Goal: Task Accomplishment & Management: Complete application form

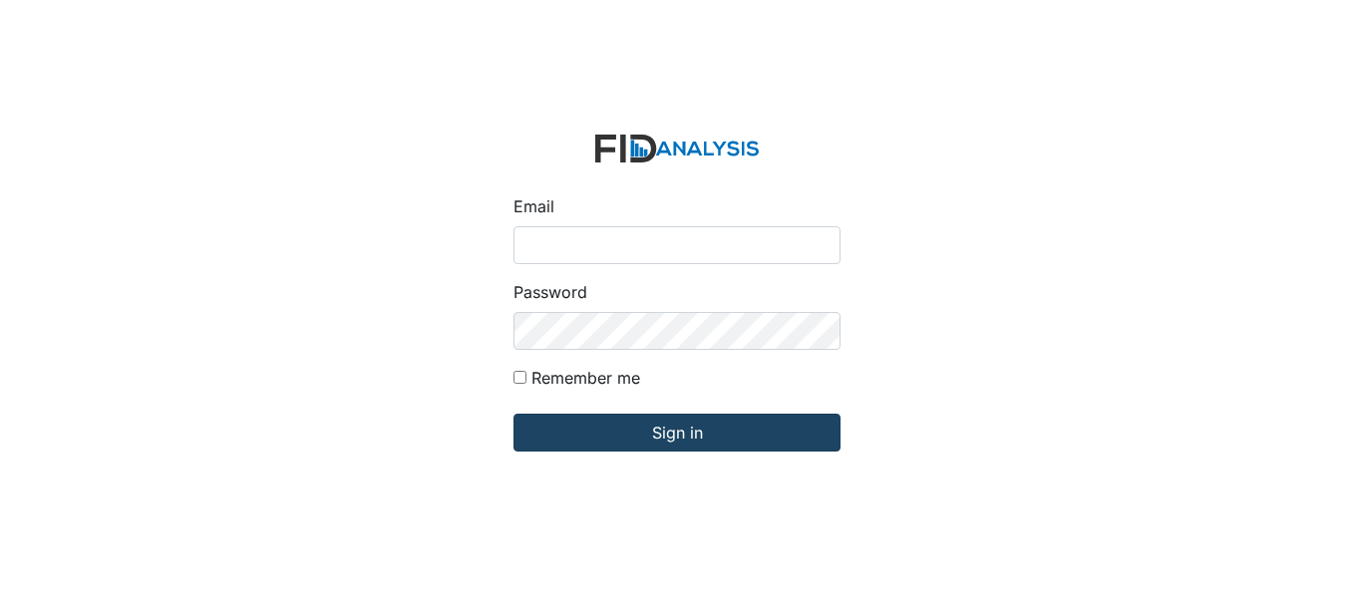
type input "fgraham@Lifeincorporated.com"
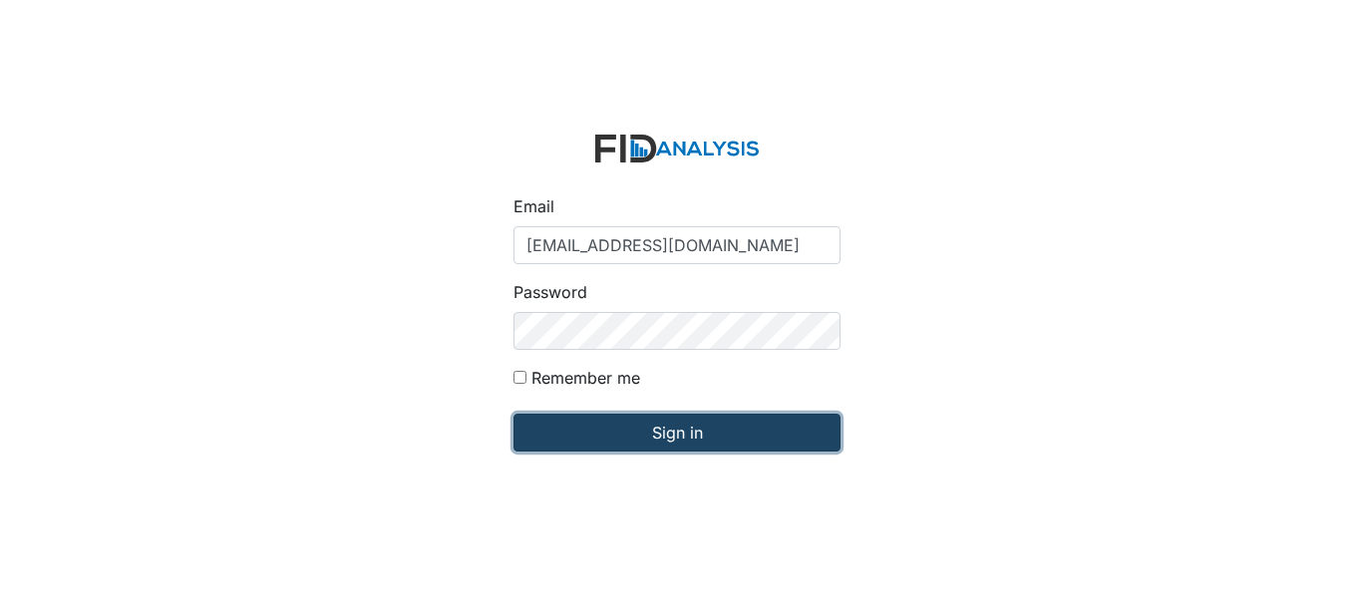
click at [768, 422] on input "Sign in" at bounding box center [676, 433] width 327 height 38
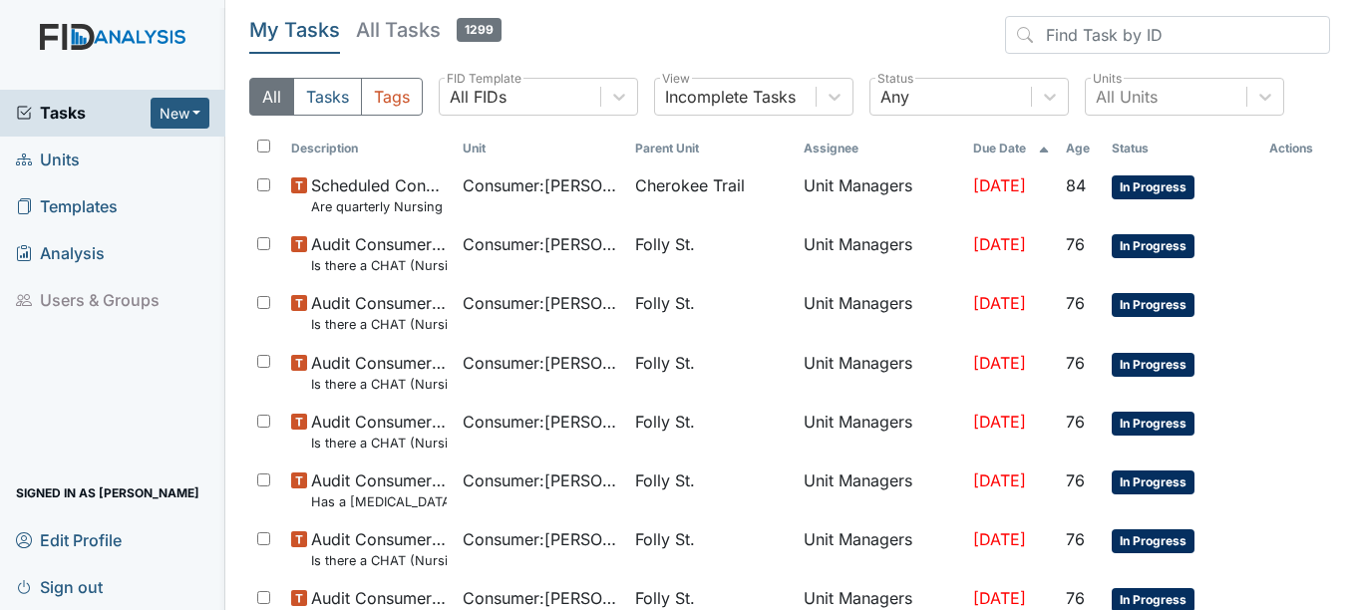
click at [42, 154] on span "Units" at bounding box center [48, 160] width 64 height 31
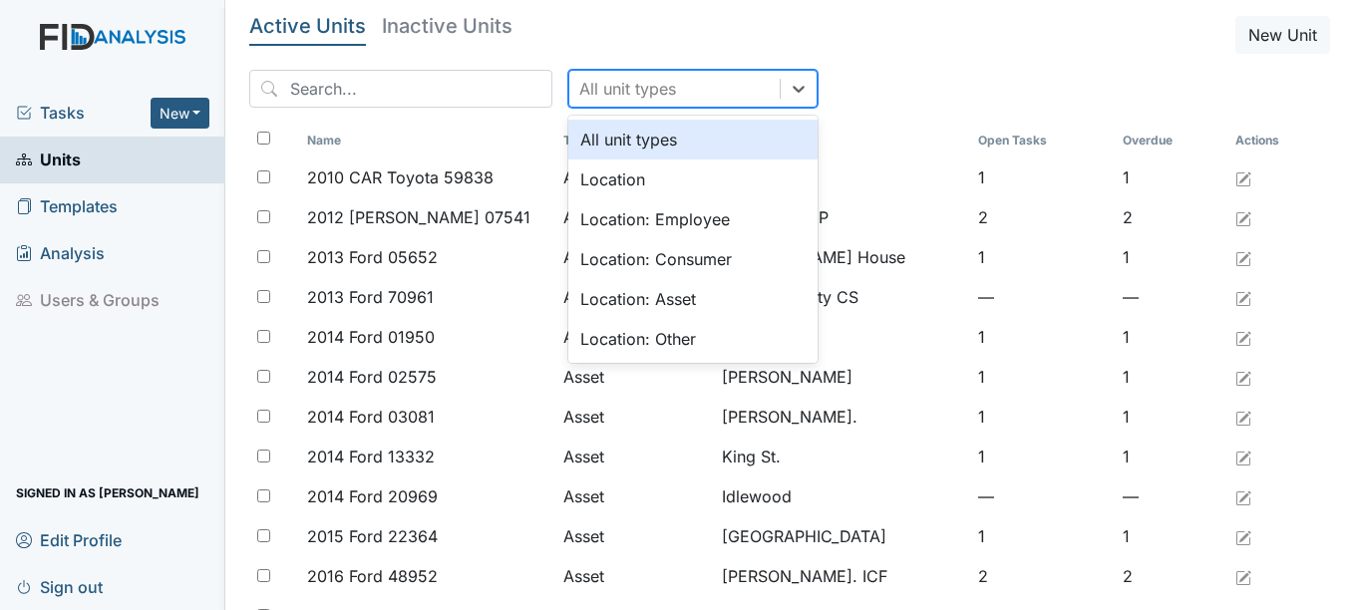
click at [658, 75] on div "All unit types" at bounding box center [674, 89] width 210 height 36
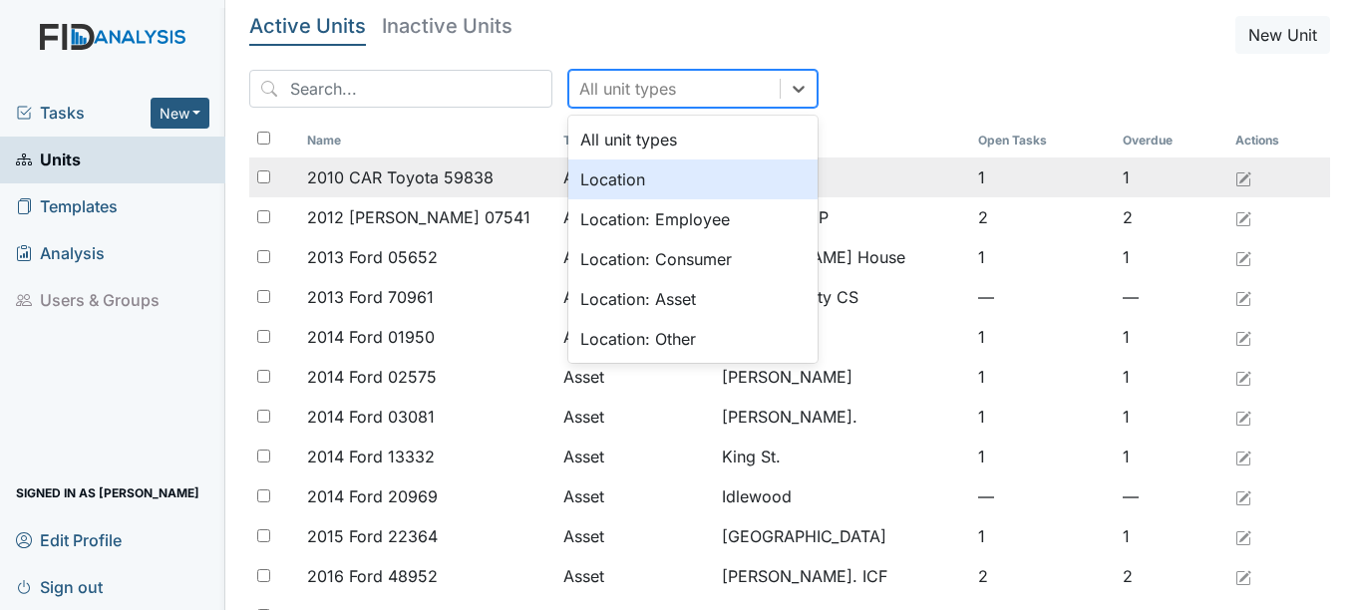
click at [580, 180] on div "Location" at bounding box center [692, 179] width 249 height 40
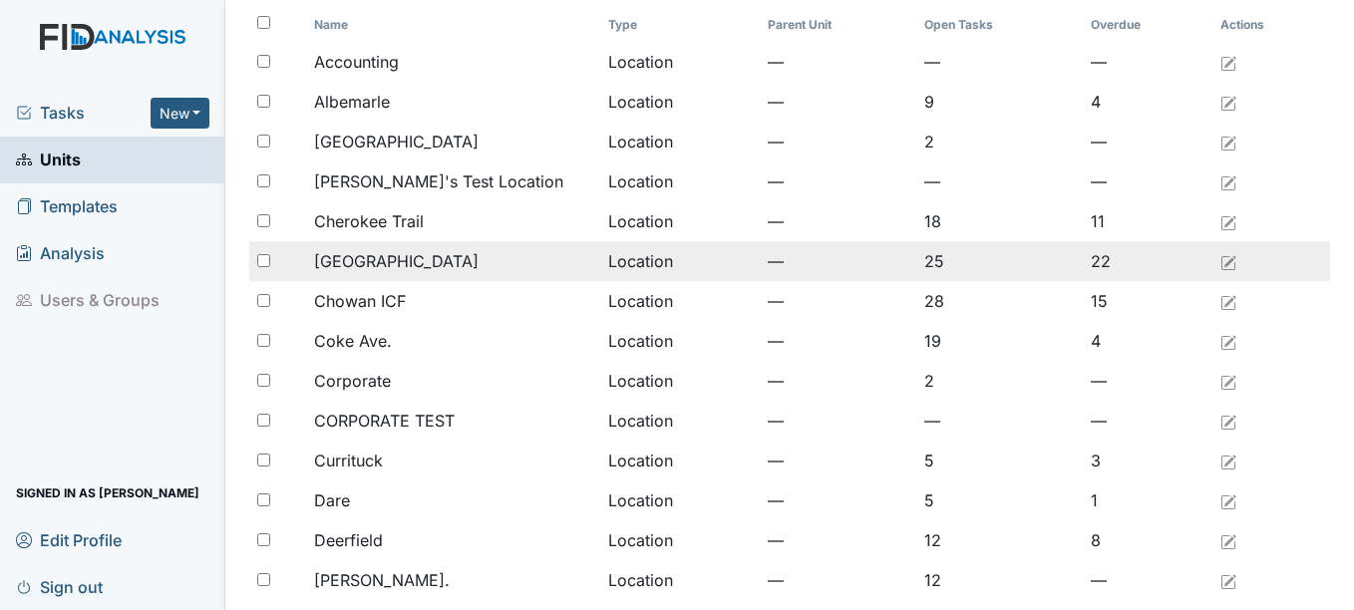
scroll to position [299, 0]
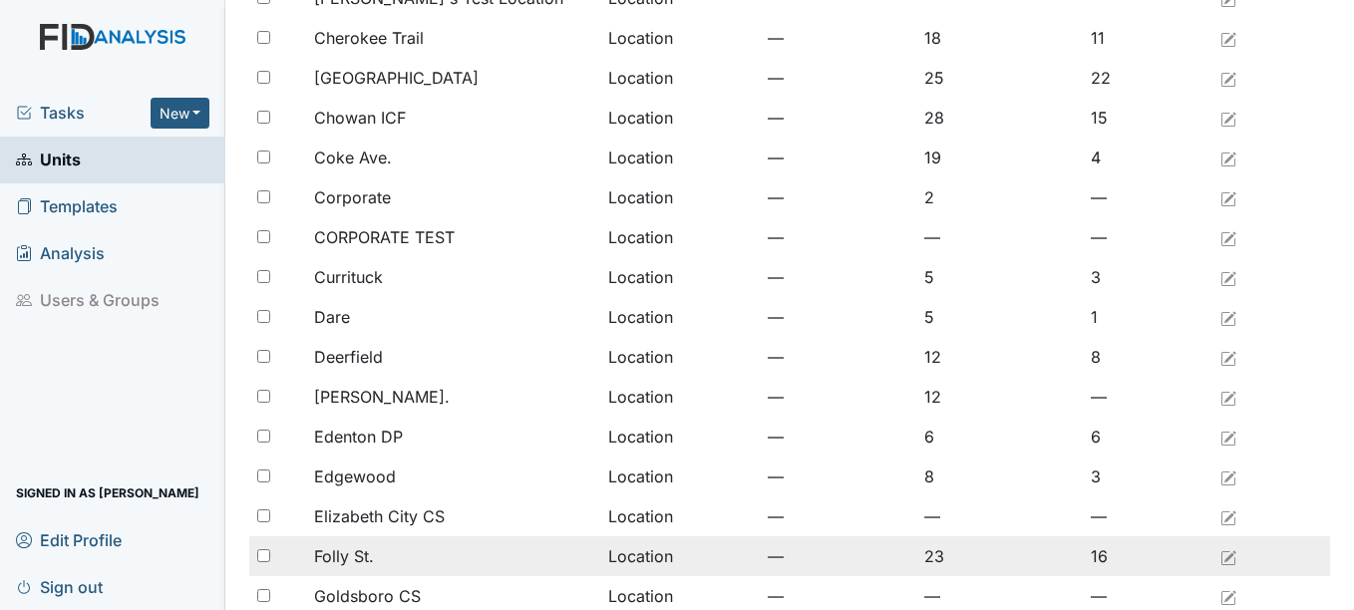
click at [452, 550] on div "Folly St." at bounding box center [453, 556] width 278 height 24
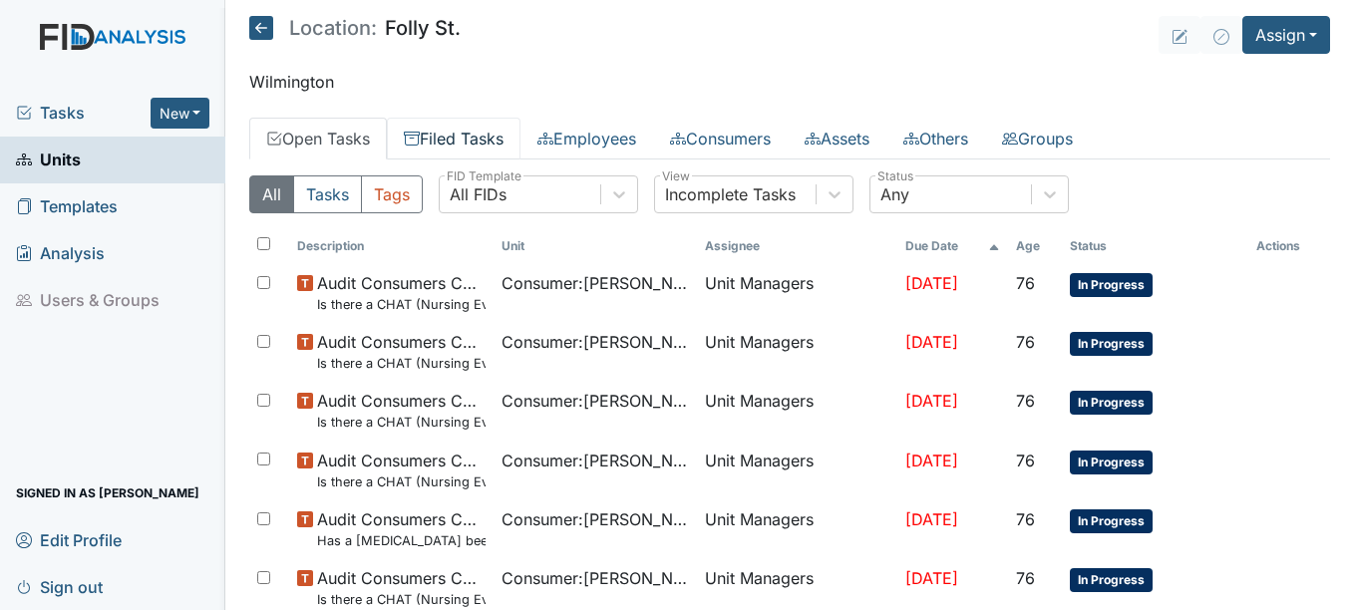
click at [497, 139] on link "Filed Tasks" at bounding box center [454, 139] width 134 height 42
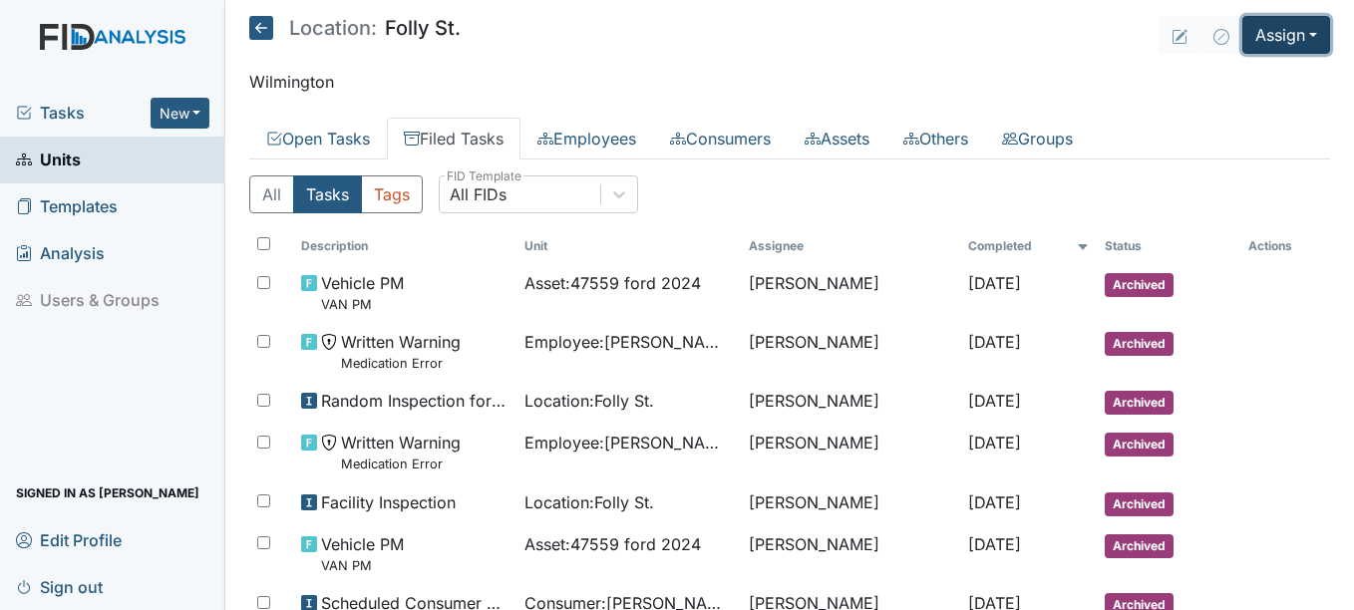
click at [1268, 30] on button "Assign" at bounding box center [1286, 35] width 88 height 38
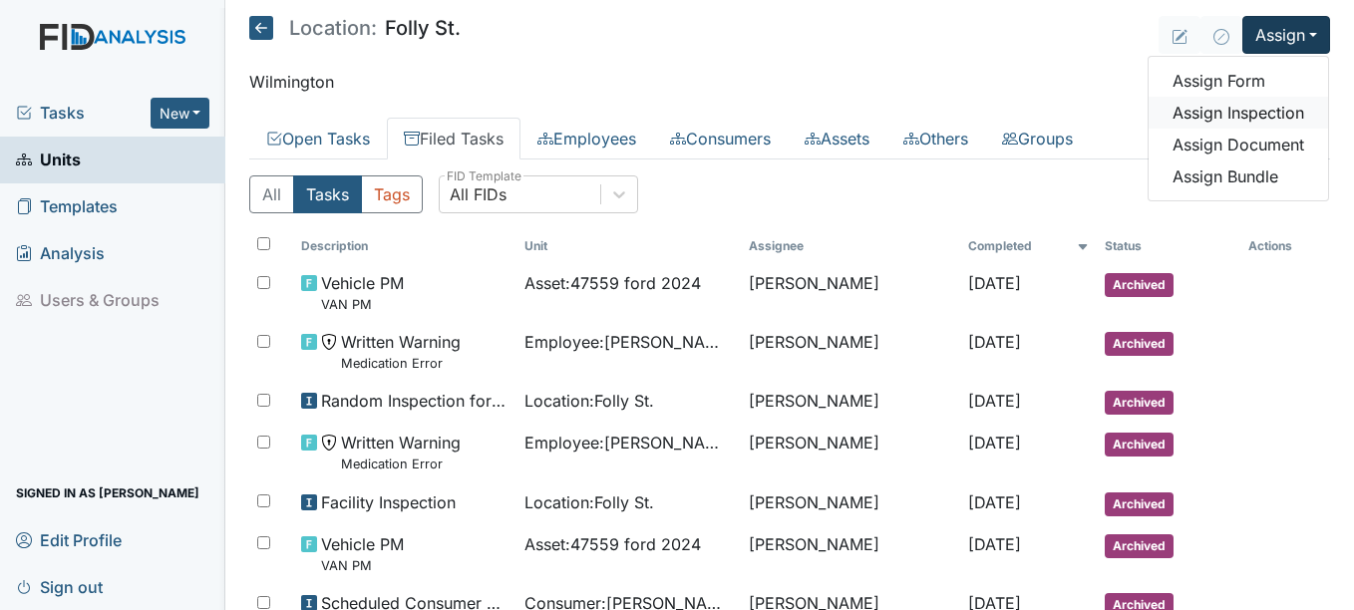
click at [1229, 102] on link "Assign Inspection" at bounding box center [1237, 113] width 179 height 32
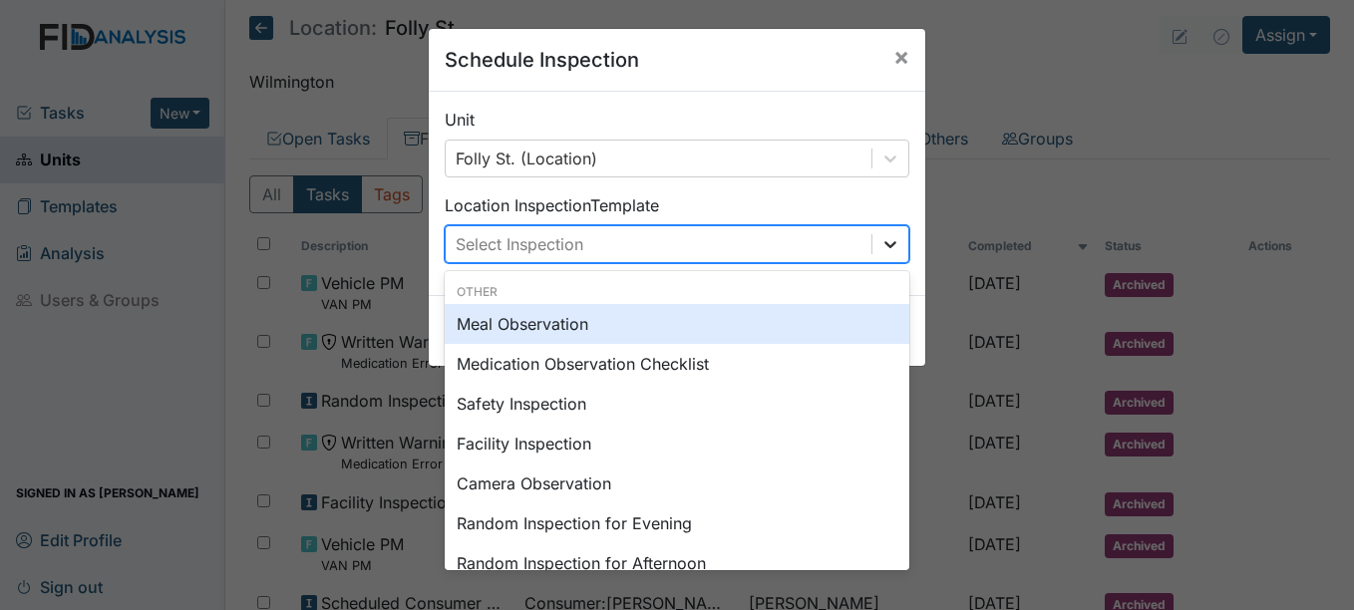
click at [880, 243] on icon at bounding box center [890, 244] width 20 height 20
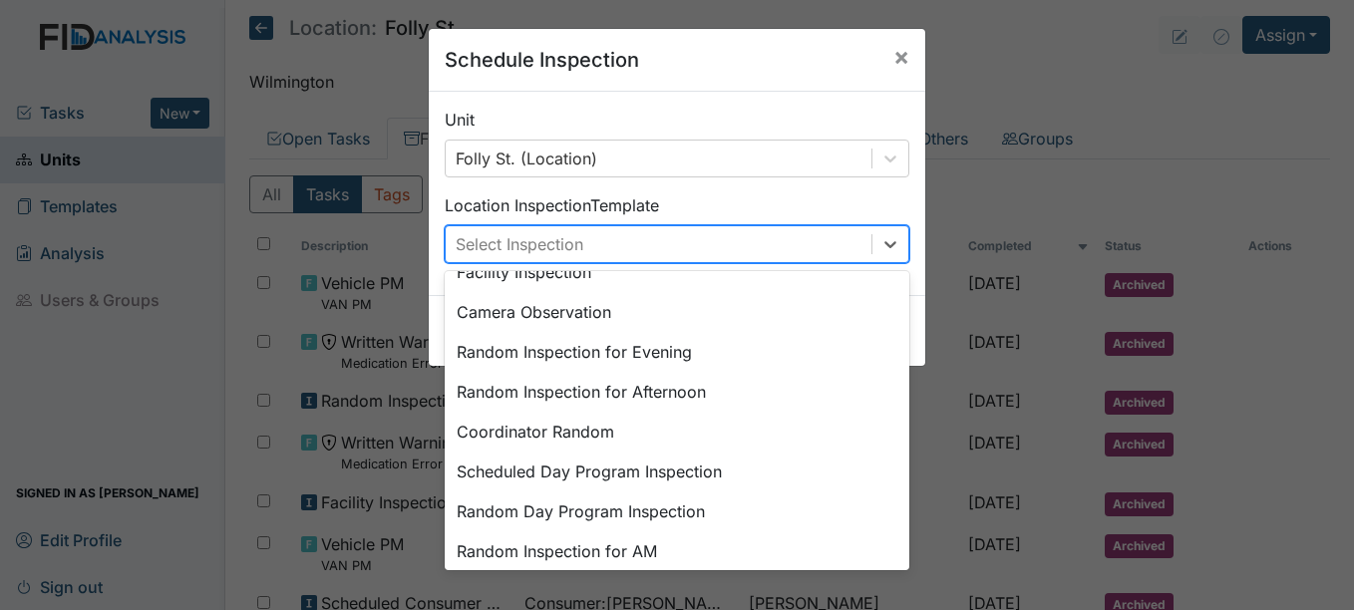
scroll to position [145, 0]
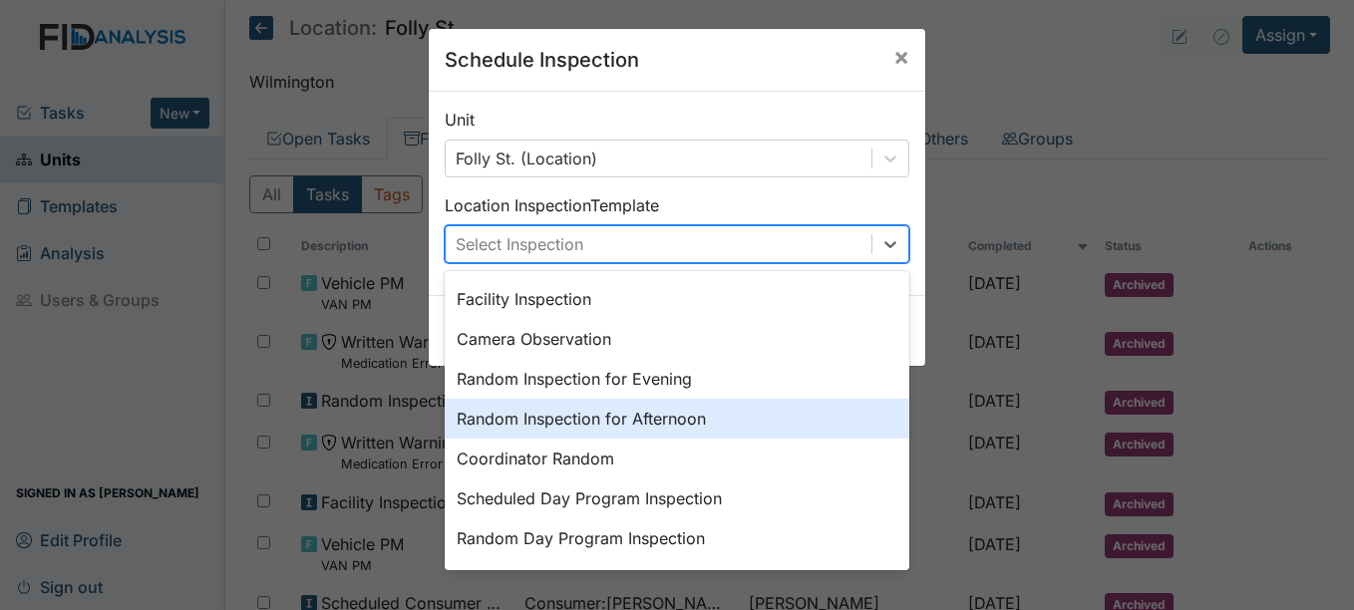
click at [575, 408] on div "Random Inspection for Afternoon" at bounding box center [677, 419] width 465 height 40
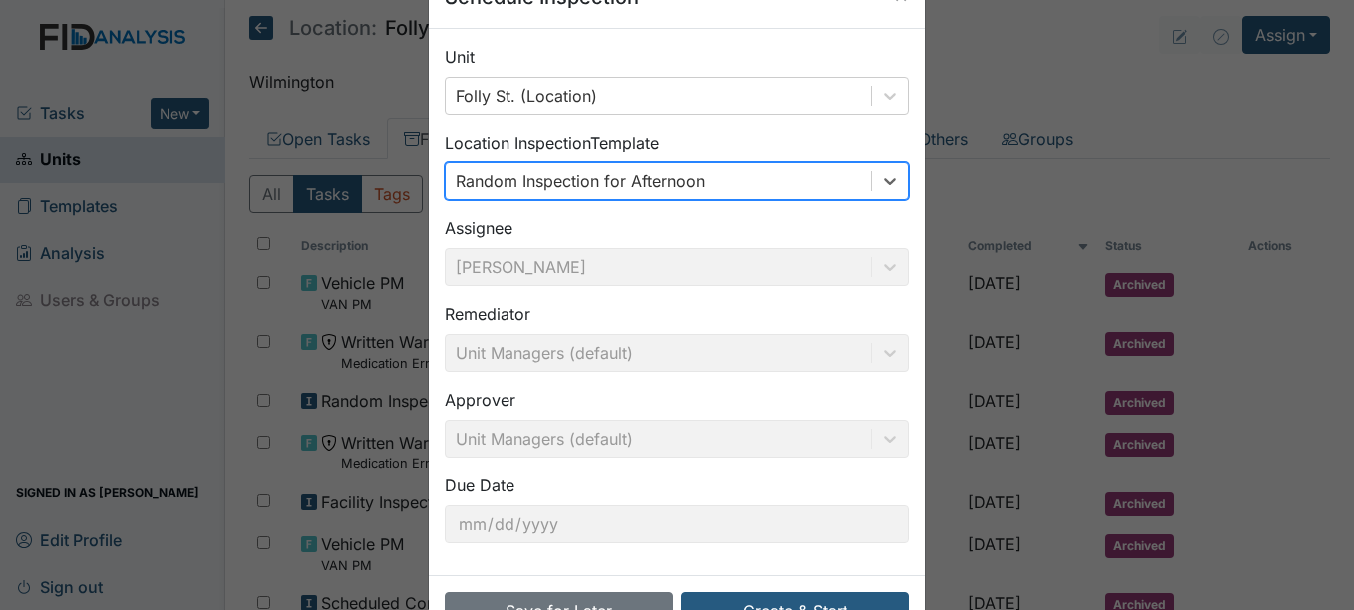
scroll to position [128, 0]
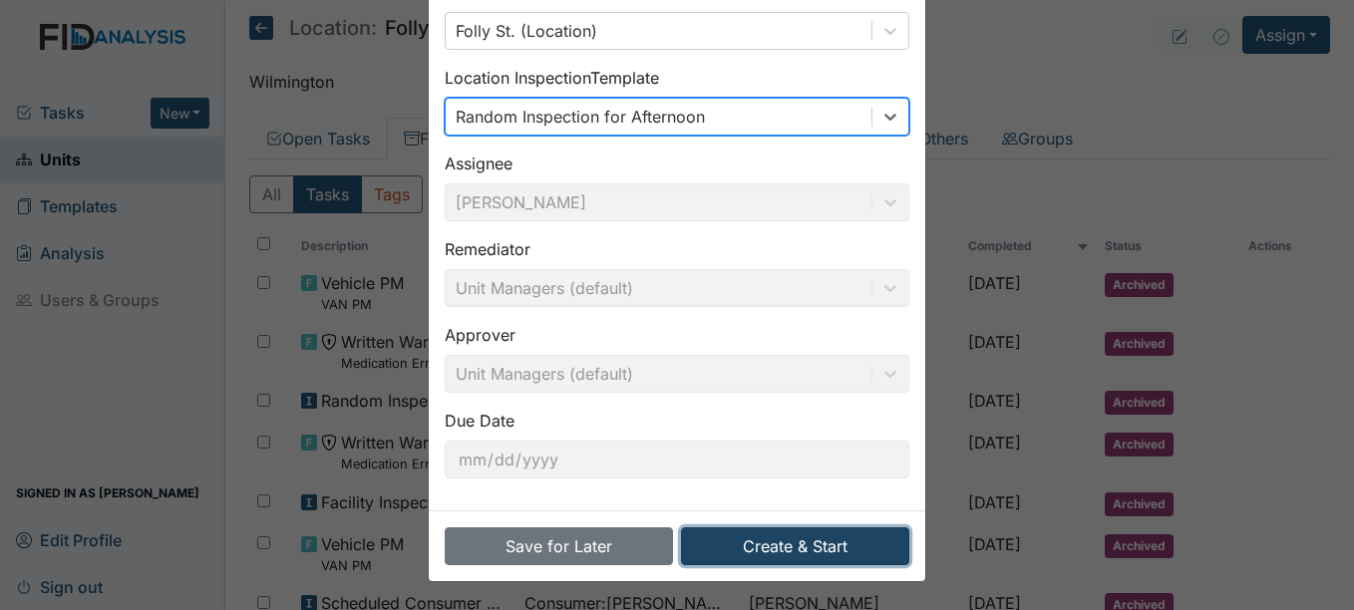
click at [800, 539] on button "Create & Start" at bounding box center [795, 546] width 228 height 38
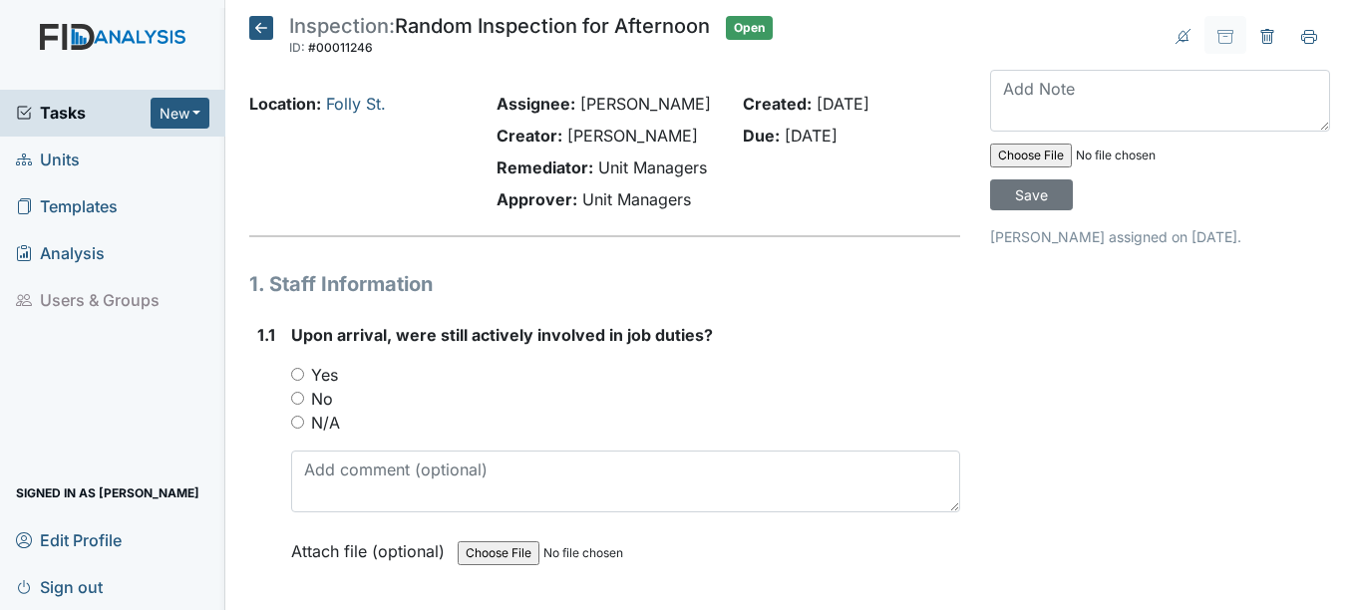
click at [299, 381] on input "Yes" at bounding box center [297, 374] width 13 height 13
radio input "true"
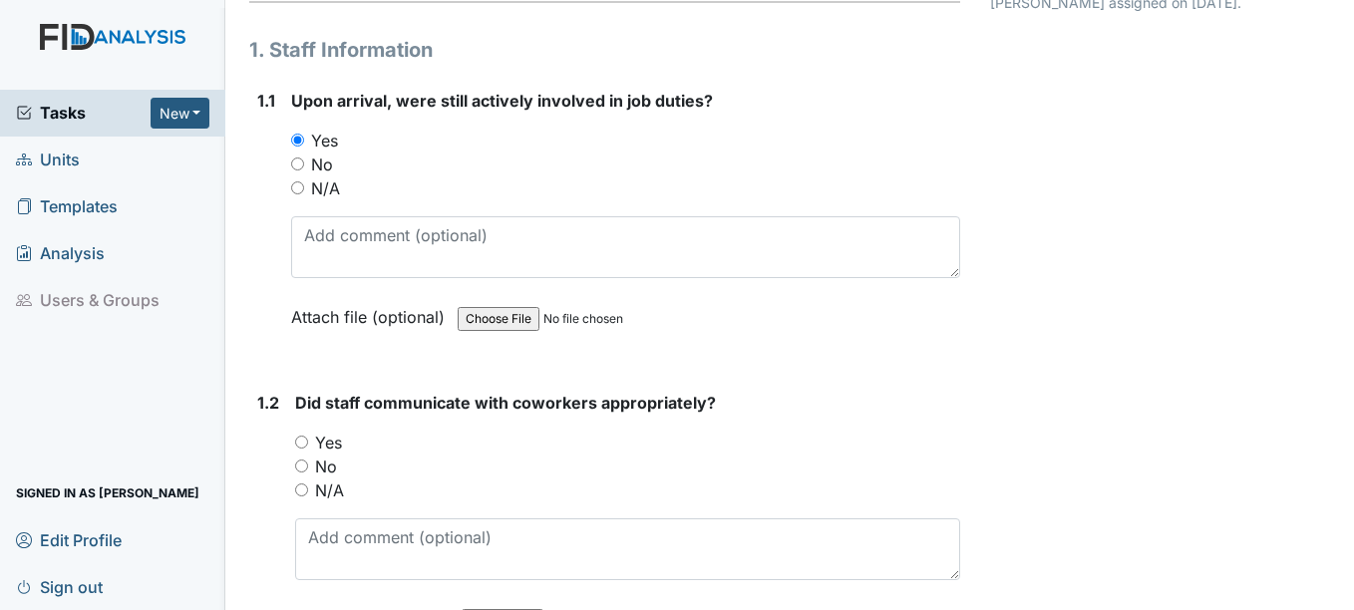
scroll to position [299, 0]
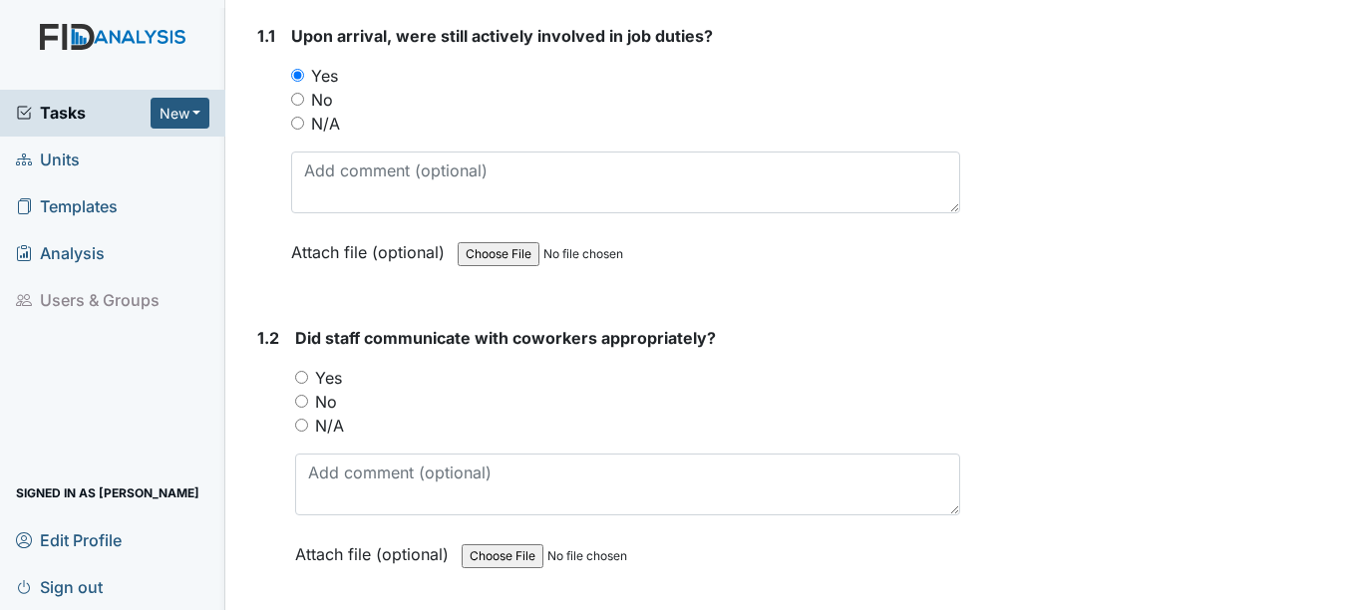
click at [297, 384] on input "Yes" at bounding box center [301, 377] width 13 height 13
radio input "true"
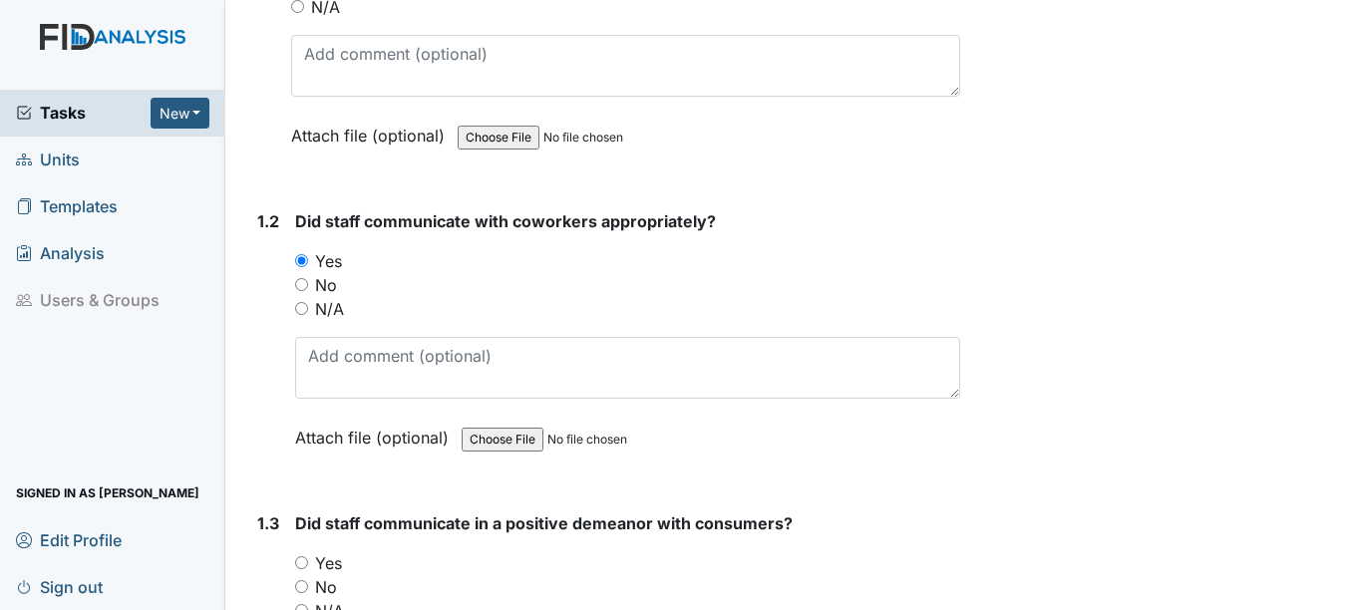
scroll to position [598, 0]
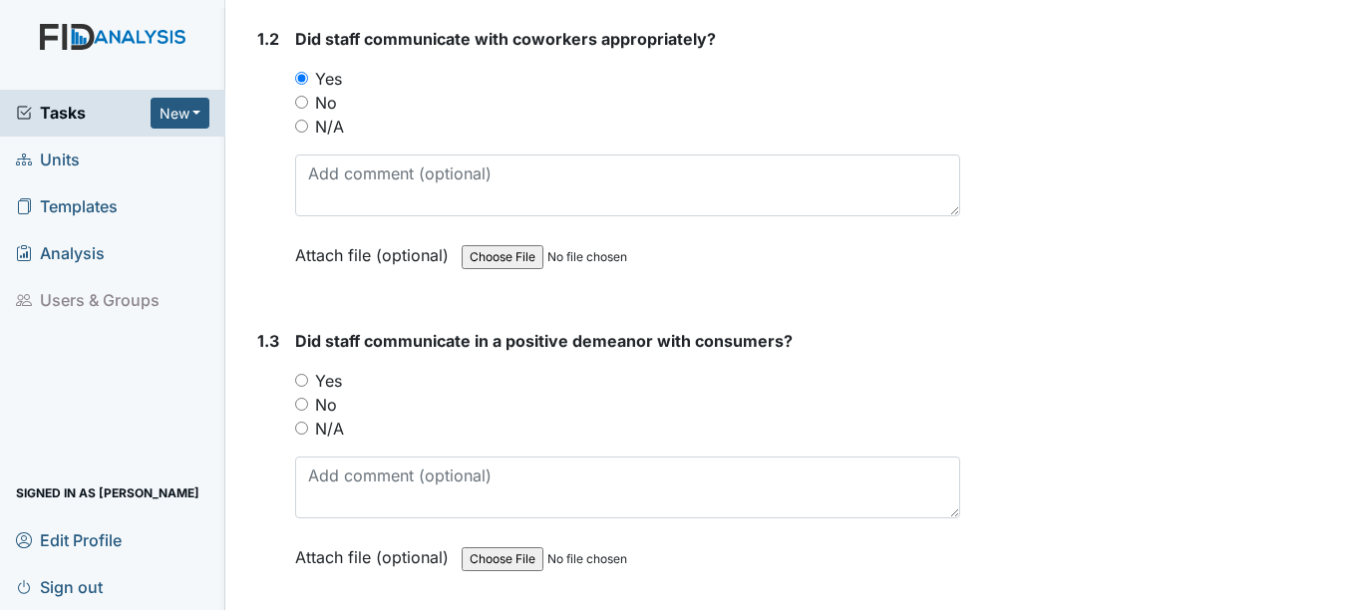
click at [296, 387] on input "Yes" at bounding box center [301, 380] width 13 height 13
radio input "true"
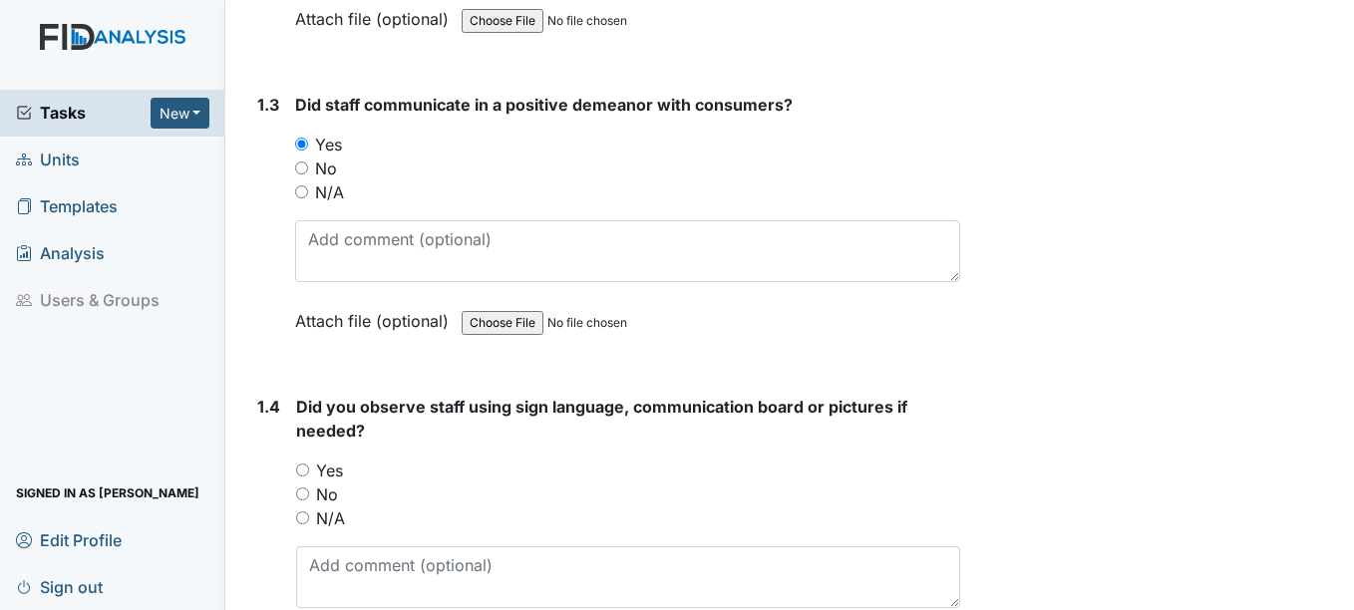
scroll to position [897, 0]
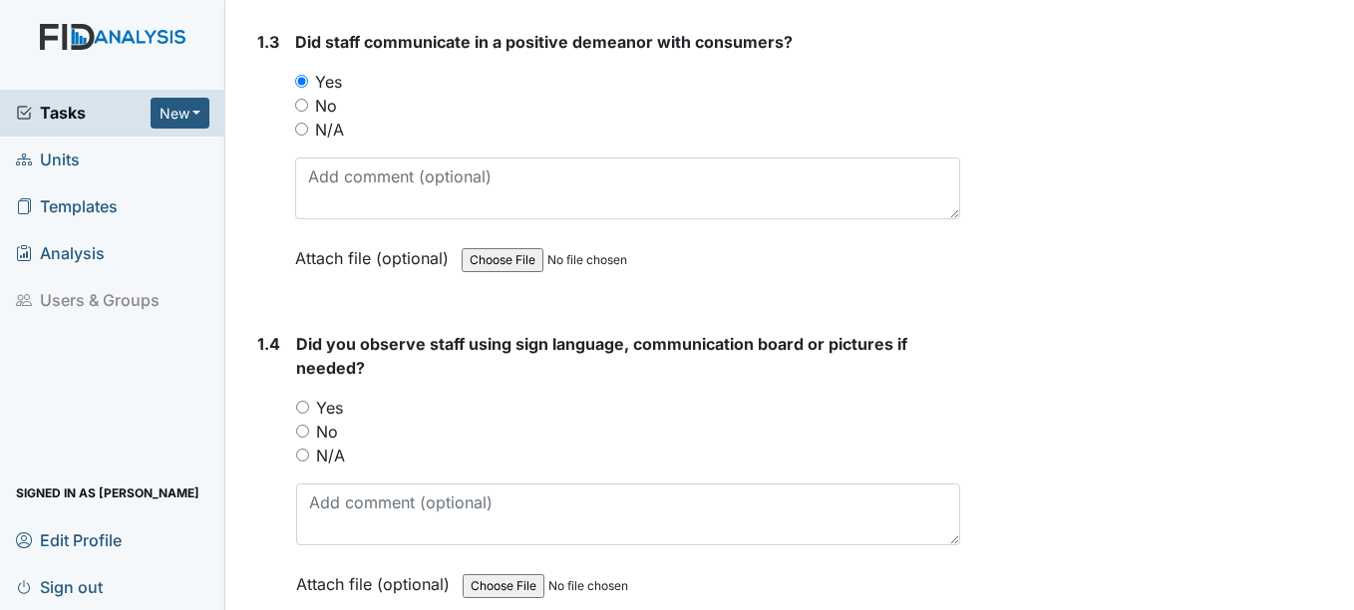
click at [296, 414] on input "Yes" at bounding box center [302, 407] width 13 height 13
radio input "true"
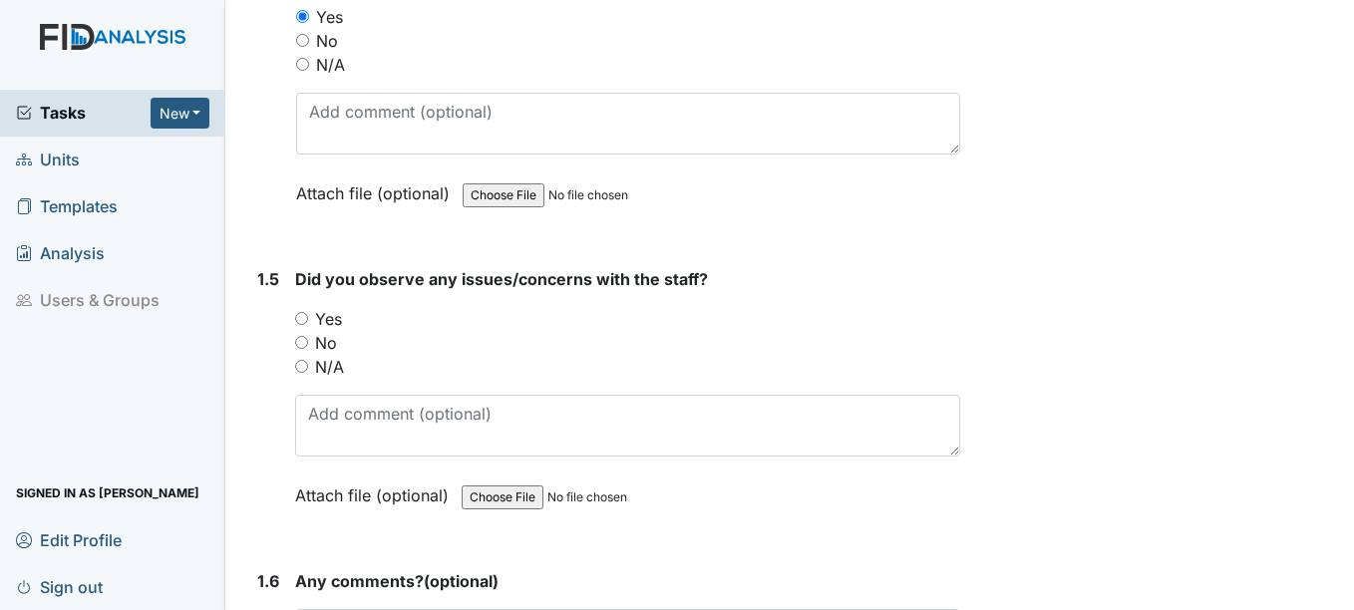
scroll to position [1296, 0]
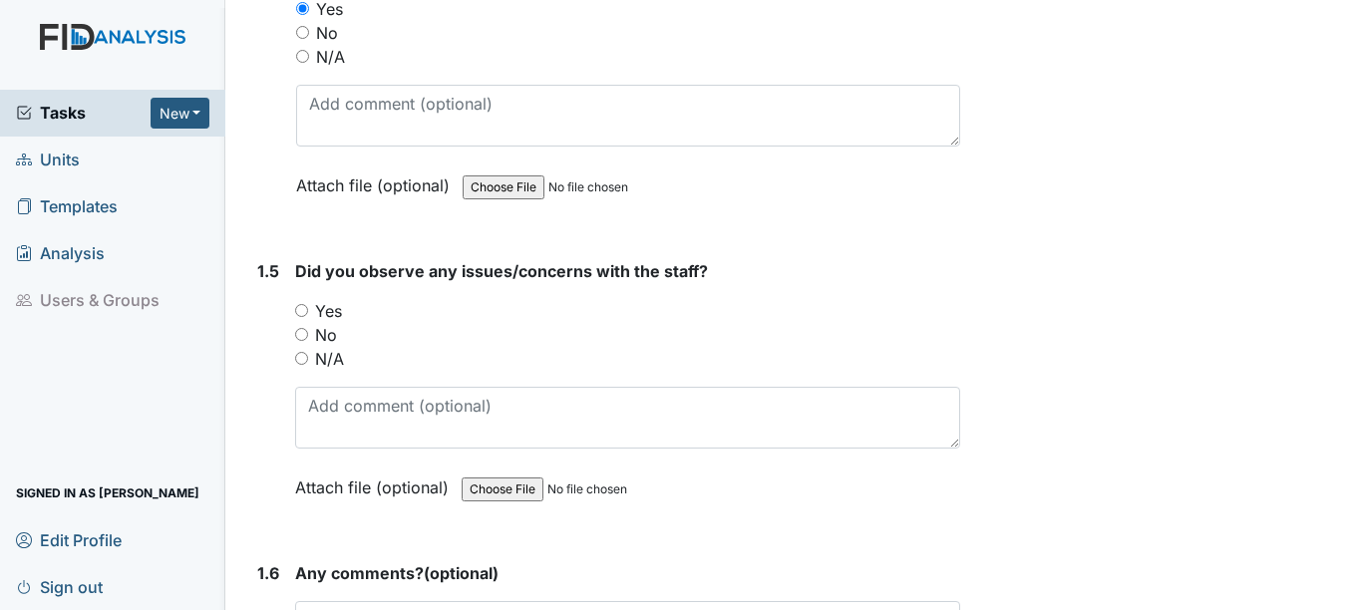
click at [297, 341] on input "No" at bounding box center [301, 334] width 13 height 13
radio input "true"
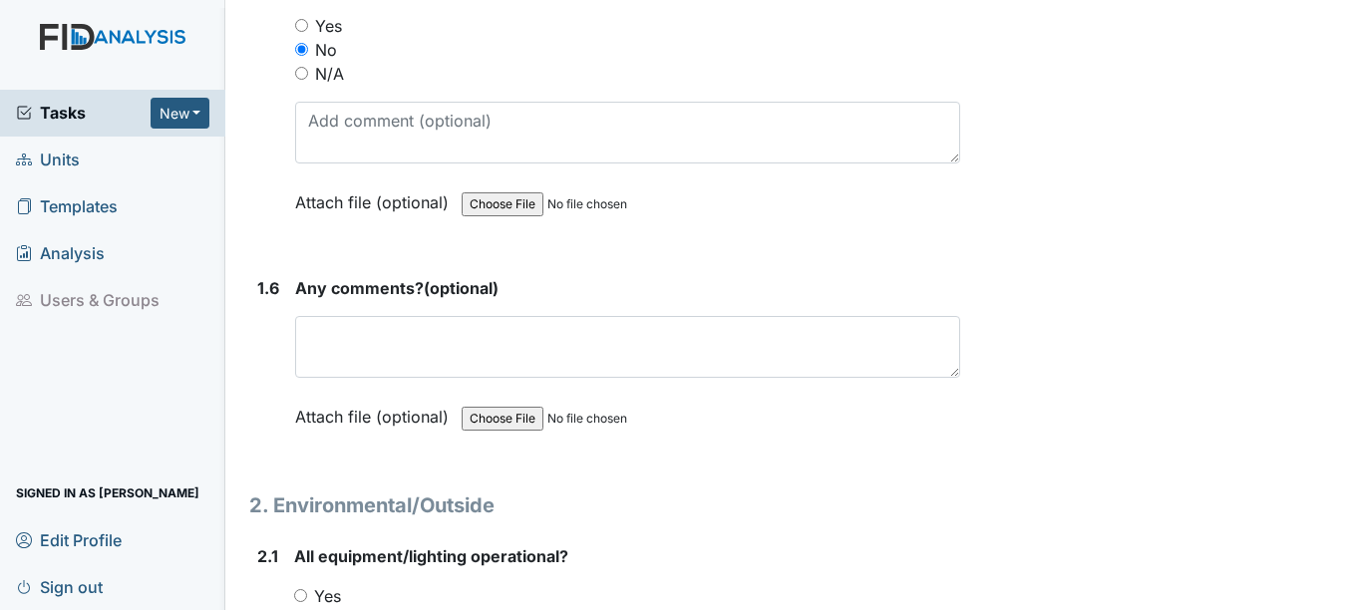
scroll to position [1595, 0]
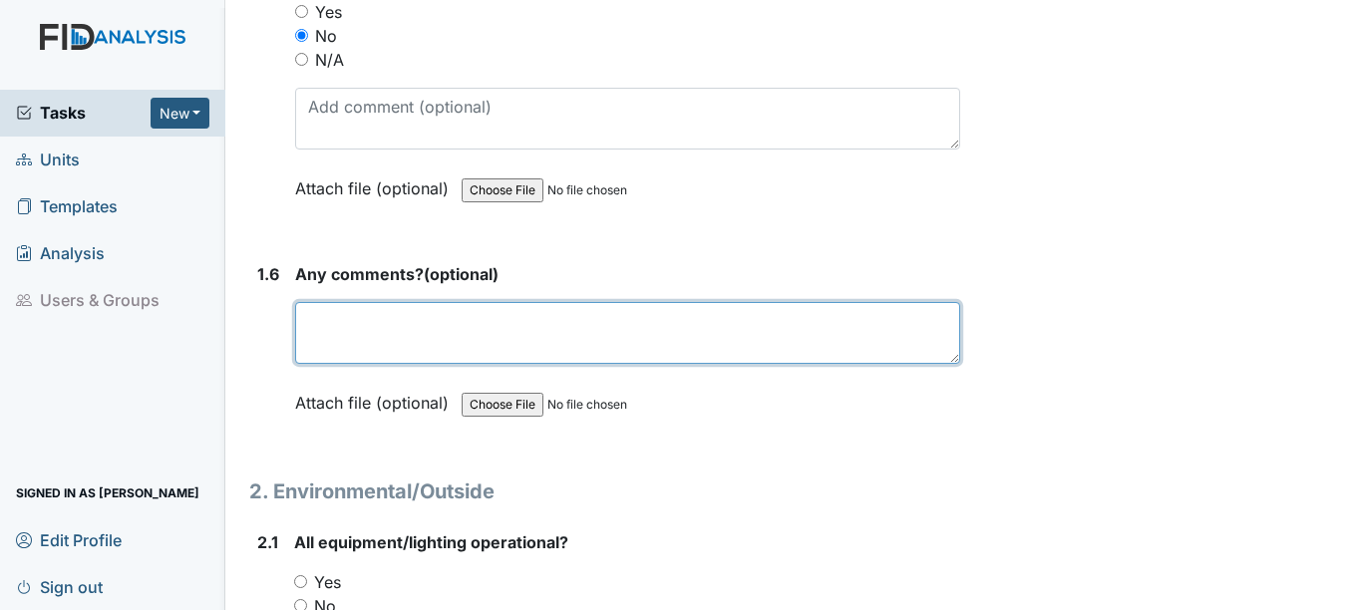
click at [332, 364] on textarea at bounding box center [627, 333] width 664 height 62
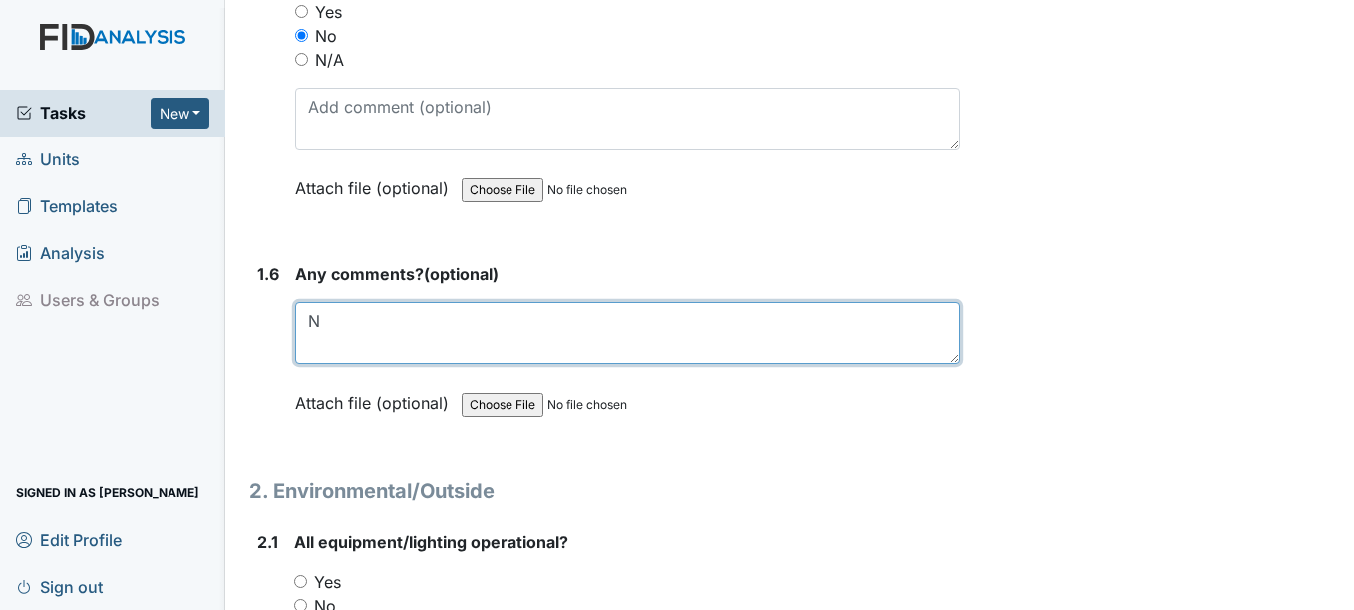
click at [345, 364] on textarea "N" at bounding box center [627, 333] width 664 height 62
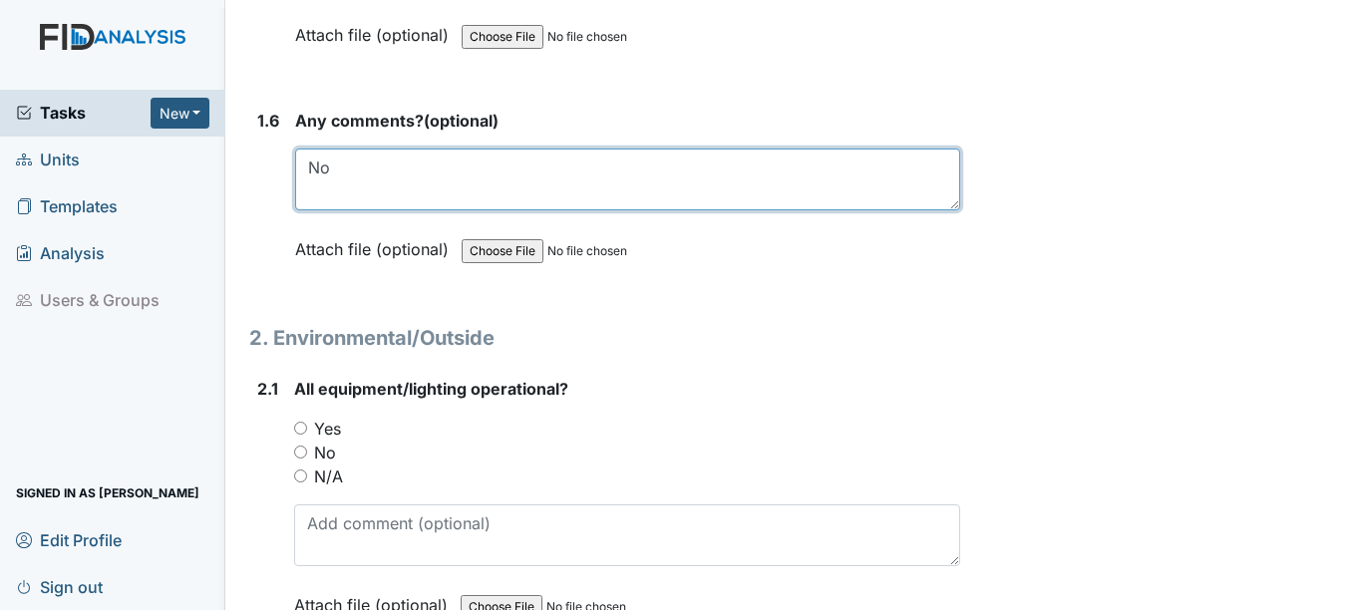
scroll to position [1794, 0]
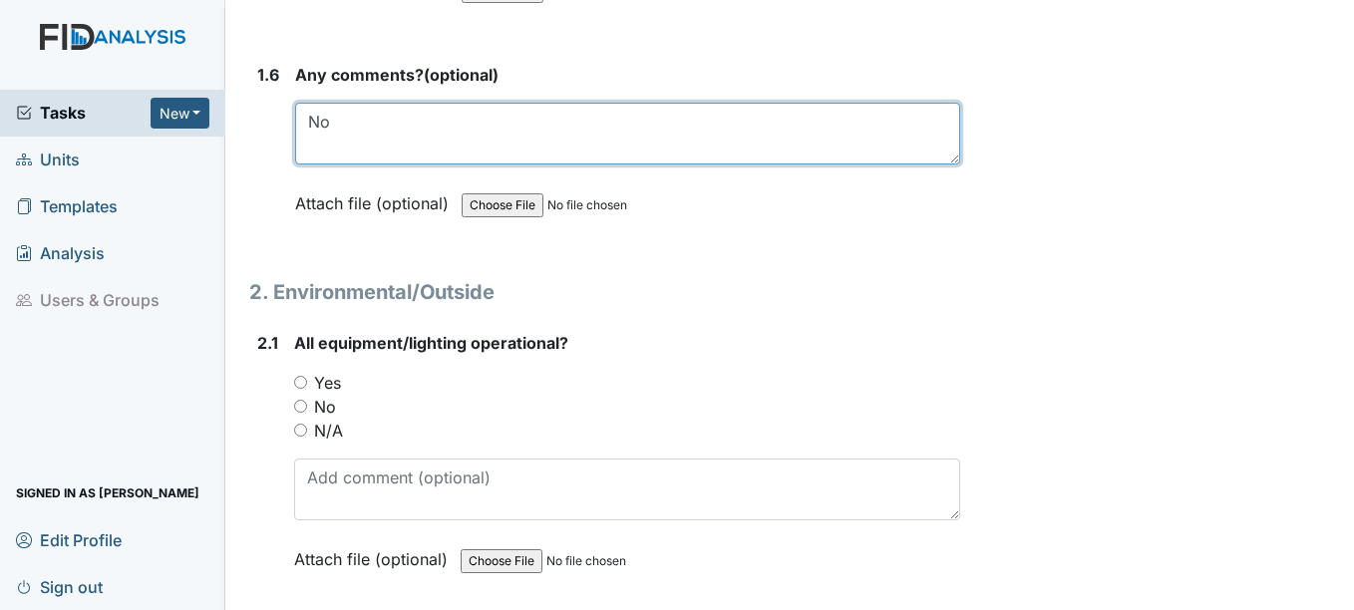
type textarea "No"
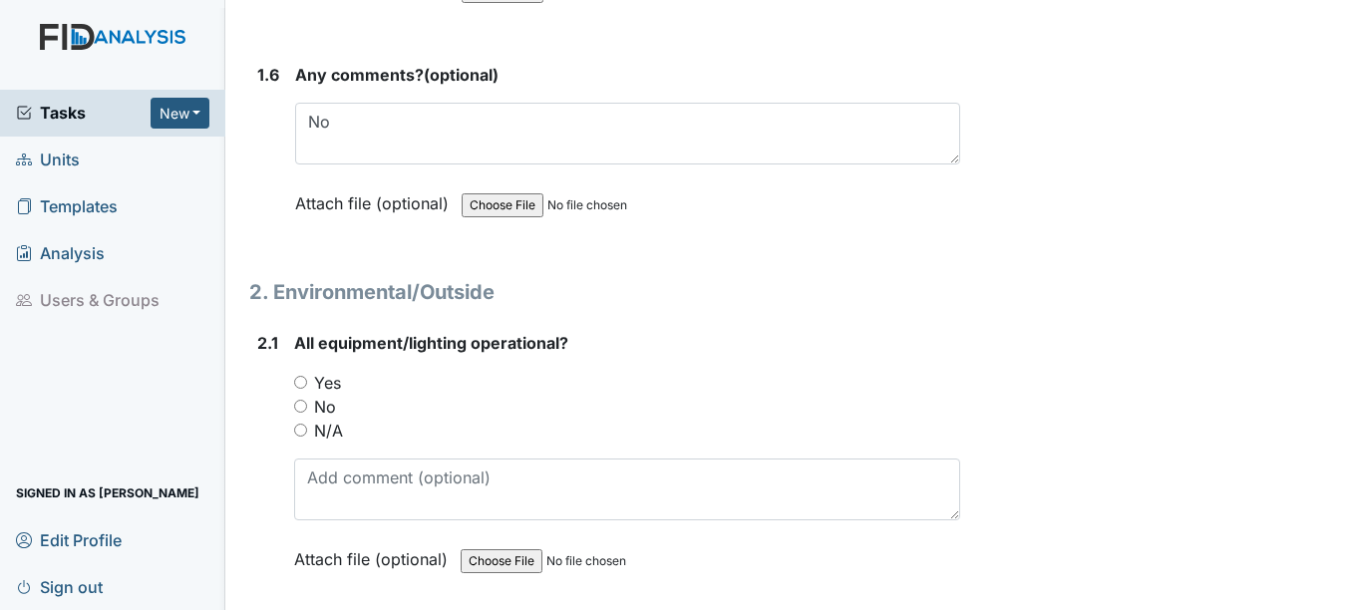
click at [300, 389] on input "Yes" at bounding box center [300, 382] width 13 height 13
radio input "true"
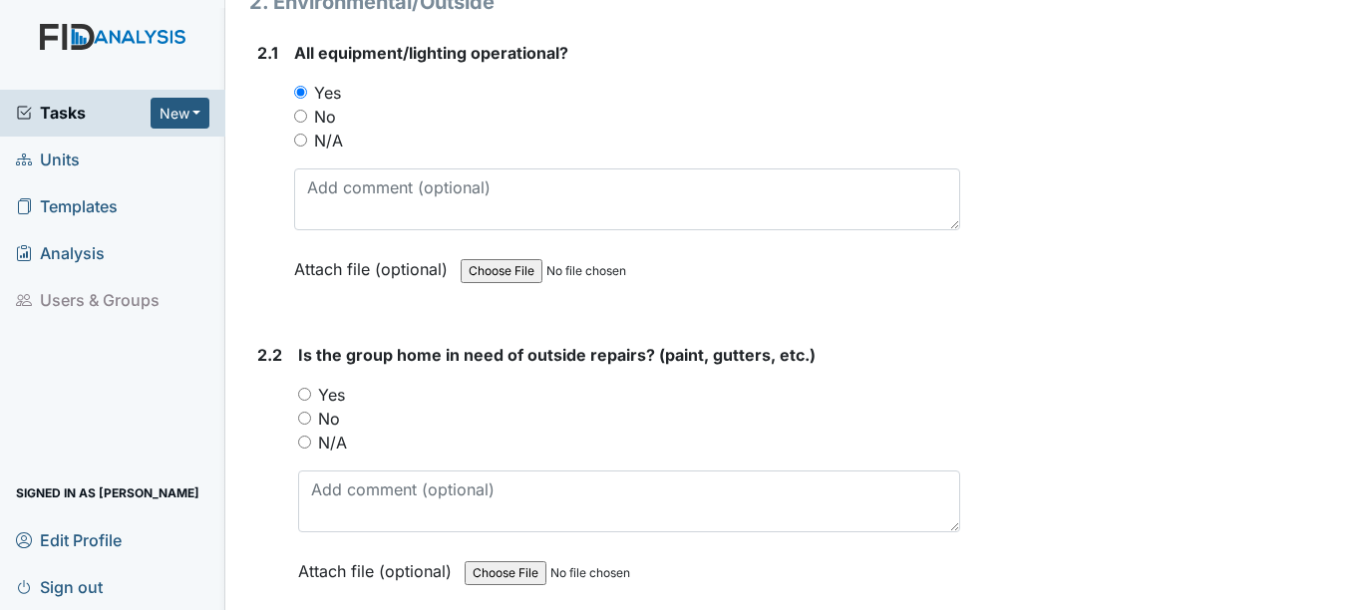
scroll to position [2093, 0]
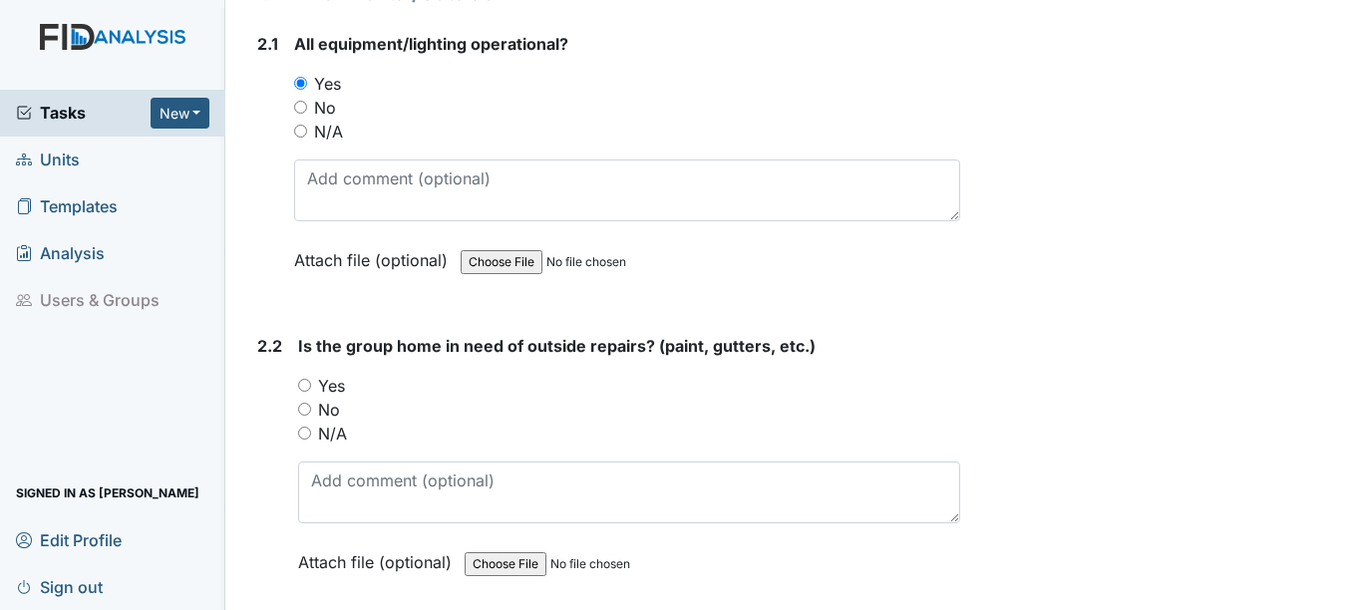
click at [297, 407] on div "2.2 Is the group home in need of outside repairs? (paint, gutters, etc.) You mu…" at bounding box center [604, 469] width 710 height 270
click at [316, 398] on div "Yes" at bounding box center [628, 386] width 661 height 24
click at [306, 392] on input "Yes" at bounding box center [304, 385] width 13 height 13
radio input "true"
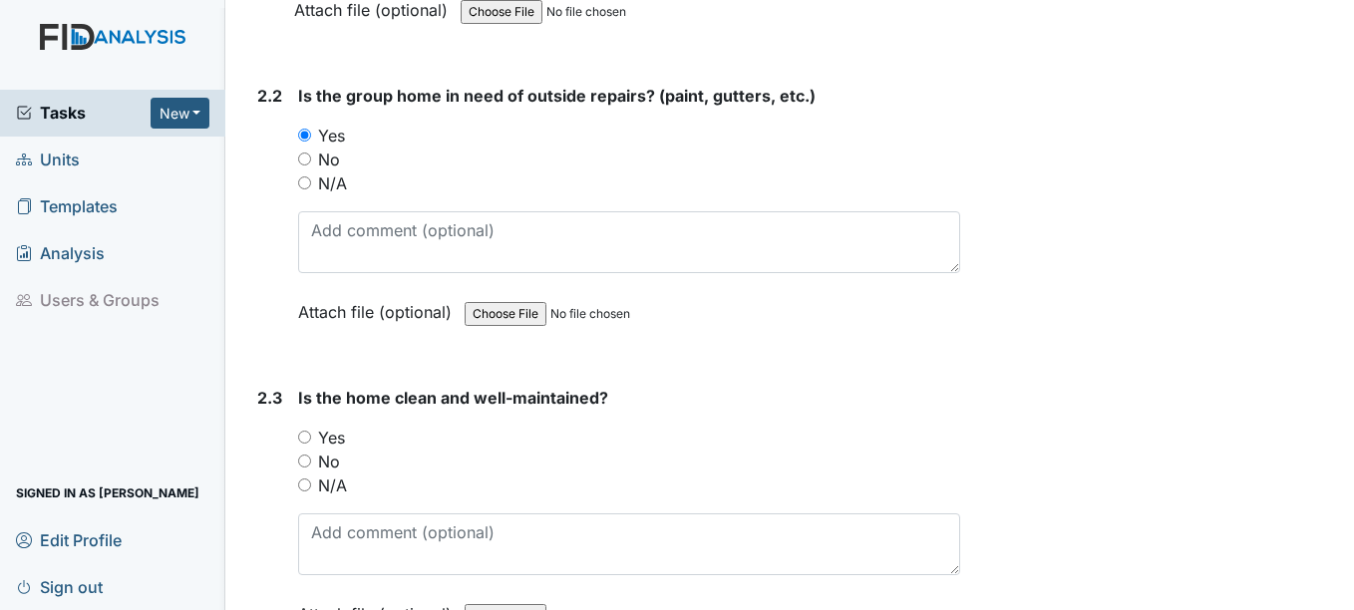
scroll to position [2492, 0]
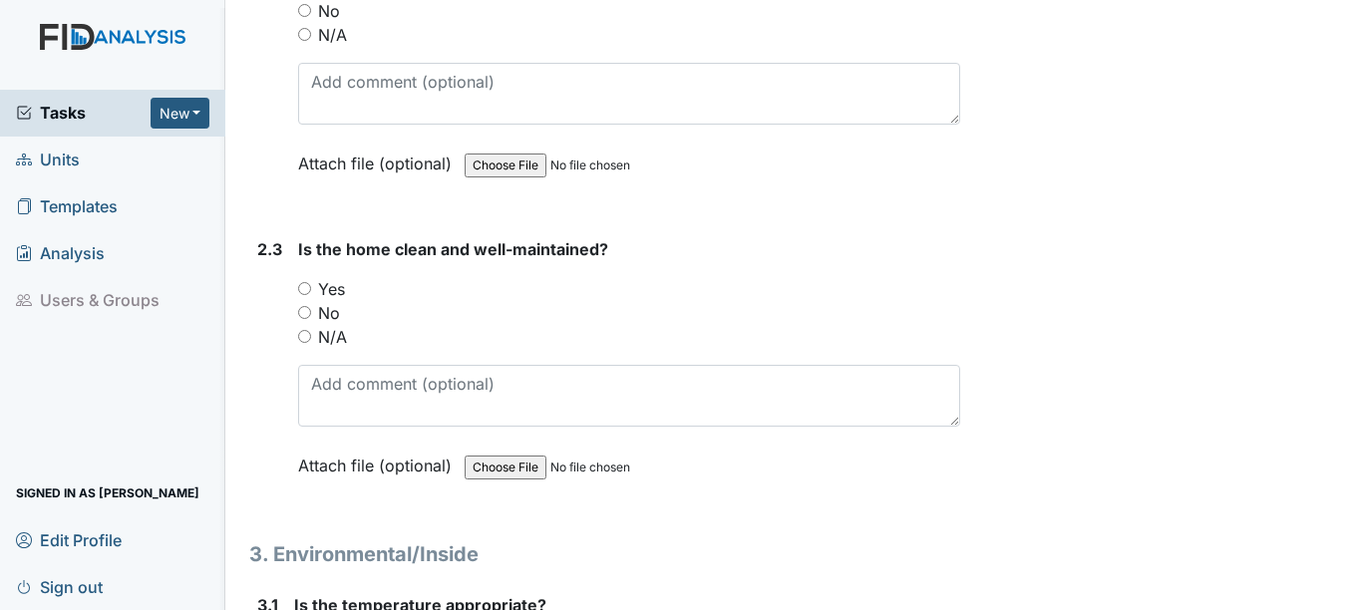
click at [310, 295] on input "Yes" at bounding box center [304, 288] width 13 height 13
radio input "true"
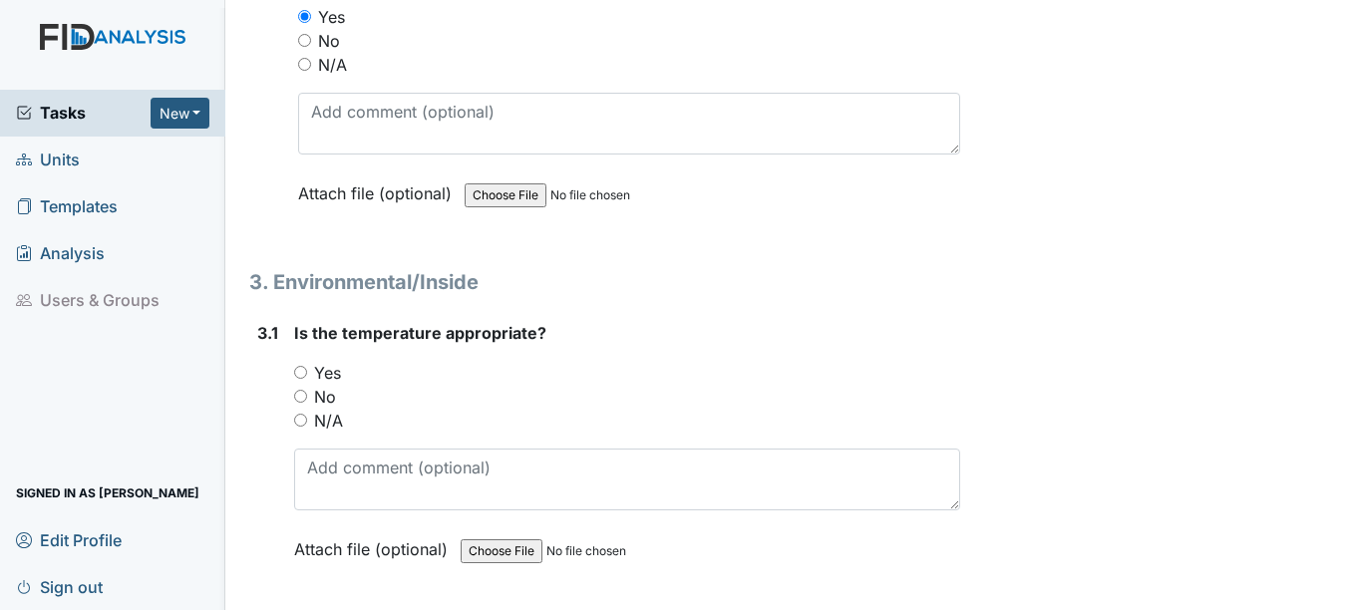
scroll to position [2791, 0]
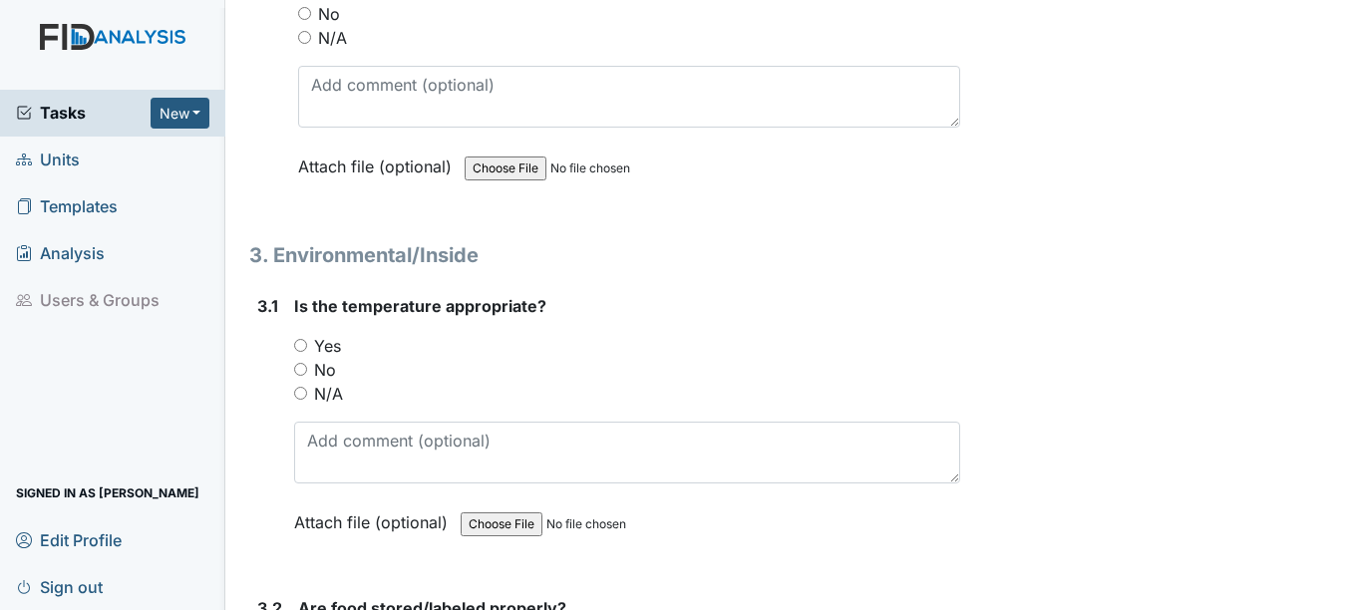
click at [289, 374] on div "3.1 Is the temperature appropriate? You must select one of the below options. Y…" at bounding box center [604, 429] width 710 height 270
click at [307, 352] on input "Yes" at bounding box center [300, 345] width 13 height 13
radio input "true"
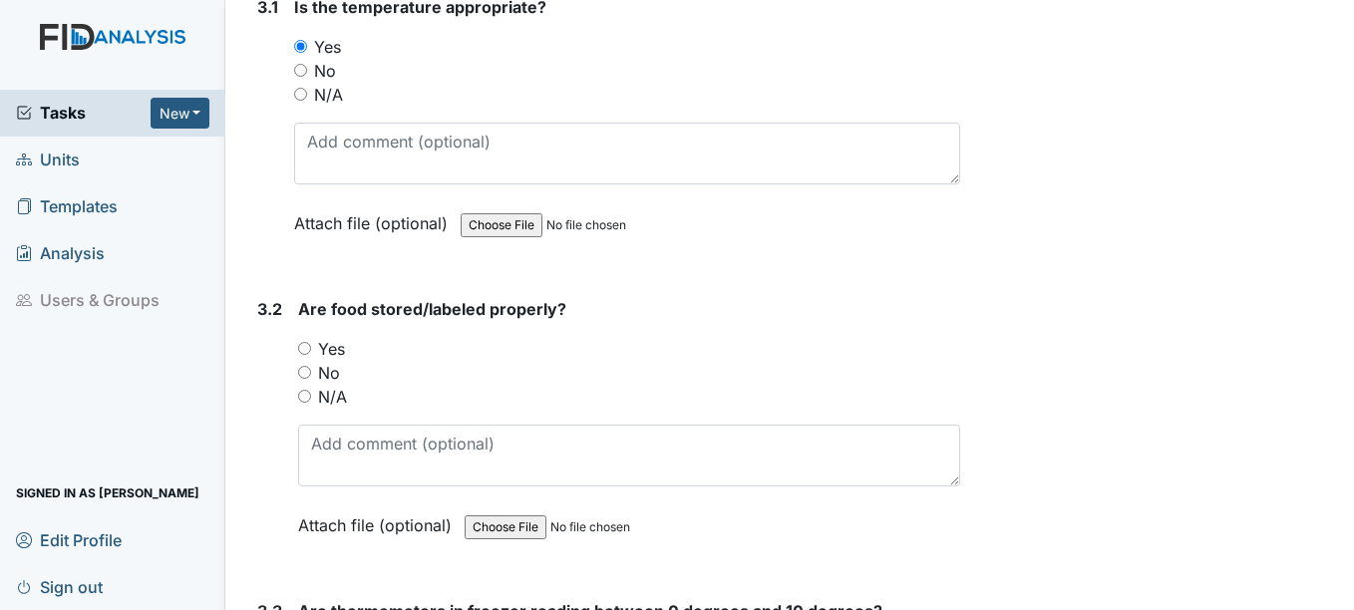
click at [304, 355] on input "Yes" at bounding box center [304, 348] width 13 height 13
radio input "true"
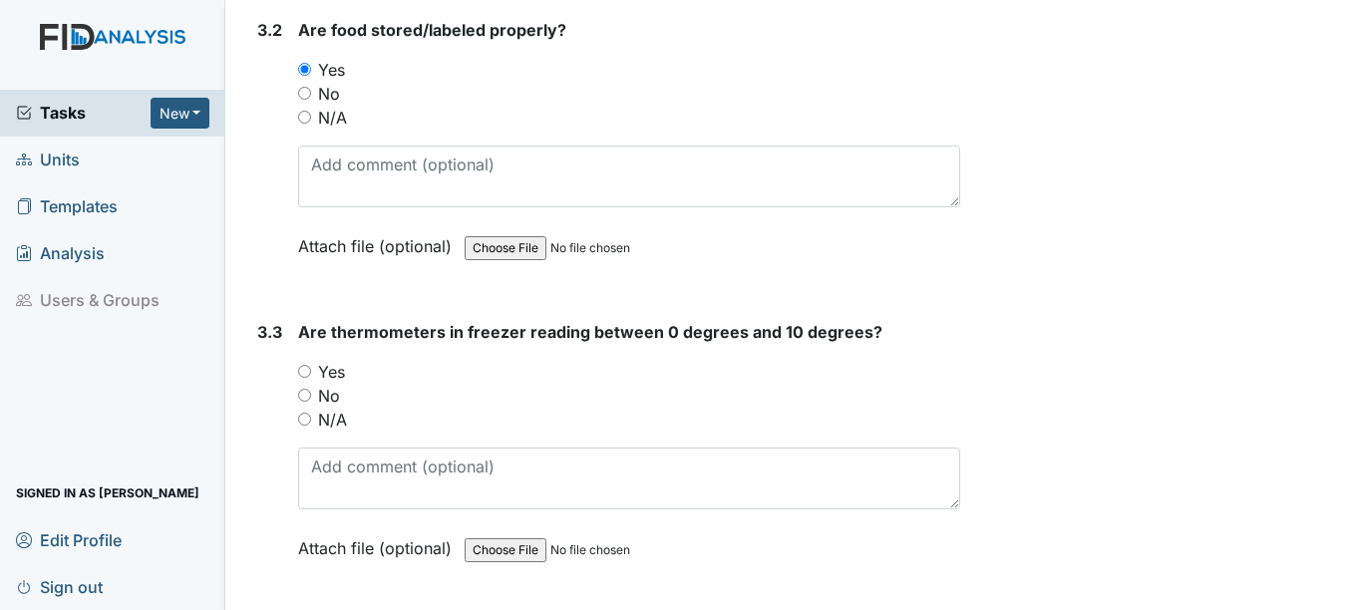
scroll to position [3389, 0]
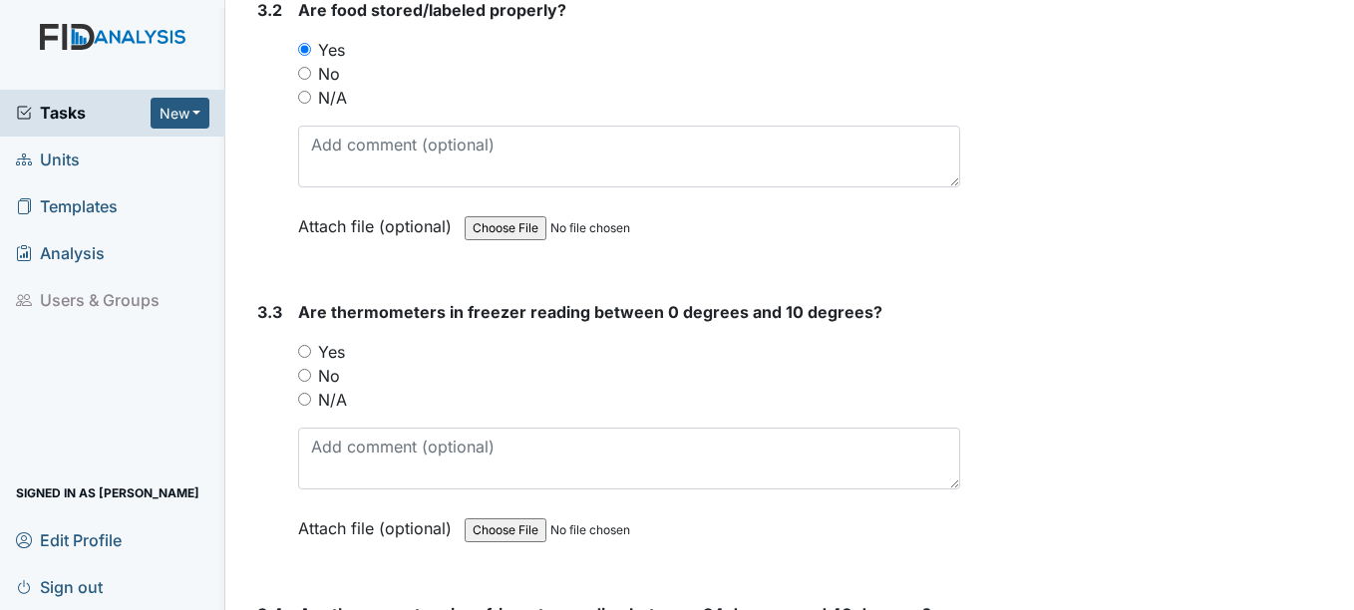
click at [310, 358] on input "Yes" at bounding box center [304, 351] width 13 height 13
radio input "true"
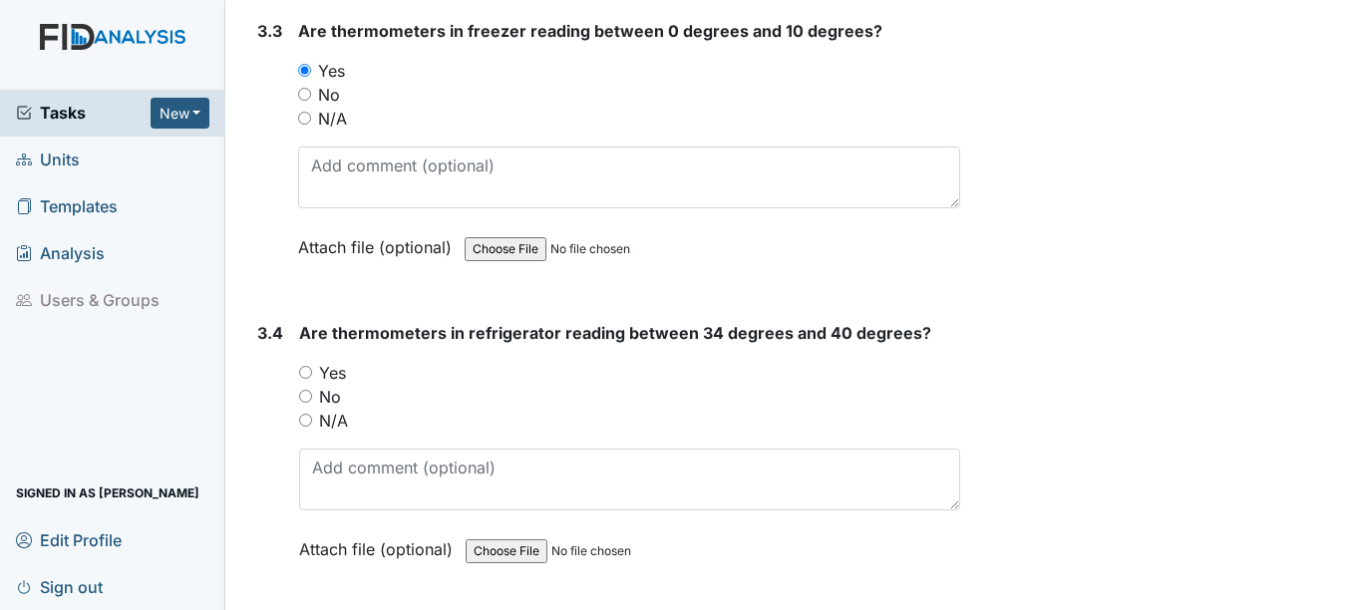
scroll to position [3688, 0]
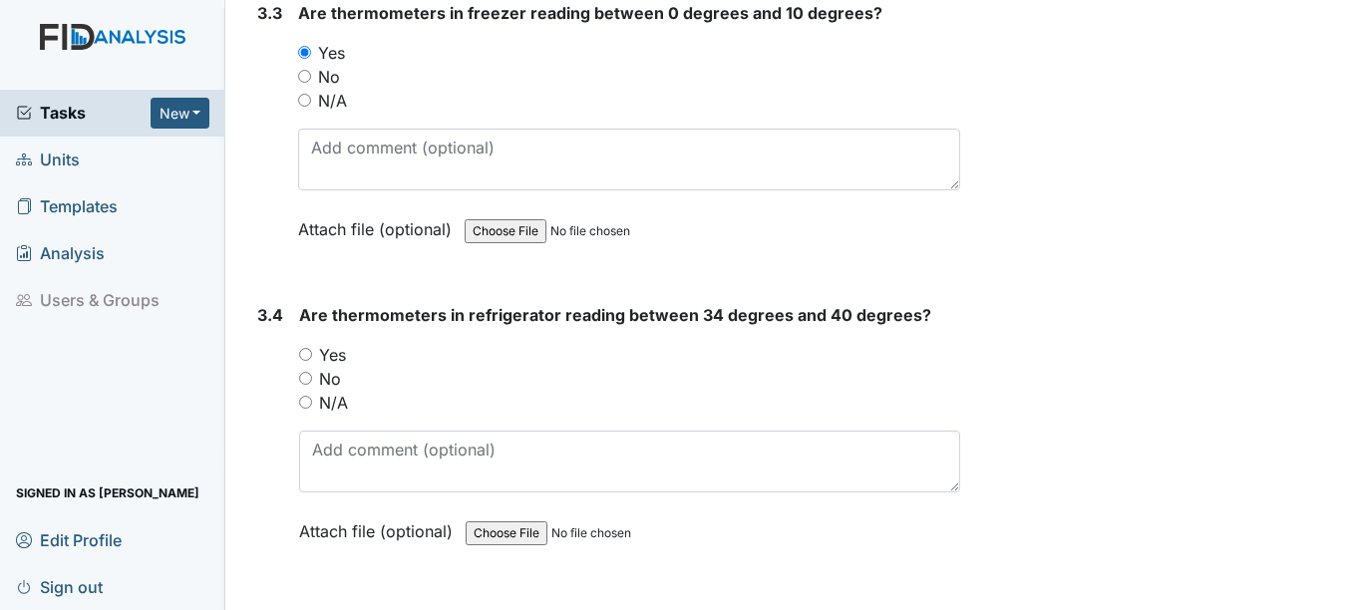
click at [311, 361] on input "Yes" at bounding box center [305, 354] width 13 height 13
radio input "true"
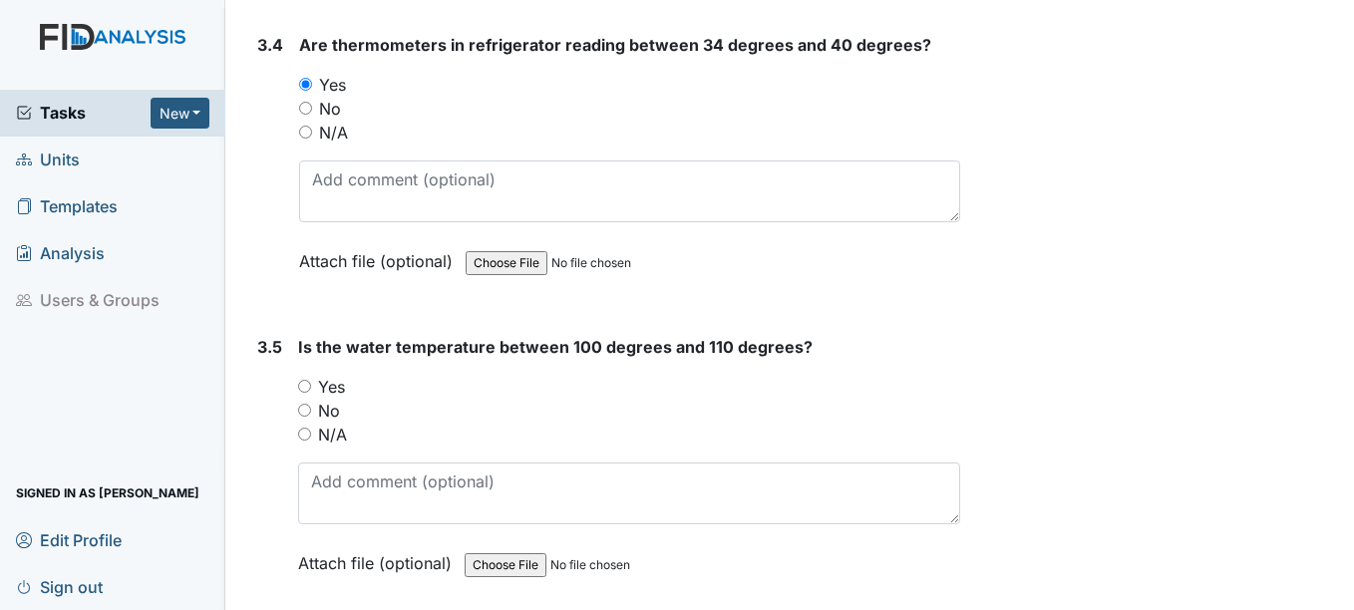
scroll to position [3987, 0]
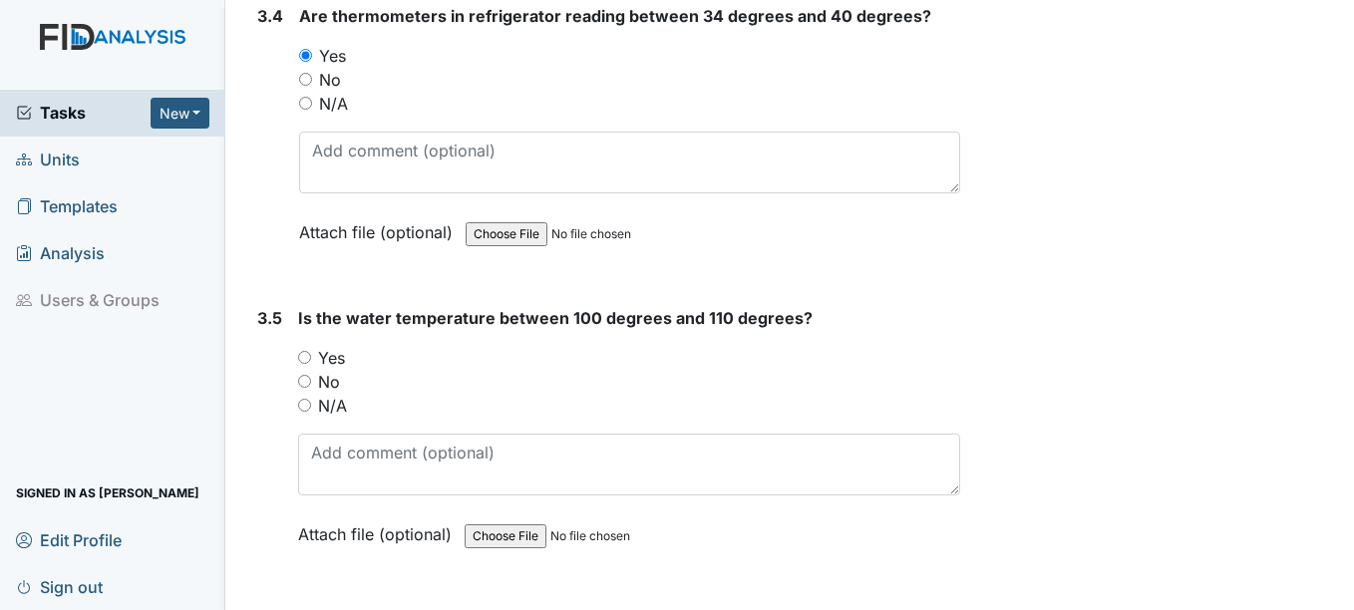
click at [311, 364] on input "Yes" at bounding box center [304, 357] width 13 height 13
radio input "true"
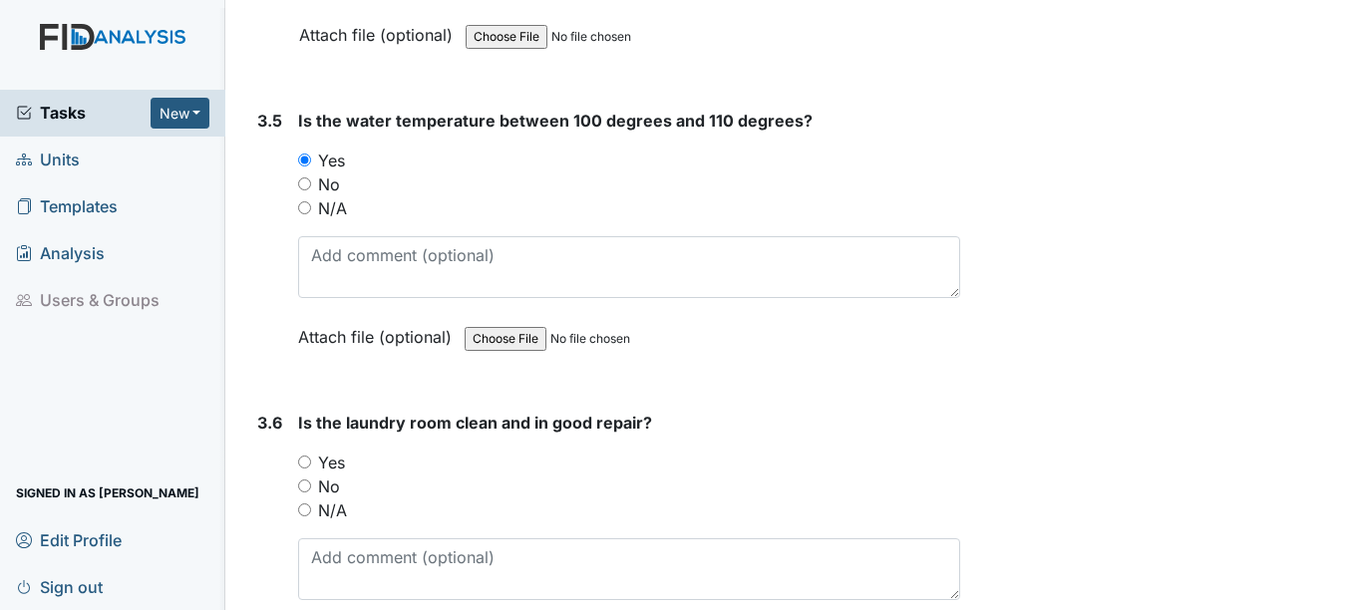
scroll to position [4187, 0]
click at [299, 467] on input "Yes" at bounding box center [304, 460] width 13 height 13
radio input "true"
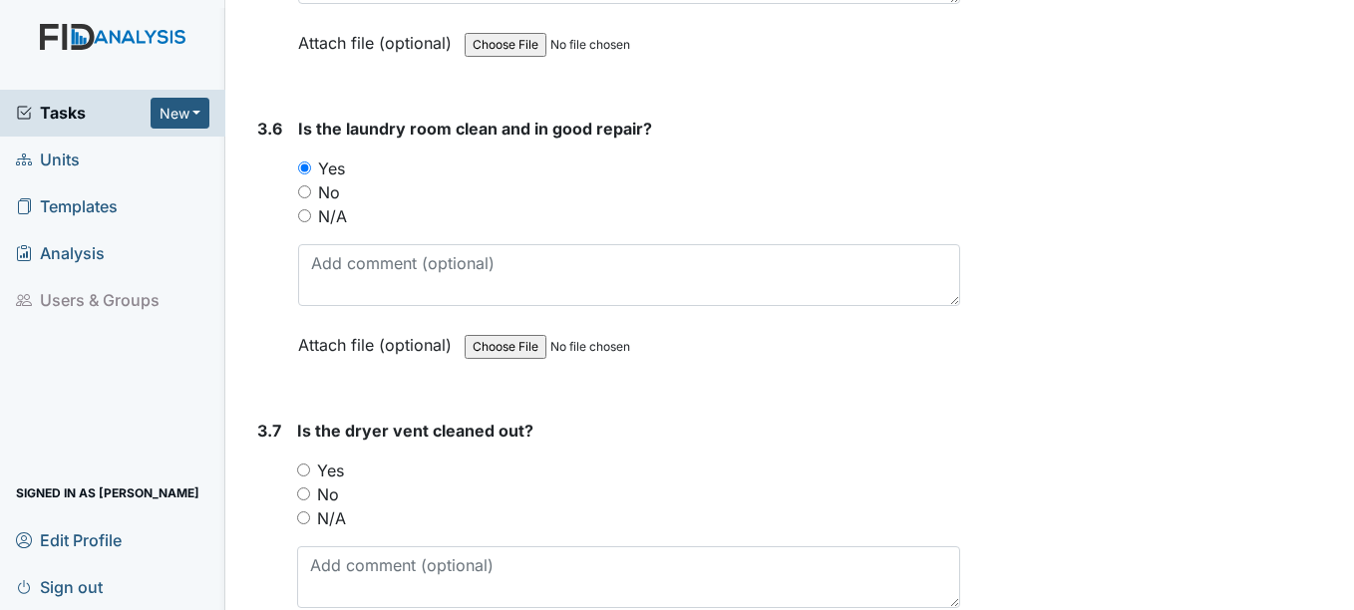
scroll to position [4486, 0]
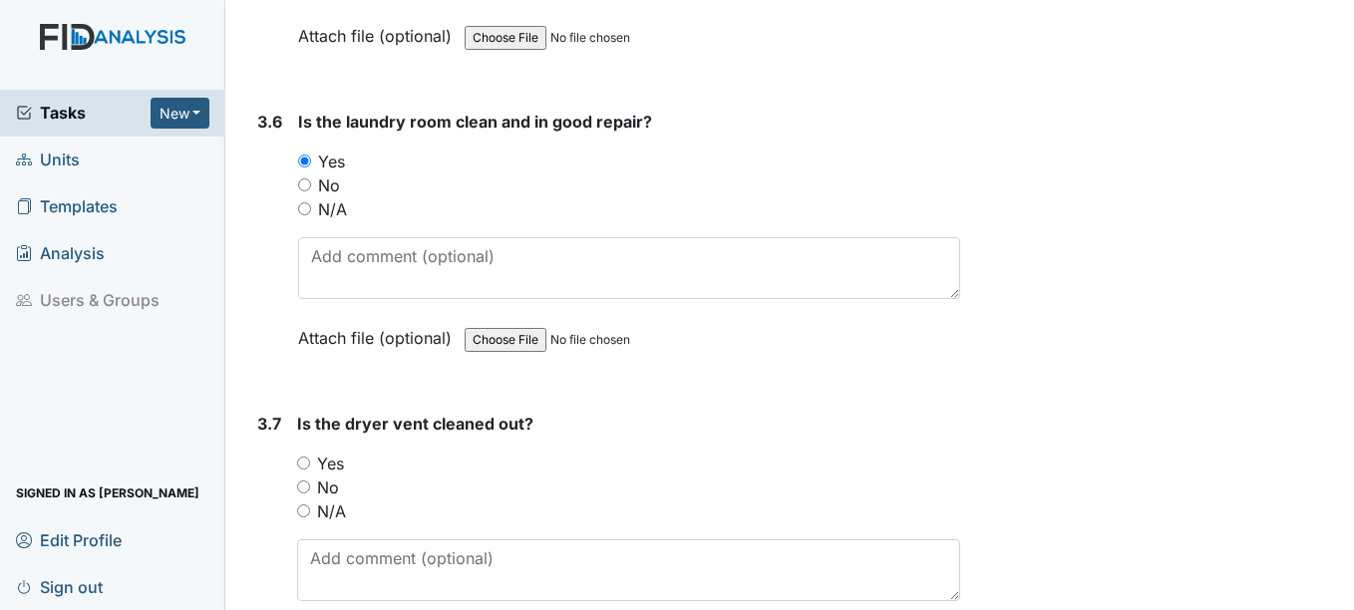
click at [302, 469] on input "Yes" at bounding box center [303, 463] width 13 height 13
radio input "true"
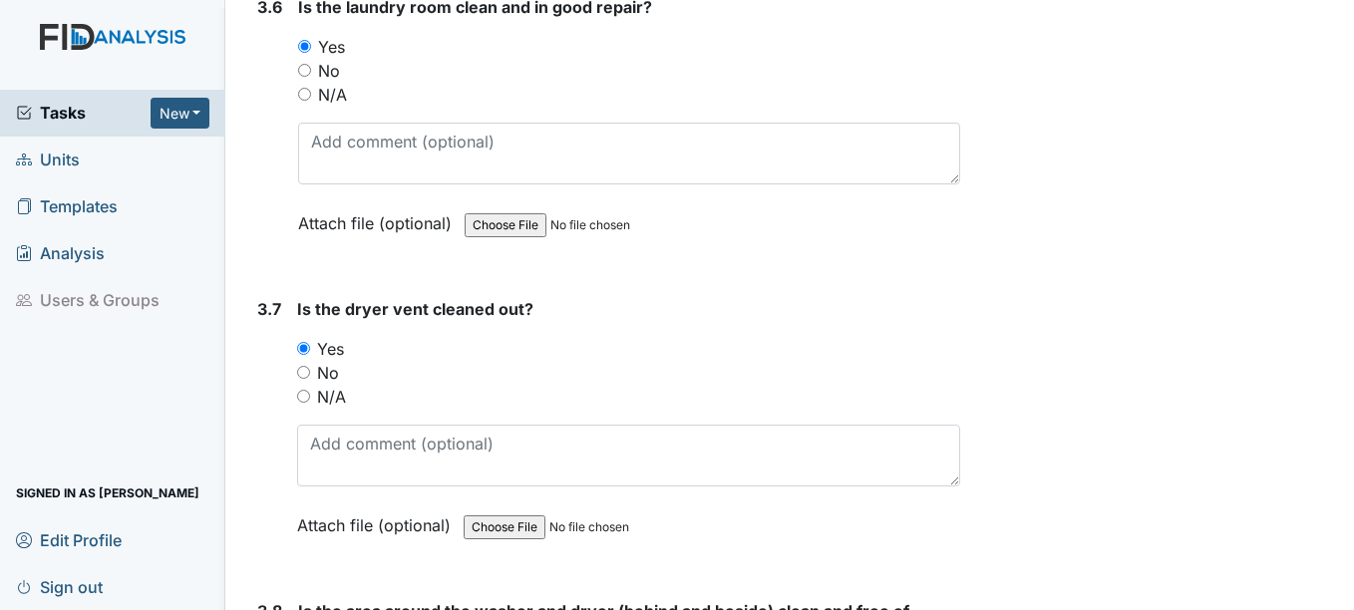
scroll to position [4785, 0]
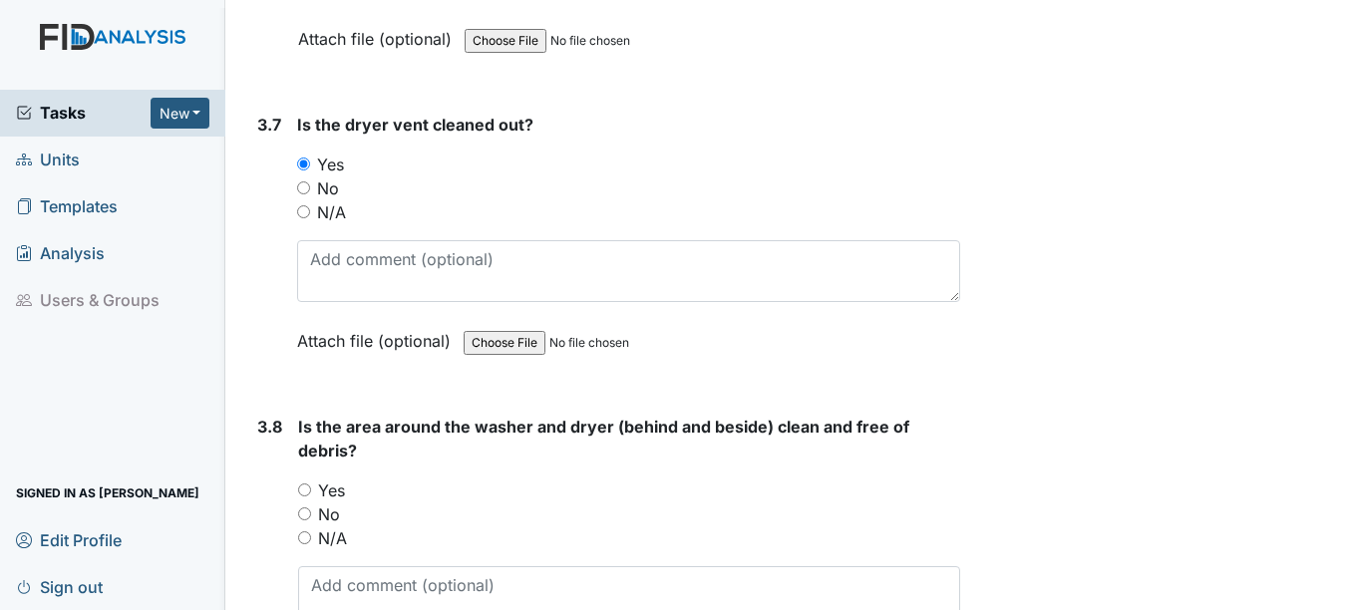
click at [306, 496] on input "Yes" at bounding box center [304, 489] width 13 height 13
radio input "true"
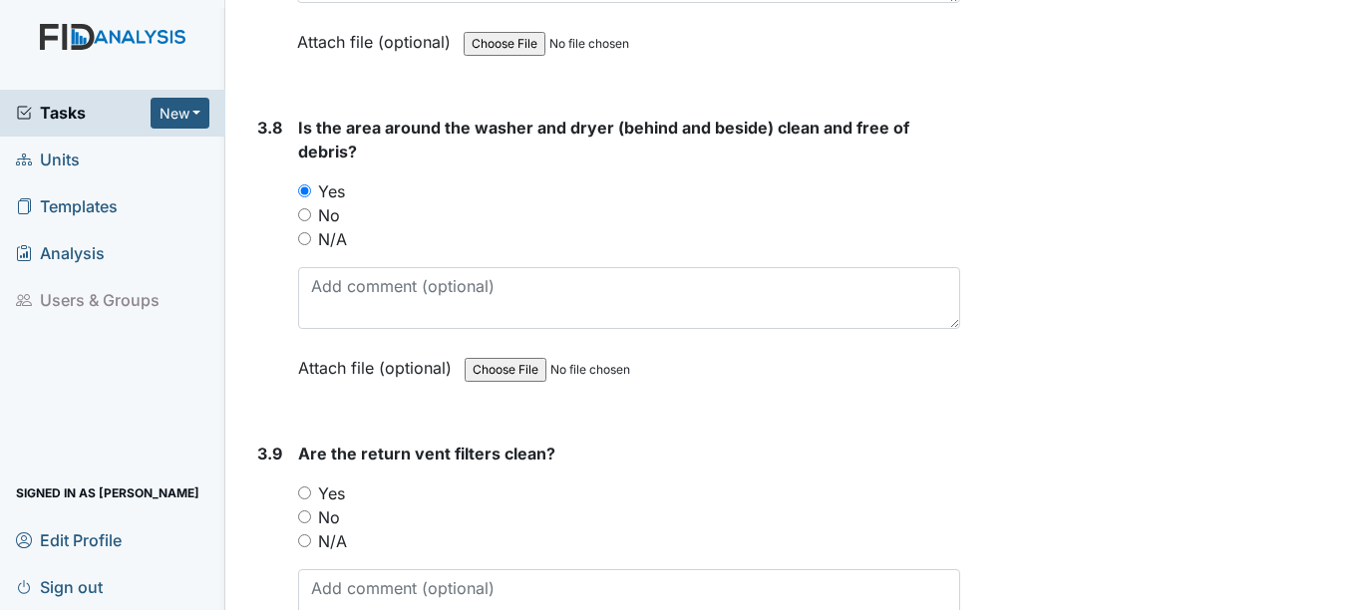
scroll to position [5283, 0]
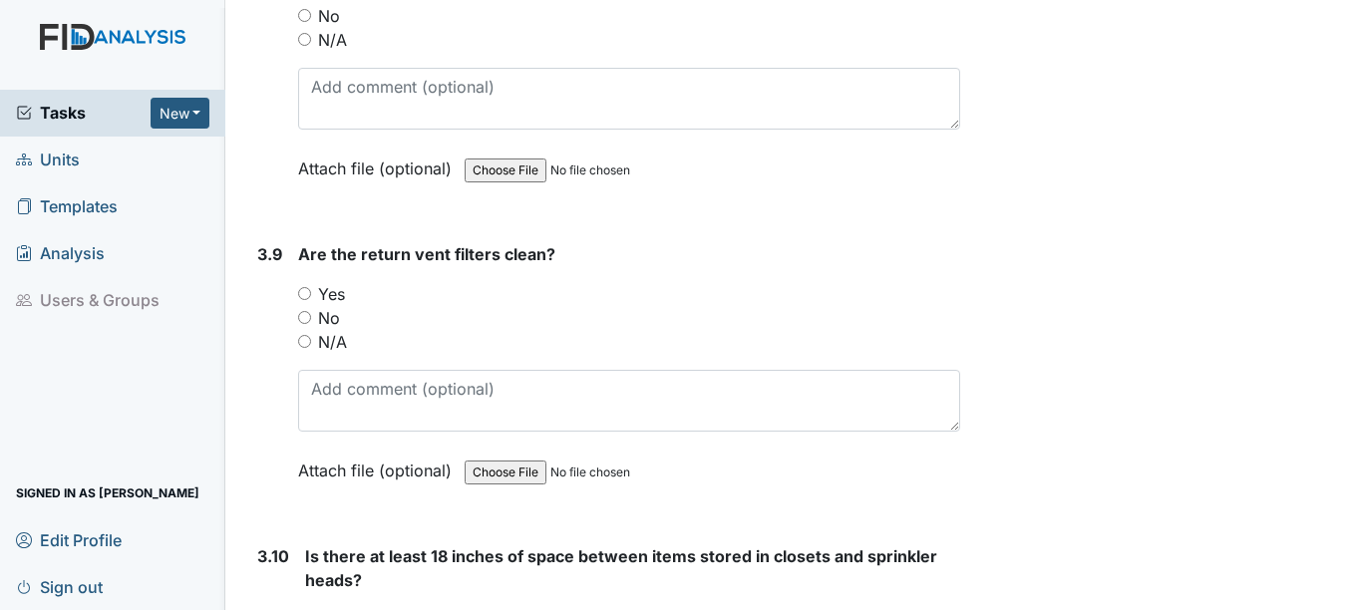
click at [304, 300] on input "Yes" at bounding box center [304, 293] width 13 height 13
radio input "true"
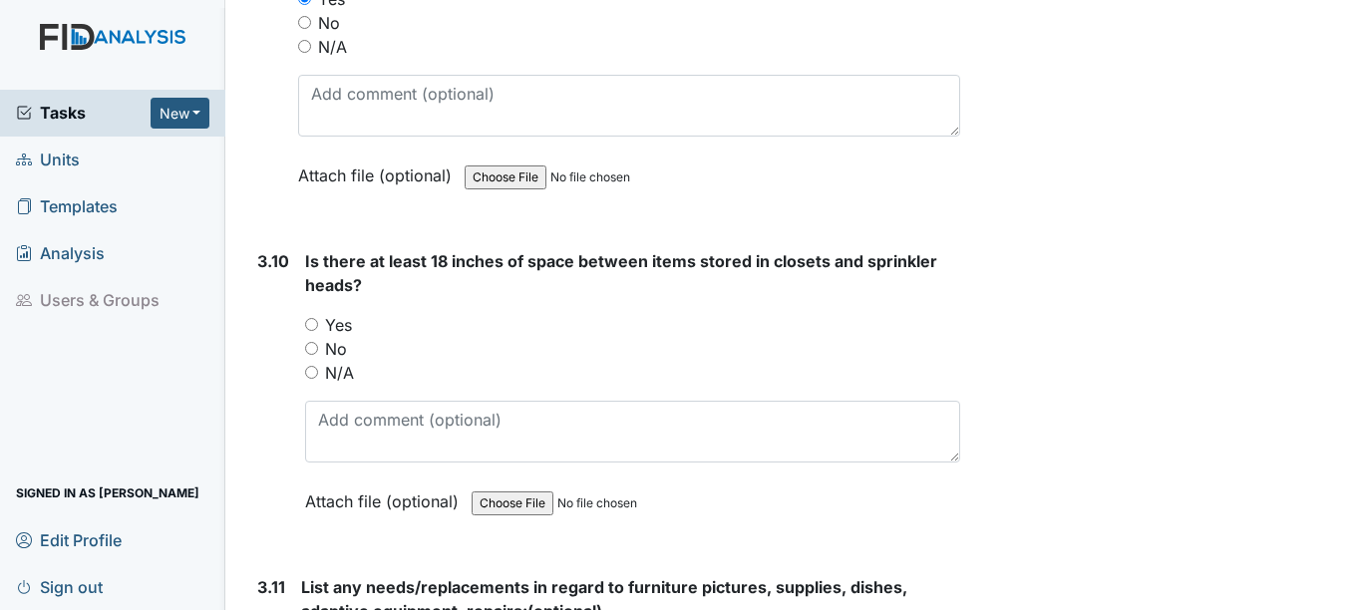
scroll to position [5582, 0]
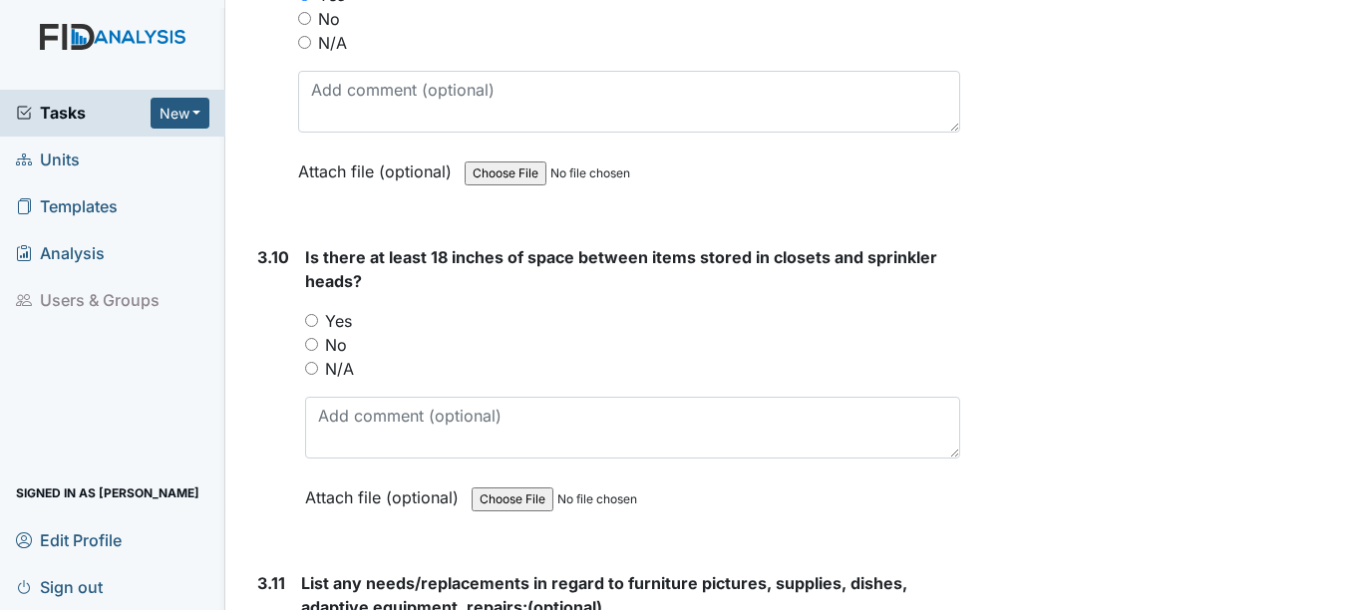
click at [318, 333] on div "Yes" at bounding box center [632, 321] width 654 height 24
click at [315, 327] on input "Yes" at bounding box center [311, 320] width 13 height 13
radio input "true"
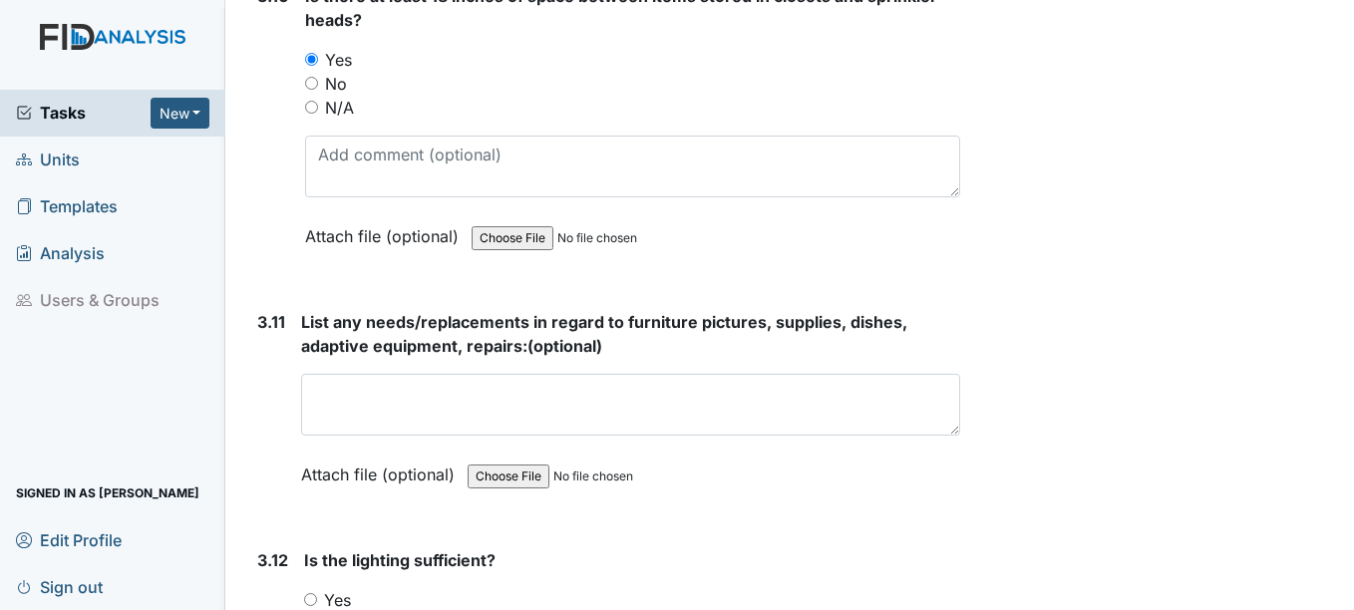
scroll to position [5981, 0]
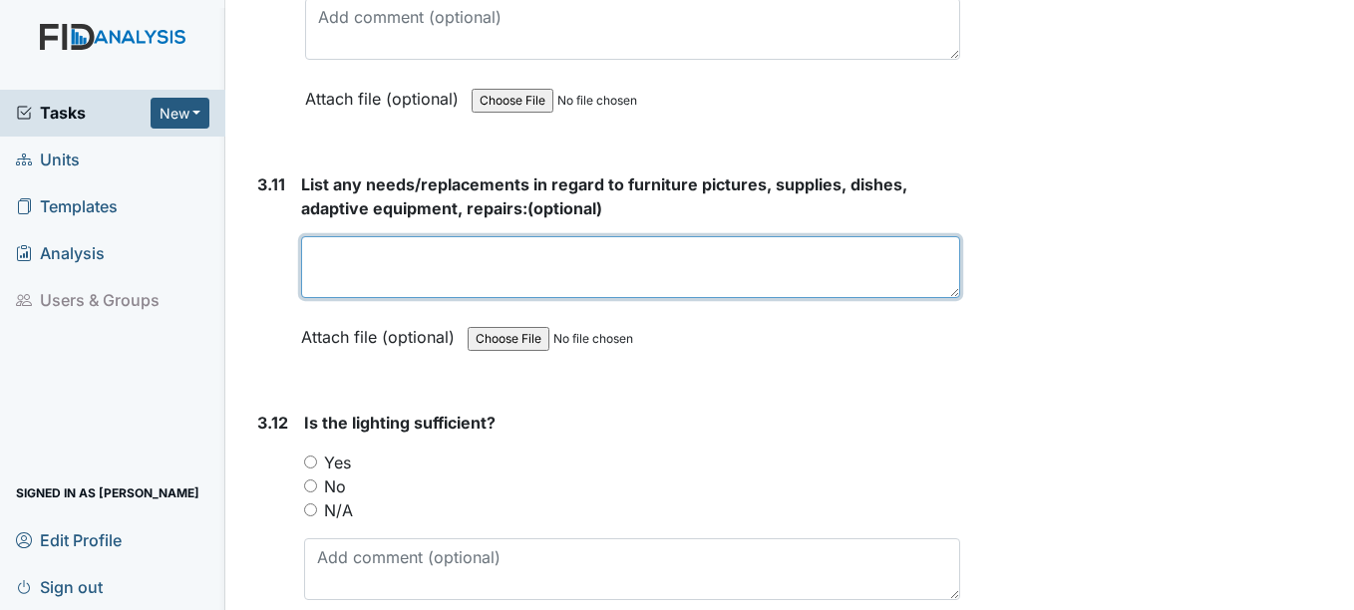
click at [345, 292] on textarea at bounding box center [630, 267] width 658 height 62
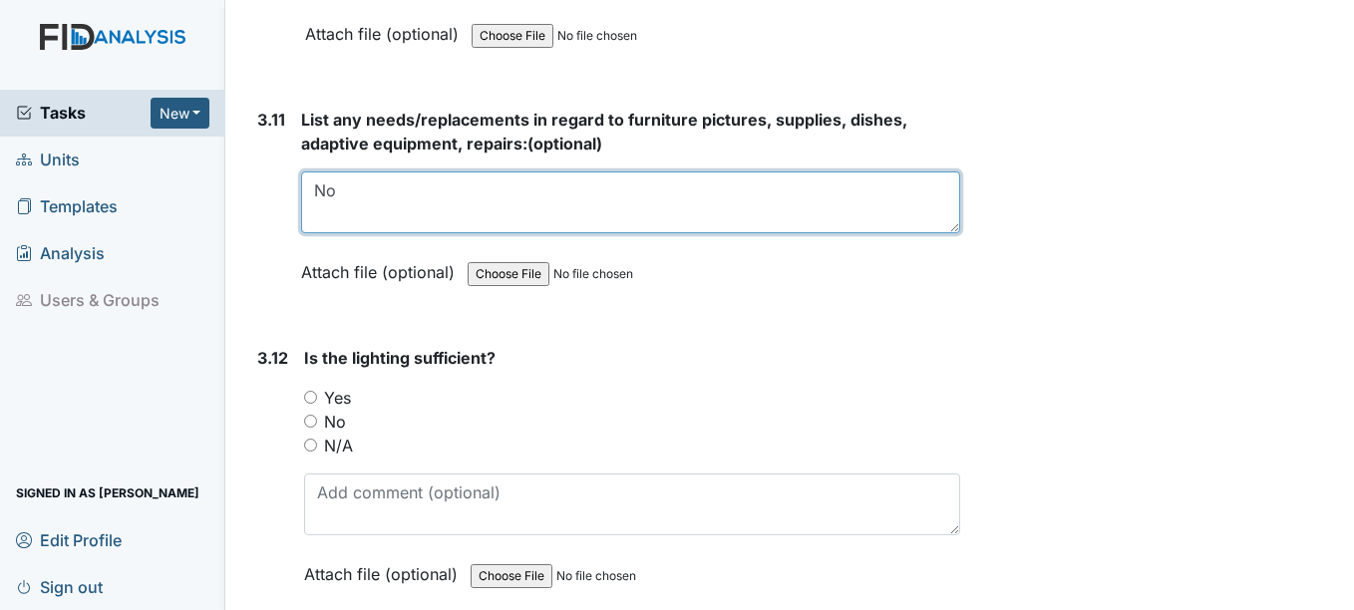
scroll to position [6080, 0]
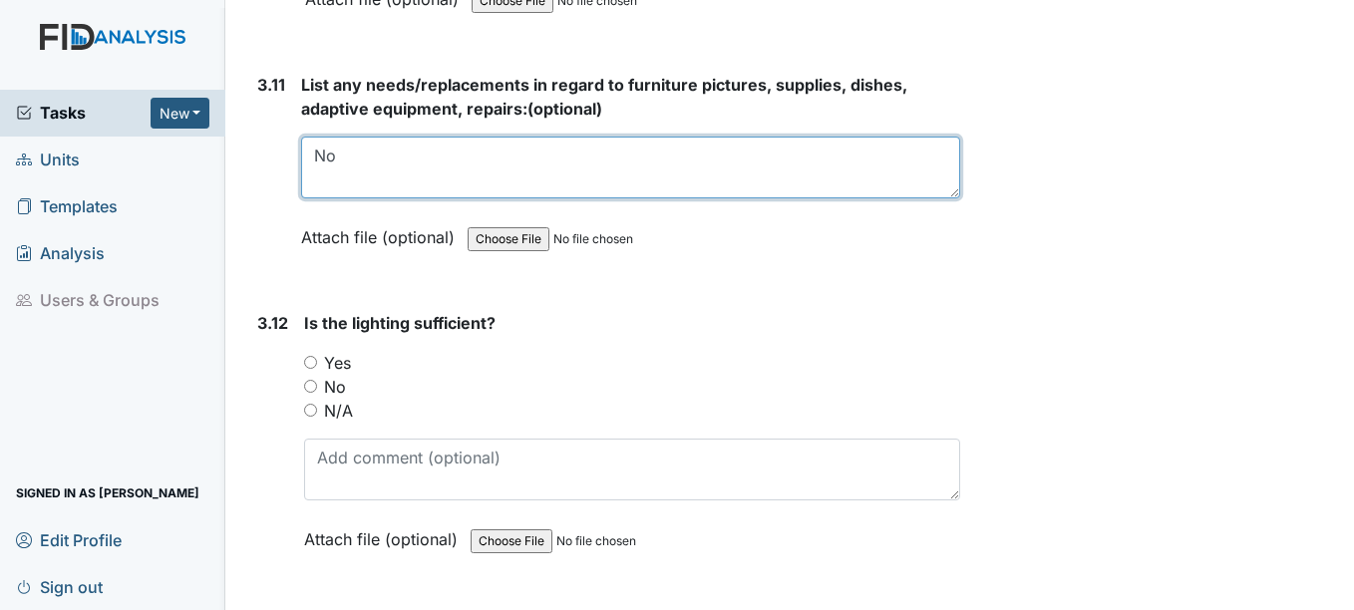
type textarea "No"
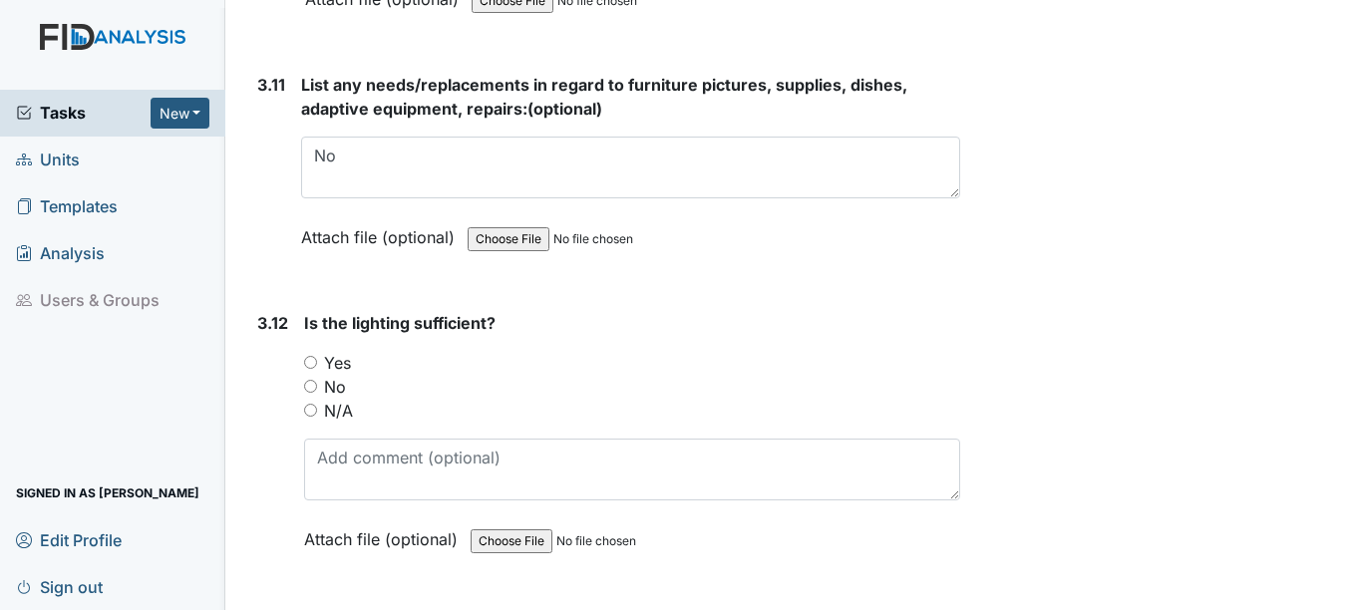
click at [309, 369] on input "Yes" at bounding box center [310, 362] width 13 height 13
radio input "true"
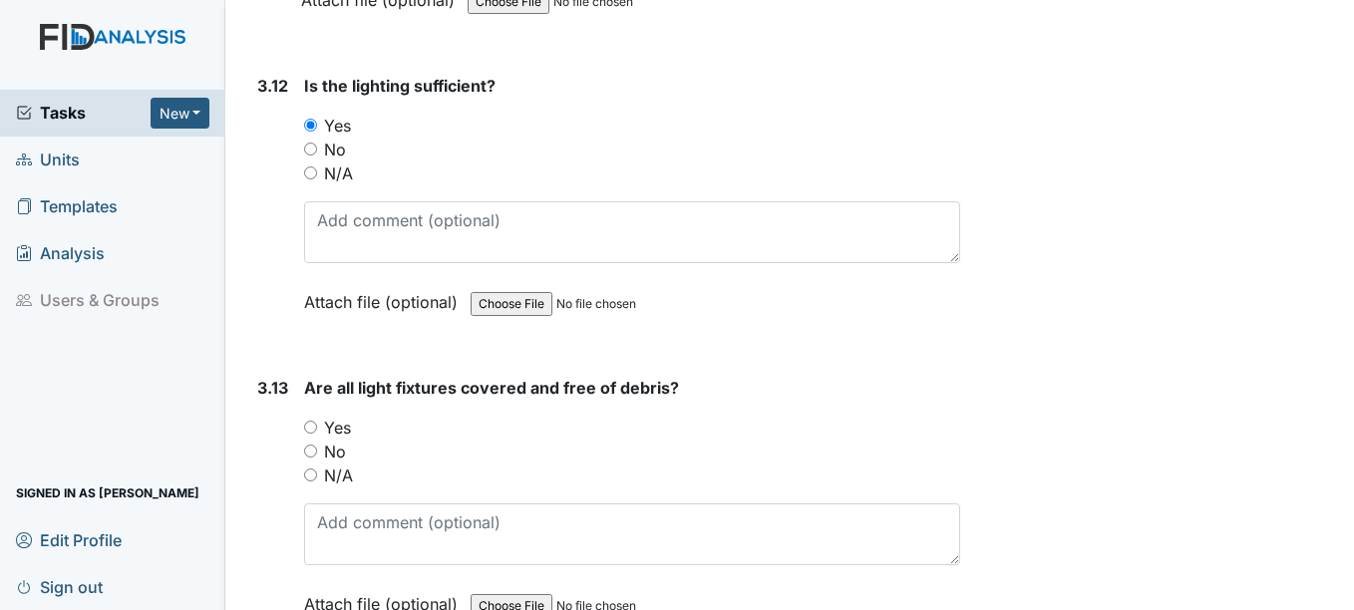
scroll to position [6380, 0]
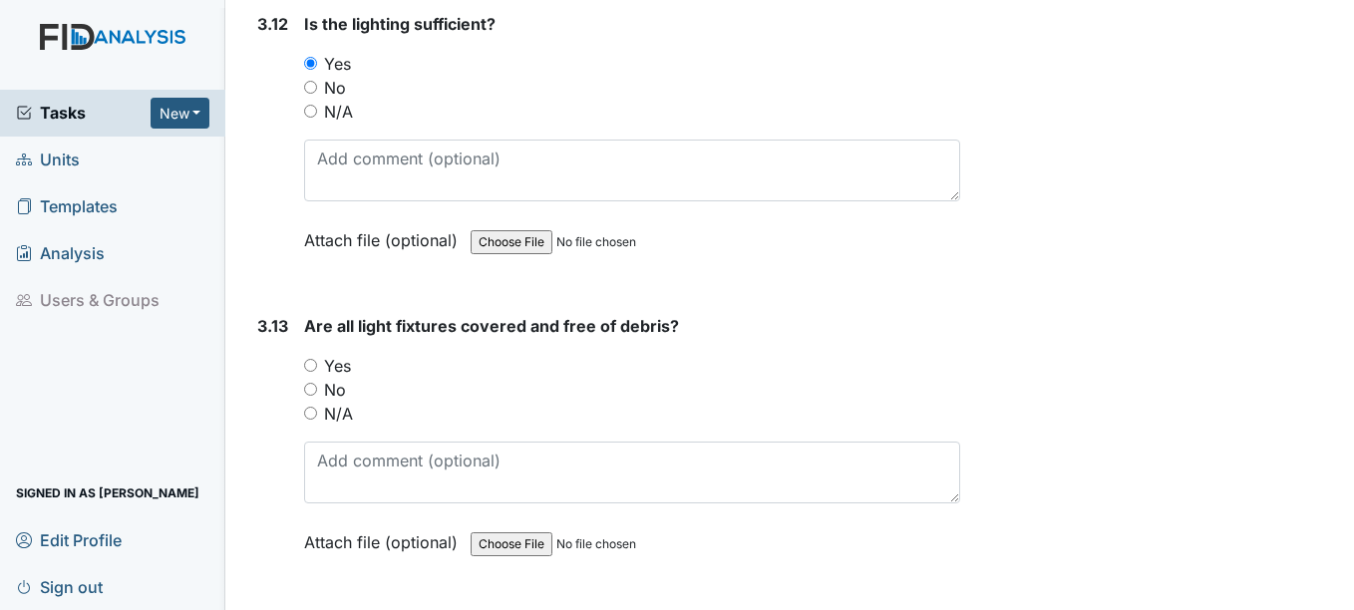
click at [313, 372] on input "Yes" at bounding box center [310, 365] width 13 height 13
radio input "true"
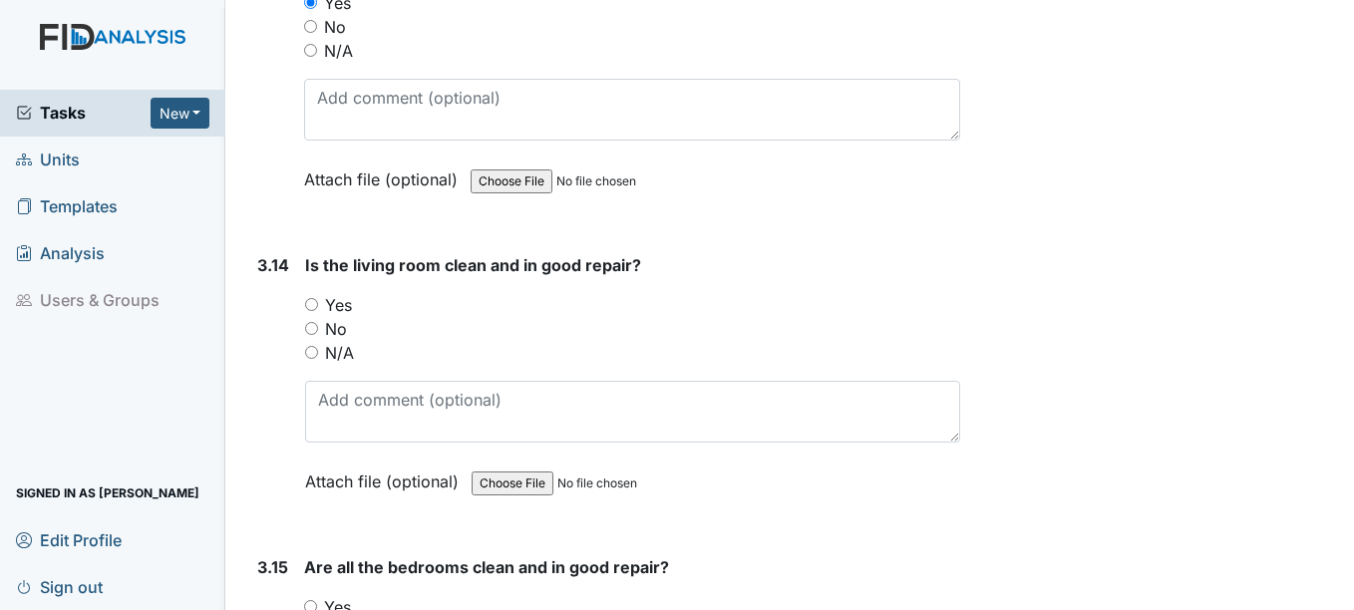
scroll to position [6778, 0]
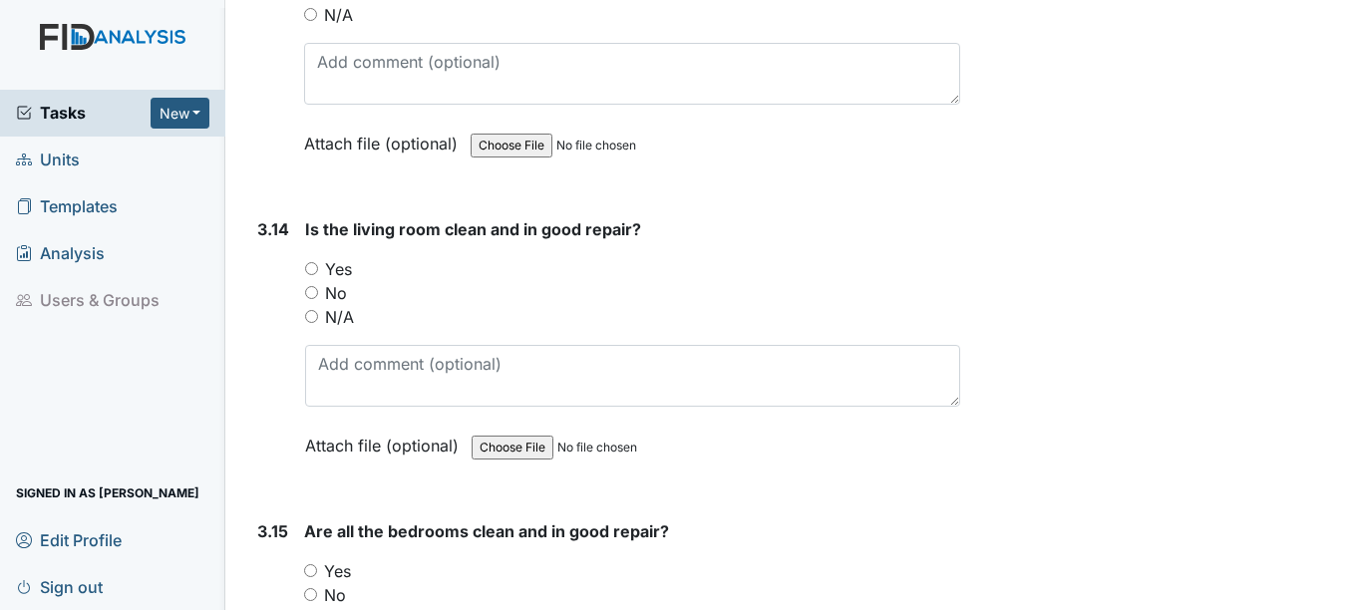
click at [310, 275] on input "Yes" at bounding box center [311, 268] width 13 height 13
radio input "true"
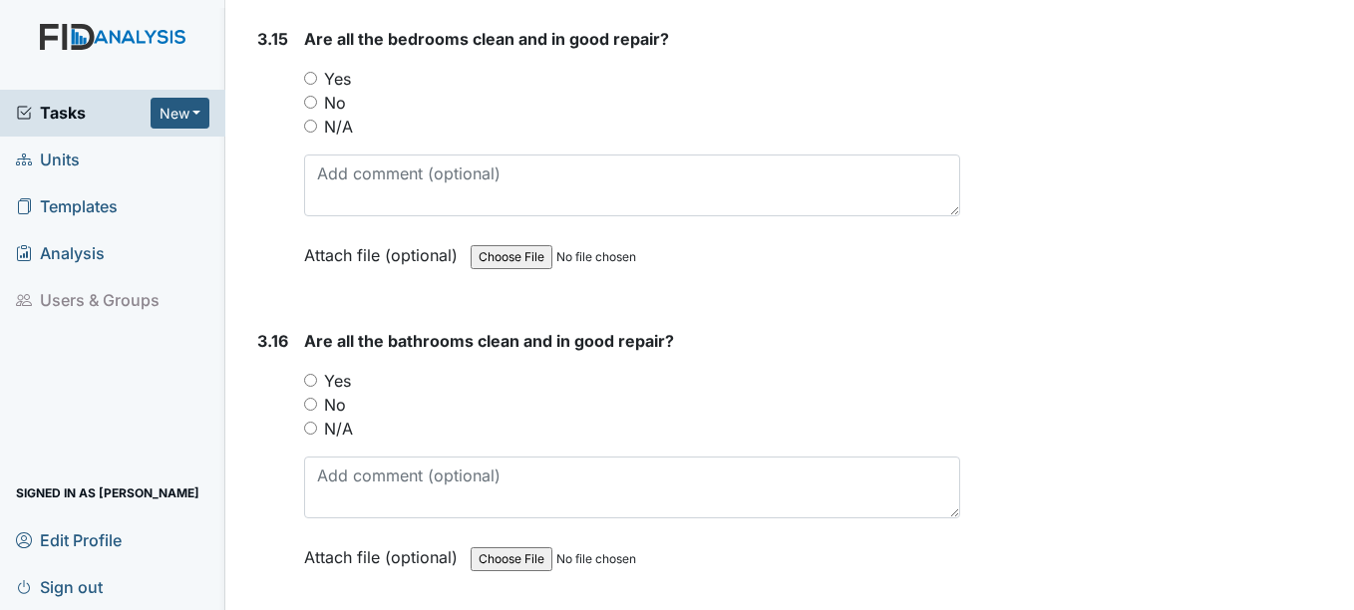
scroll to position [7277, 0]
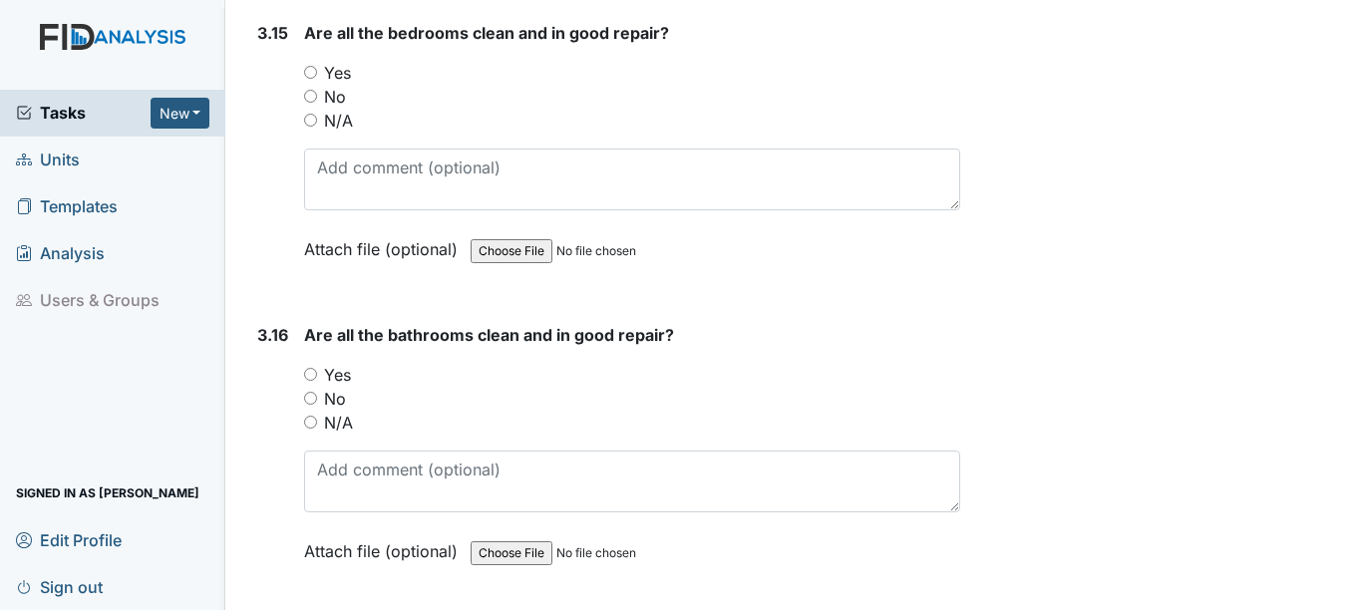
click at [305, 79] on input "Yes" at bounding box center [310, 72] width 13 height 13
radio input "true"
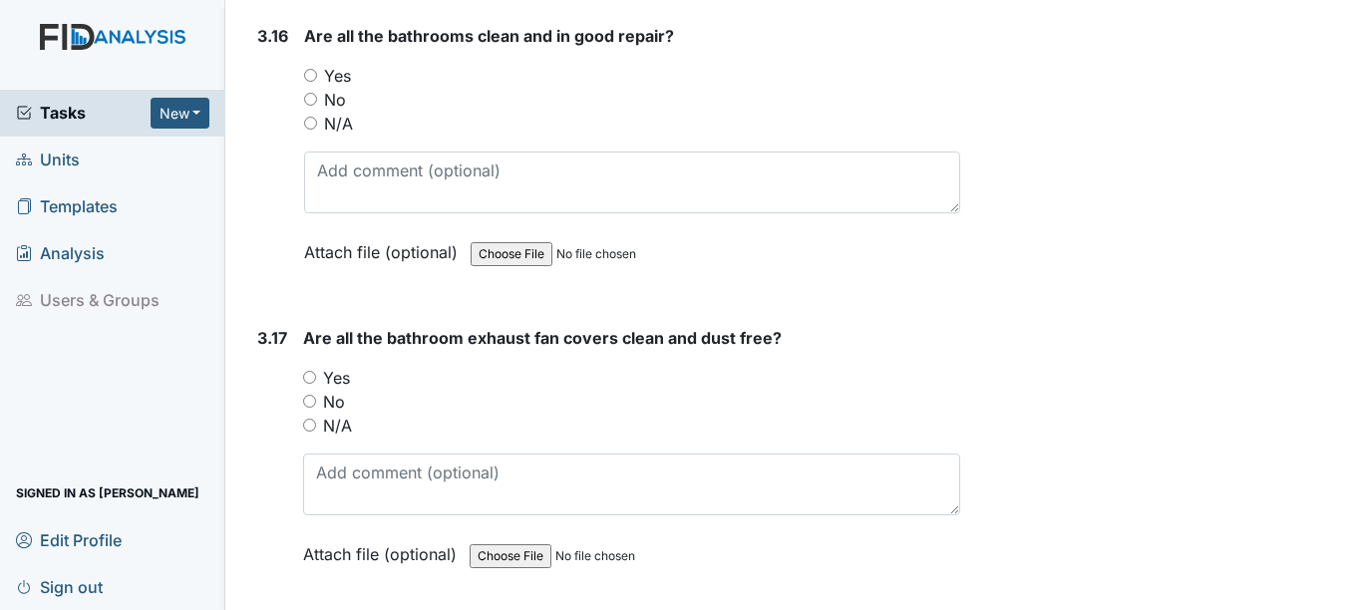
click at [312, 82] on input "Yes" at bounding box center [310, 75] width 13 height 13
radio input "true"
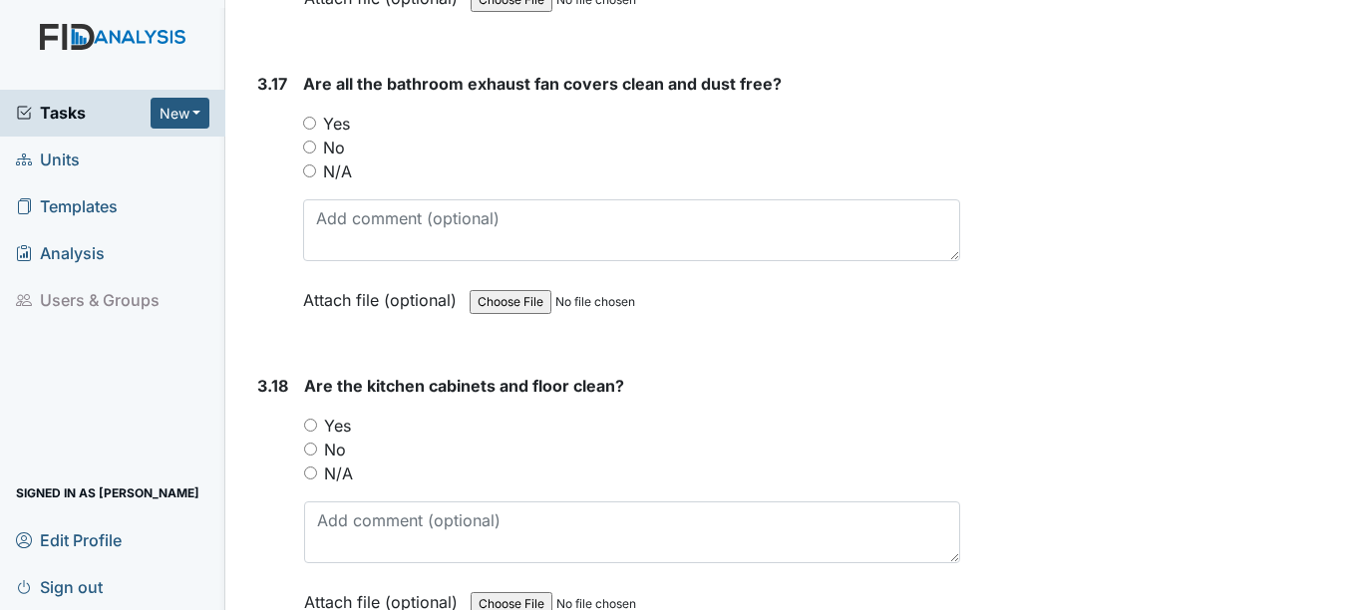
scroll to position [7875, 0]
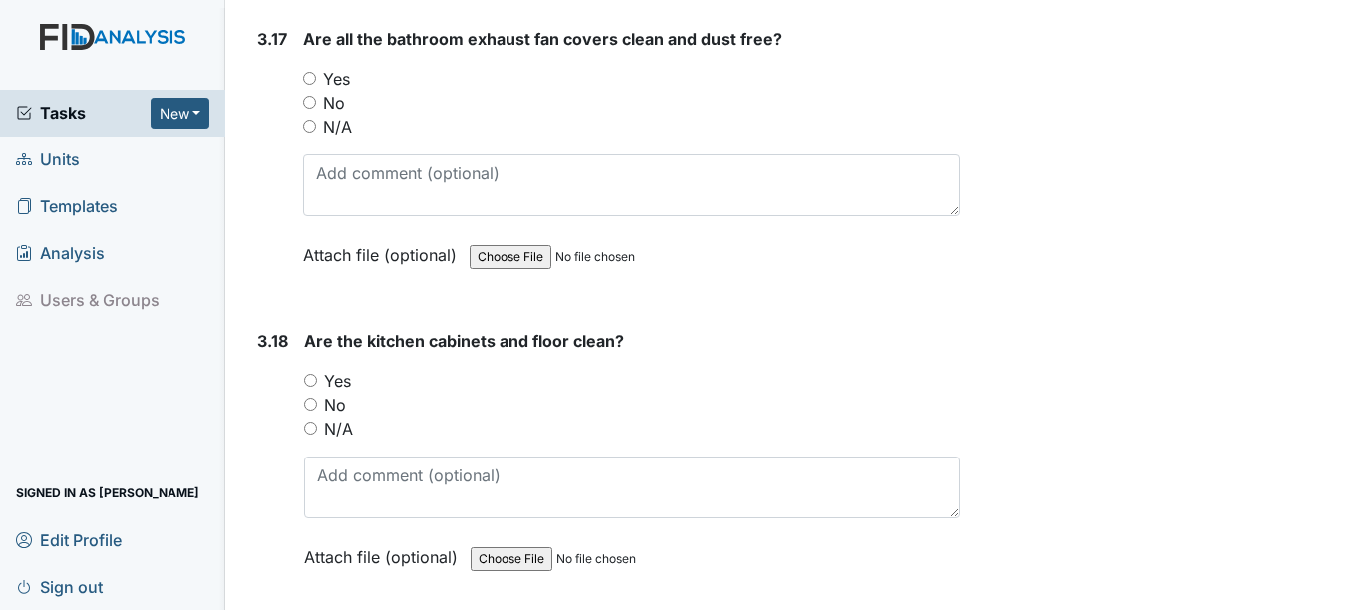
click at [311, 85] on input "Yes" at bounding box center [309, 78] width 13 height 13
radio input "true"
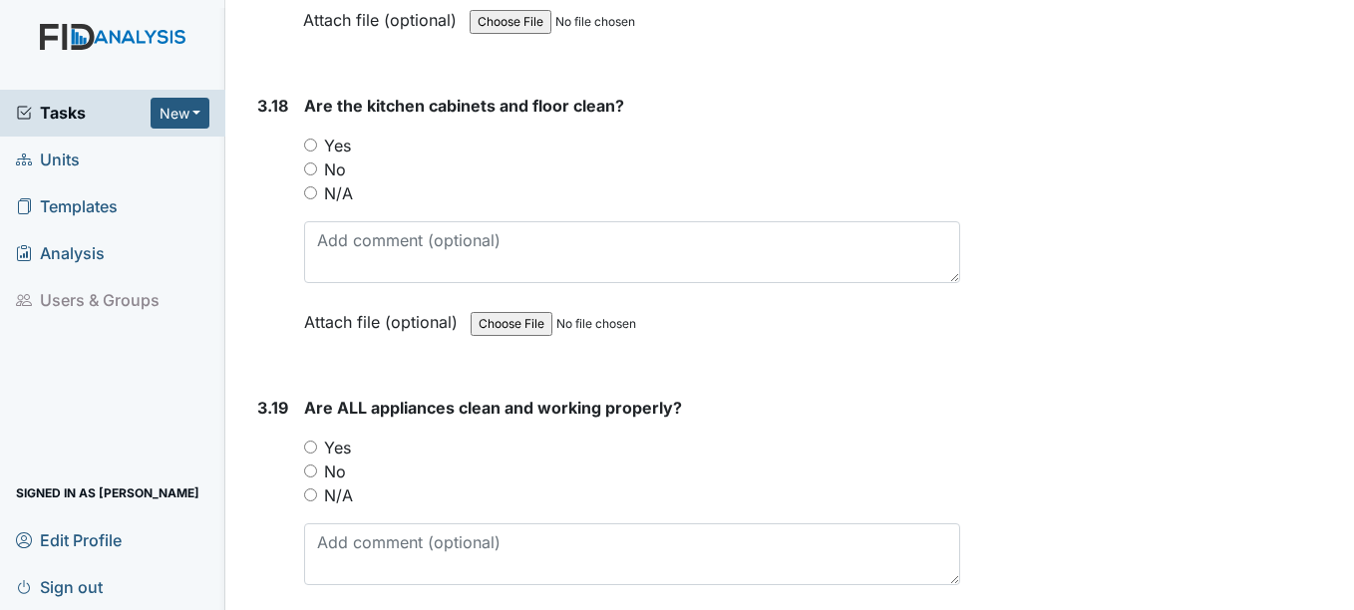
scroll to position [8174, 0]
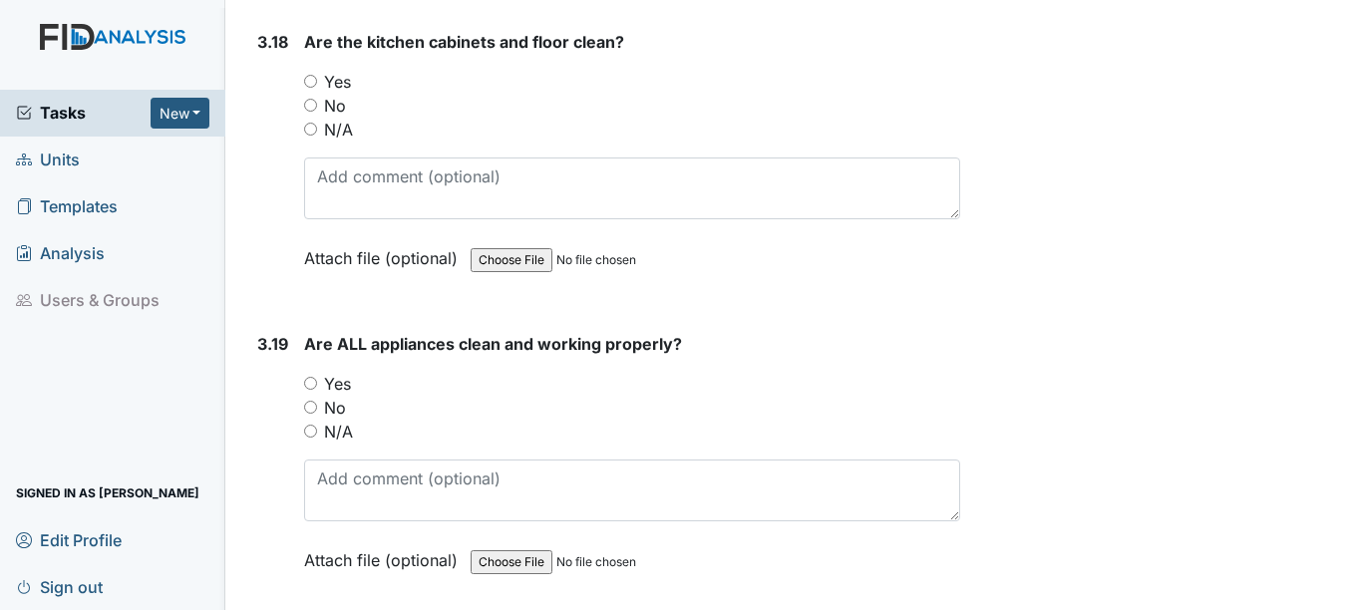
click at [309, 88] on input "Yes" at bounding box center [310, 81] width 13 height 13
radio input "true"
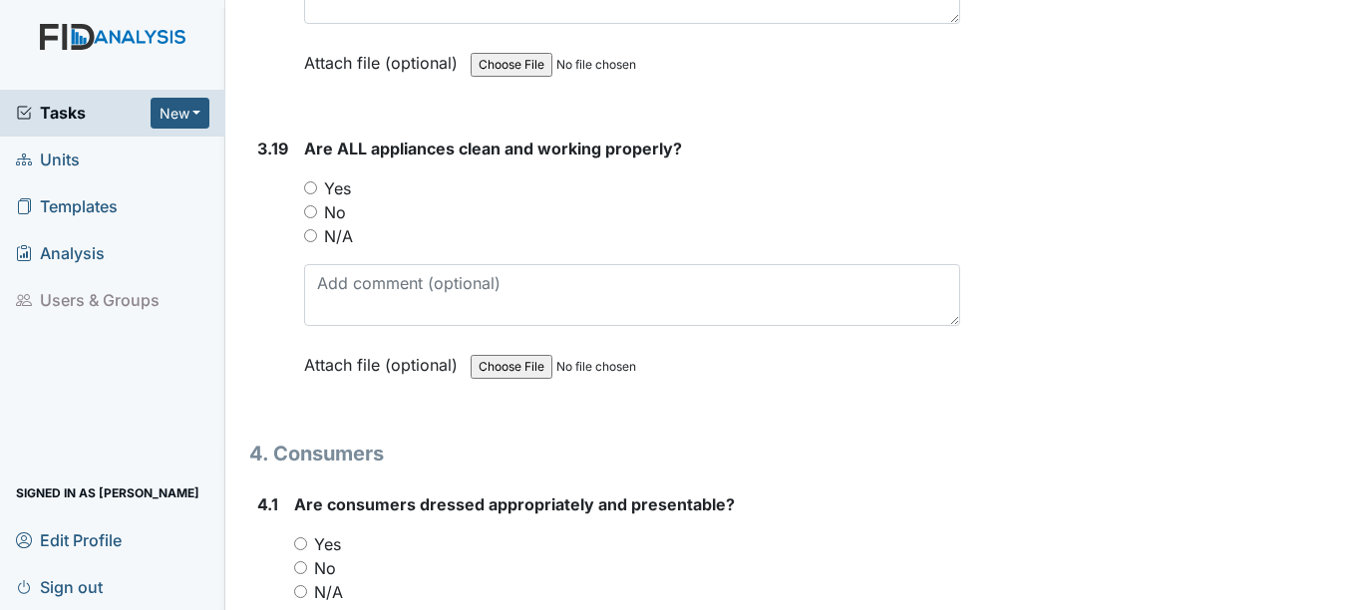
scroll to position [8373, 0]
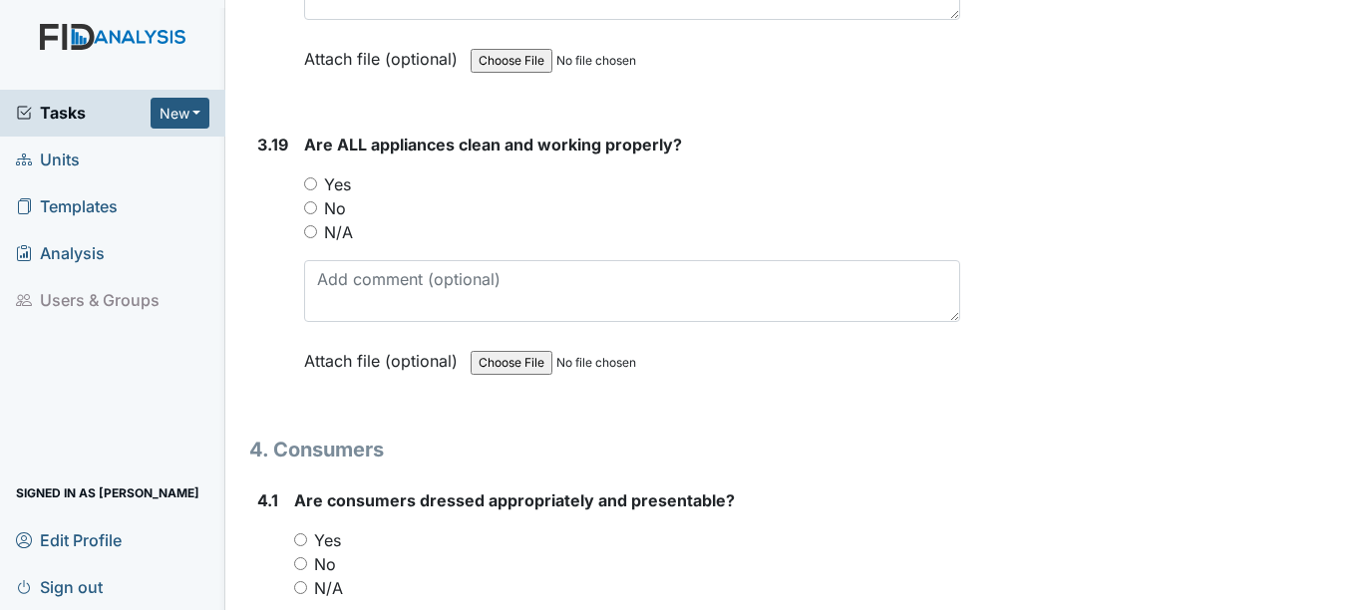
click at [310, 190] on input "Yes" at bounding box center [310, 183] width 13 height 13
radio input "true"
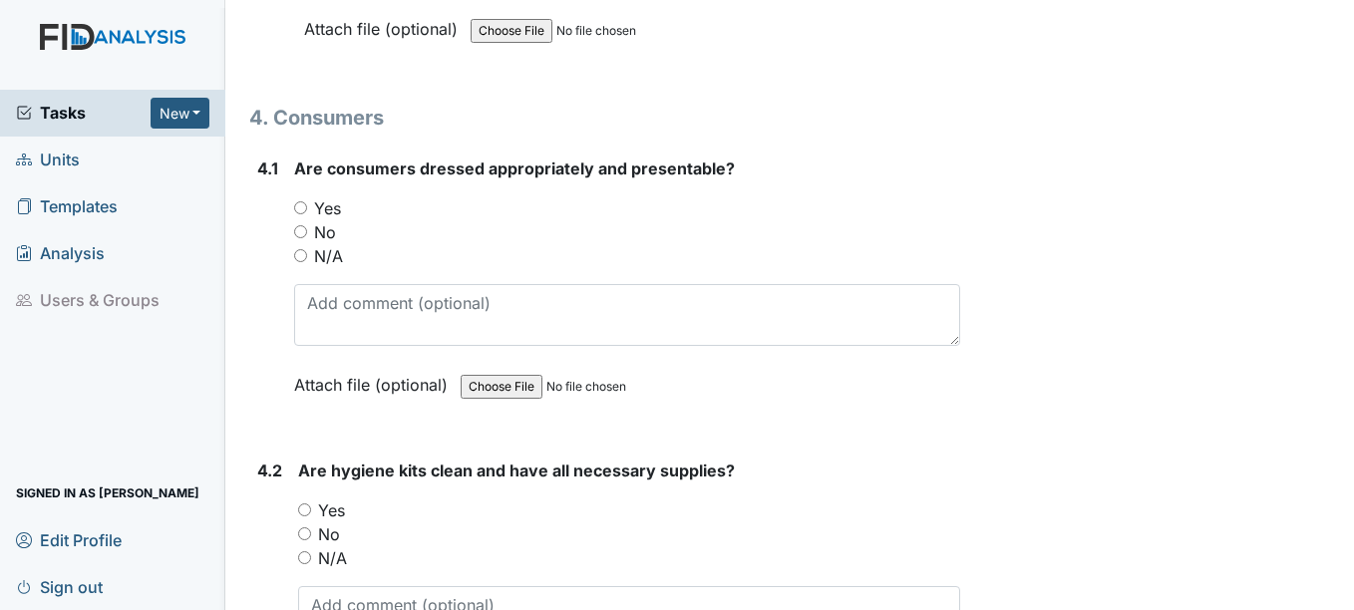
scroll to position [8672, 0]
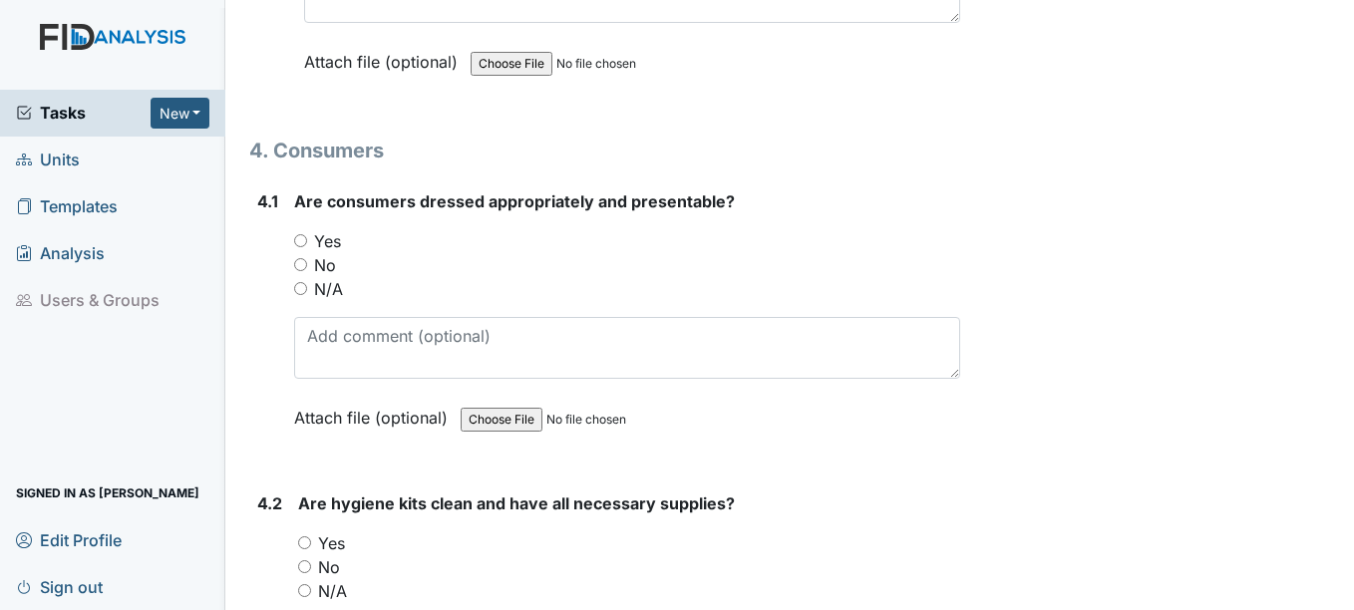
click at [294, 270] on div "4.1 Are consumers dressed appropriately and presentable? You must select one of…" at bounding box center [604, 324] width 710 height 270
click at [301, 247] on input "Yes" at bounding box center [300, 240] width 13 height 13
radio input "true"
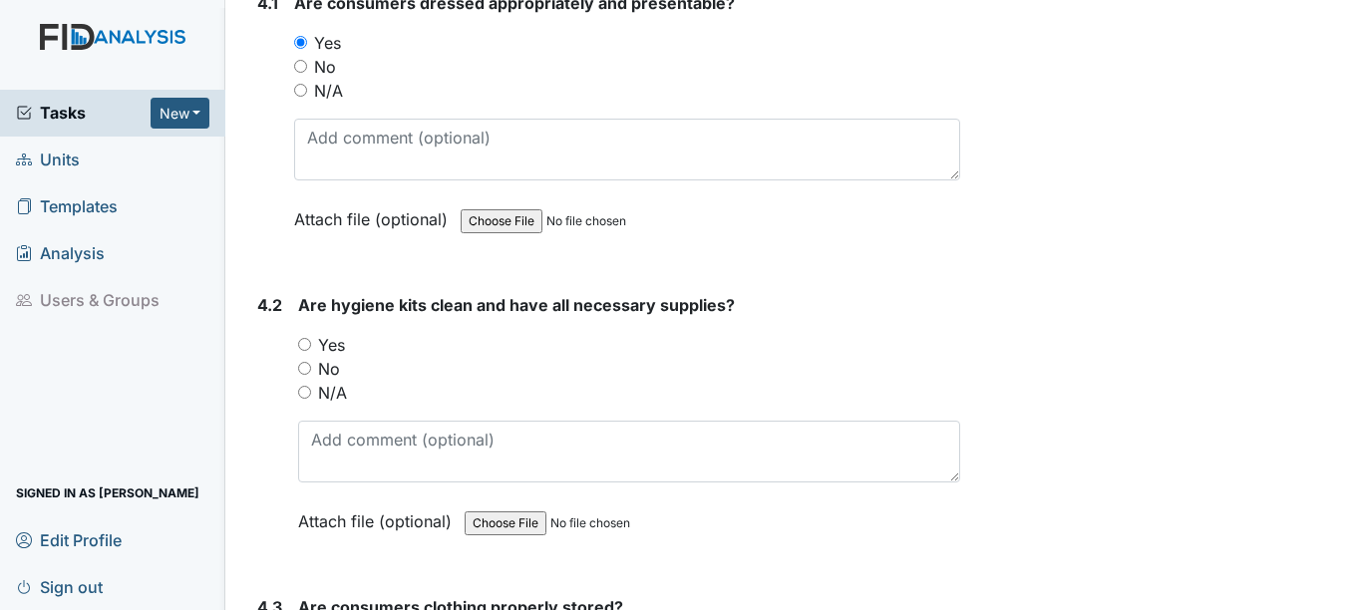
scroll to position [8872, 0]
click at [308, 350] on input "Yes" at bounding box center [304, 343] width 13 height 13
radio input "true"
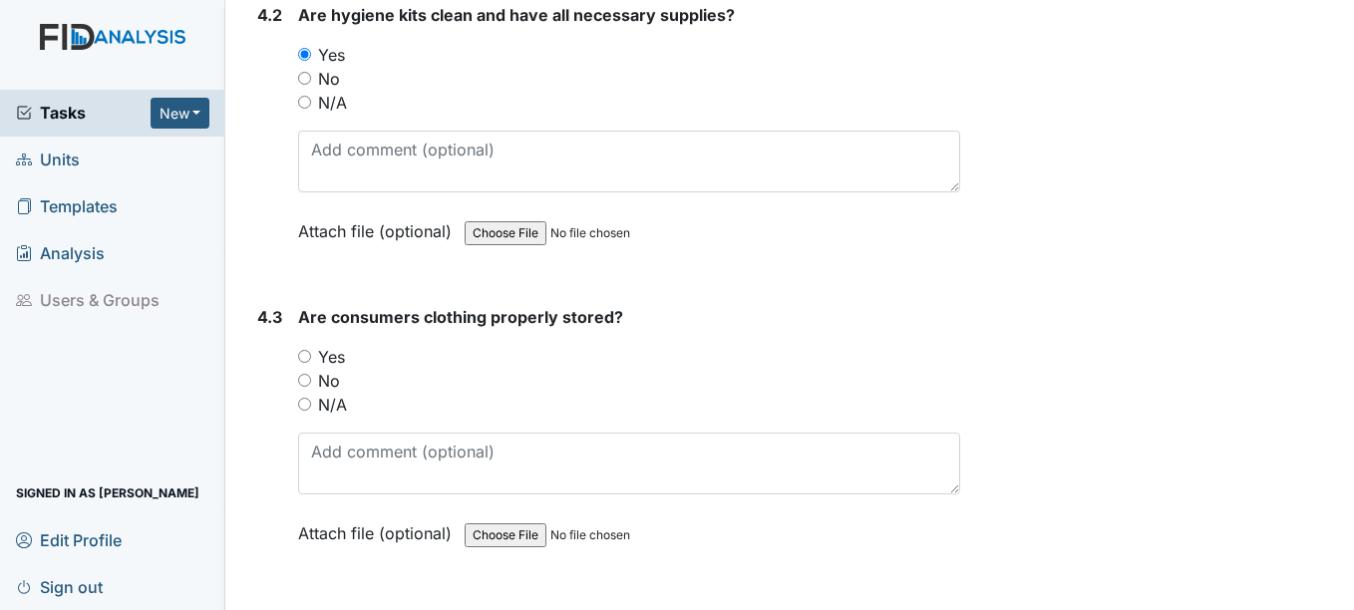
scroll to position [9171, 0]
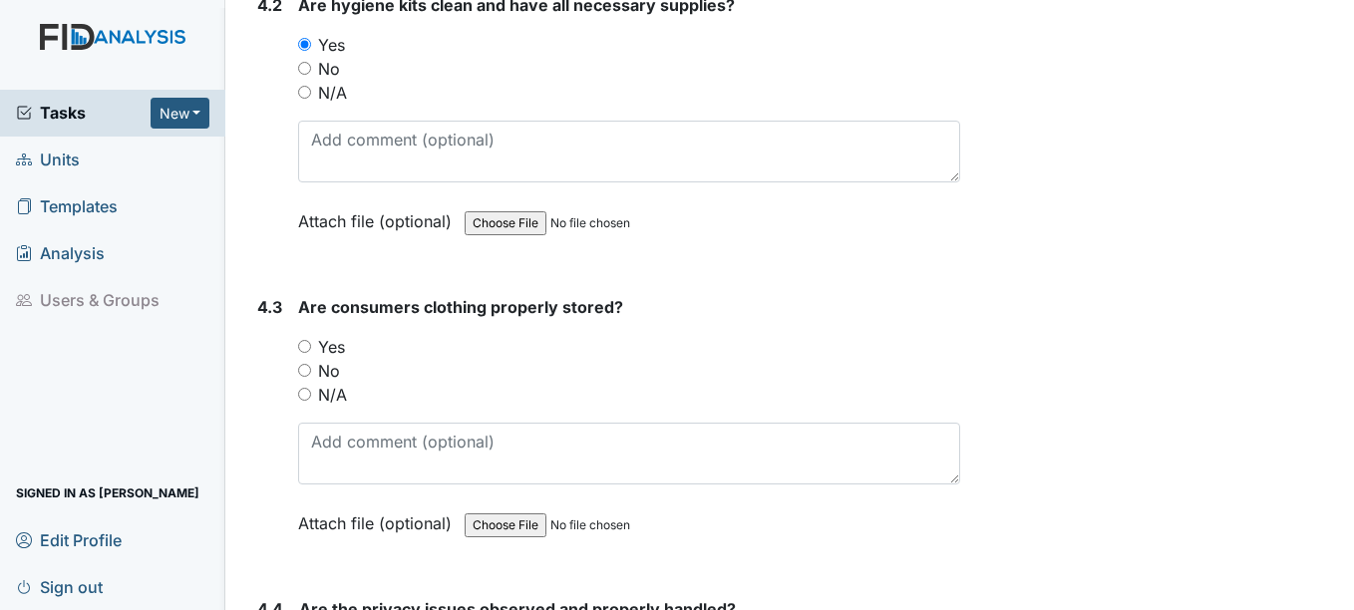
click at [306, 353] on input "Yes" at bounding box center [304, 346] width 13 height 13
radio input "true"
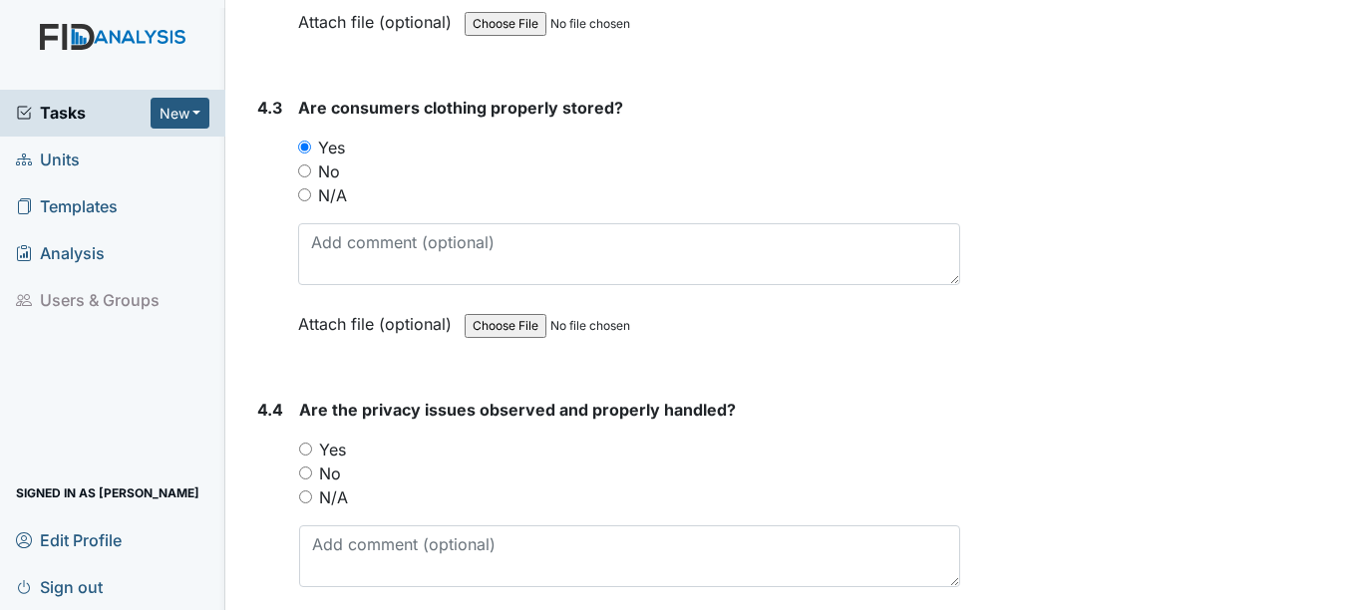
scroll to position [9470, 0]
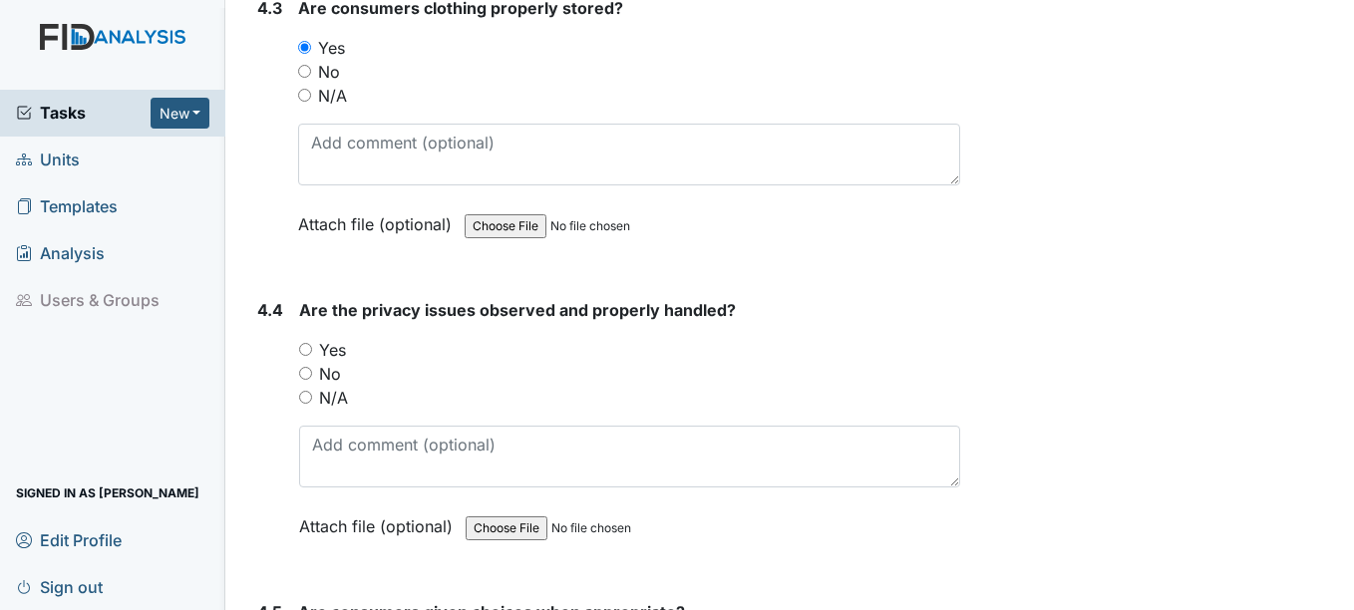
click at [305, 356] on input "Yes" at bounding box center [305, 349] width 13 height 13
radio input "true"
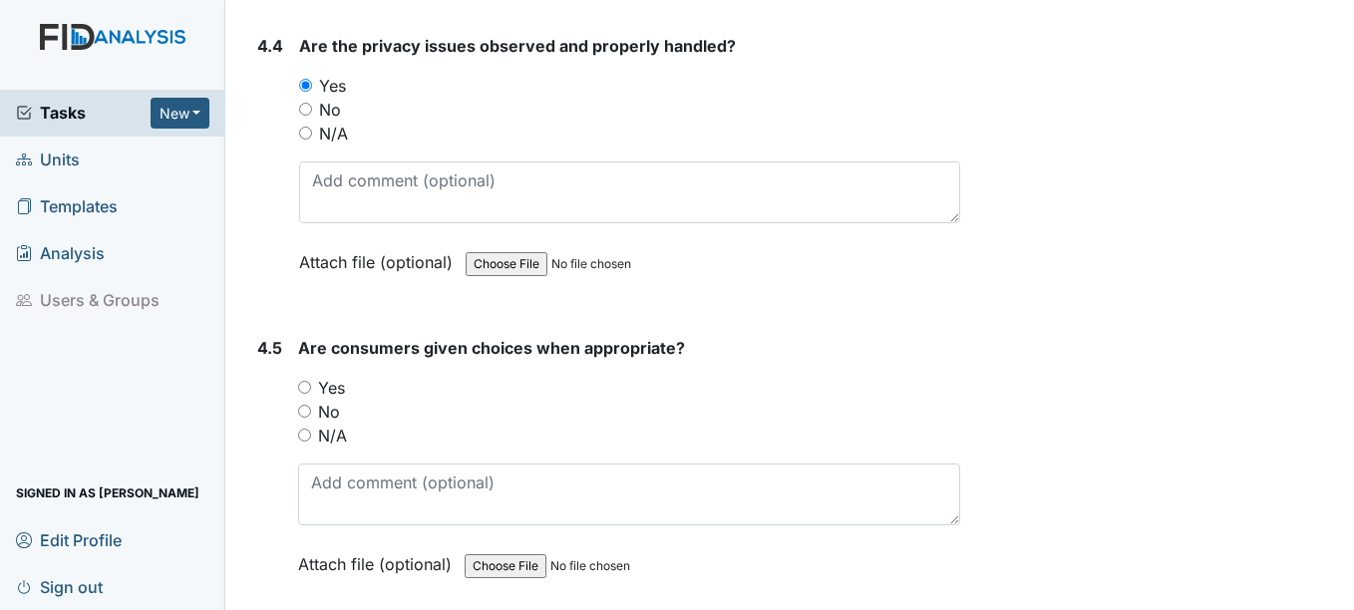
scroll to position [9769, 0]
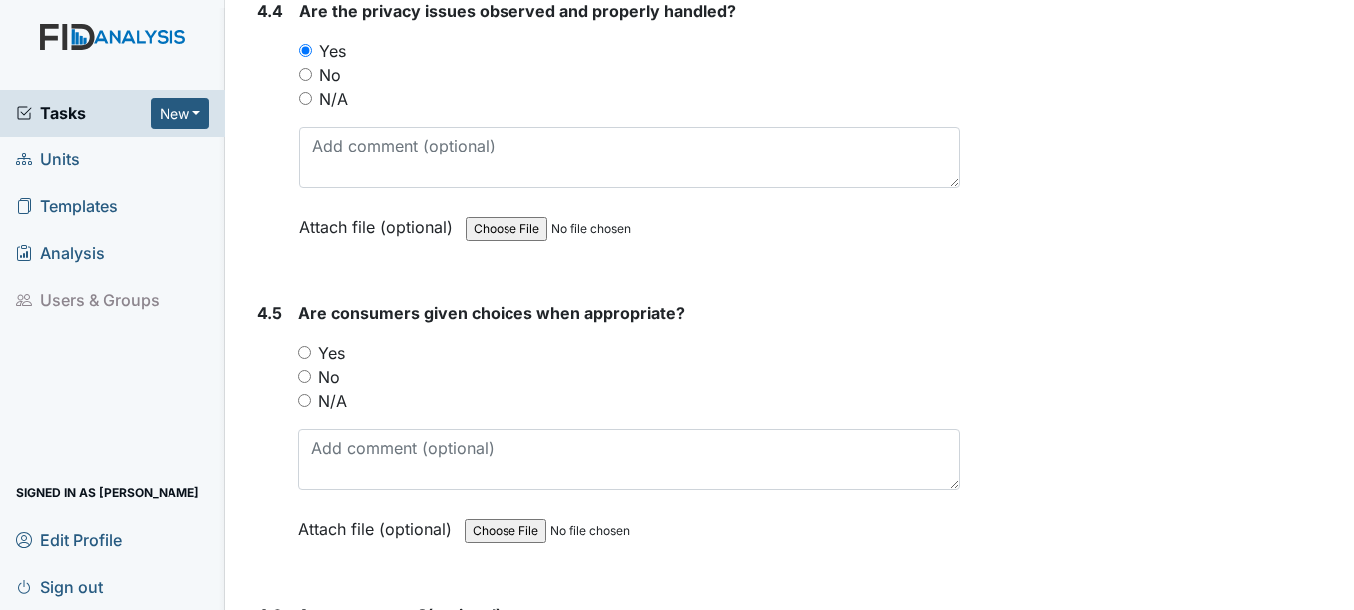
click at [308, 365] on div "Yes" at bounding box center [628, 353] width 661 height 24
click at [306, 359] on input "Yes" at bounding box center [304, 352] width 13 height 13
radio input "true"
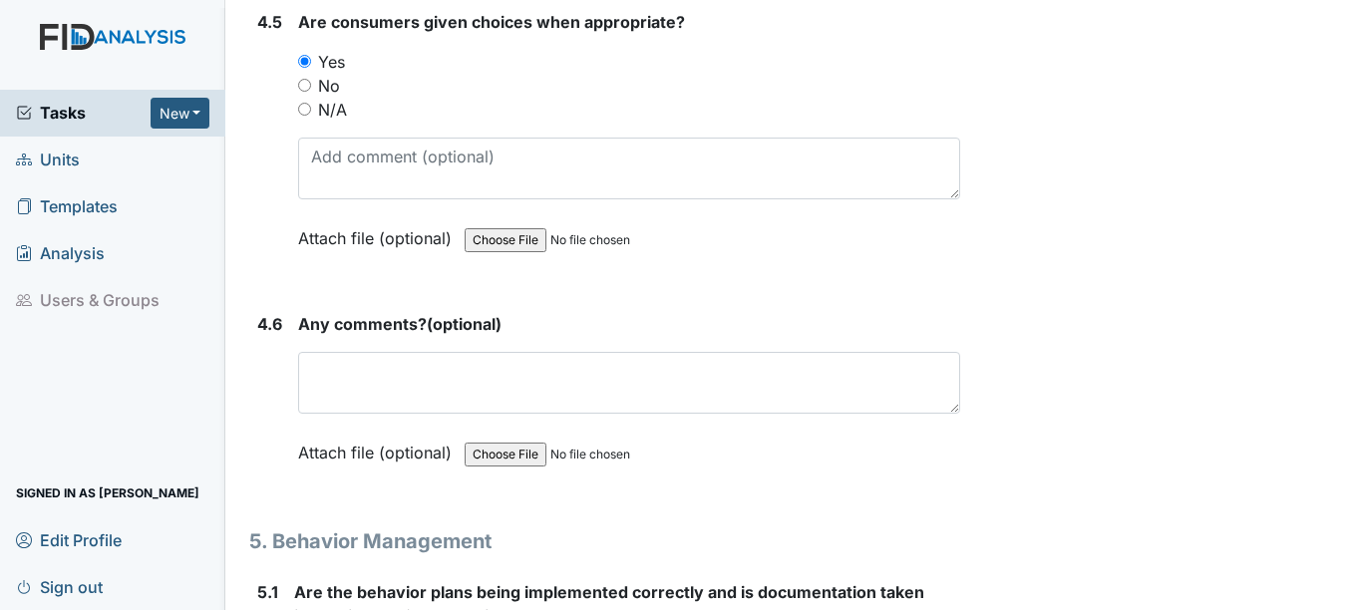
scroll to position [10068, 0]
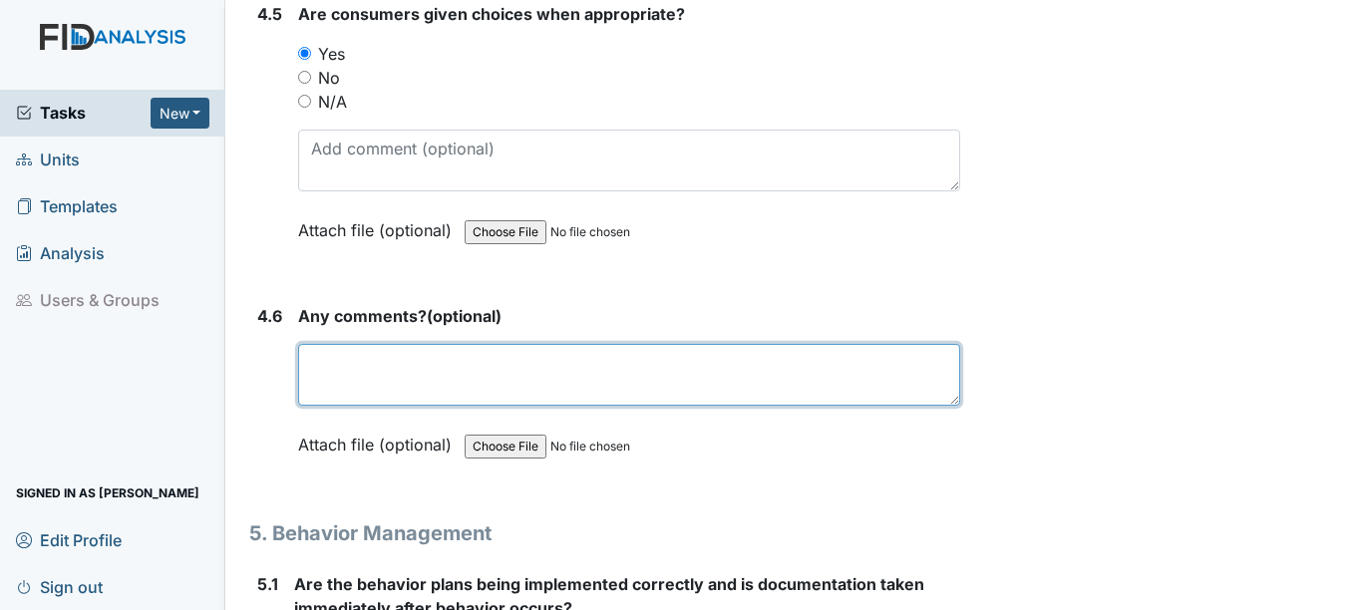
click at [332, 400] on textarea at bounding box center [628, 375] width 661 height 62
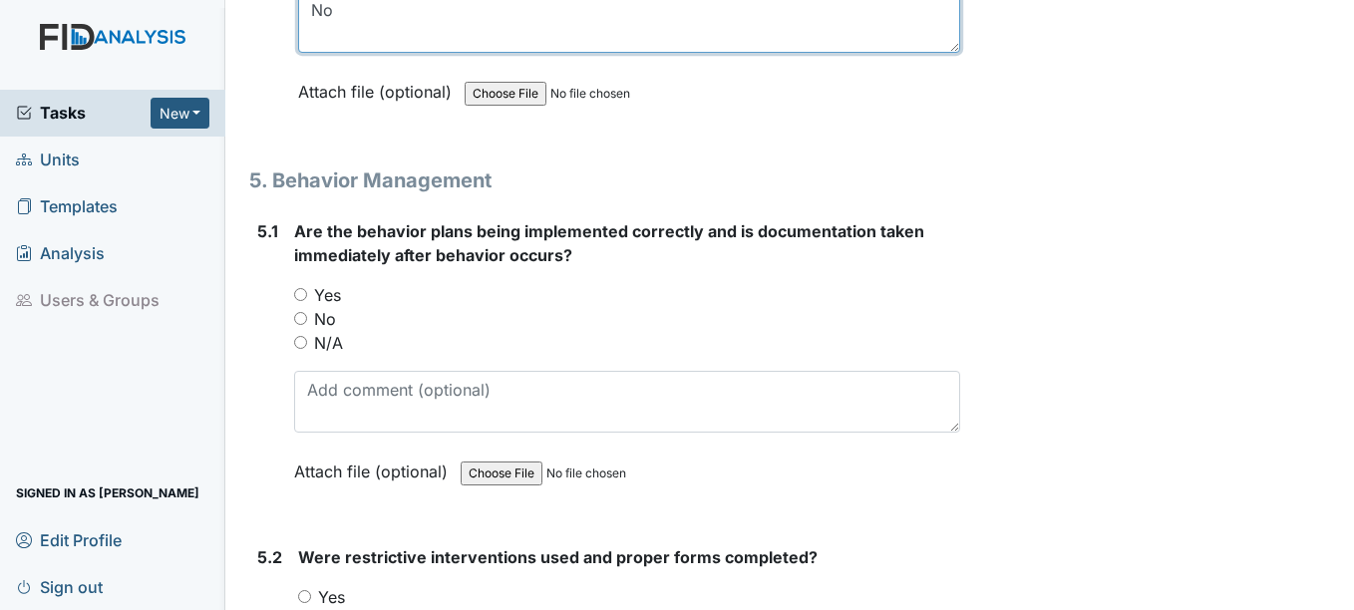
scroll to position [10466, 0]
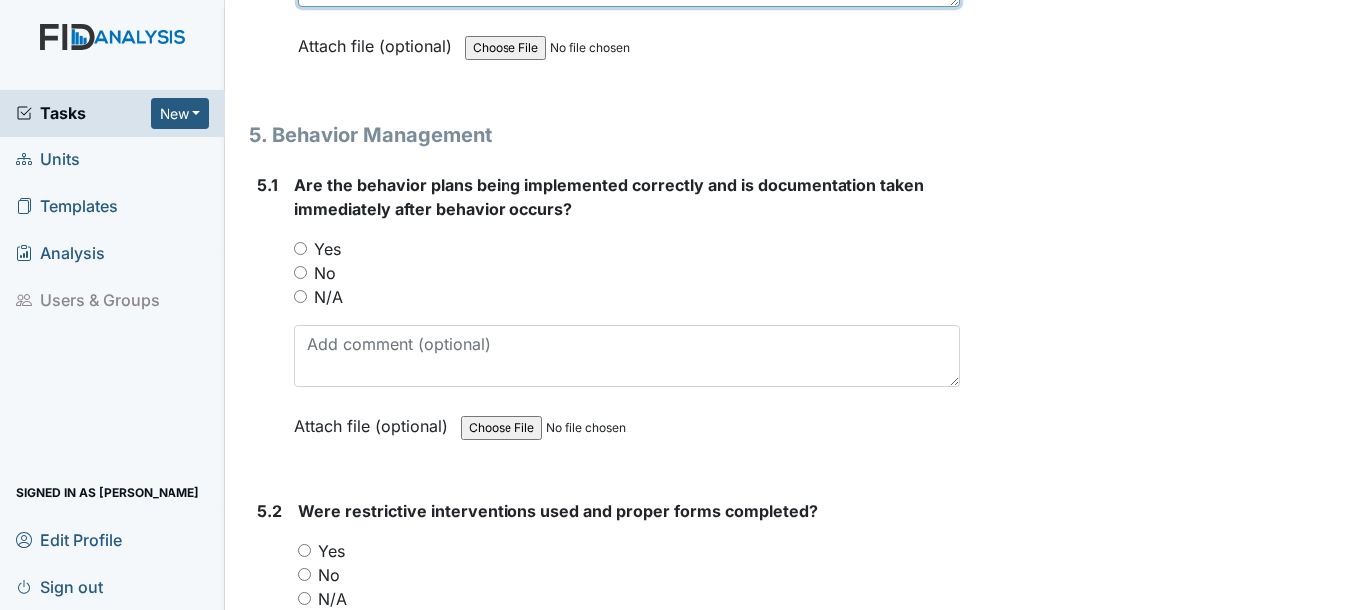
type textarea "No"
click at [305, 255] on input "Yes" at bounding box center [300, 248] width 13 height 13
radio input "true"
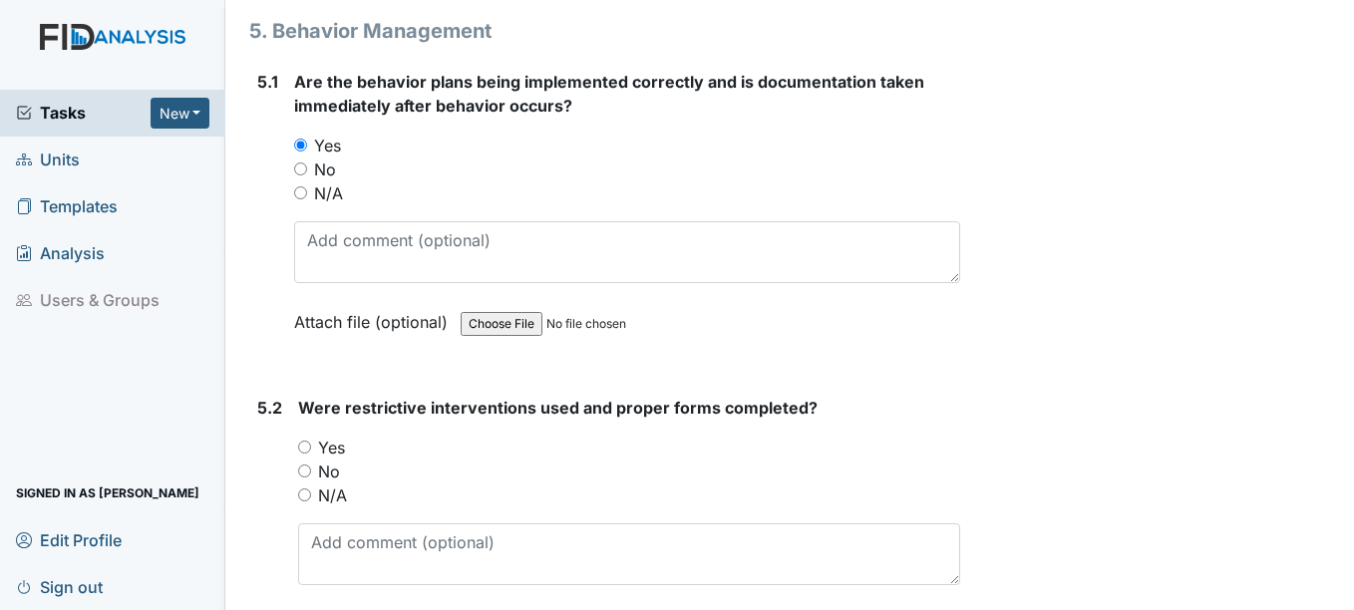
scroll to position [10566, 0]
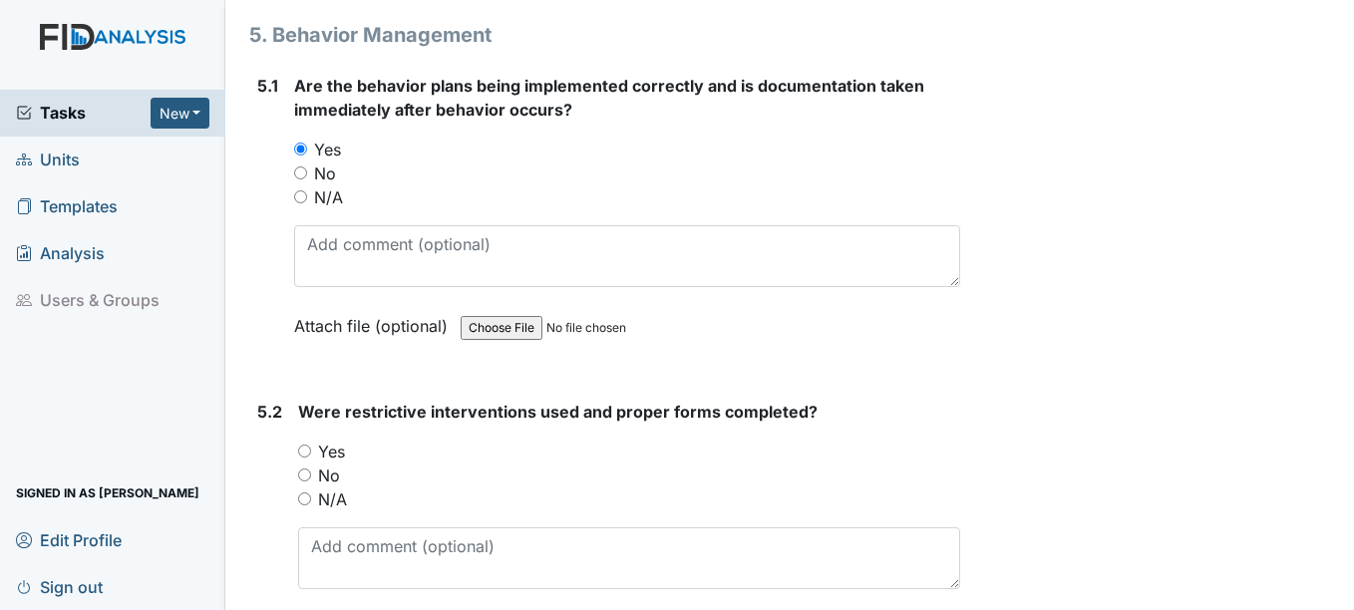
click at [298, 481] on input "No" at bounding box center [304, 474] width 13 height 13
radio input "true"
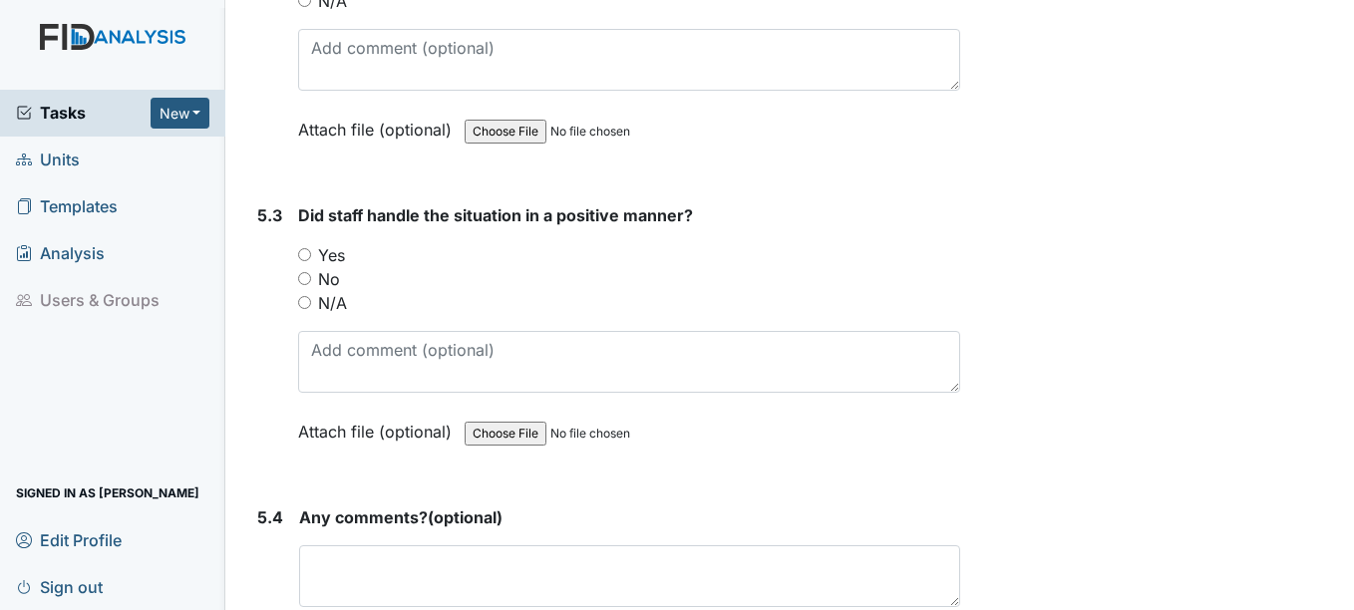
scroll to position [10865, 0]
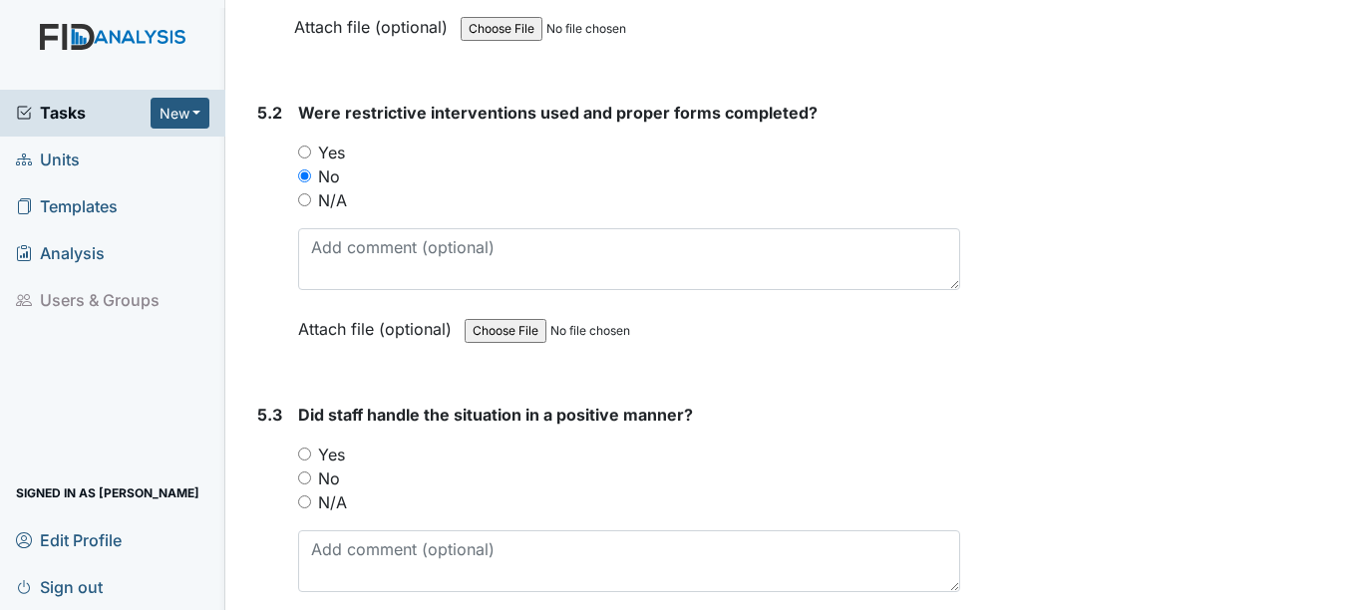
click at [305, 467] on div "Yes" at bounding box center [628, 455] width 661 height 24
click at [308, 461] on input "Yes" at bounding box center [304, 454] width 13 height 13
radio input "true"
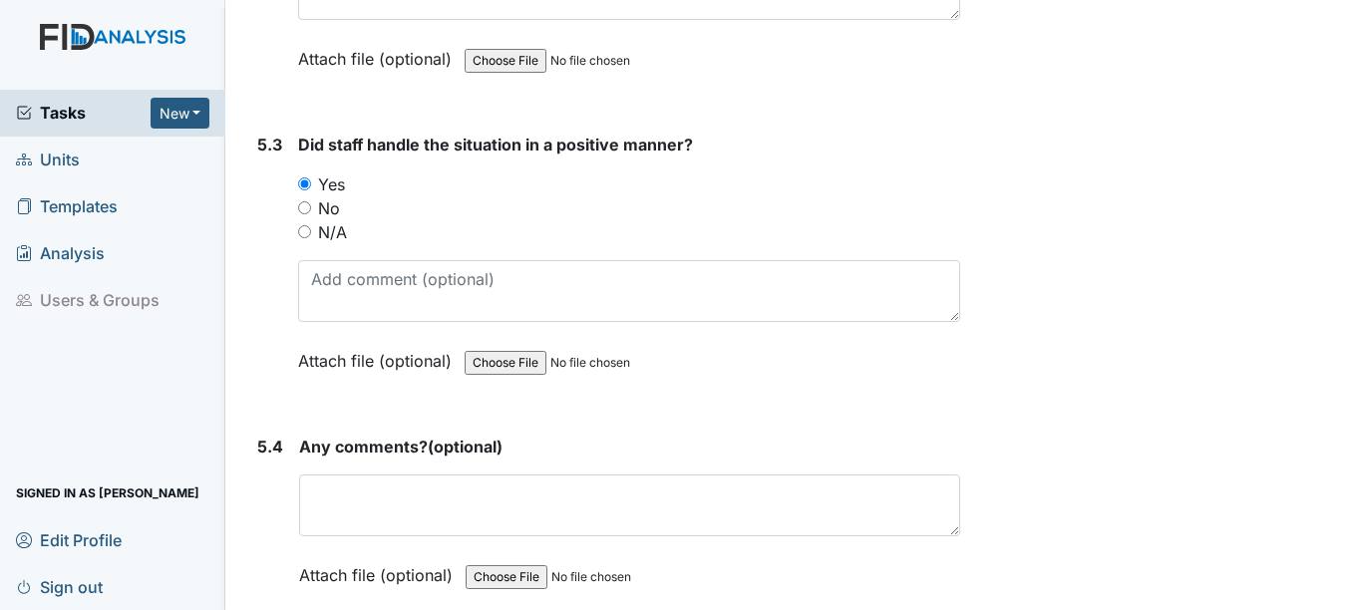
scroll to position [11164, 0]
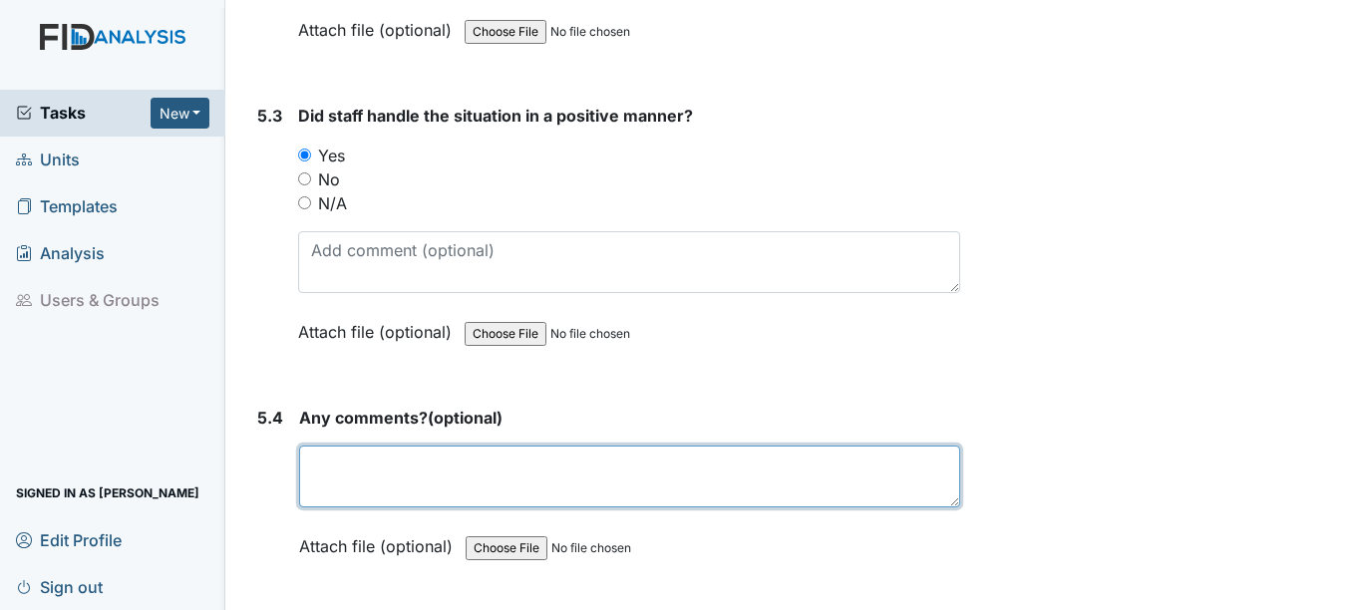
click at [308, 485] on textarea at bounding box center [629, 477] width 660 height 62
type textarea "n"
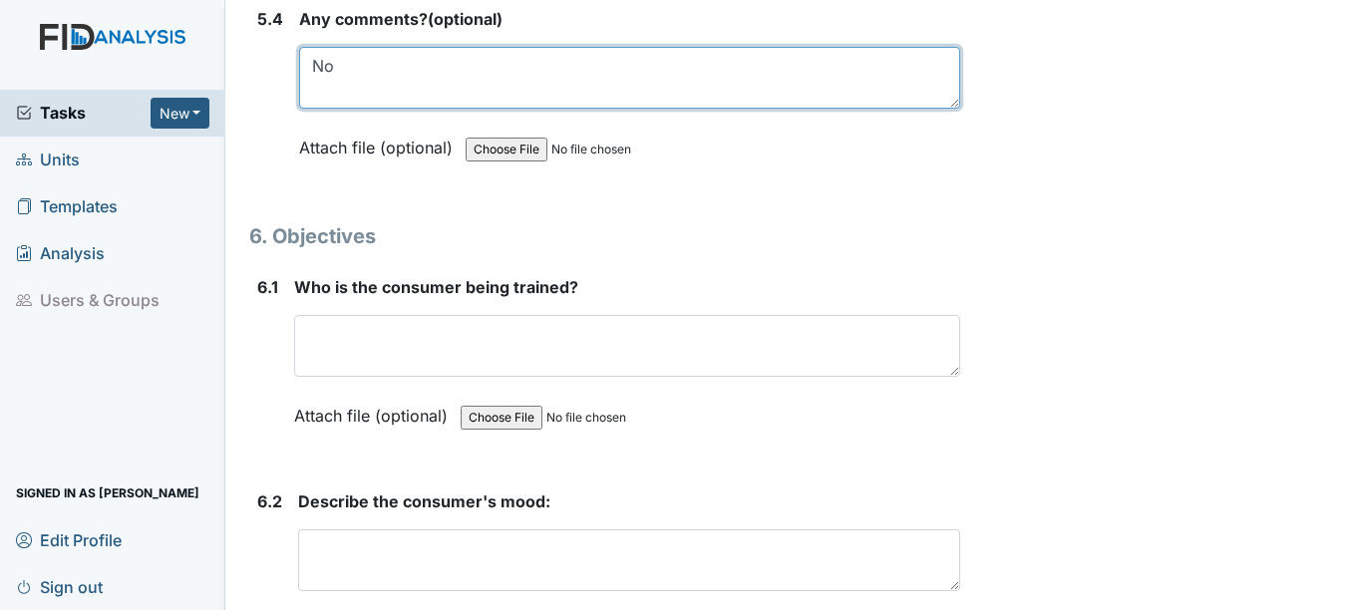
scroll to position [11663, 0]
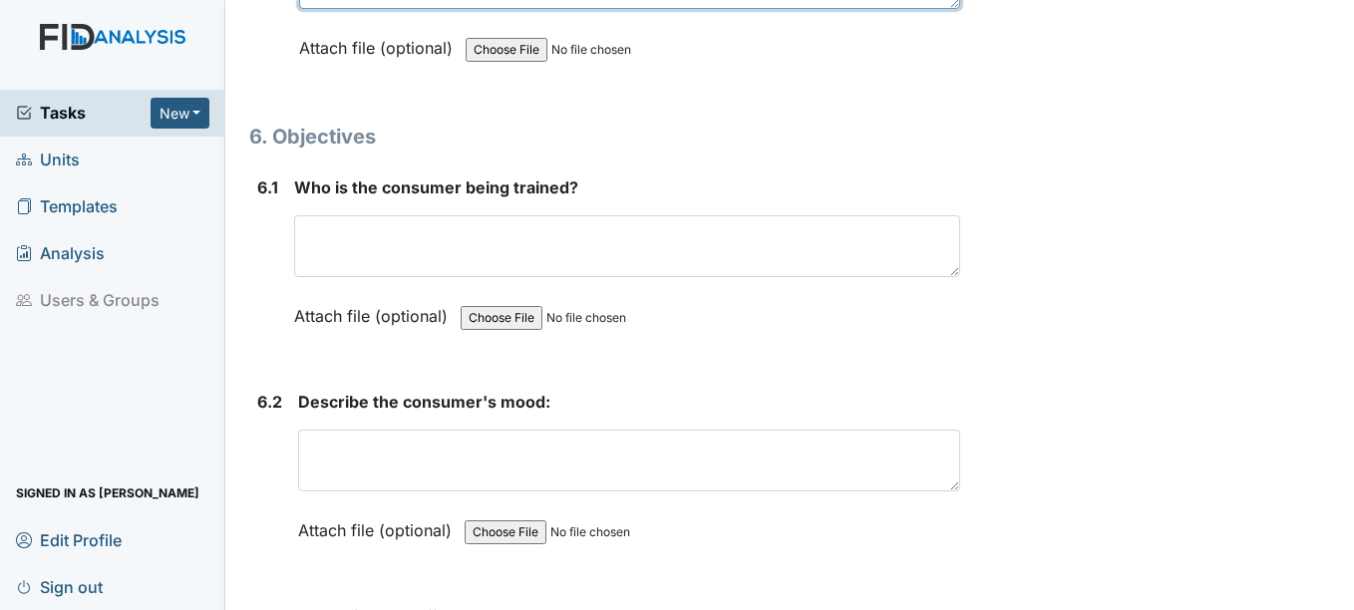
type textarea "No"
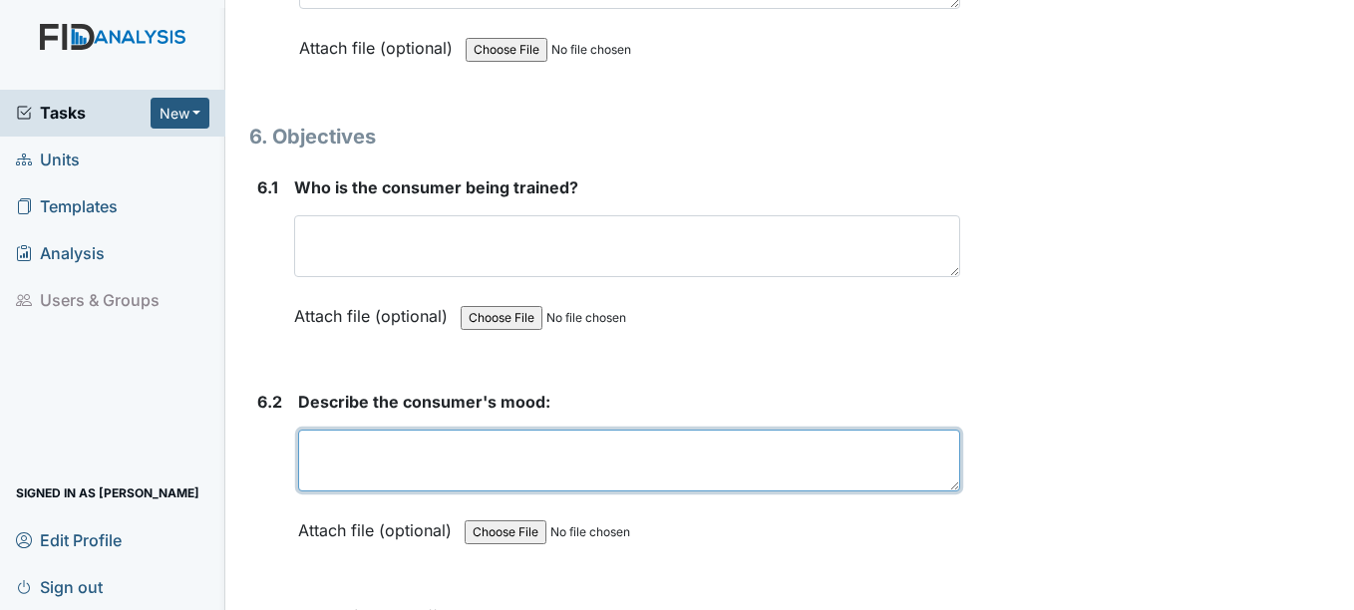
click at [423, 488] on textarea at bounding box center [628, 461] width 661 height 62
type textarea "Good"
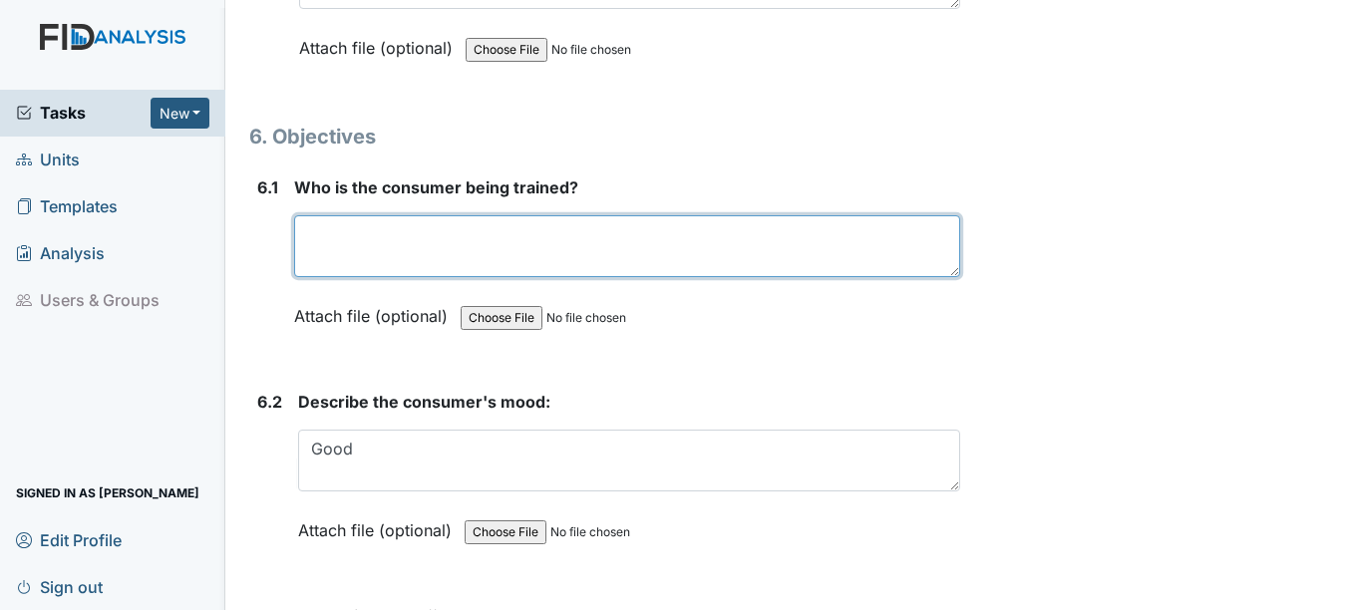
drag, startPoint x: 454, startPoint y: 240, endPoint x: 453, endPoint y: 256, distance: 16.0
click at [453, 241] on textarea at bounding box center [626, 246] width 665 height 62
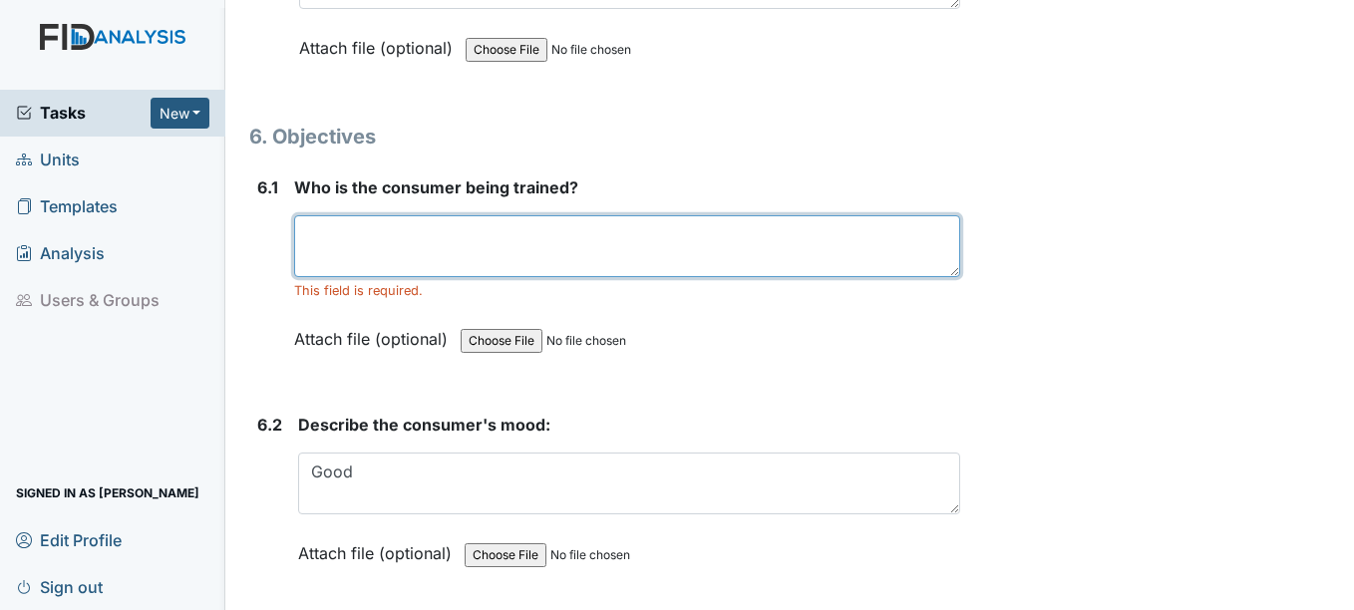
click at [440, 271] on textarea at bounding box center [626, 246] width 665 height 62
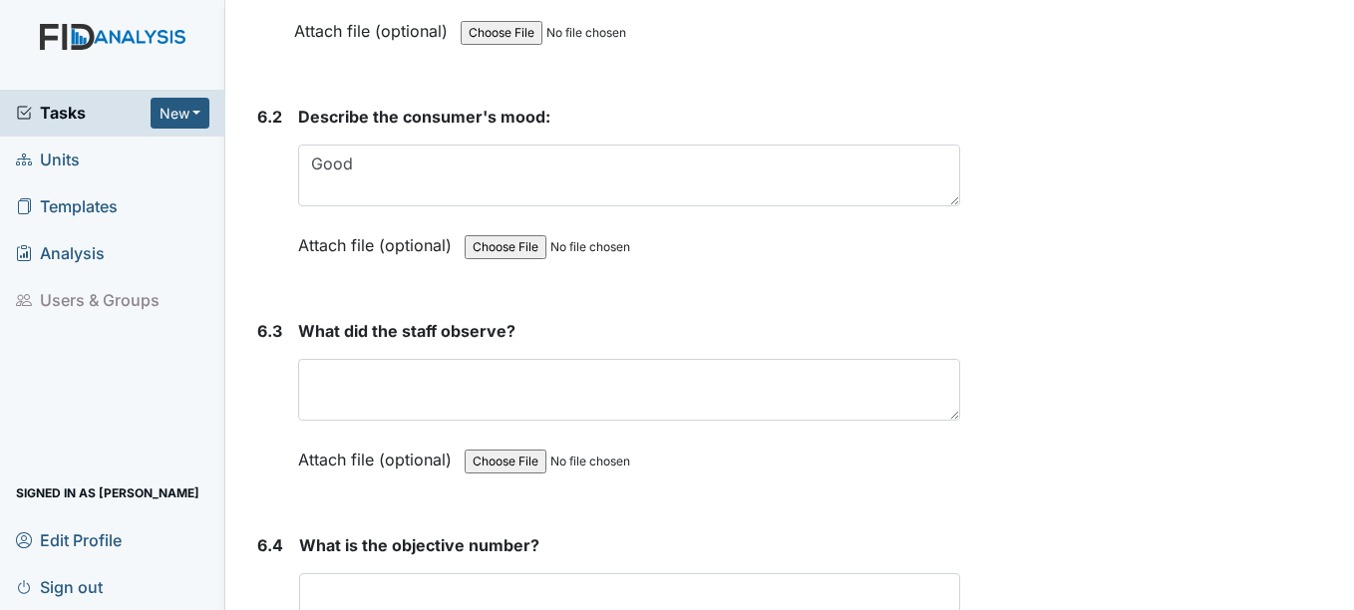
scroll to position [12061, 0]
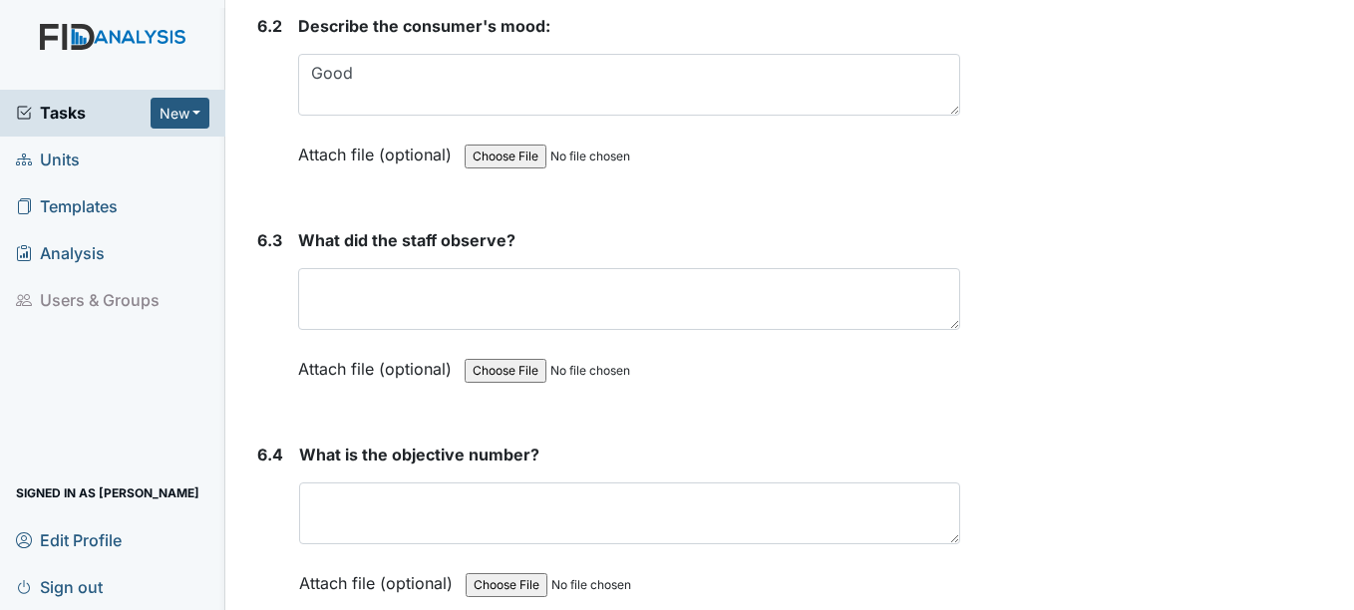
type textarea "BC"
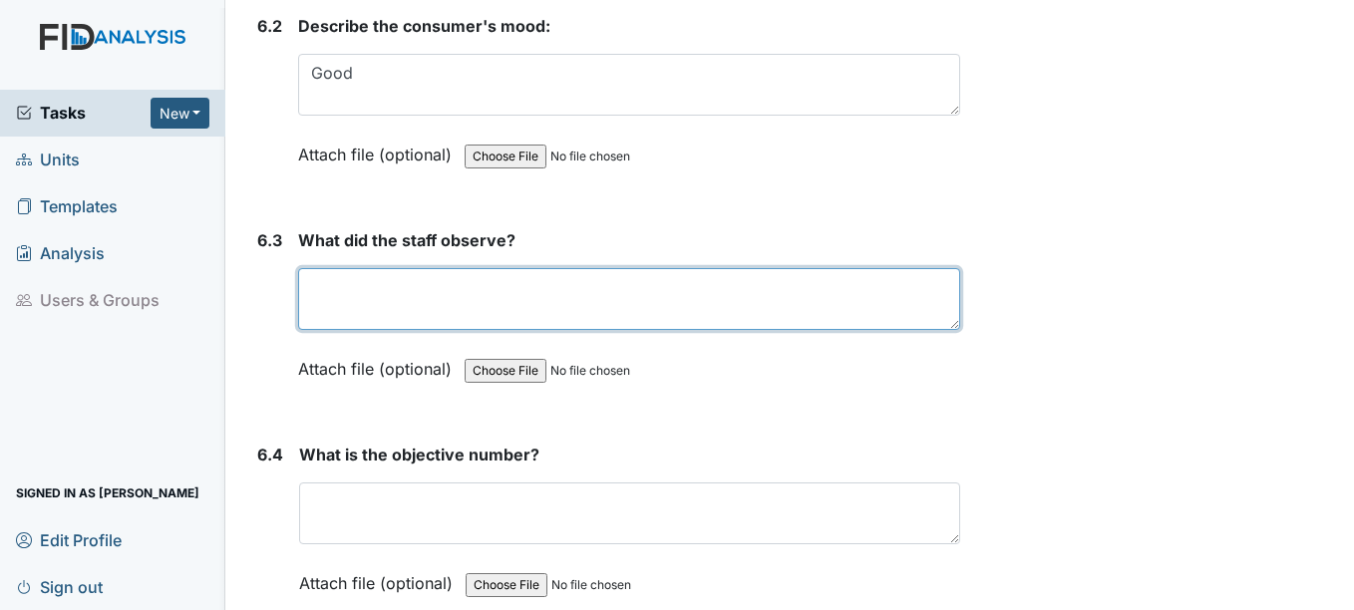
click at [437, 293] on textarea at bounding box center [628, 299] width 661 height 62
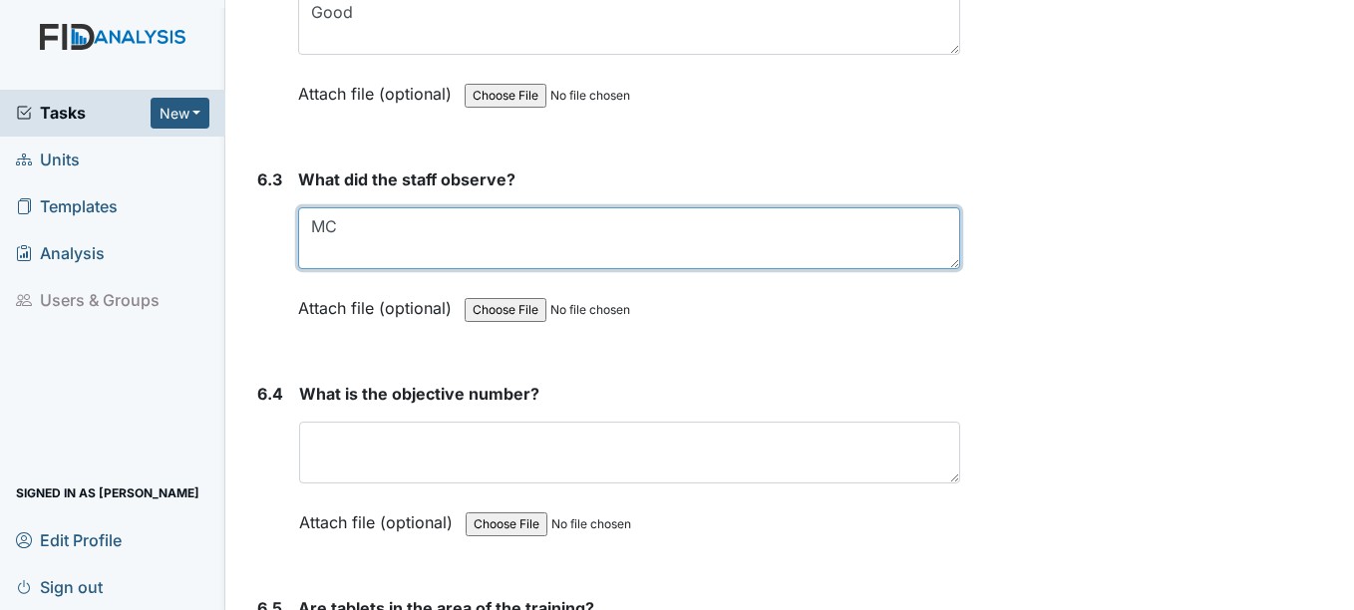
scroll to position [12261, 0]
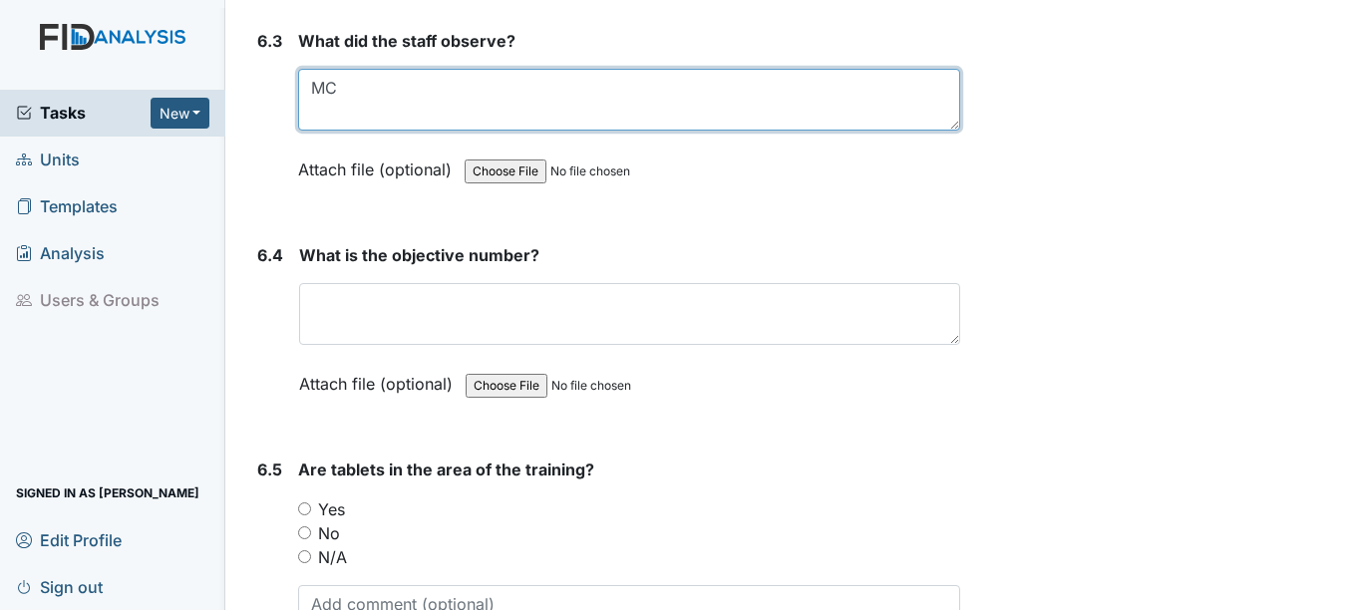
type textarea "MC"
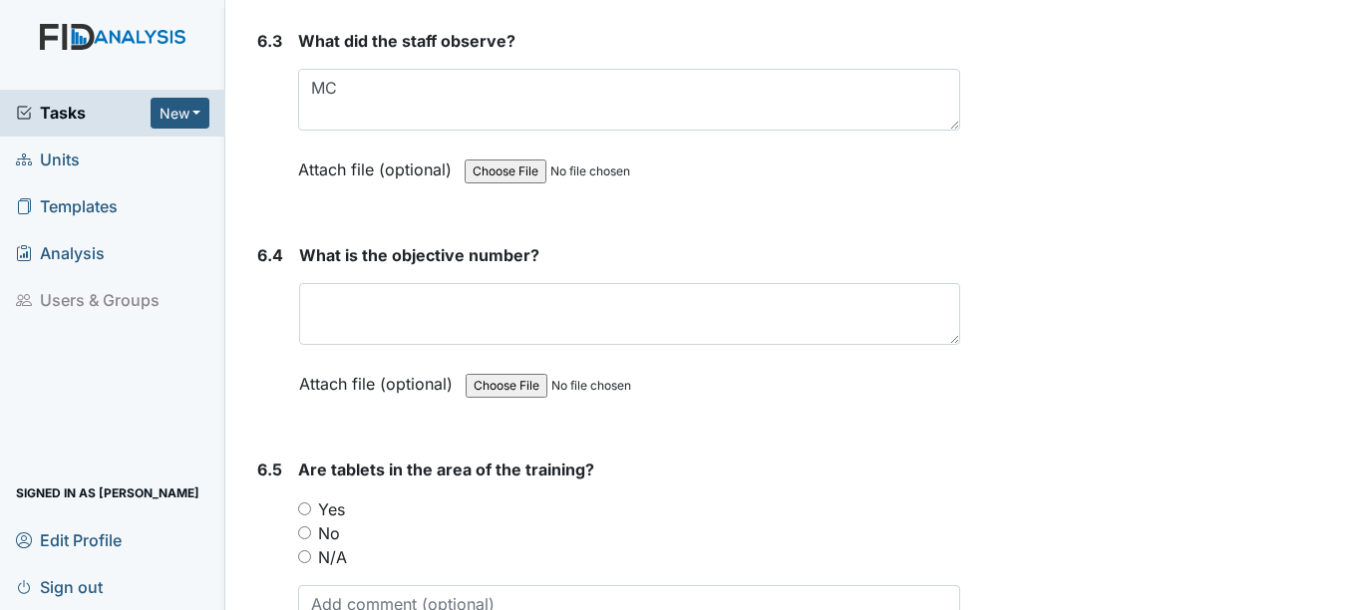
click at [305, 515] on input "Yes" at bounding box center [304, 508] width 13 height 13
radio input "true"
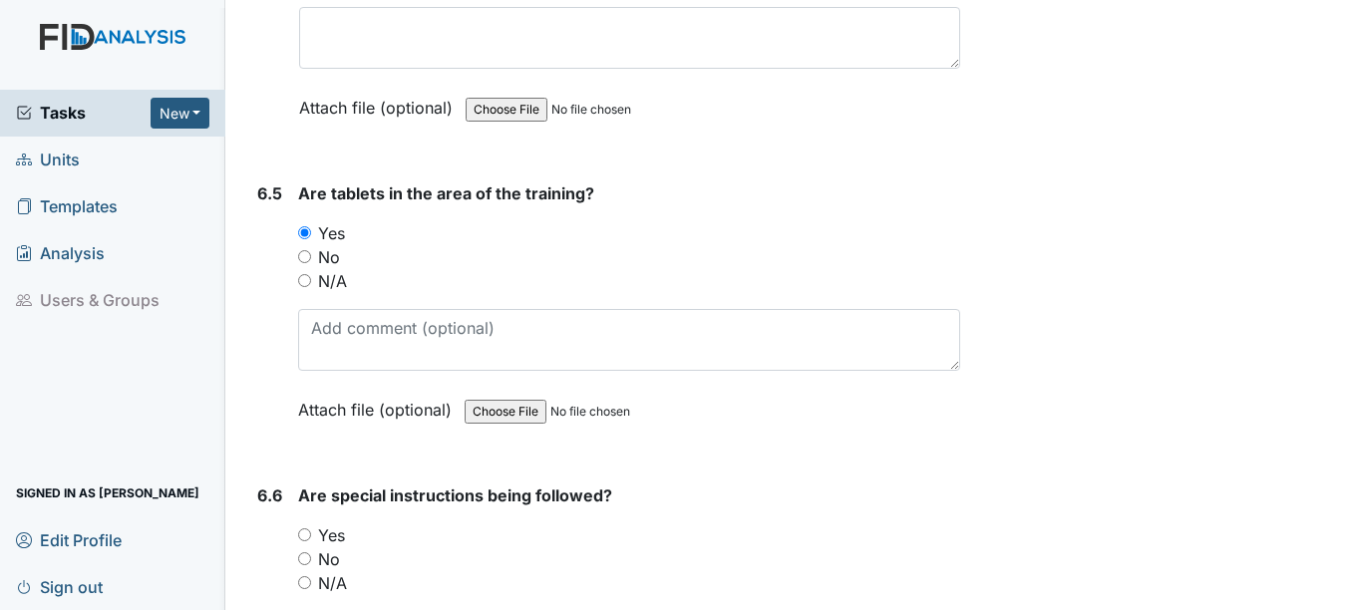
scroll to position [12560, 0]
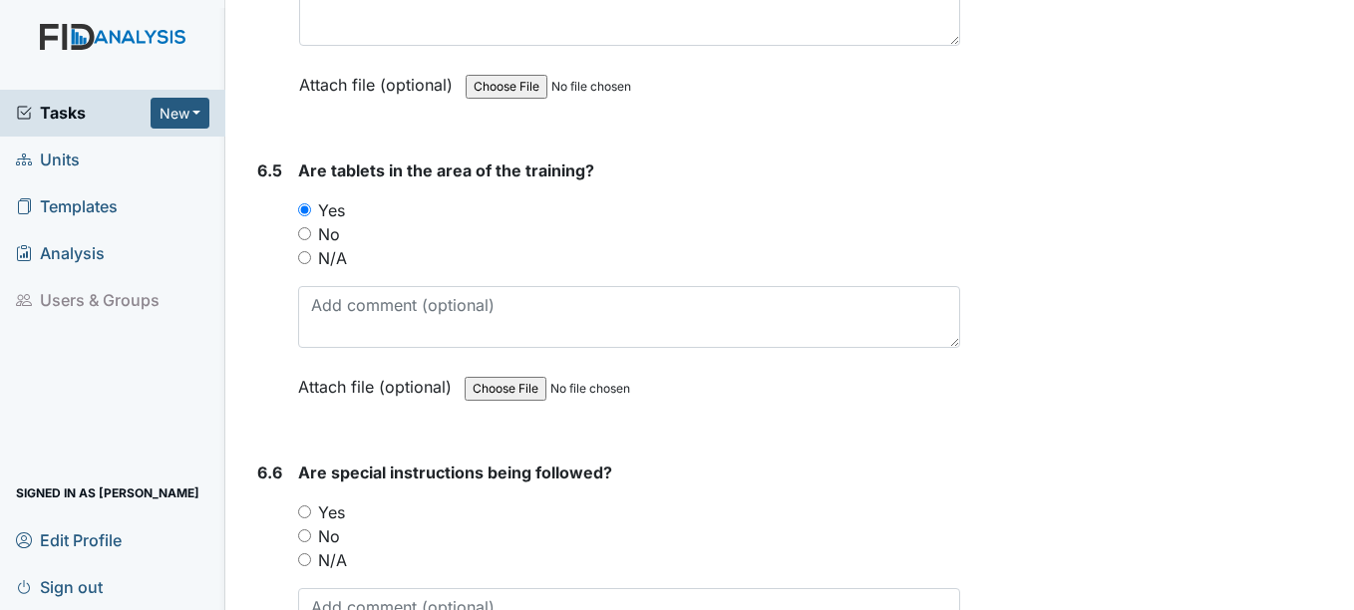
click at [305, 518] on input "Yes" at bounding box center [304, 511] width 13 height 13
radio input "true"
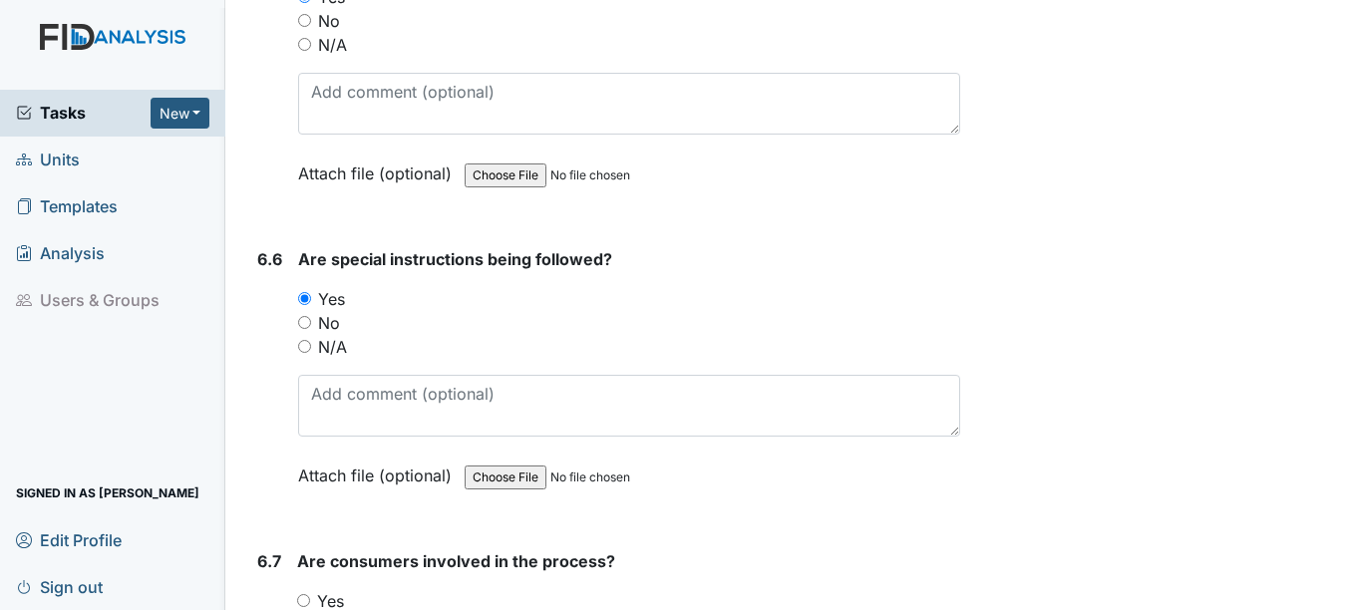
scroll to position [12859, 0]
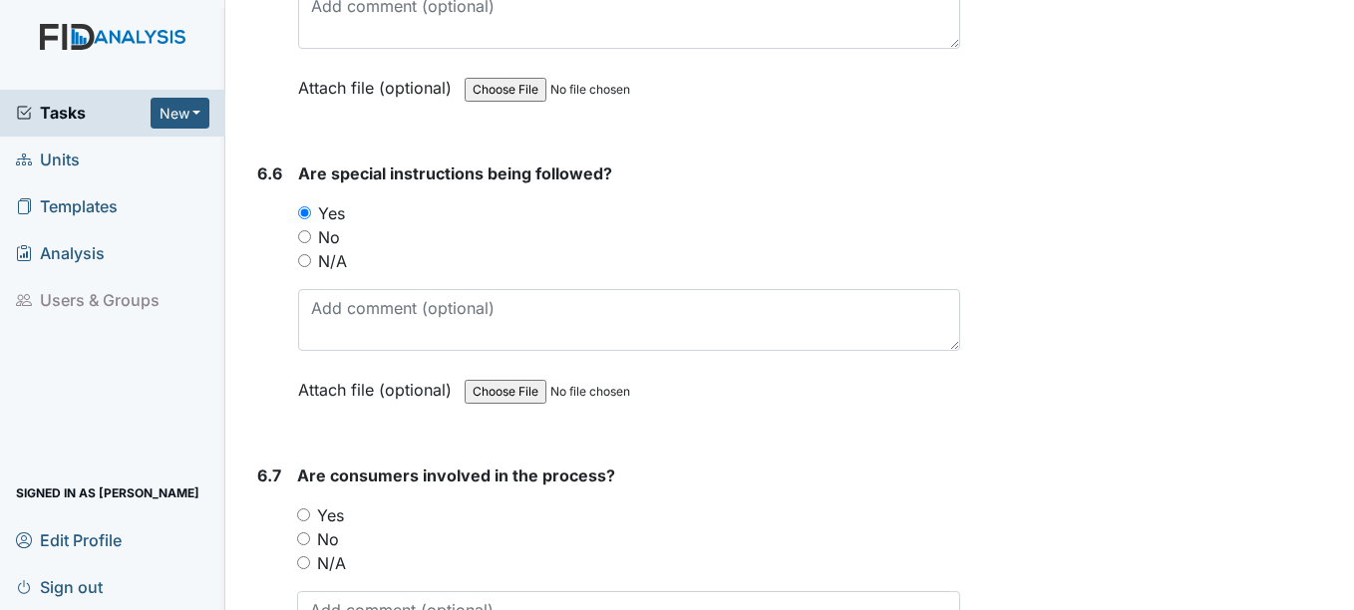
click at [311, 527] on div "Yes" at bounding box center [628, 515] width 662 height 24
click at [307, 521] on input "Yes" at bounding box center [303, 514] width 13 height 13
radio input "true"
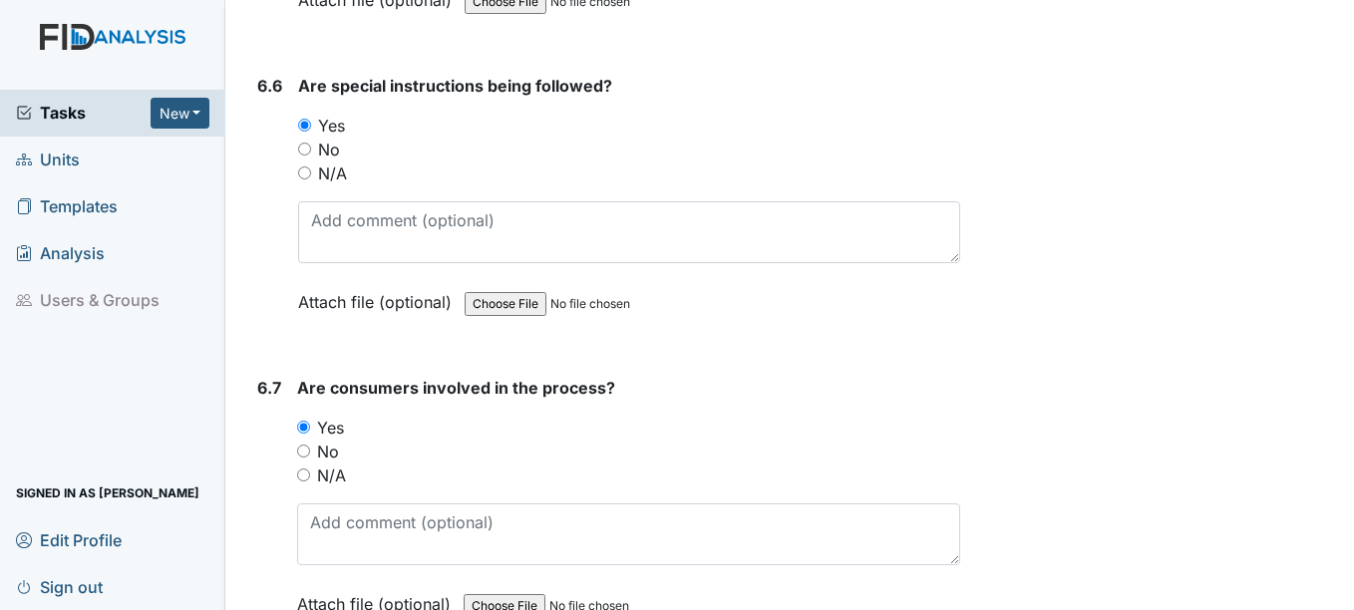
scroll to position [13158, 0]
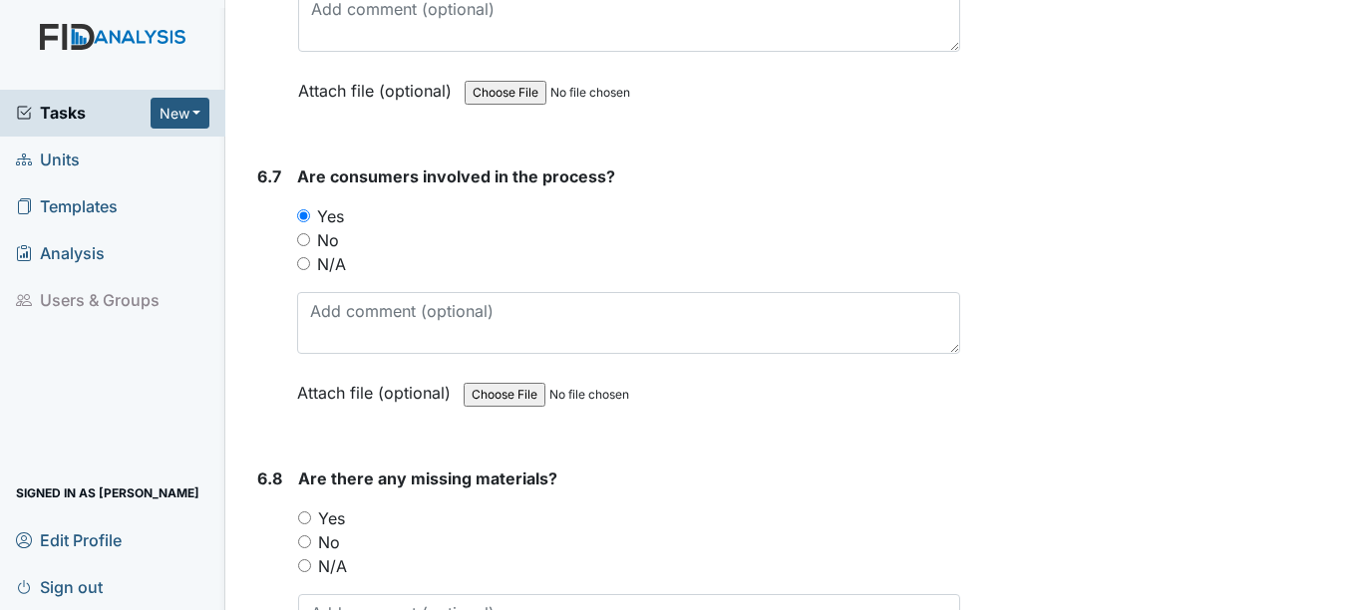
click at [307, 524] on input "Yes" at bounding box center [304, 517] width 13 height 13
radio input "true"
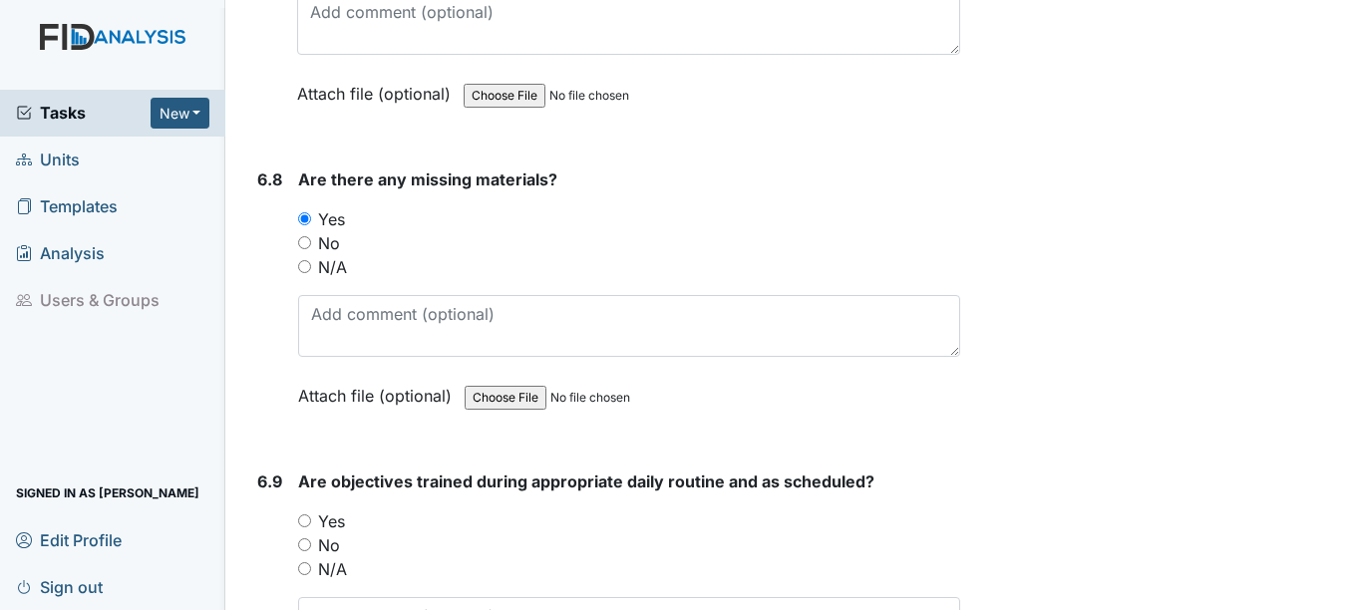
scroll to position [13557, 0]
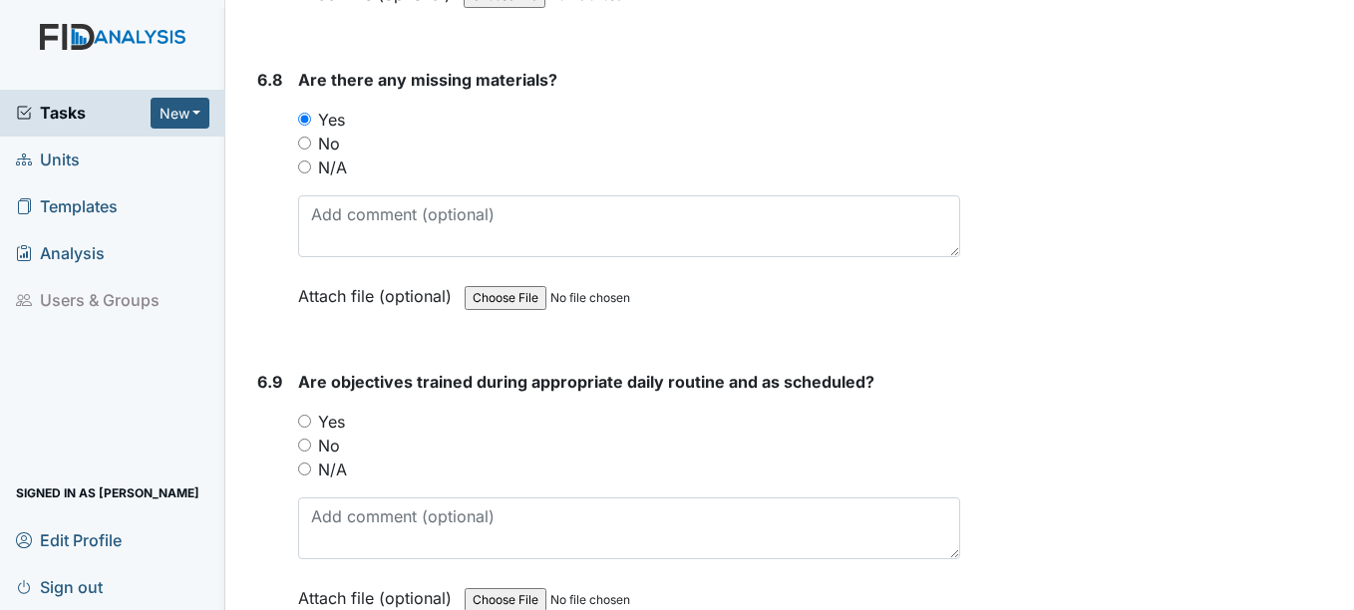
click at [303, 428] on input "Yes" at bounding box center [304, 421] width 13 height 13
radio input "true"
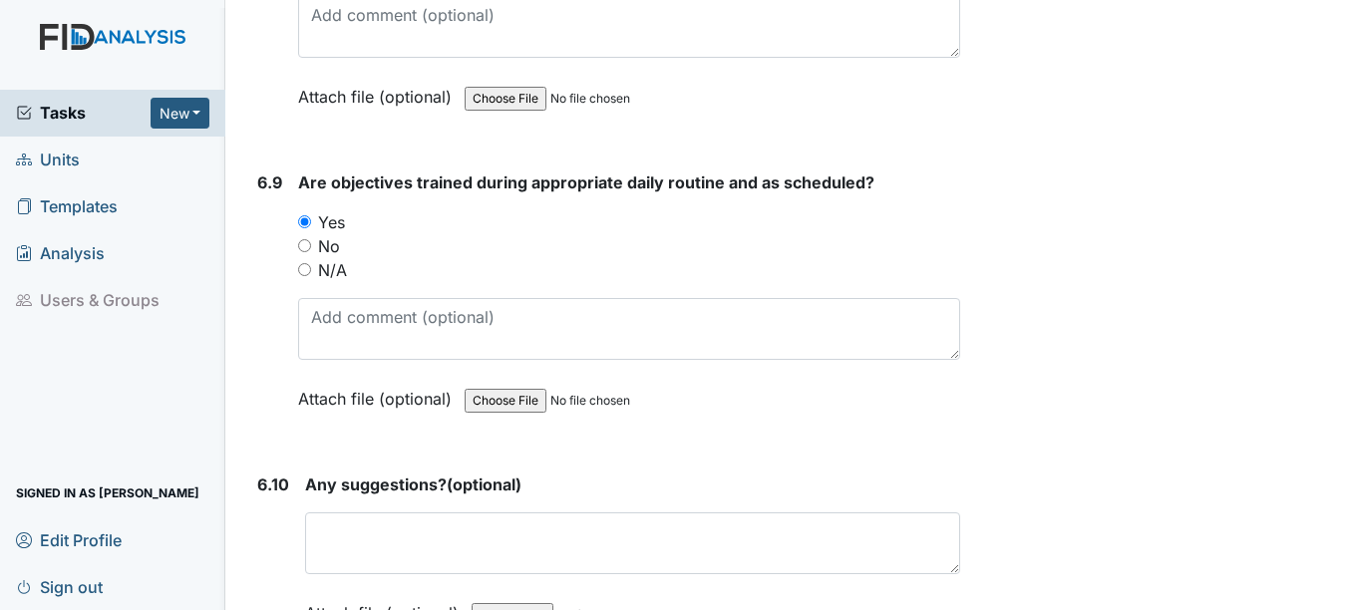
scroll to position [13856, 0]
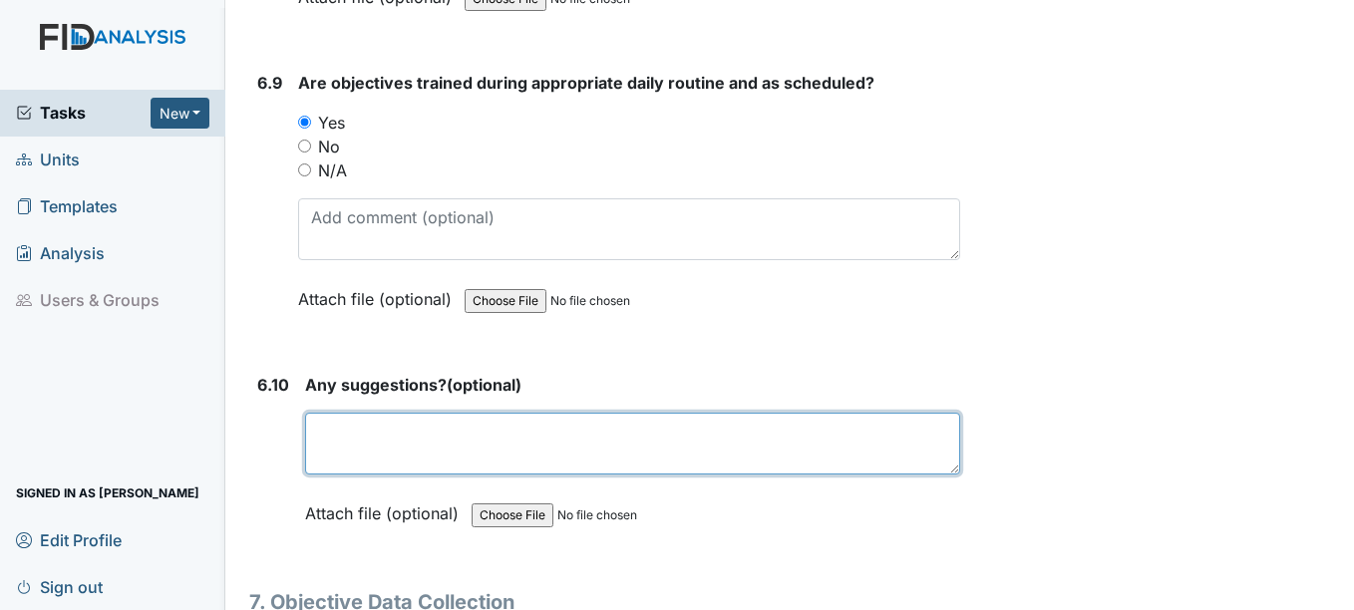
click at [393, 474] on textarea at bounding box center [632, 444] width 654 height 62
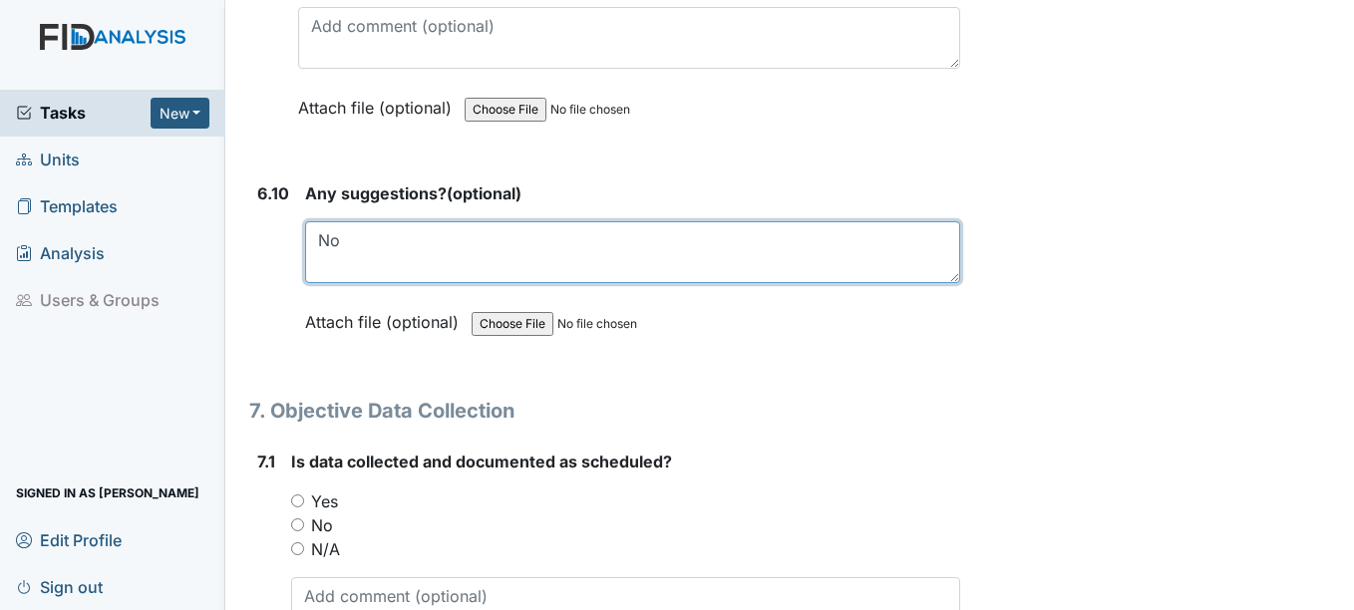
scroll to position [14055, 0]
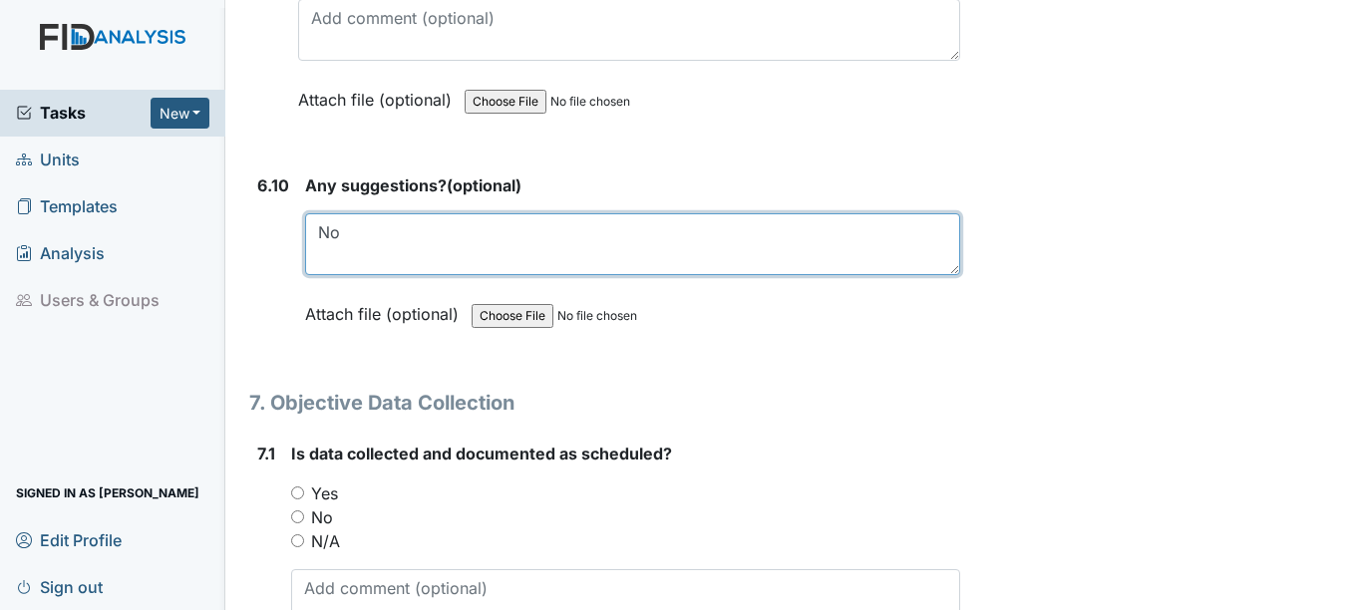
type textarea "No"
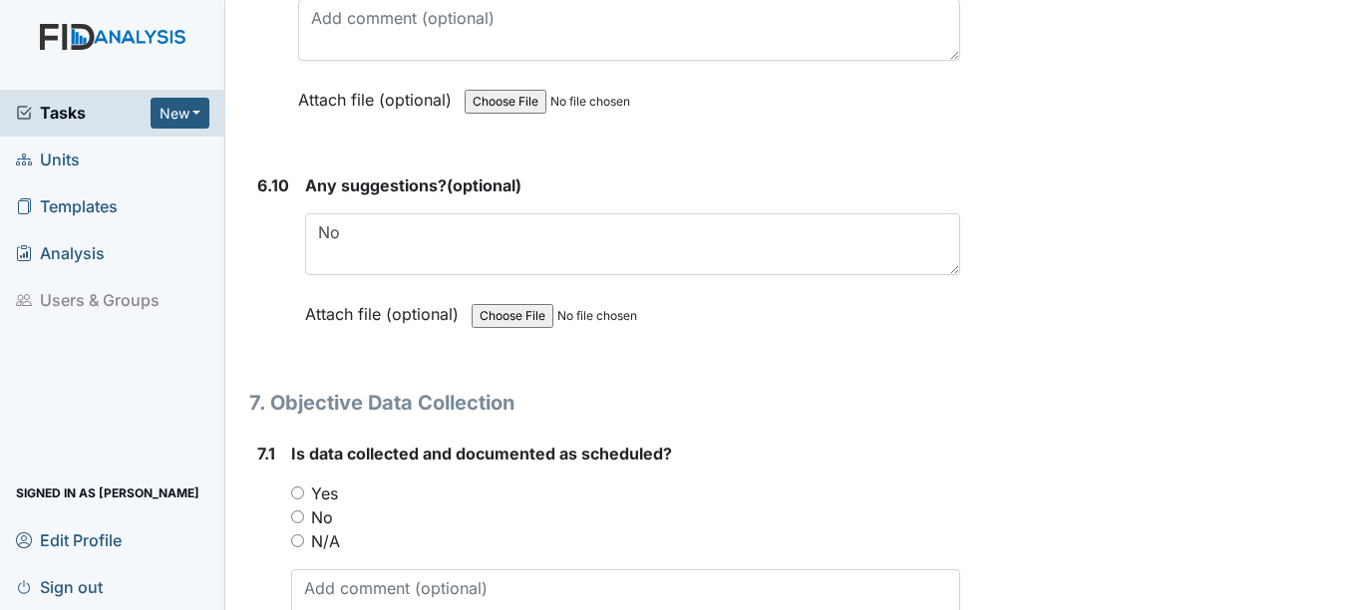
click at [293, 499] on input "Yes" at bounding box center [297, 492] width 13 height 13
radio input "true"
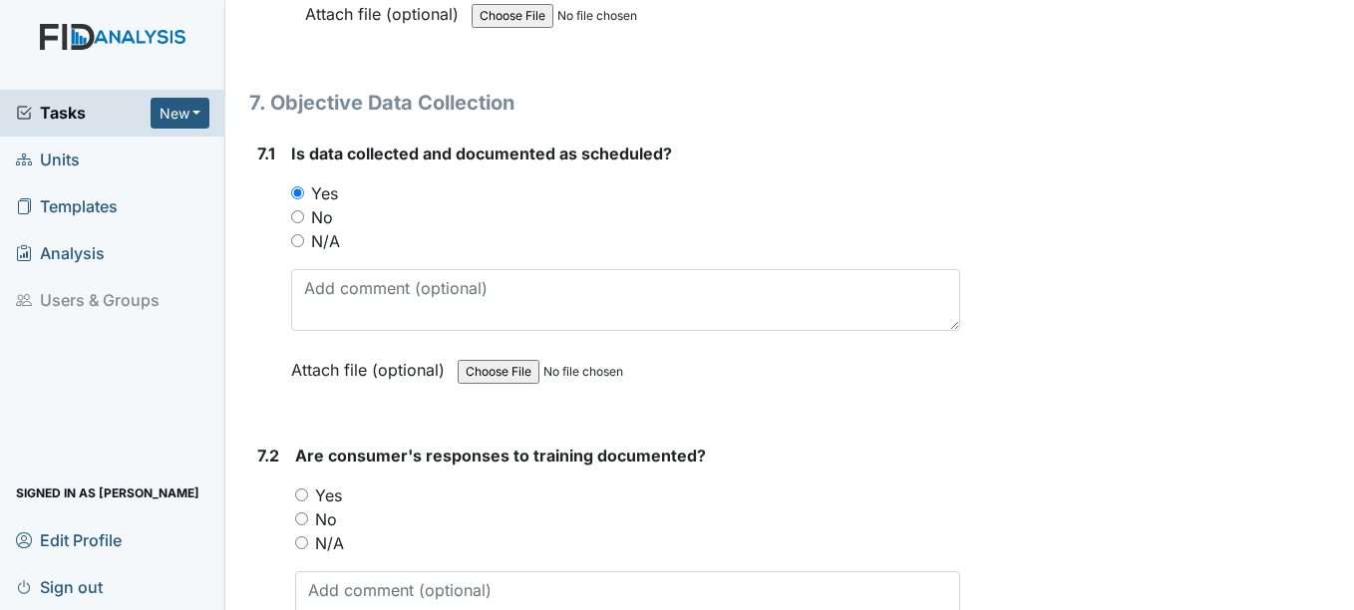
scroll to position [14354, 0]
click at [308, 502] on input "Yes" at bounding box center [301, 495] width 13 height 13
radio input "true"
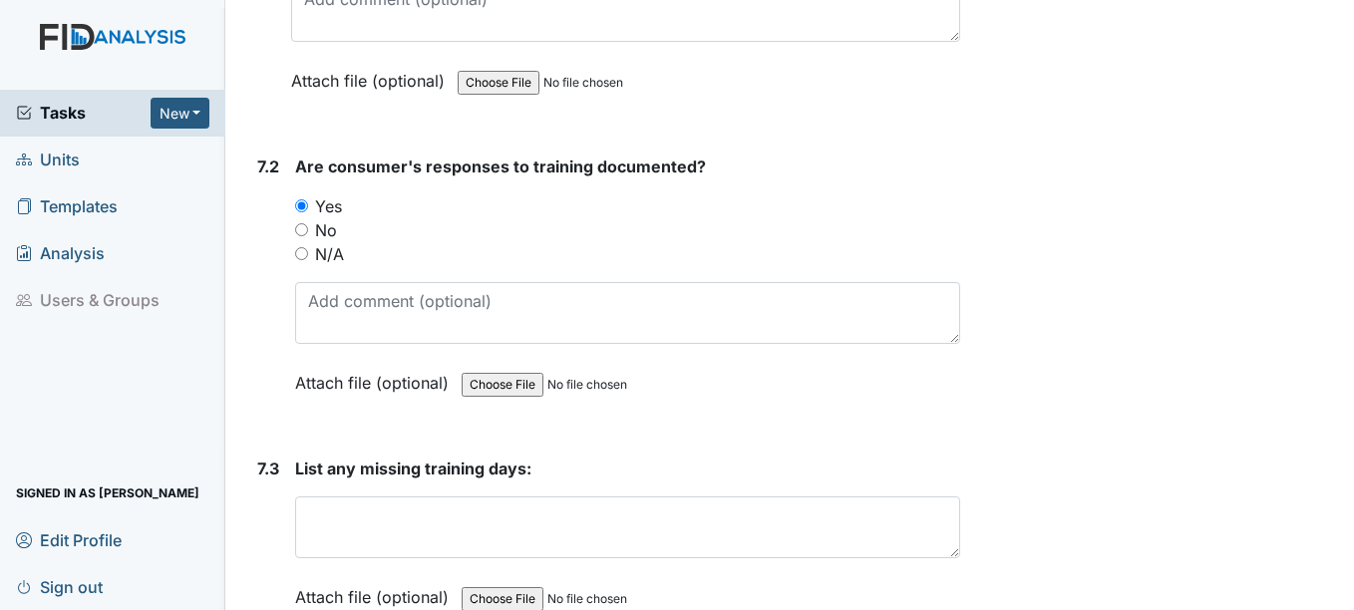
scroll to position [14653, 0]
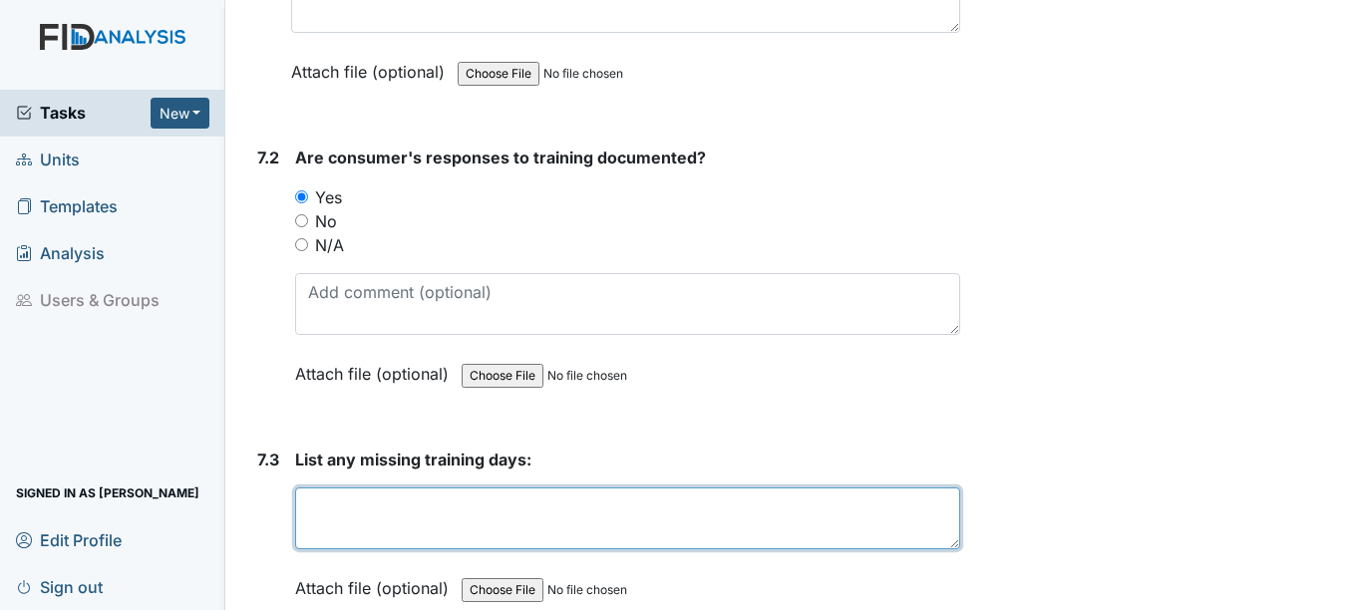
click at [334, 548] on textarea at bounding box center [627, 518] width 664 height 62
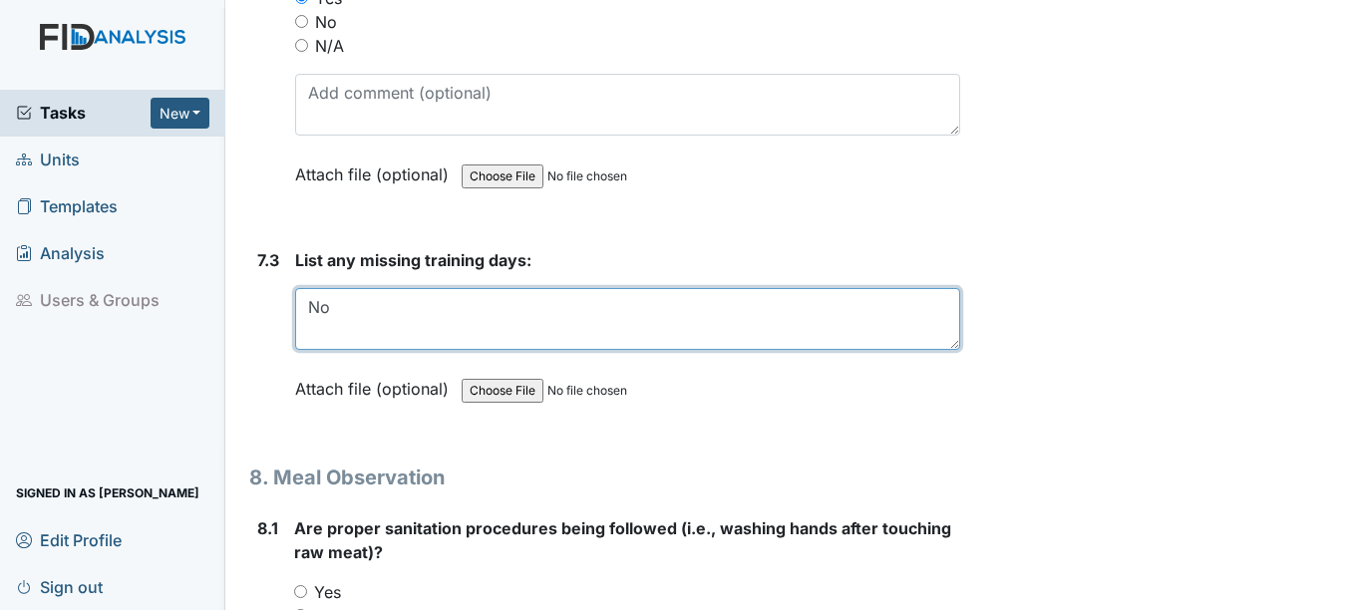
scroll to position [14952, 0]
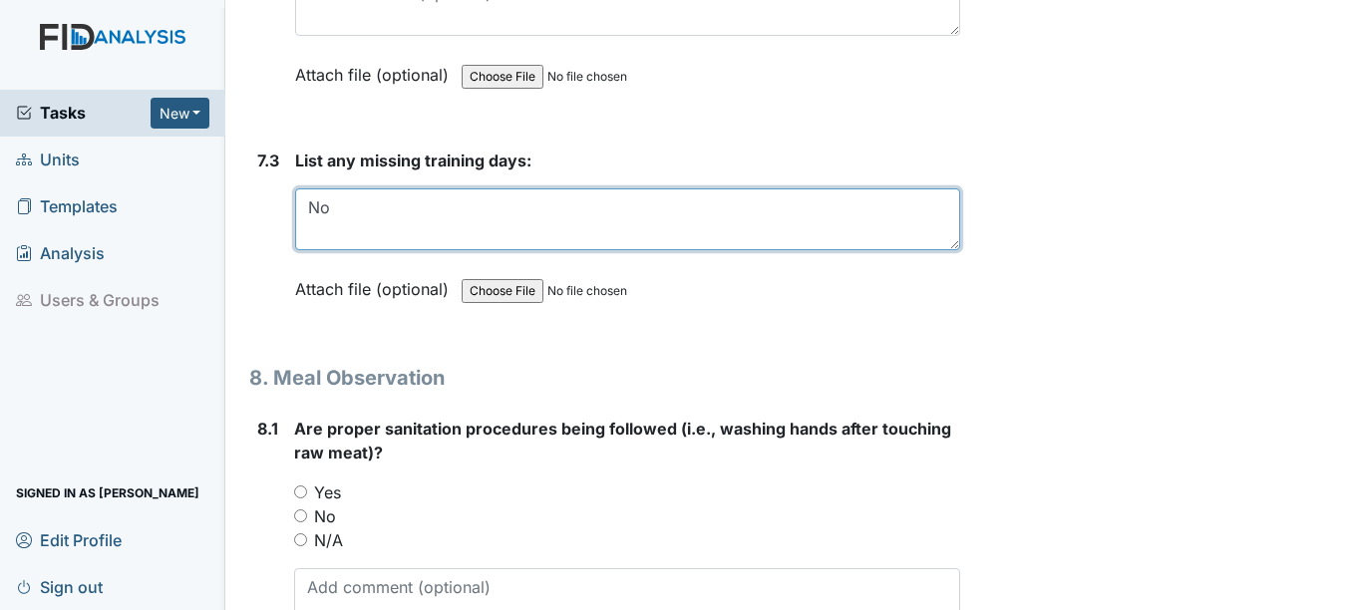
type textarea "No"
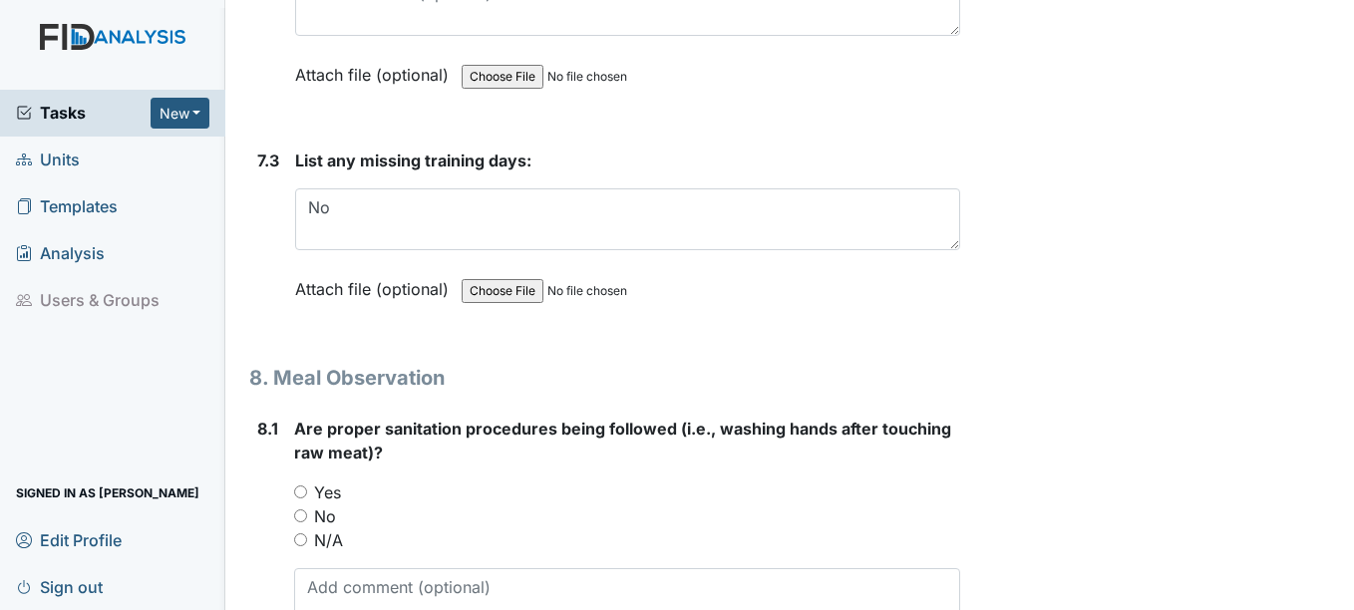
click at [300, 504] on div "Yes" at bounding box center [626, 492] width 665 height 24
click at [300, 498] on input "Yes" at bounding box center [300, 491] width 13 height 13
radio input "true"
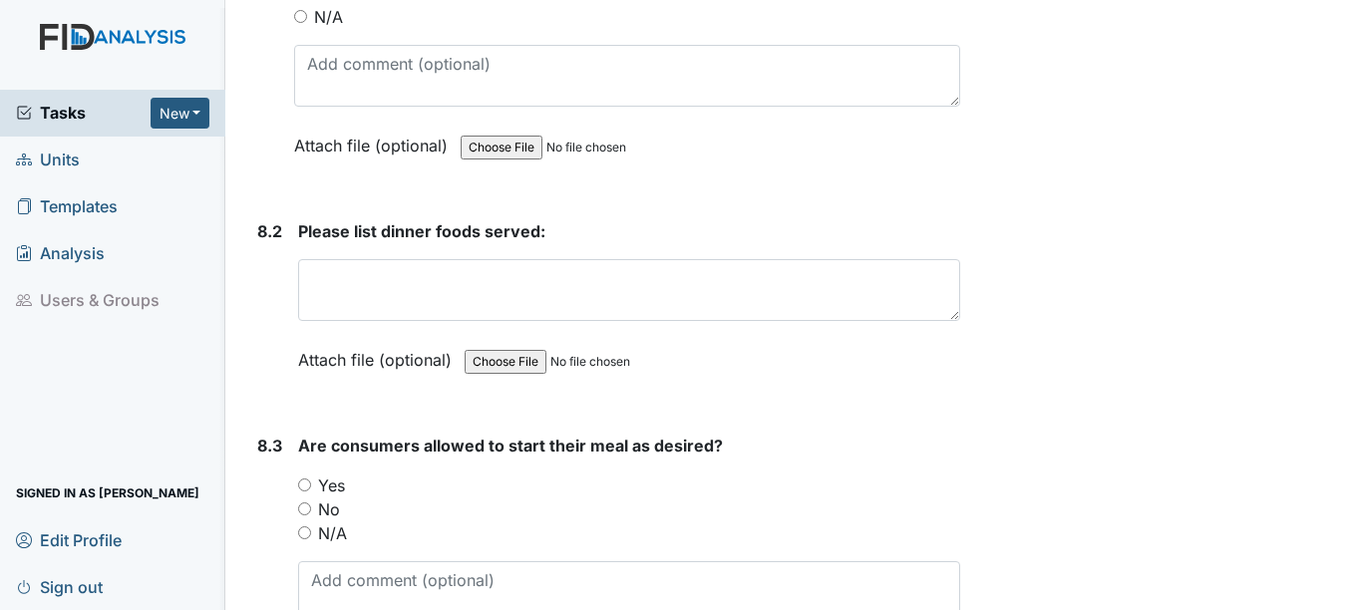
scroll to position [15550, 0]
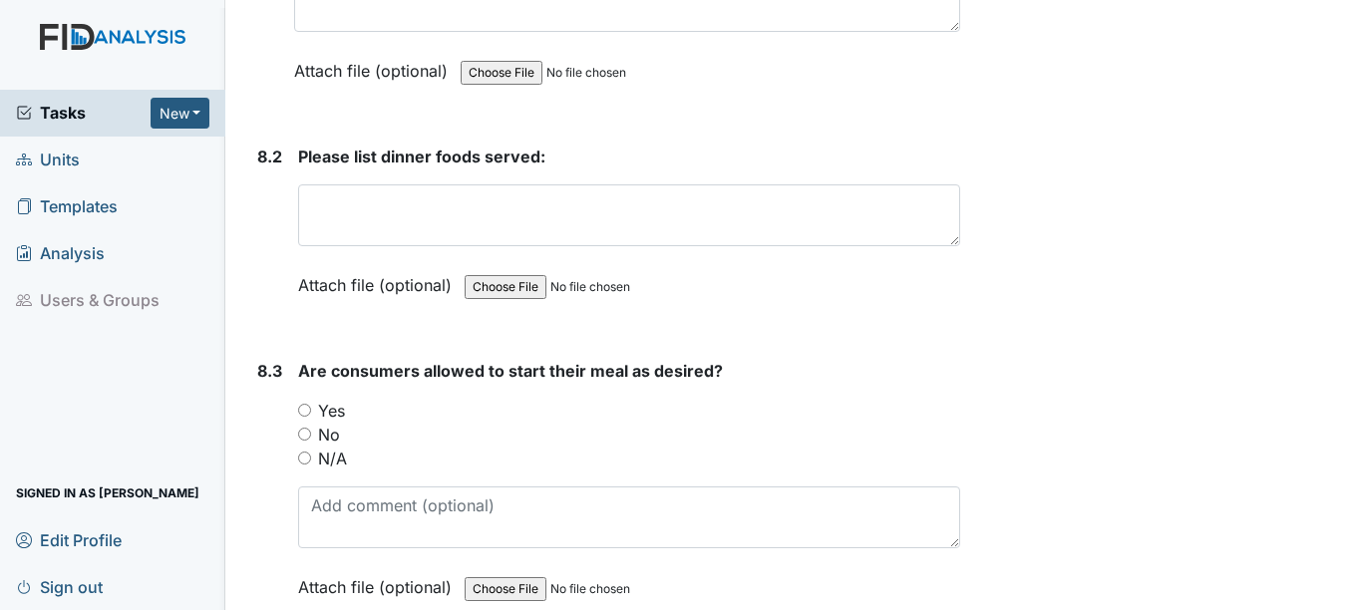
click at [492, 166] on span "Please list dinner foods served:" at bounding box center [421, 157] width 247 height 20
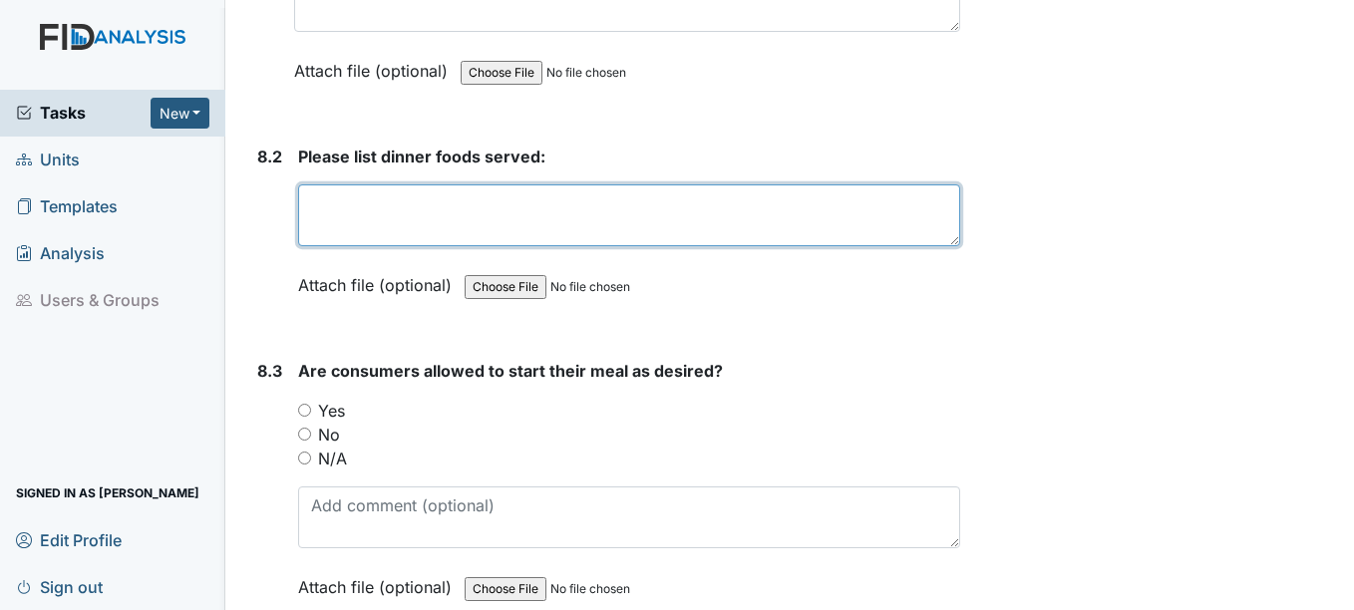
click at [533, 220] on textarea at bounding box center [628, 215] width 661 height 62
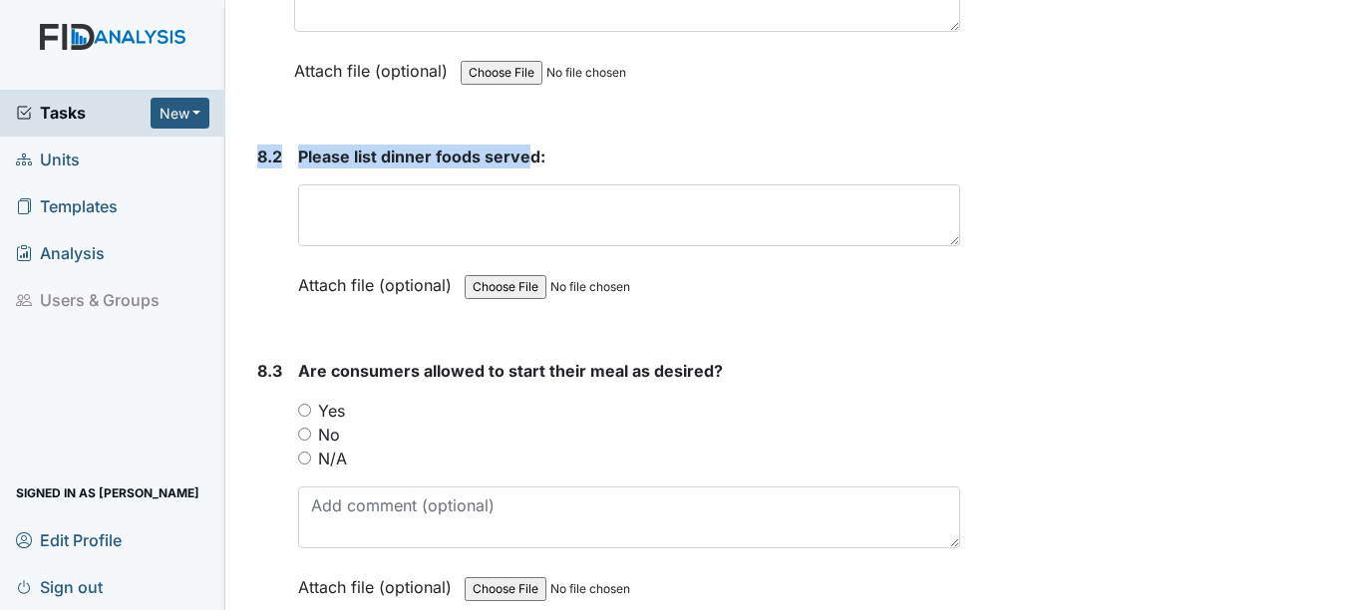
drag, startPoint x: 516, startPoint y: 151, endPoint x: 510, endPoint y: 134, distance: 18.0
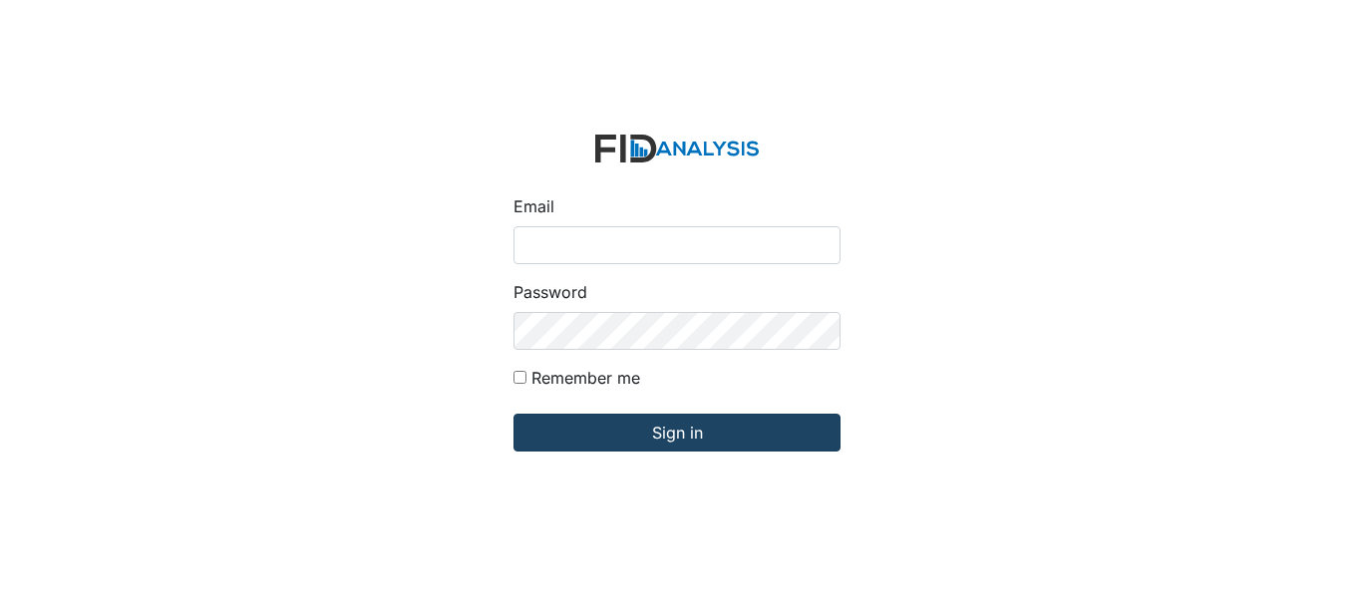
type input "[EMAIL_ADDRESS][DOMAIN_NAME]"
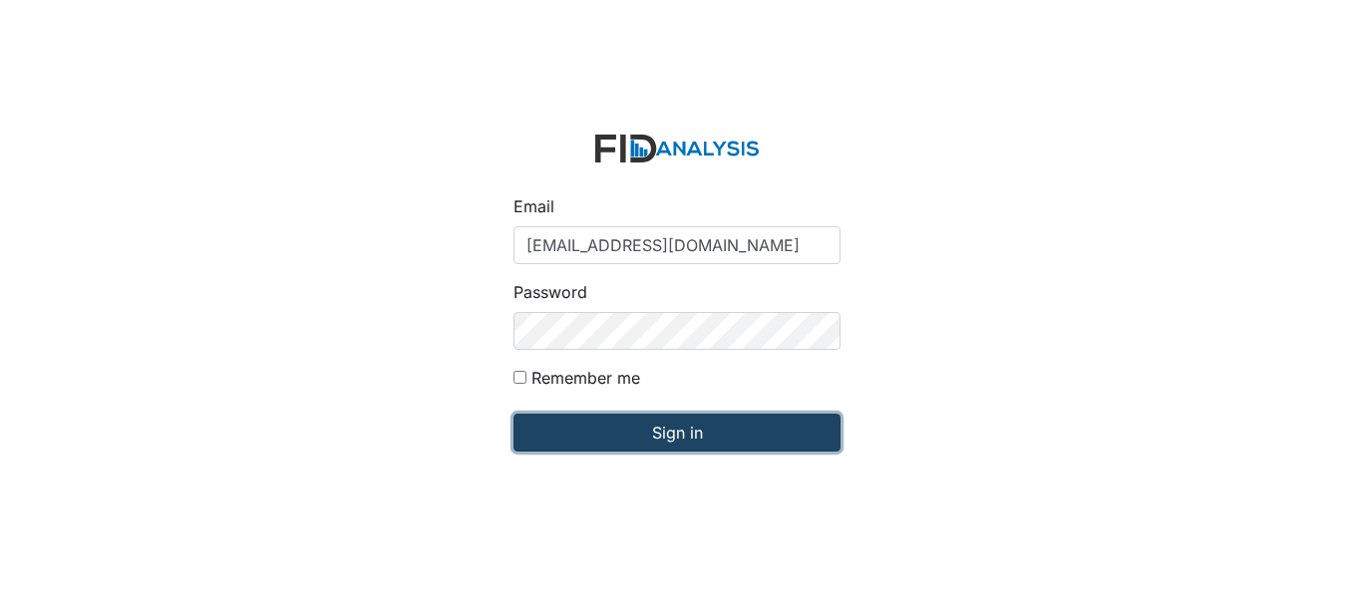
click at [673, 422] on input "Sign in" at bounding box center [676, 433] width 327 height 38
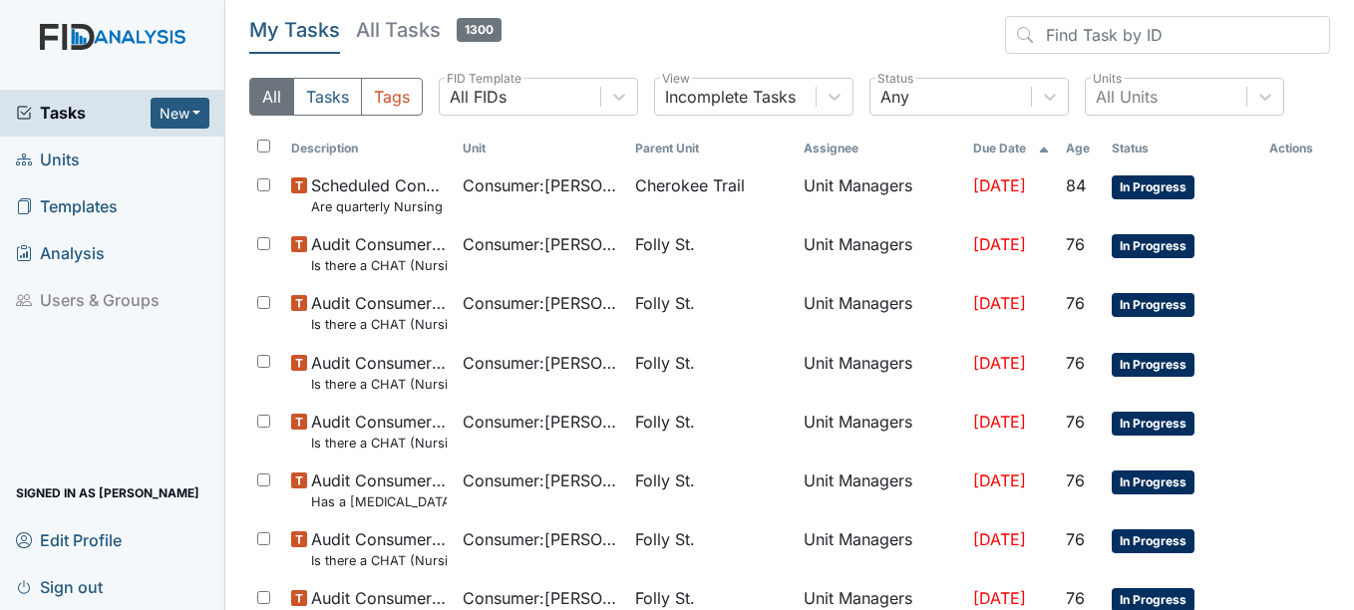
click at [63, 155] on span "Units" at bounding box center [48, 160] width 64 height 31
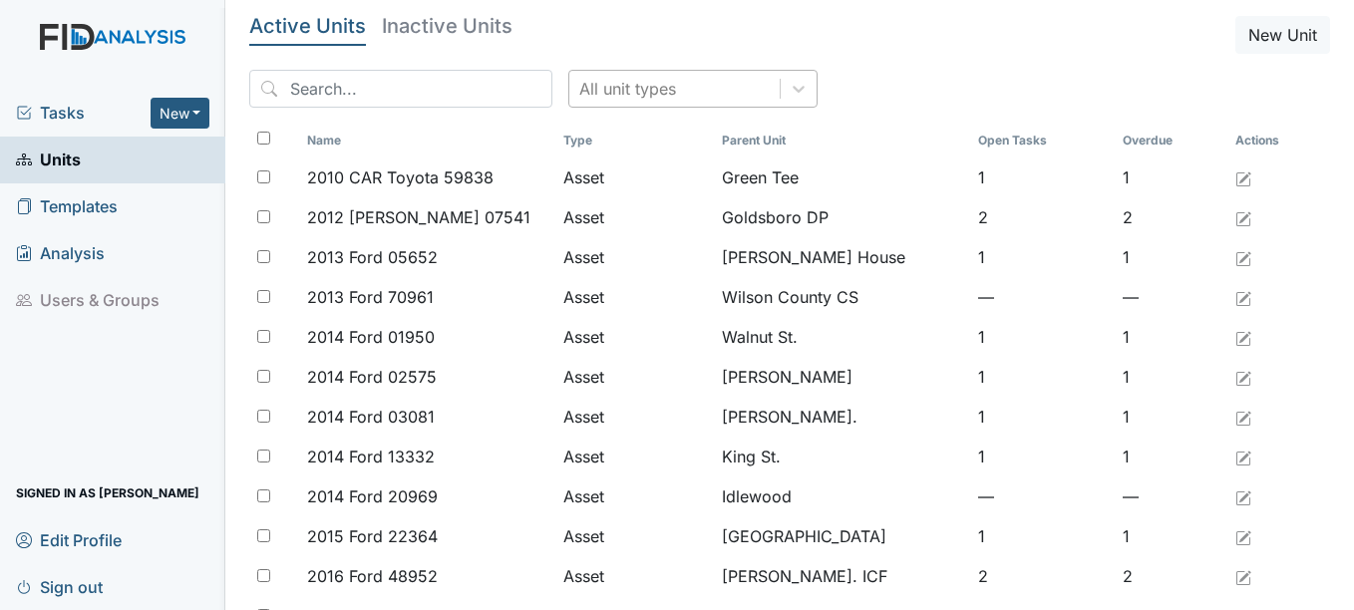
click at [655, 91] on div "All unit types" at bounding box center [674, 89] width 210 height 36
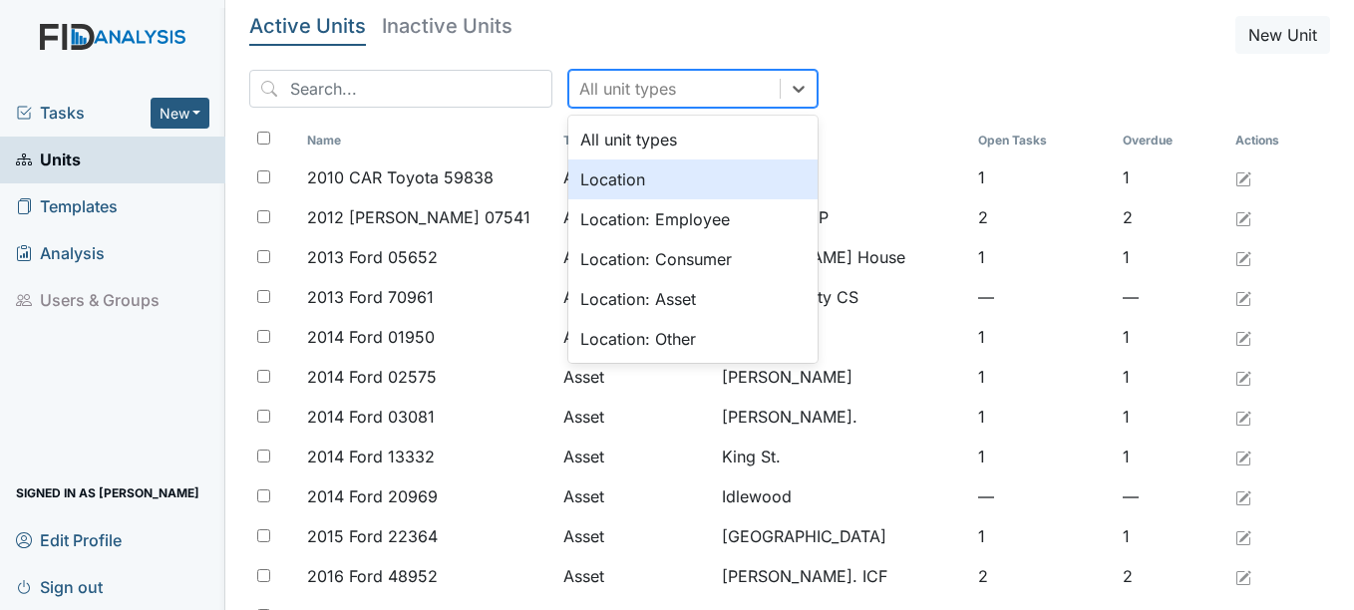
click at [595, 174] on div "Location" at bounding box center [692, 179] width 249 height 40
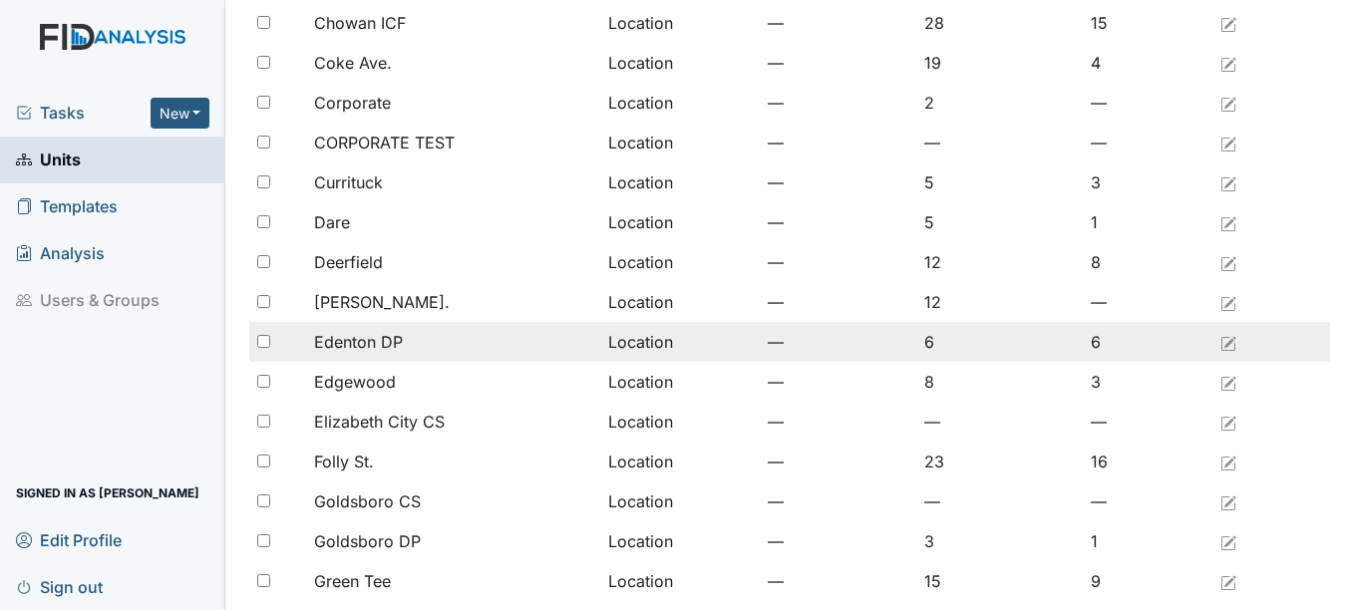
scroll to position [399, 0]
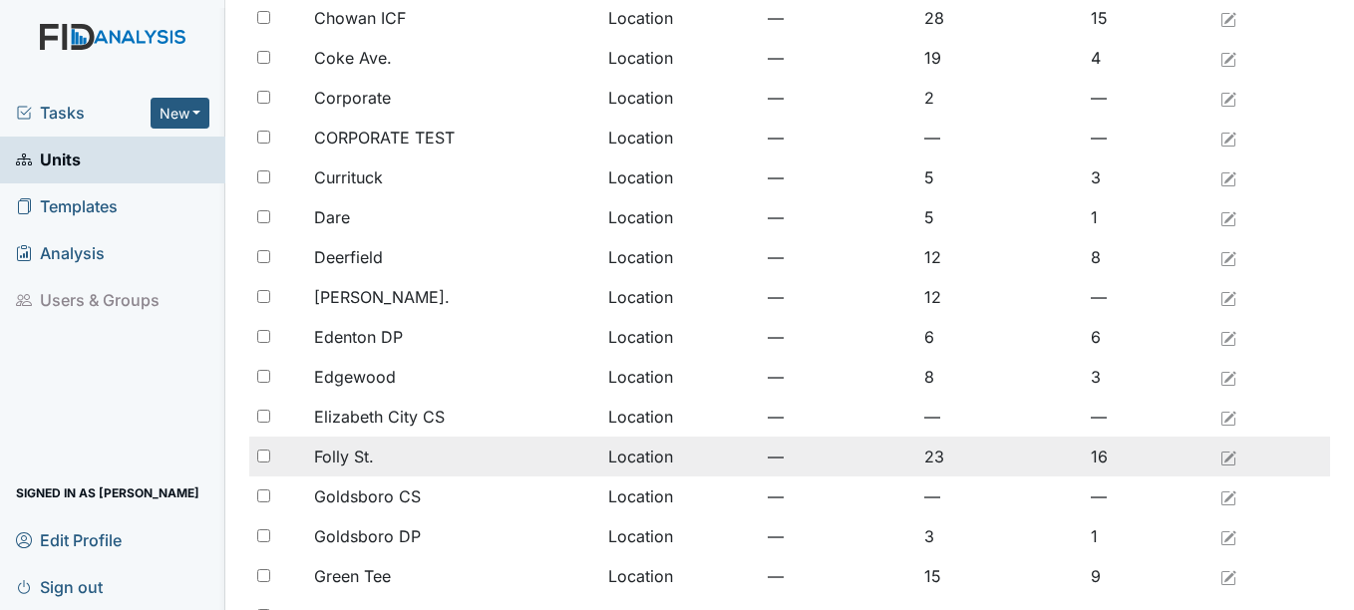
click at [416, 452] on div "Folly St." at bounding box center [453, 457] width 278 height 24
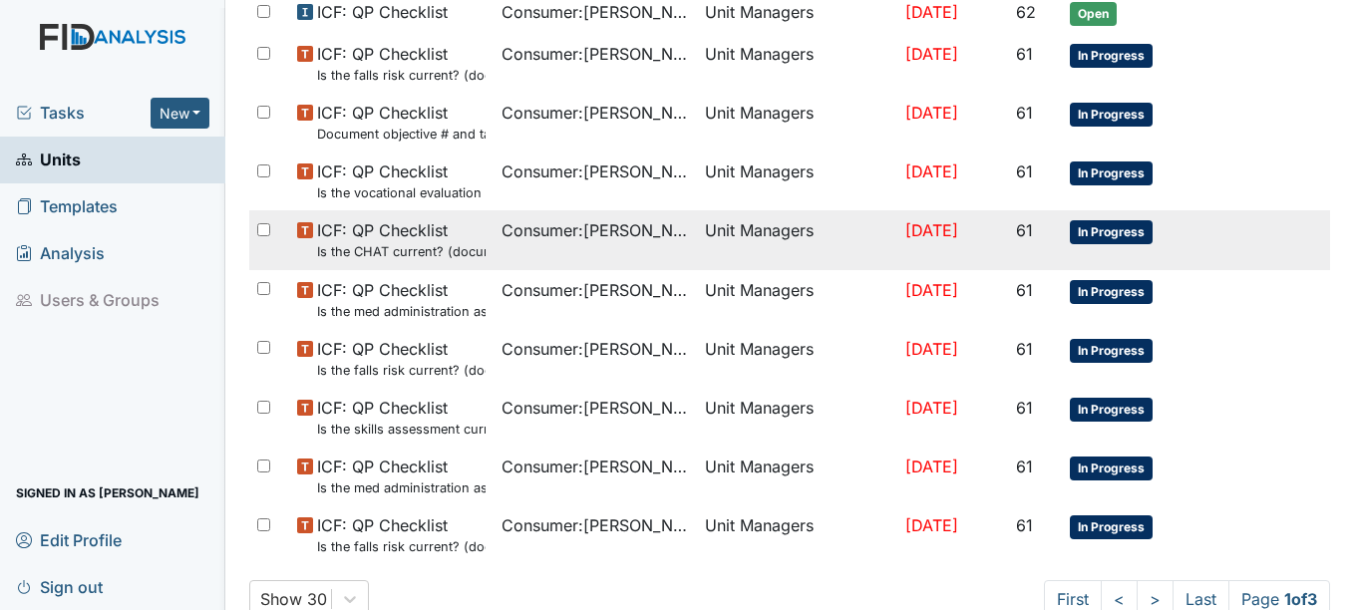
scroll to position [1507, 0]
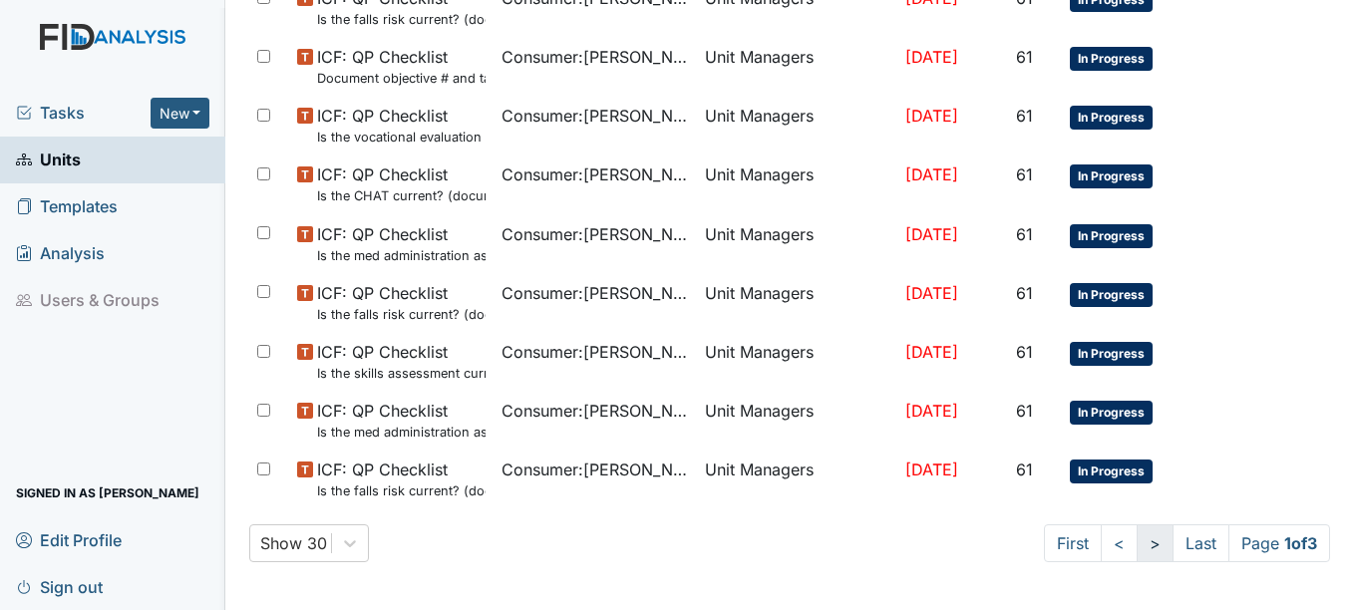
click at [1136, 542] on link ">" at bounding box center [1154, 543] width 37 height 38
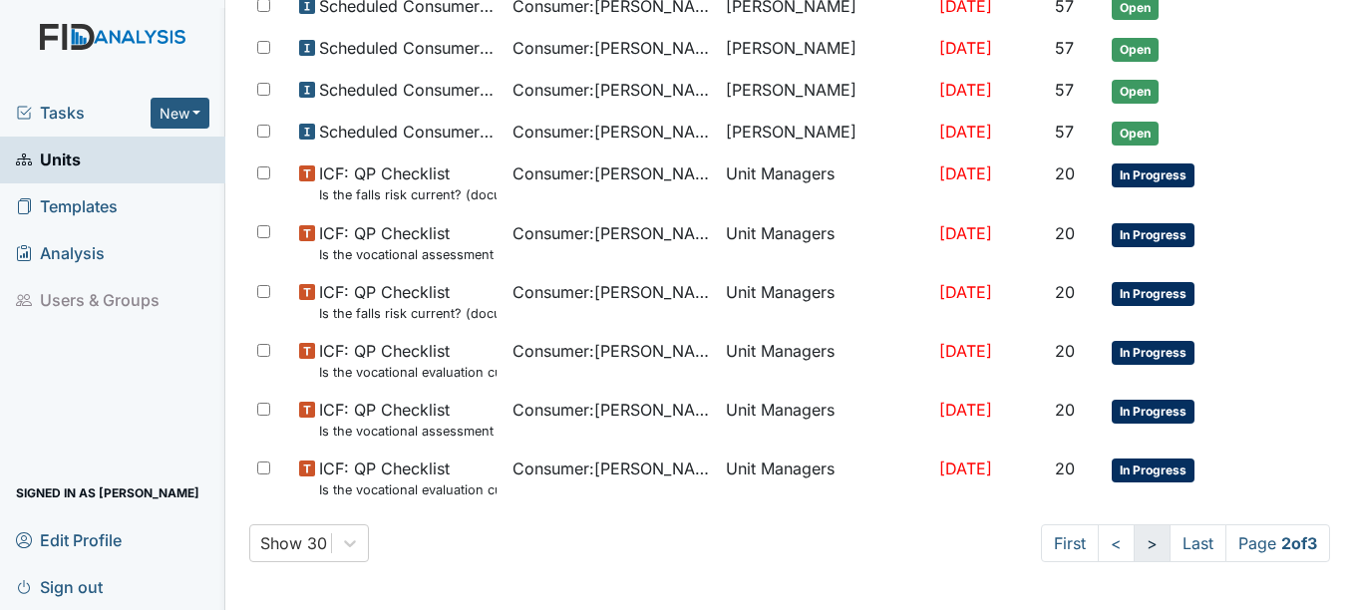
click at [1133, 542] on link ">" at bounding box center [1151, 543] width 37 height 38
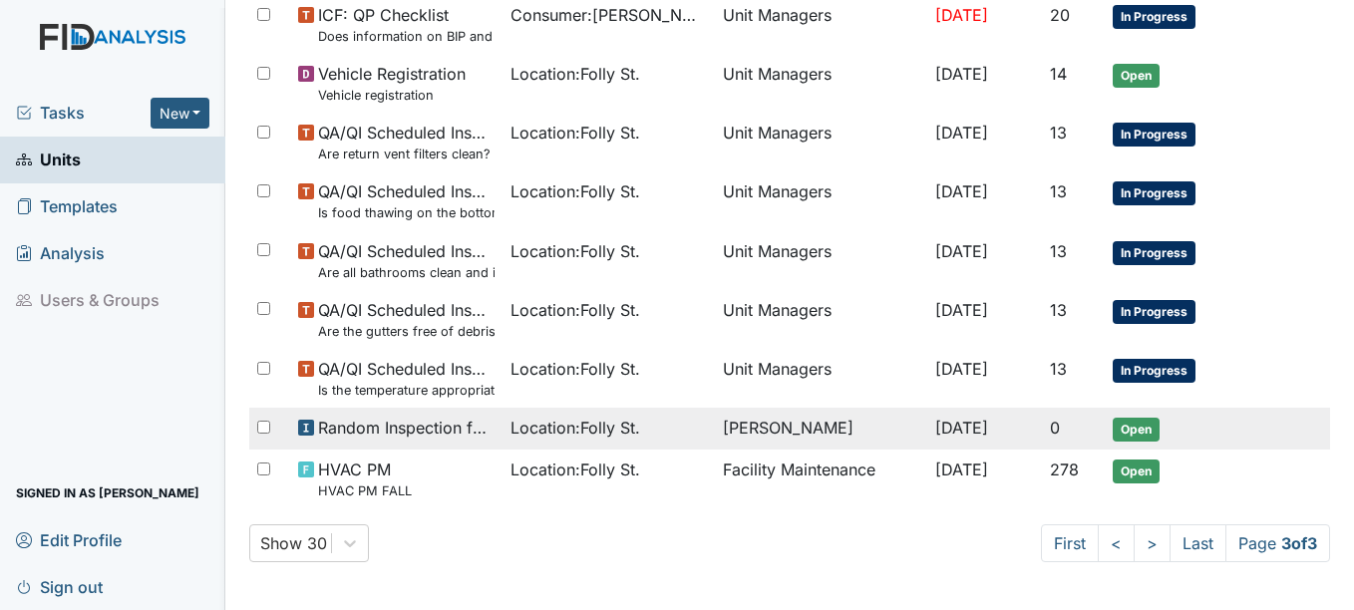
click at [1130, 435] on span "Open" at bounding box center [1135, 430] width 47 height 24
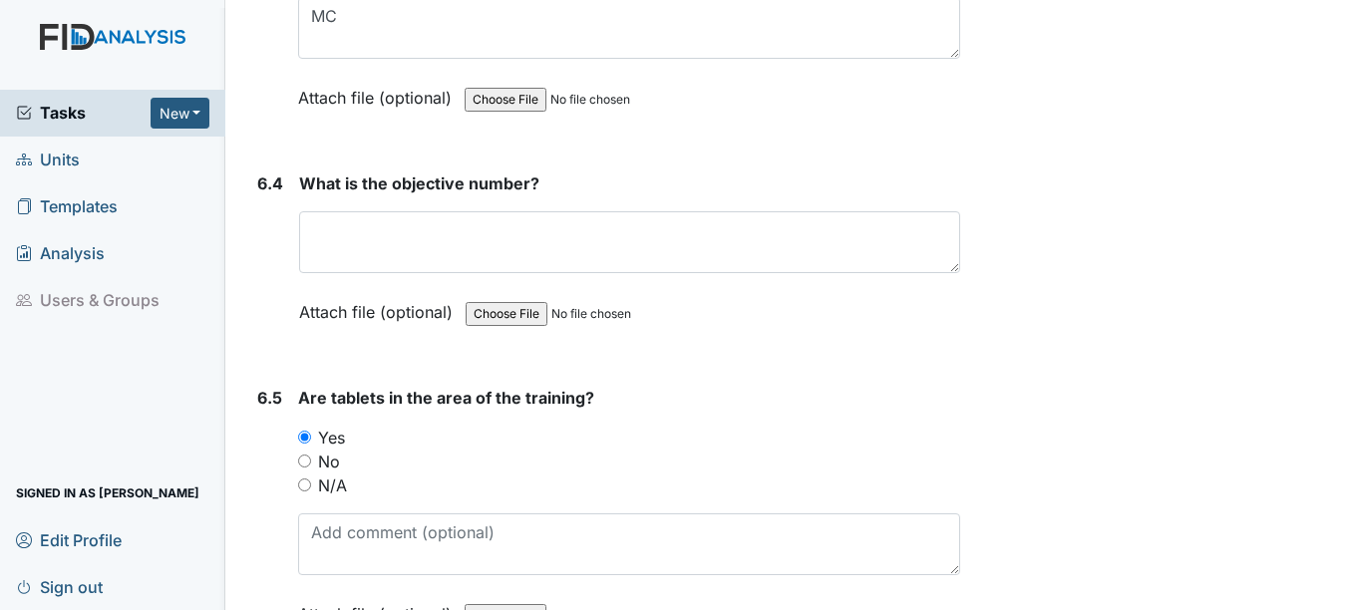
scroll to position [12261, 0]
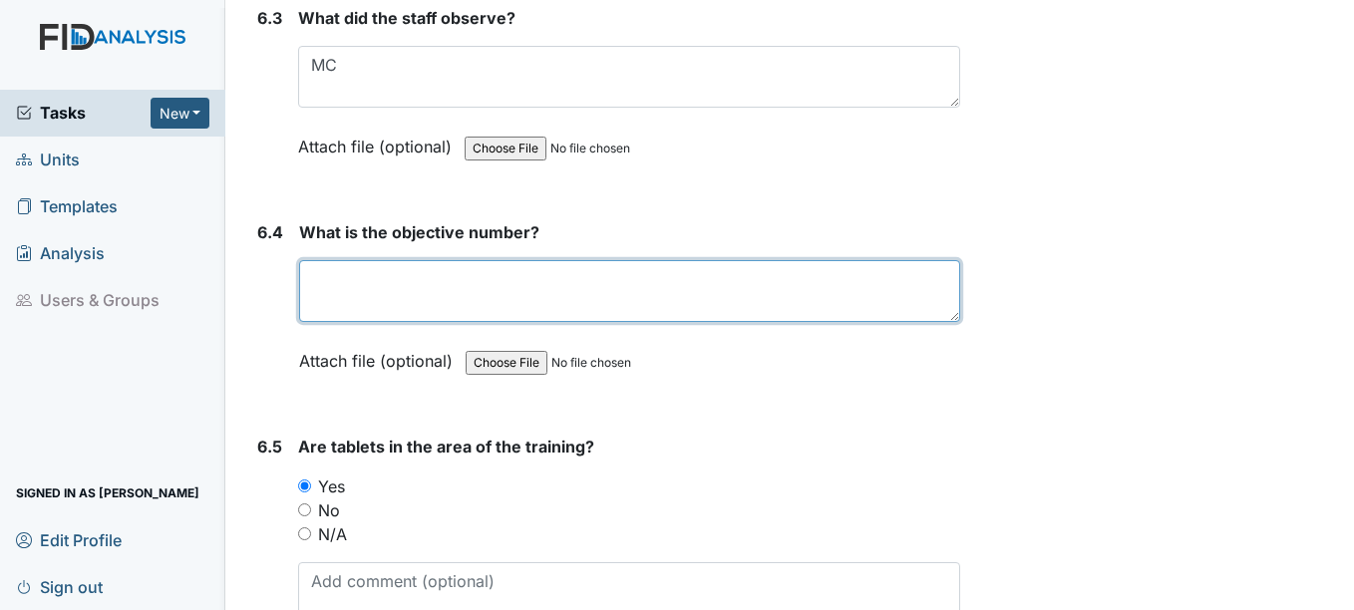
click at [556, 320] on textarea at bounding box center [629, 291] width 660 height 62
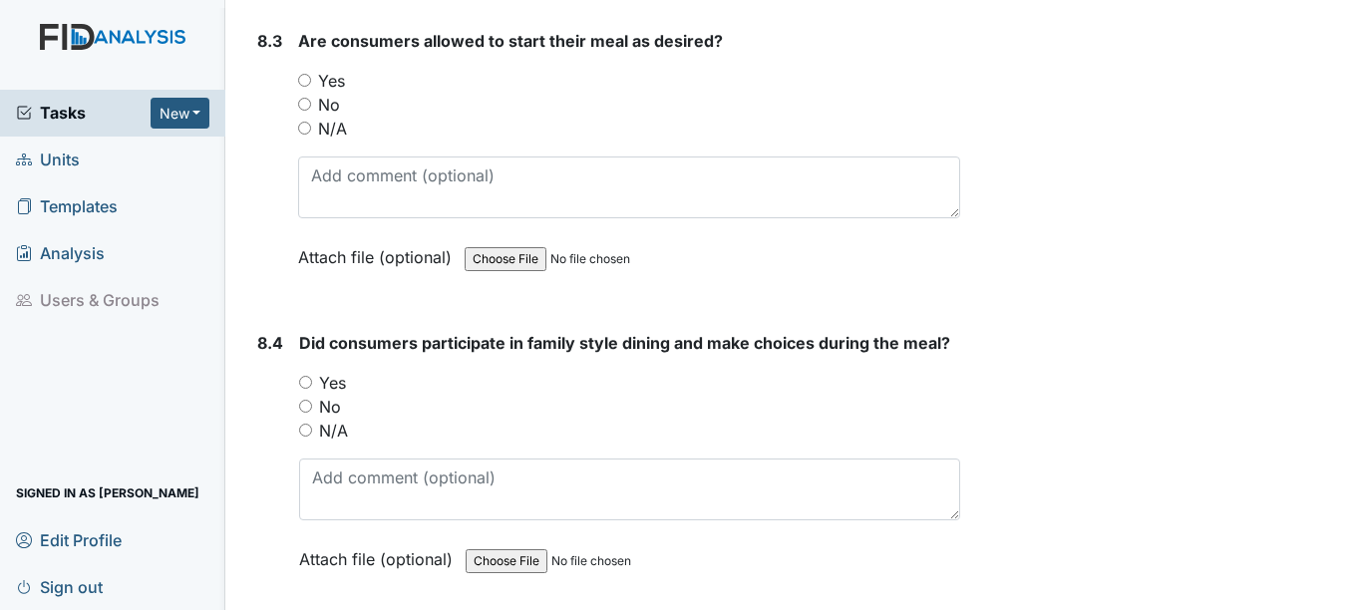
scroll to position [15749, 0]
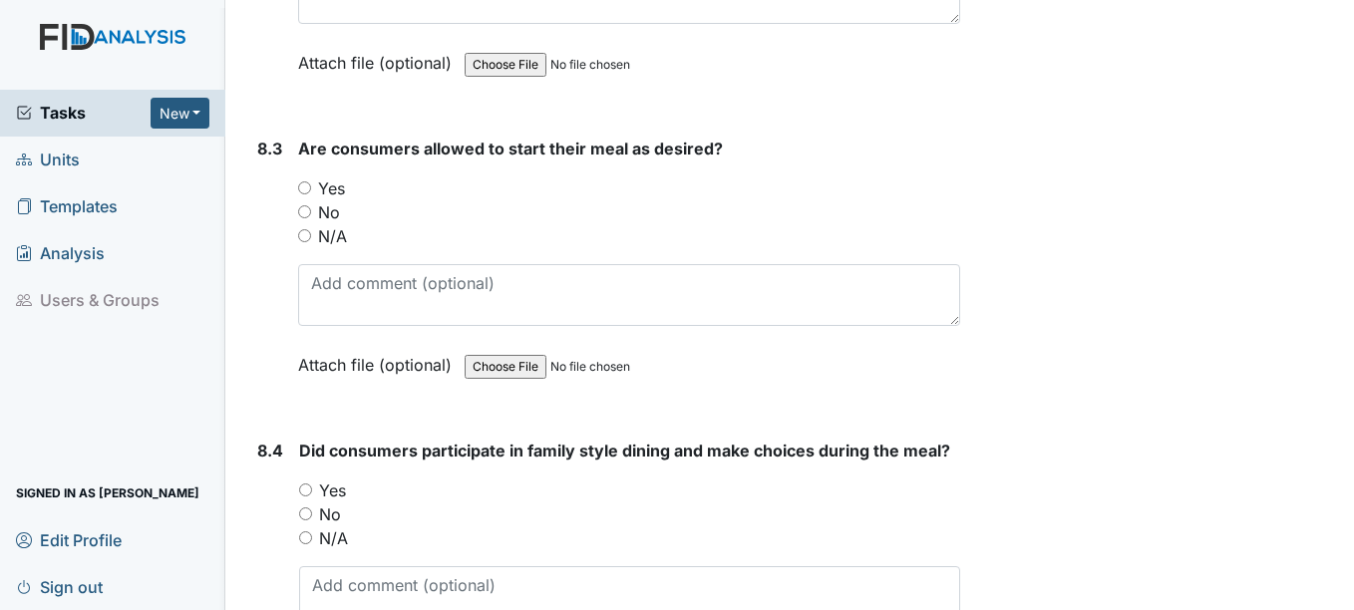
click at [300, 194] on input "Yes" at bounding box center [304, 187] width 13 height 13
radio input "true"
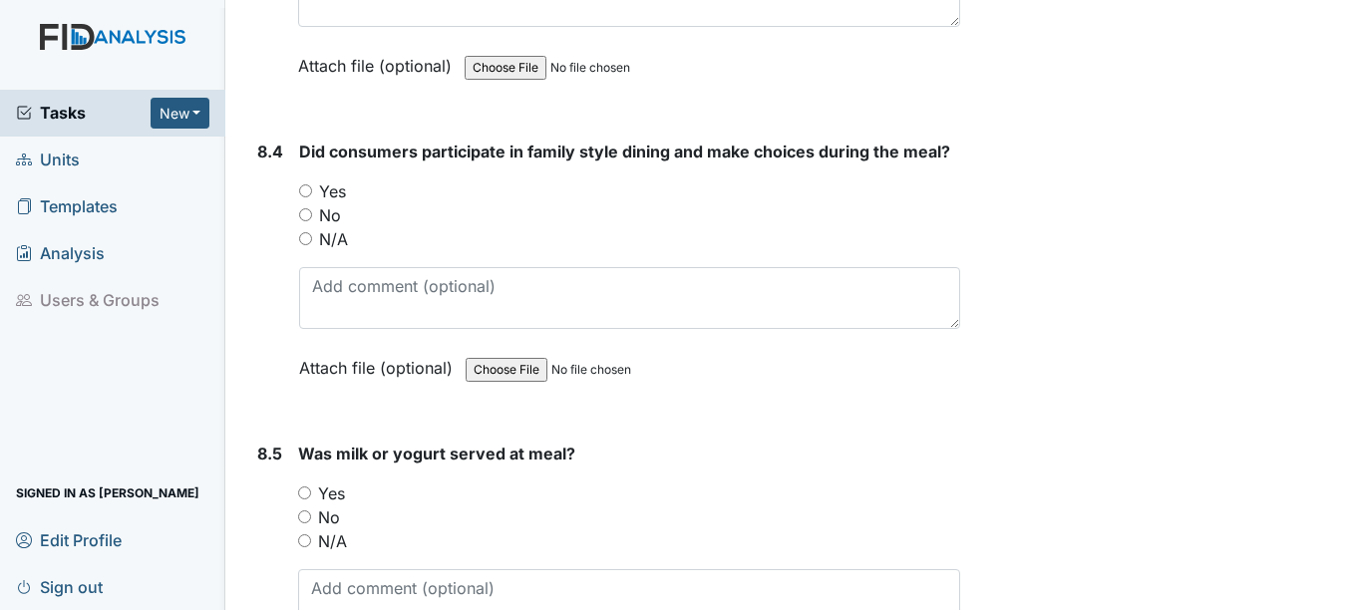
click at [301, 197] on input "Yes" at bounding box center [305, 190] width 13 height 13
radio input "true"
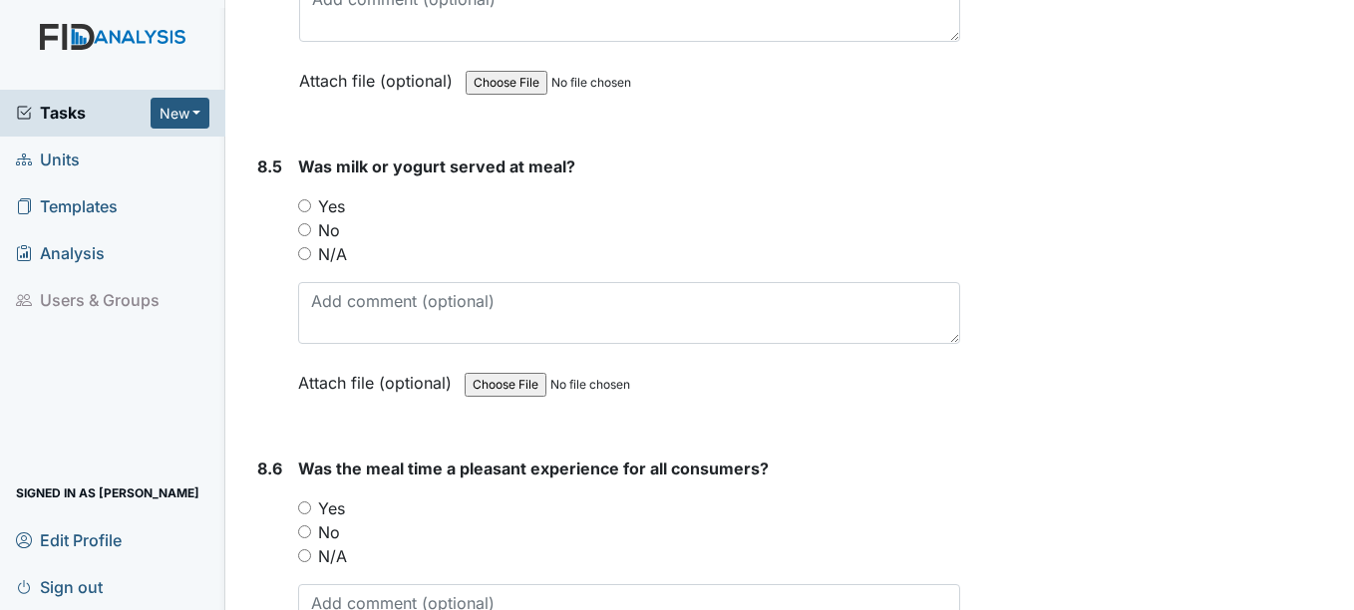
scroll to position [16370, 0]
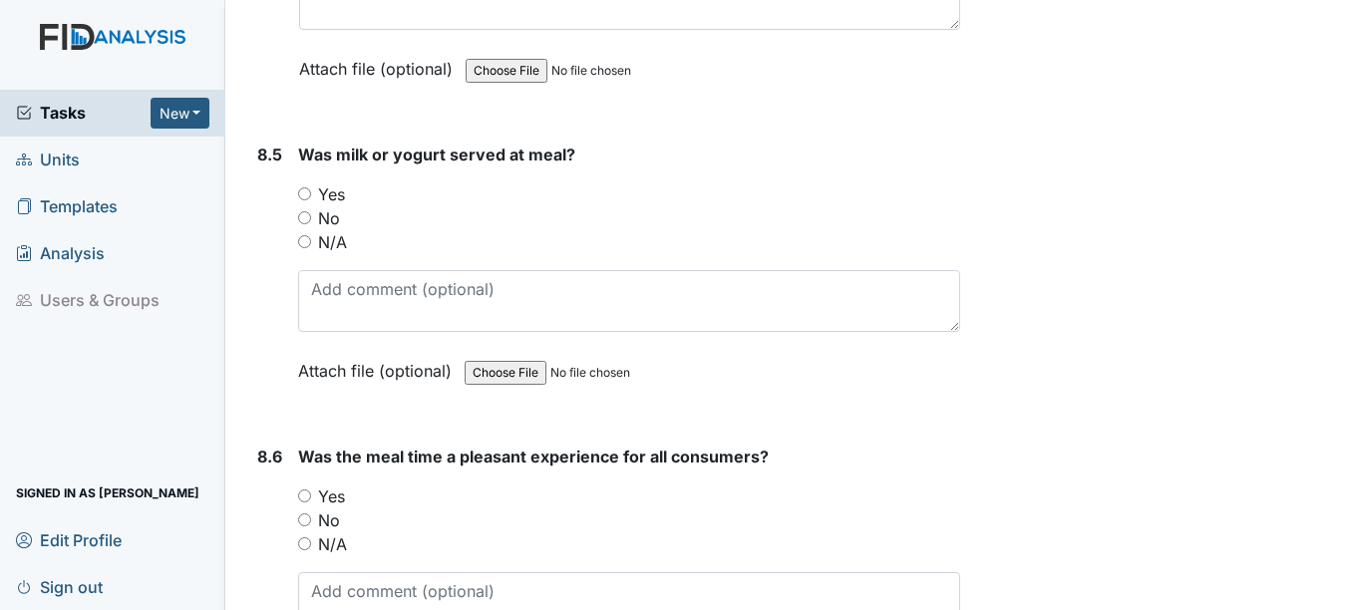
click at [306, 200] on input "Yes" at bounding box center [304, 193] width 13 height 13
radio input "true"
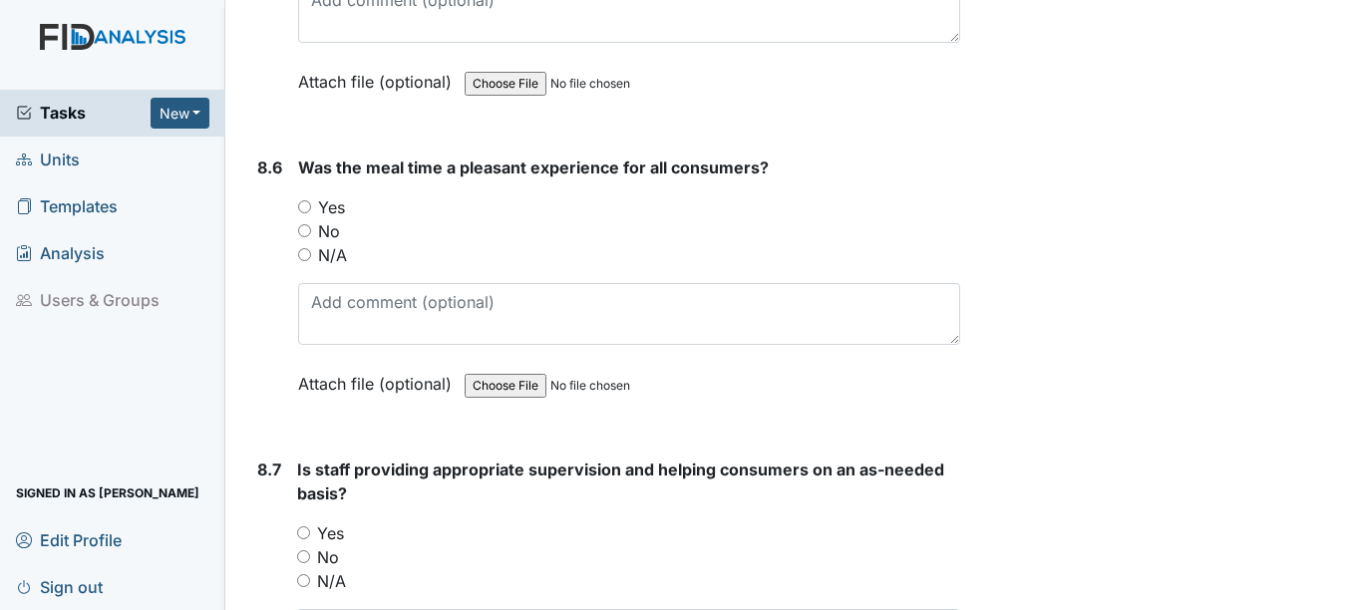
scroll to position [16670, 0]
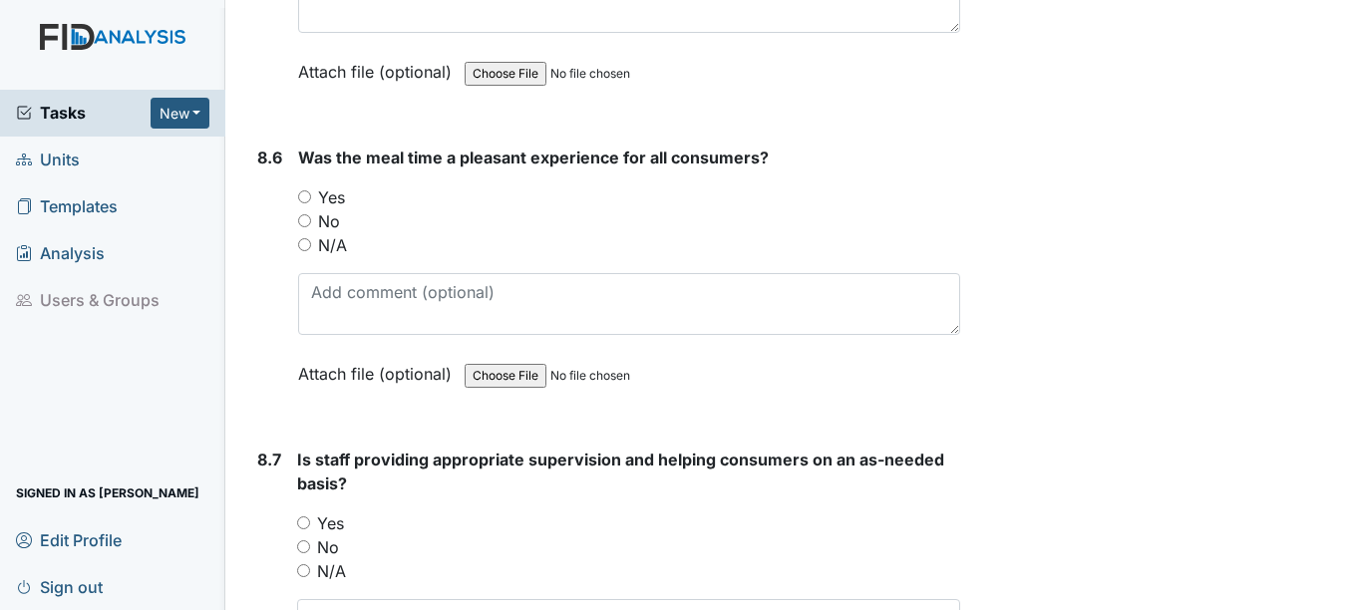
click at [301, 203] on input "Yes" at bounding box center [304, 196] width 13 height 13
radio input "true"
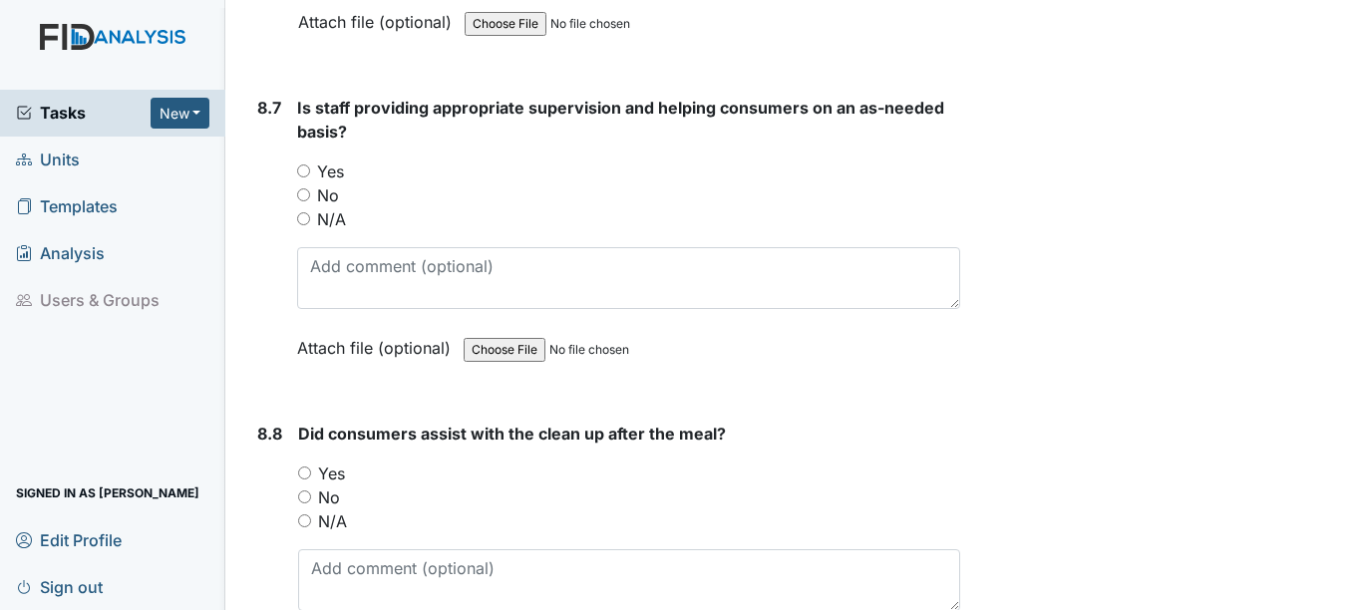
scroll to position [17068, 0]
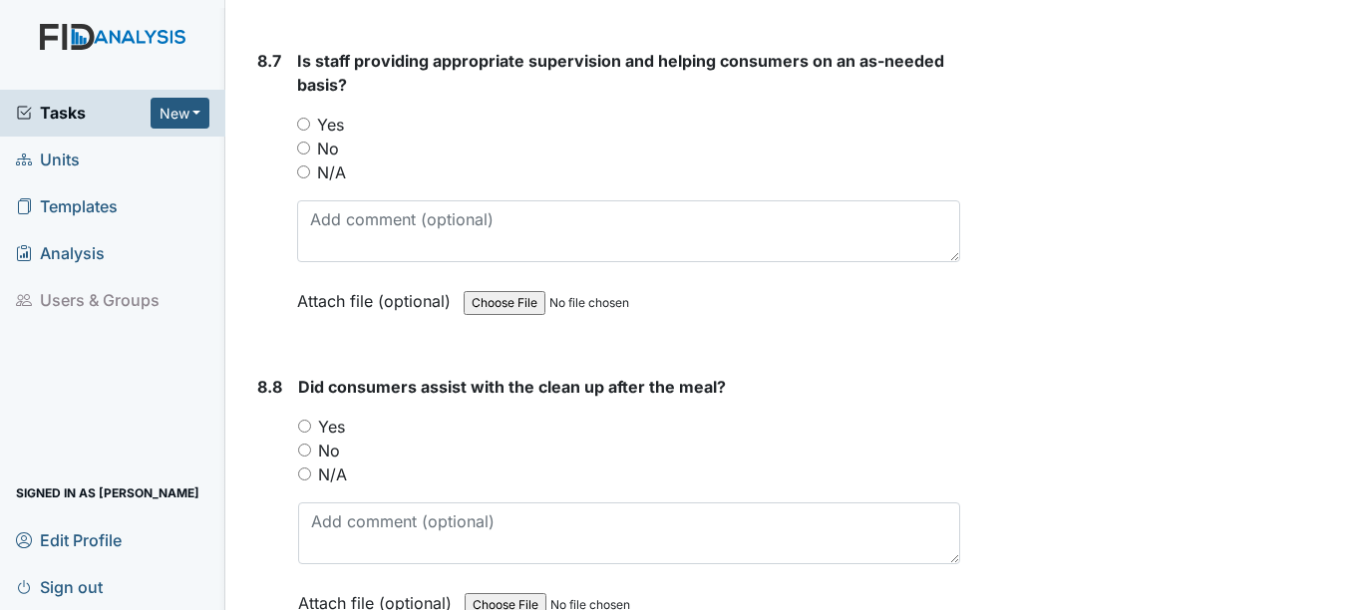
click at [307, 131] on input "Yes" at bounding box center [303, 124] width 13 height 13
radio input "true"
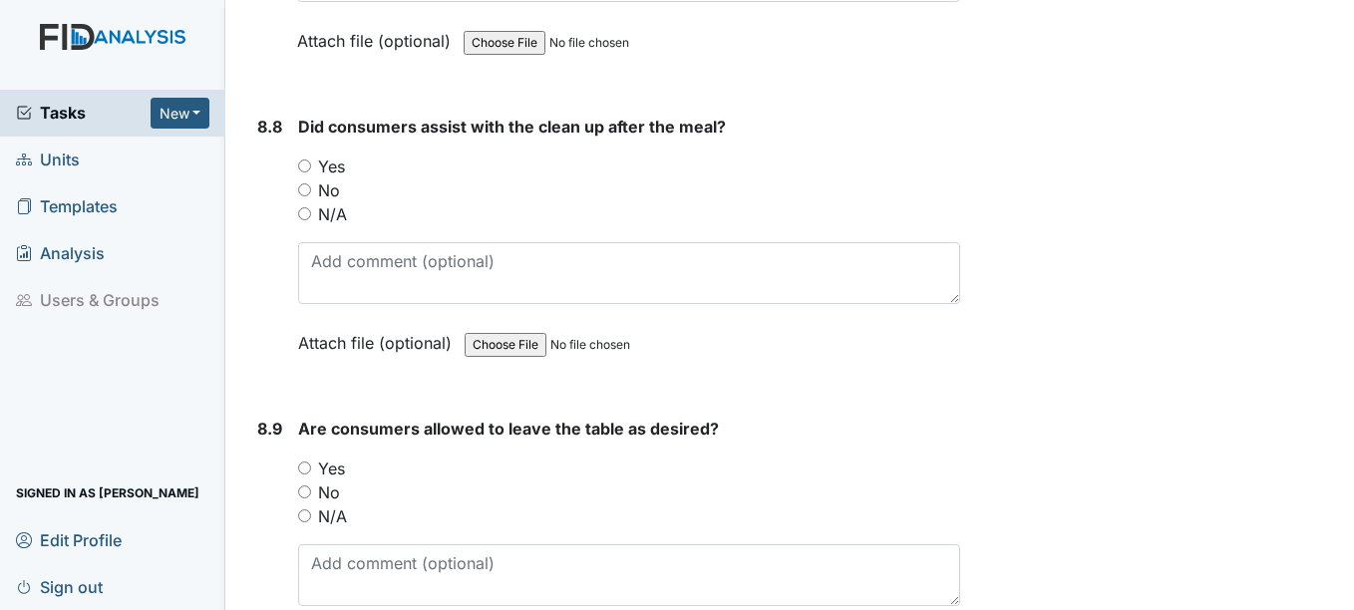
scroll to position [17367, 0]
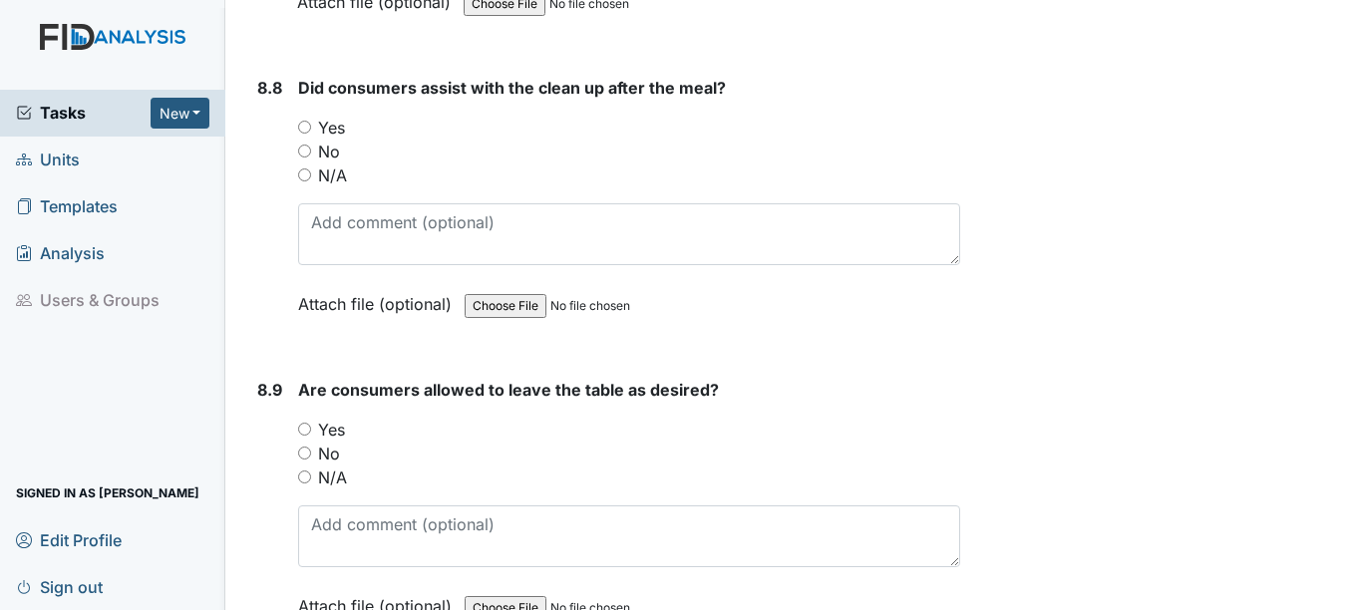
click at [302, 134] on input "Yes" at bounding box center [304, 127] width 13 height 13
radio input "true"
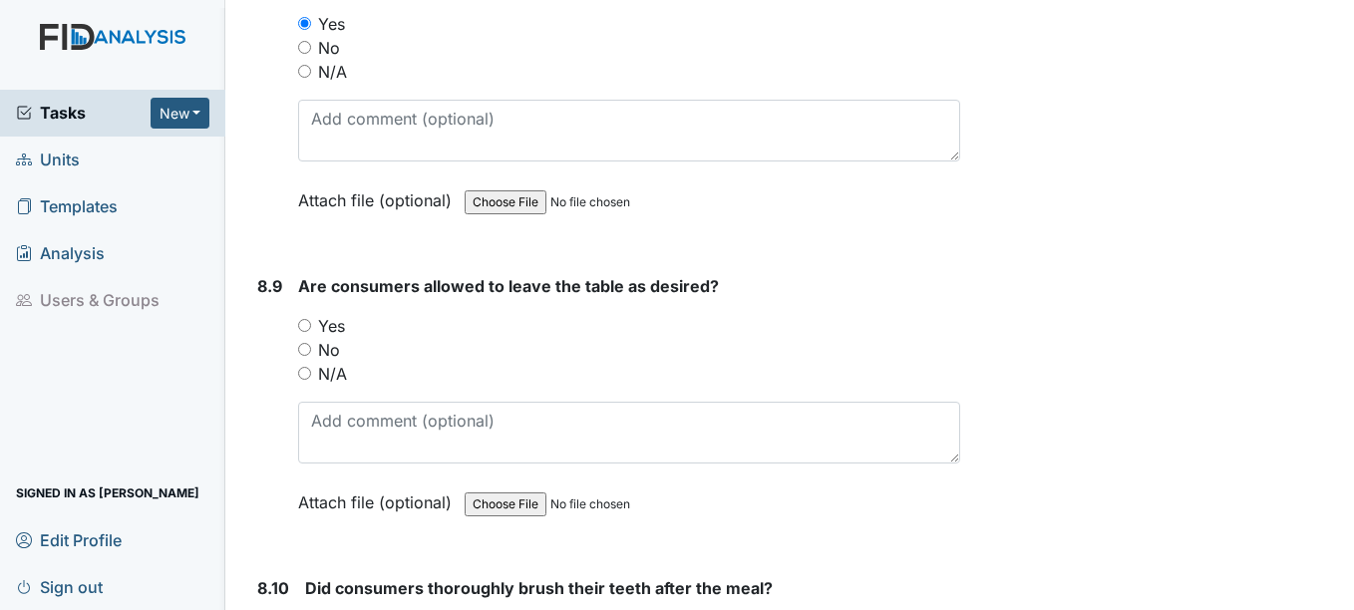
scroll to position [17666, 0]
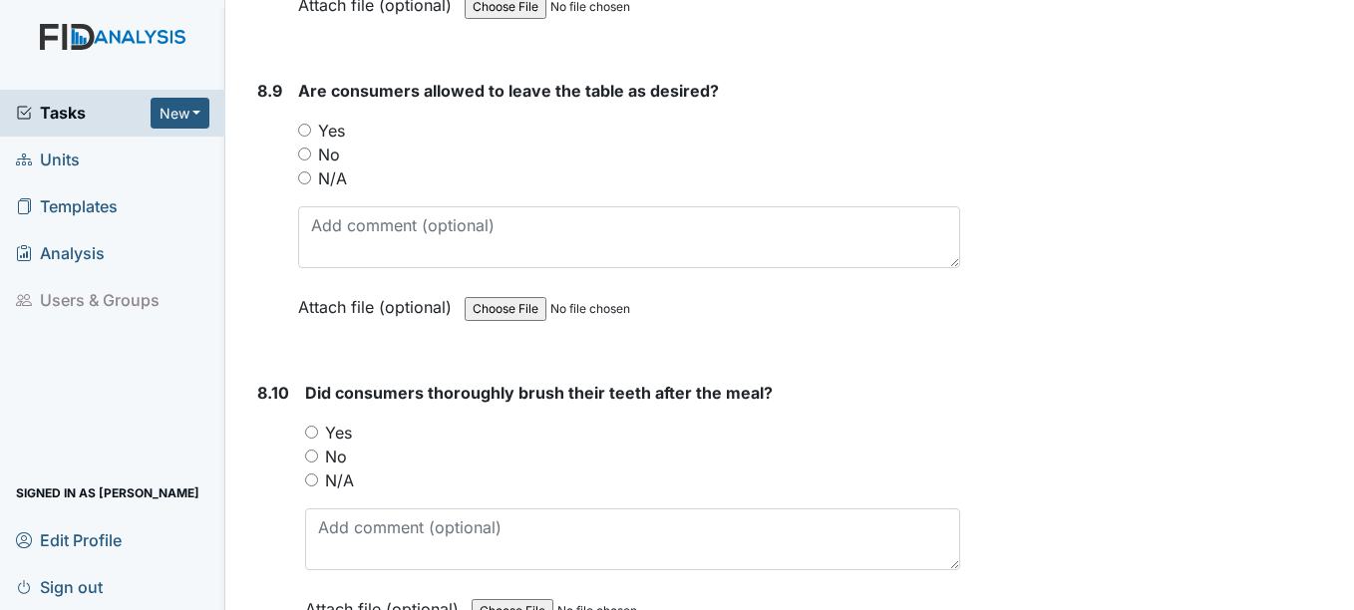
click at [304, 137] on input "Yes" at bounding box center [304, 130] width 13 height 13
radio input "true"
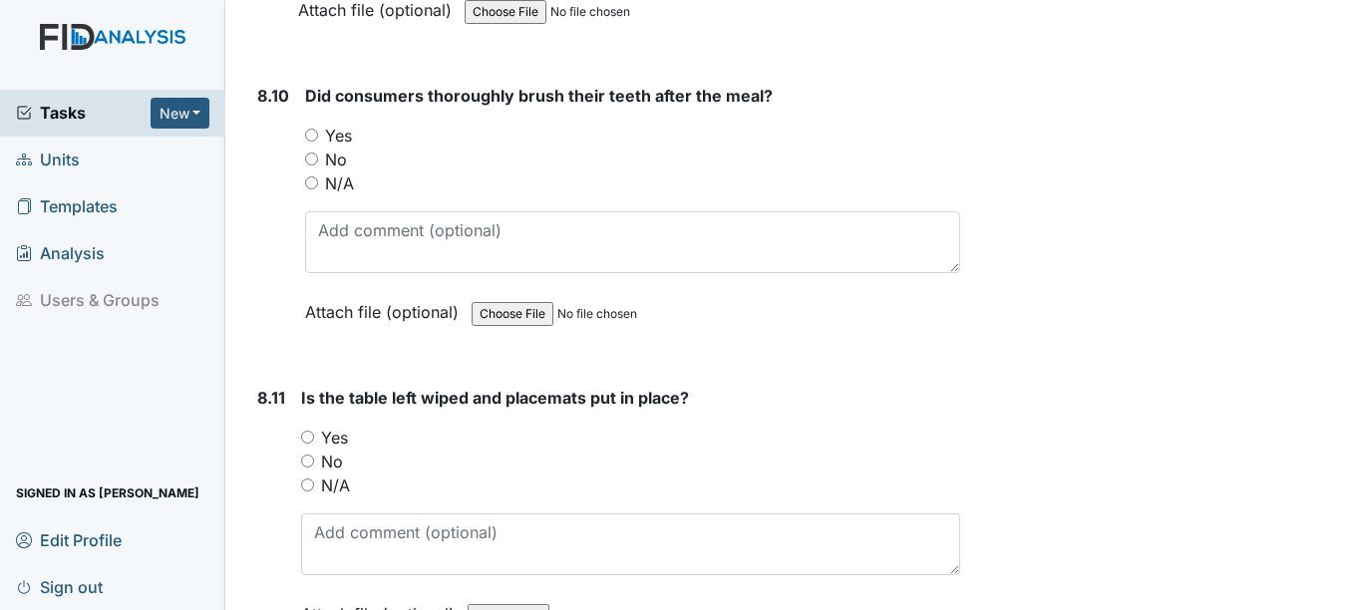
scroll to position [17965, 0]
click at [301, 177] on div "8.10 Did consumers thoroughly brush their teeth after the meal? You must select…" at bounding box center [604, 217] width 710 height 270
click at [309, 146] on div "Yes" at bounding box center [632, 134] width 654 height 24
click at [310, 140] on input "Yes" at bounding box center [311, 133] width 13 height 13
radio input "true"
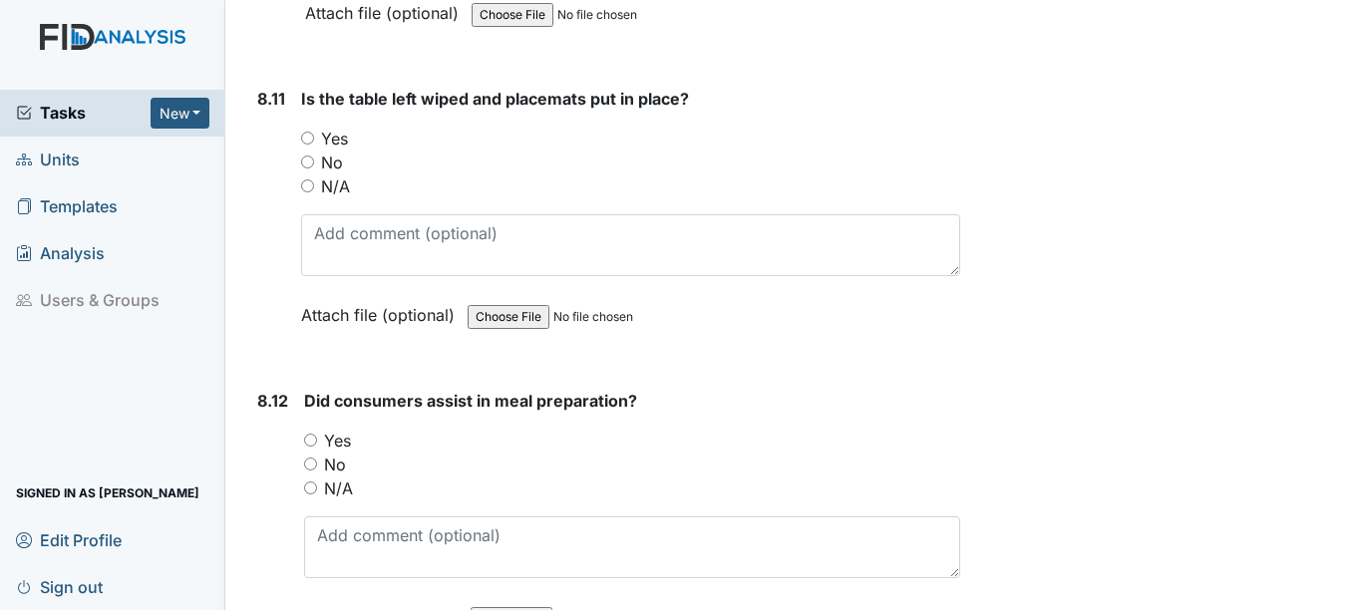
scroll to position [18264, 0]
click at [309, 166] on input "No" at bounding box center [307, 160] width 13 height 13
radio input "true"
click at [310, 149] on div "Yes" at bounding box center [630, 137] width 658 height 24
click at [312, 143] on input "Yes" at bounding box center [307, 136] width 13 height 13
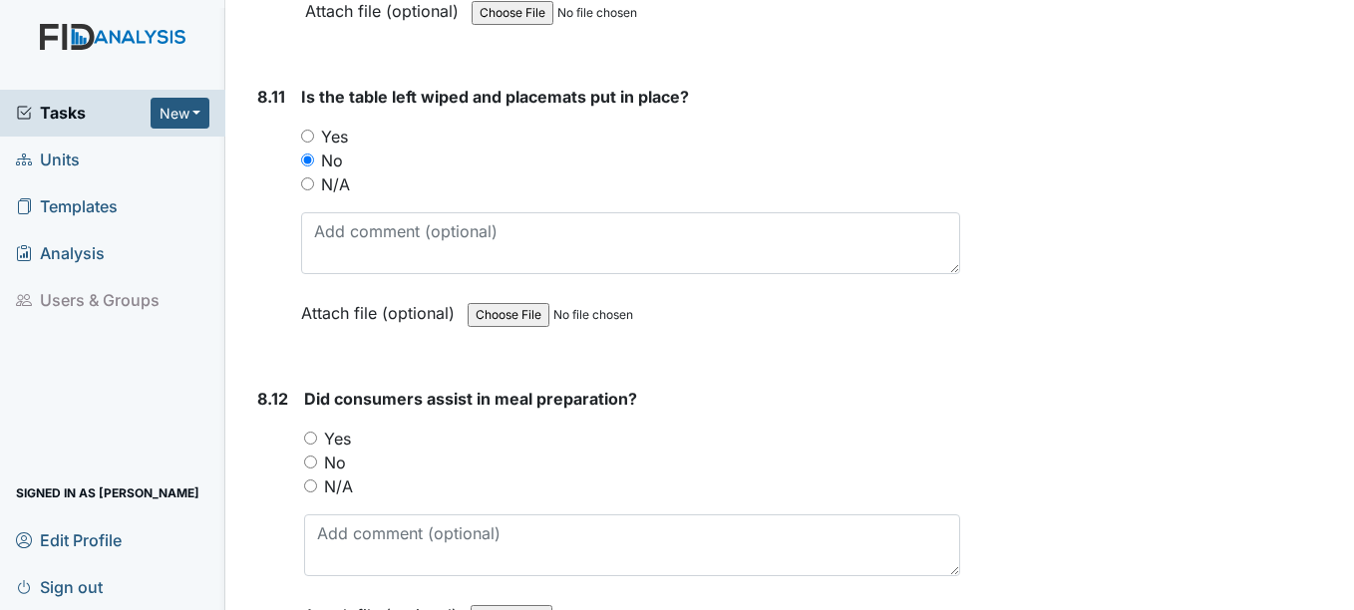
radio input "true"
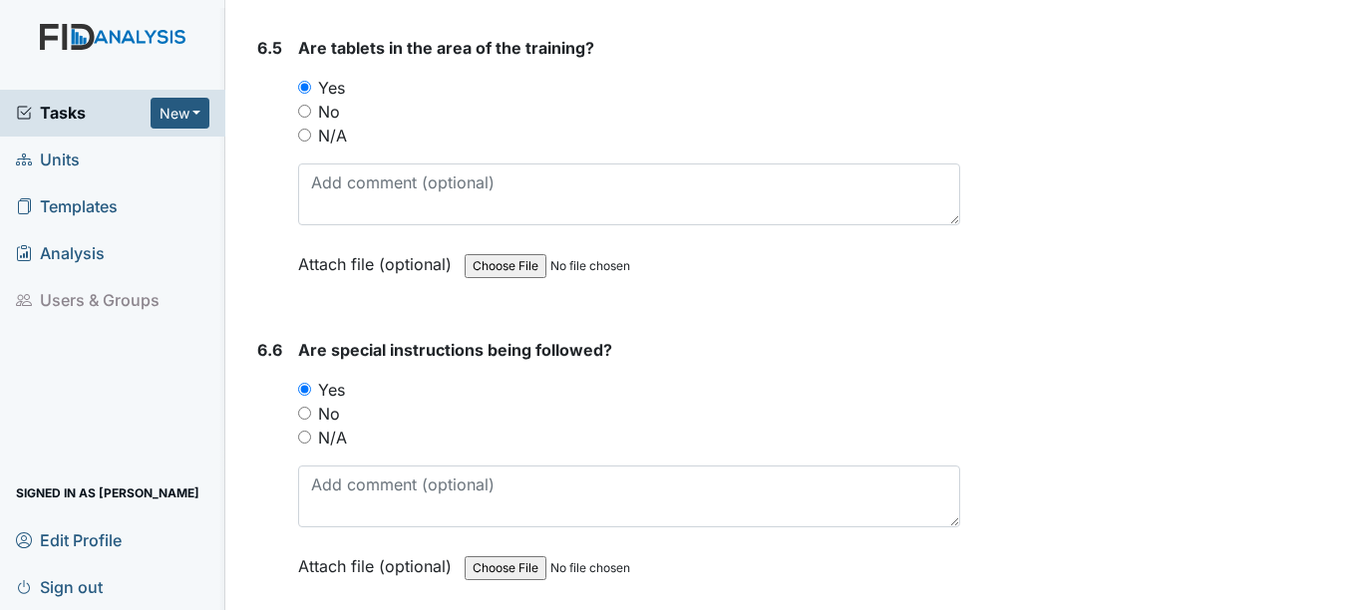
scroll to position [12383, 0]
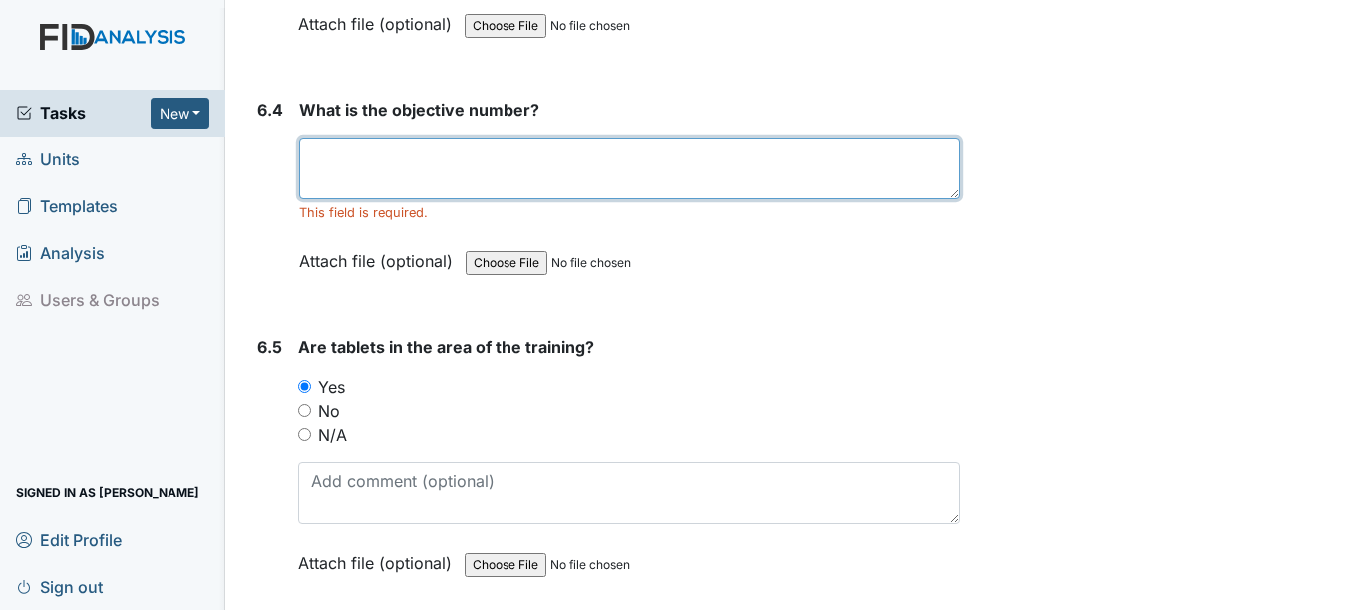
click at [505, 199] on textarea at bounding box center [629, 169] width 660 height 62
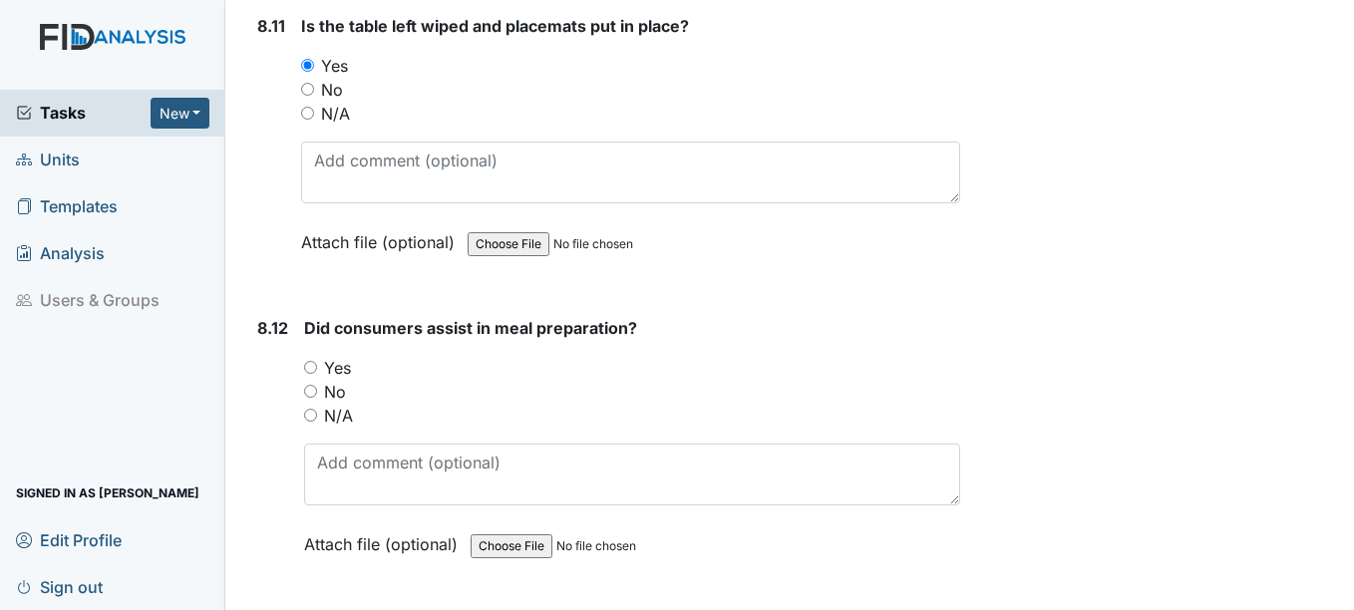
scroll to position [18264, 0]
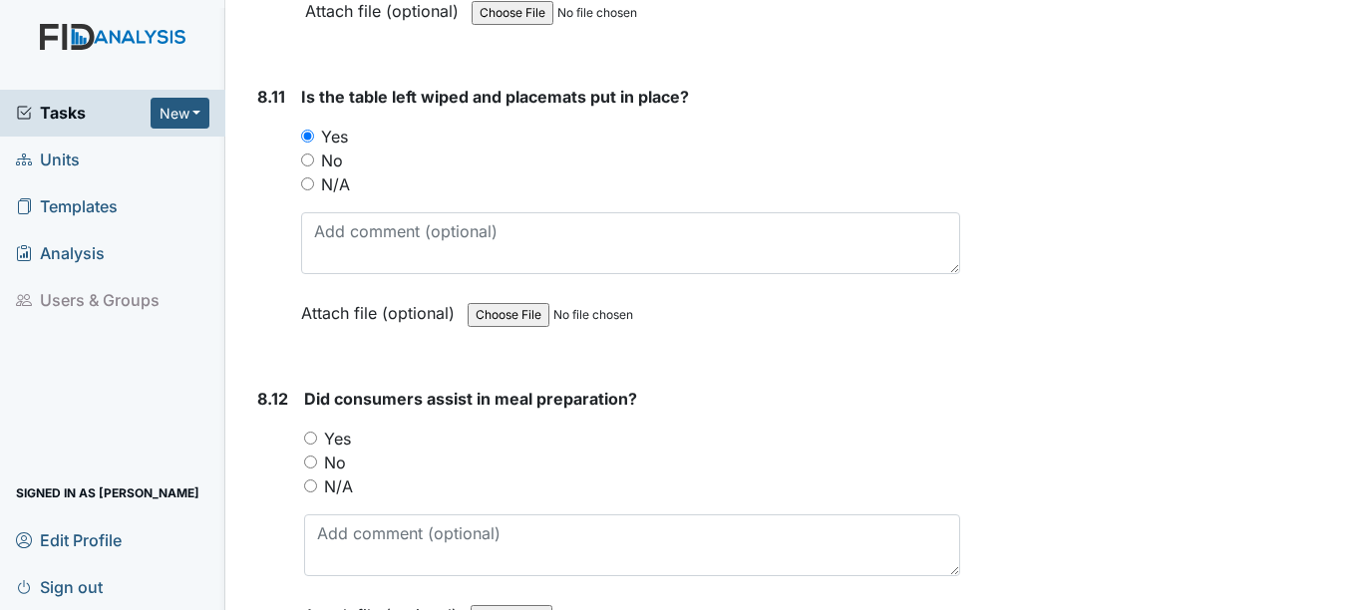
type textarea "HS004"
click at [312, 445] on input "Yes" at bounding box center [310, 438] width 13 height 13
radio input "true"
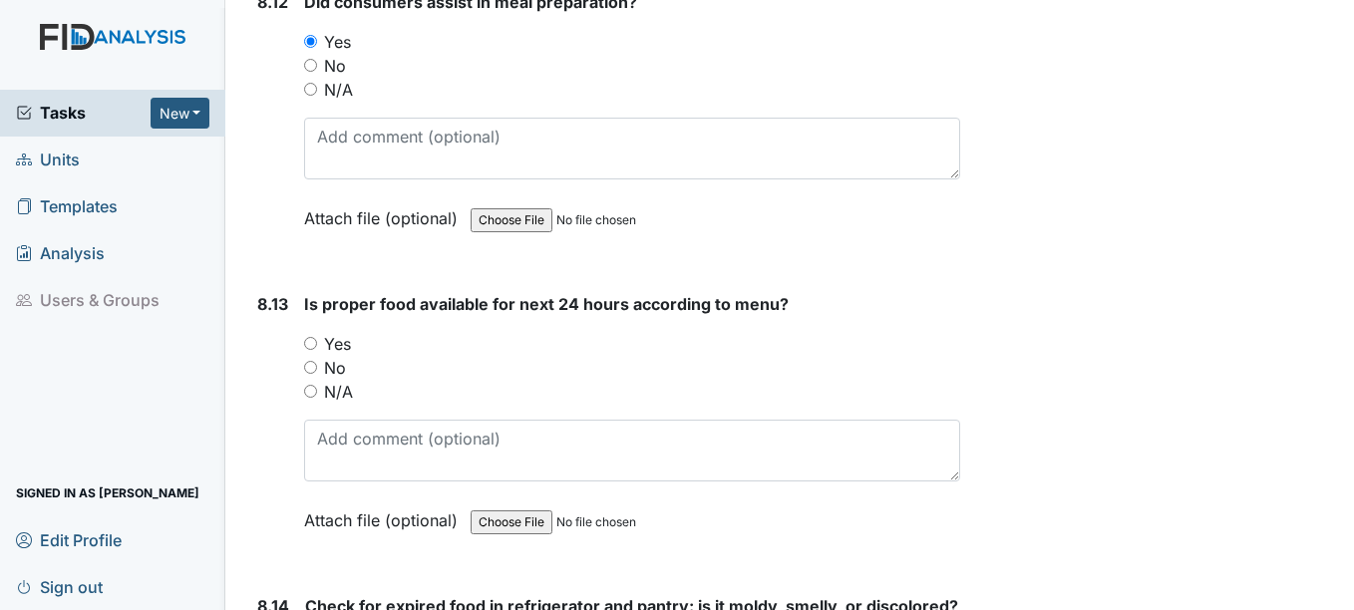
scroll to position [18663, 0]
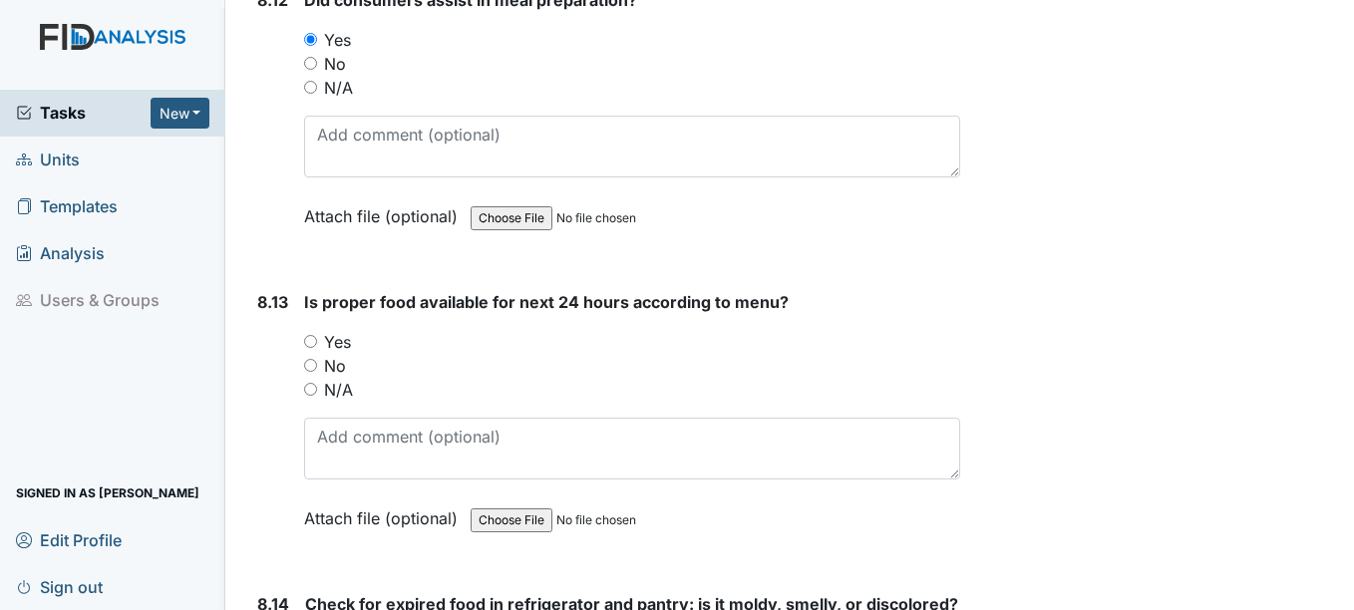
click at [315, 348] on input "Yes" at bounding box center [310, 341] width 13 height 13
radio input "true"
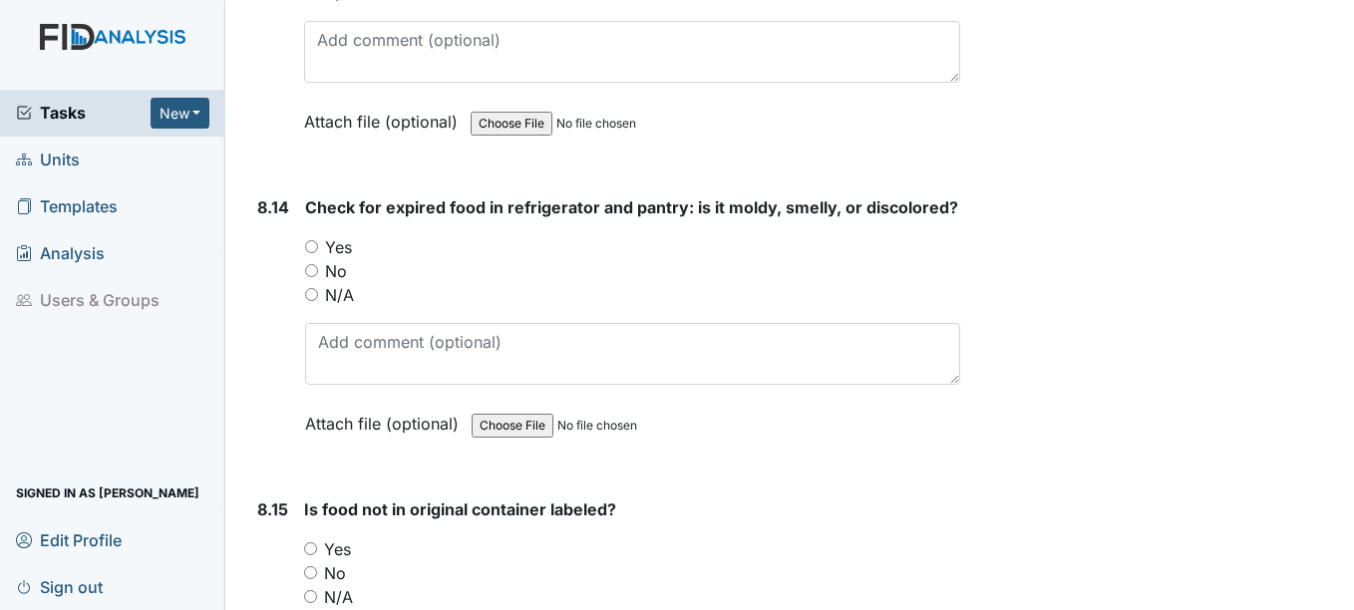
scroll to position [19062, 0]
click at [307, 251] on input "Yes" at bounding box center [311, 244] width 13 height 13
radio input "true"
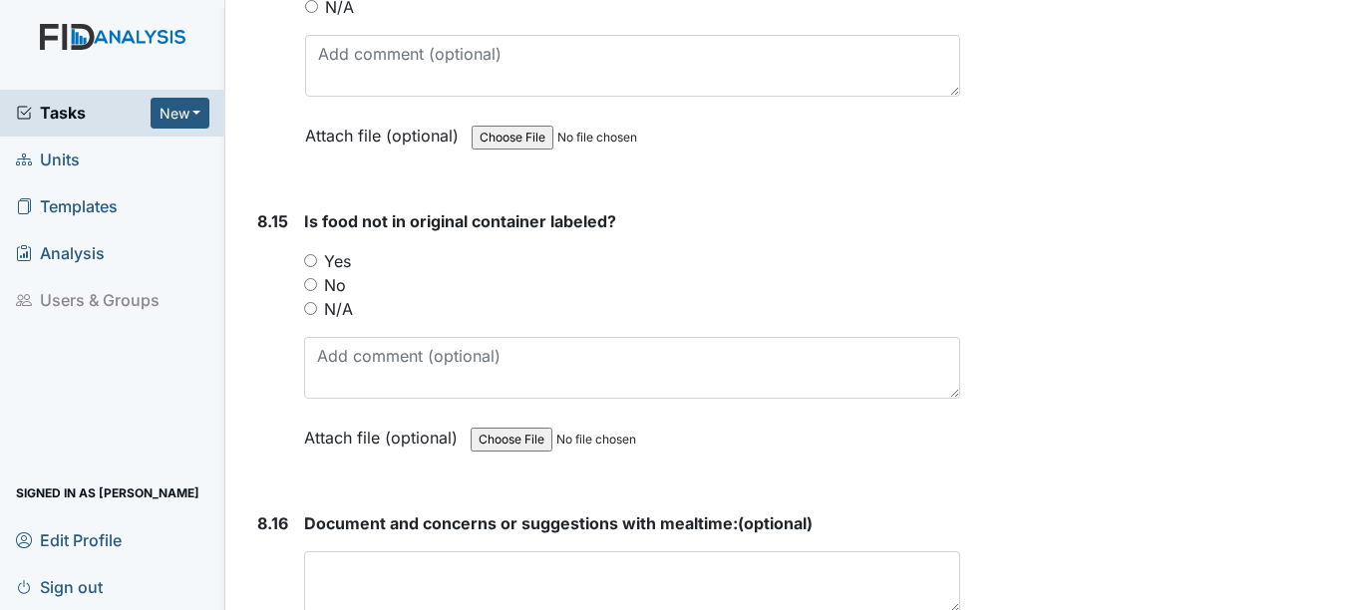
scroll to position [19361, 0]
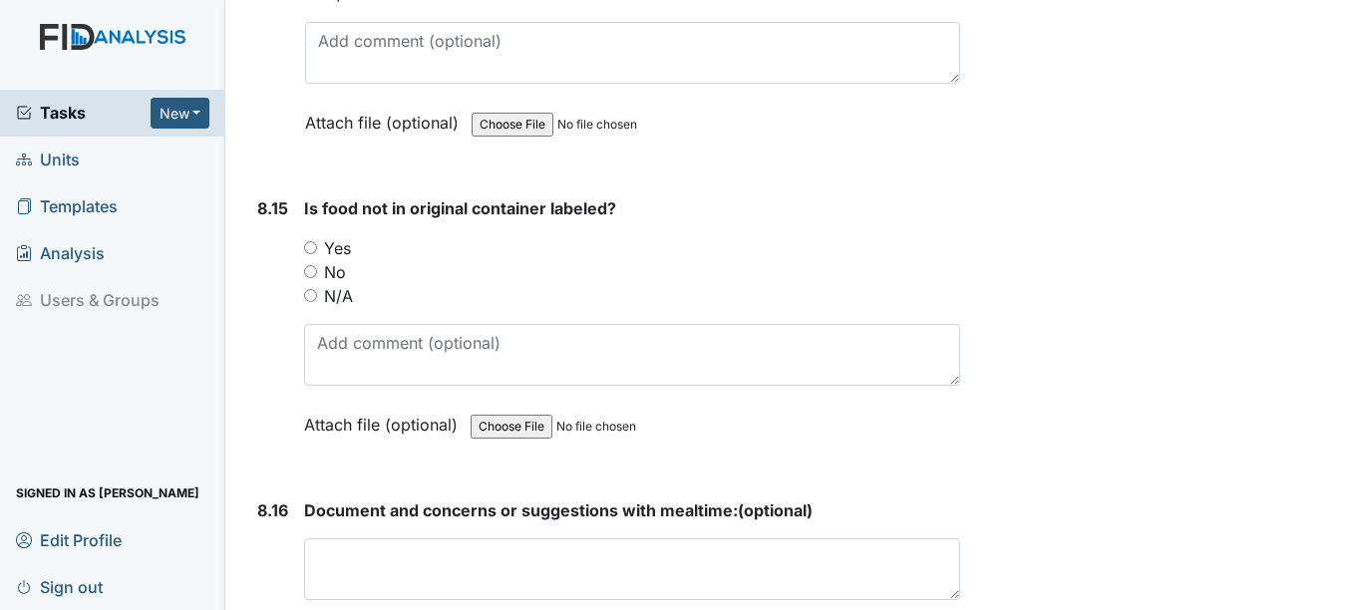
click at [304, 254] on input "Yes" at bounding box center [310, 247] width 13 height 13
radio input "true"
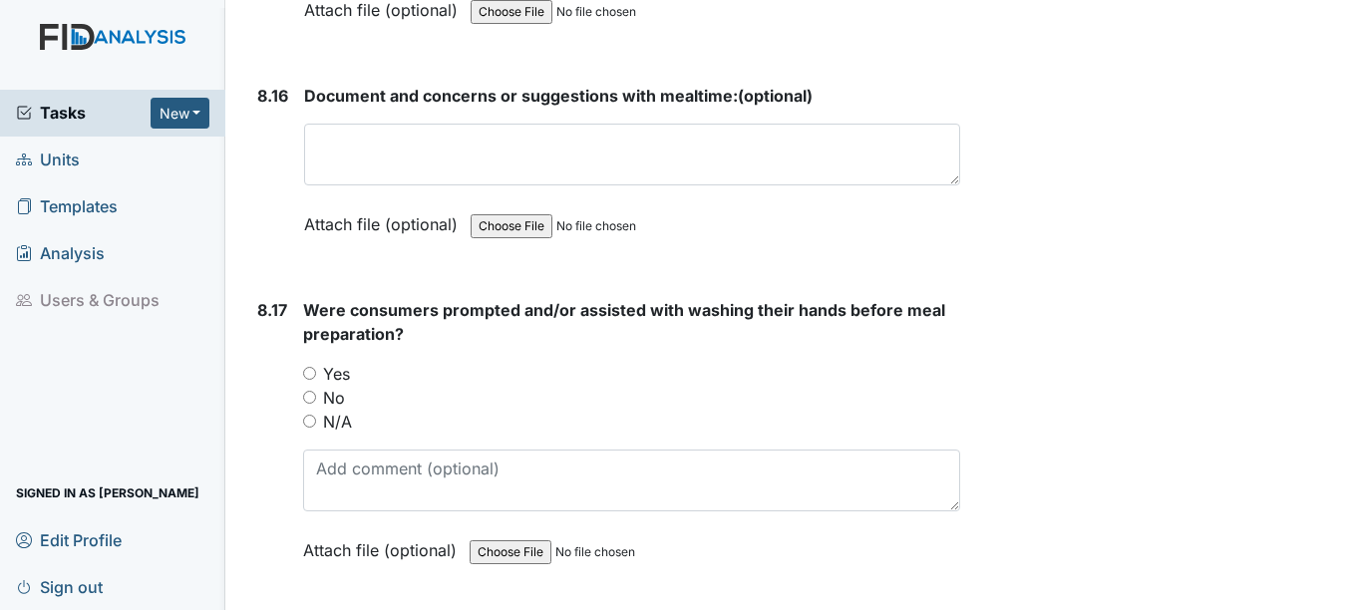
scroll to position [19859, 0]
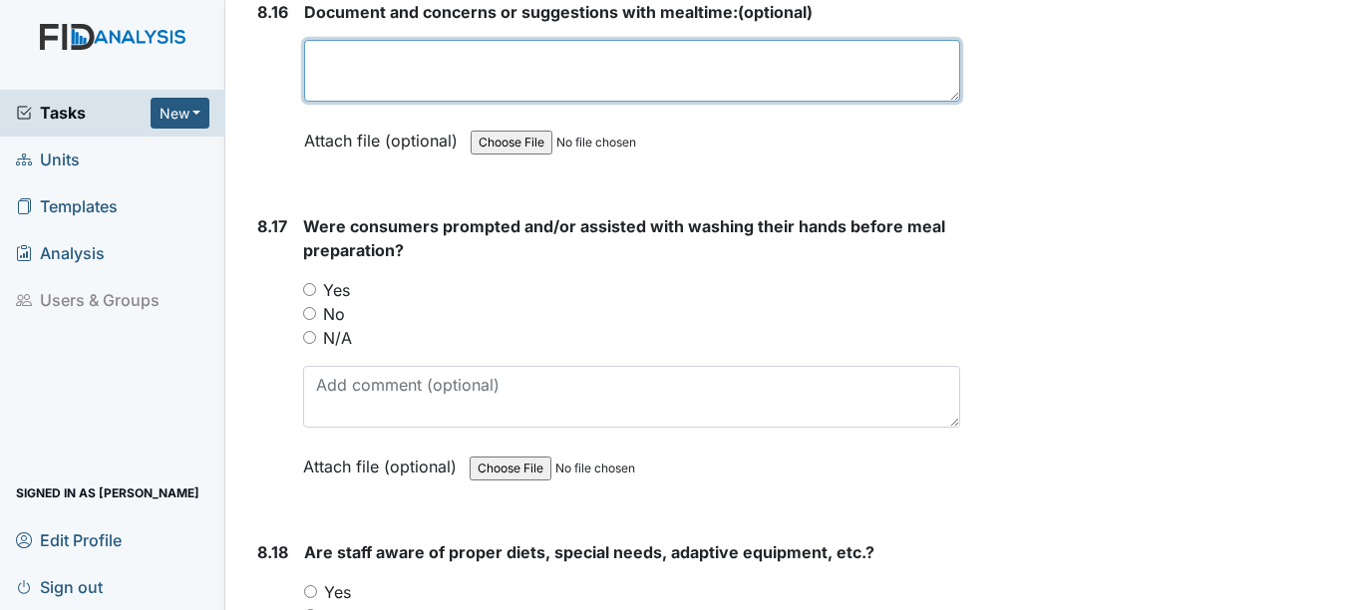
click at [586, 102] on textarea at bounding box center [631, 71] width 655 height 62
type textarea "No"
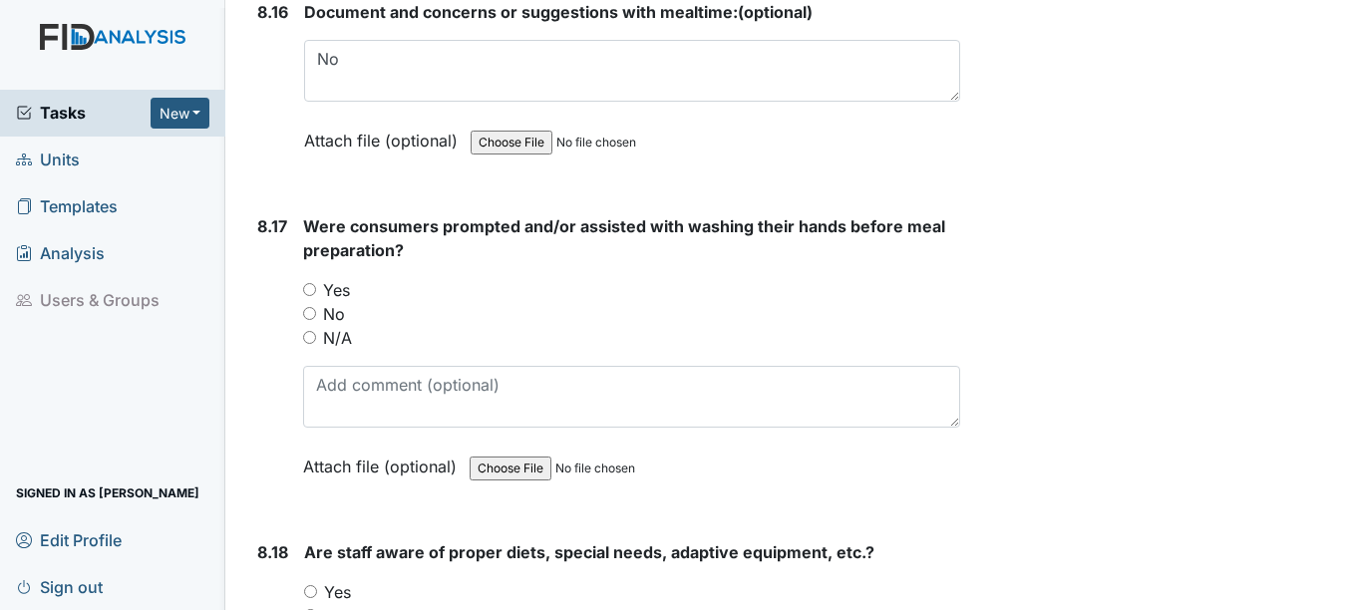
drag, startPoint x: 306, startPoint y: 336, endPoint x: 302, endPoint y: 351, distance: 15.5
click at [304, 296] on input "Yes" at bounding box center [309, 289] width 13 height 13
radio input "true"
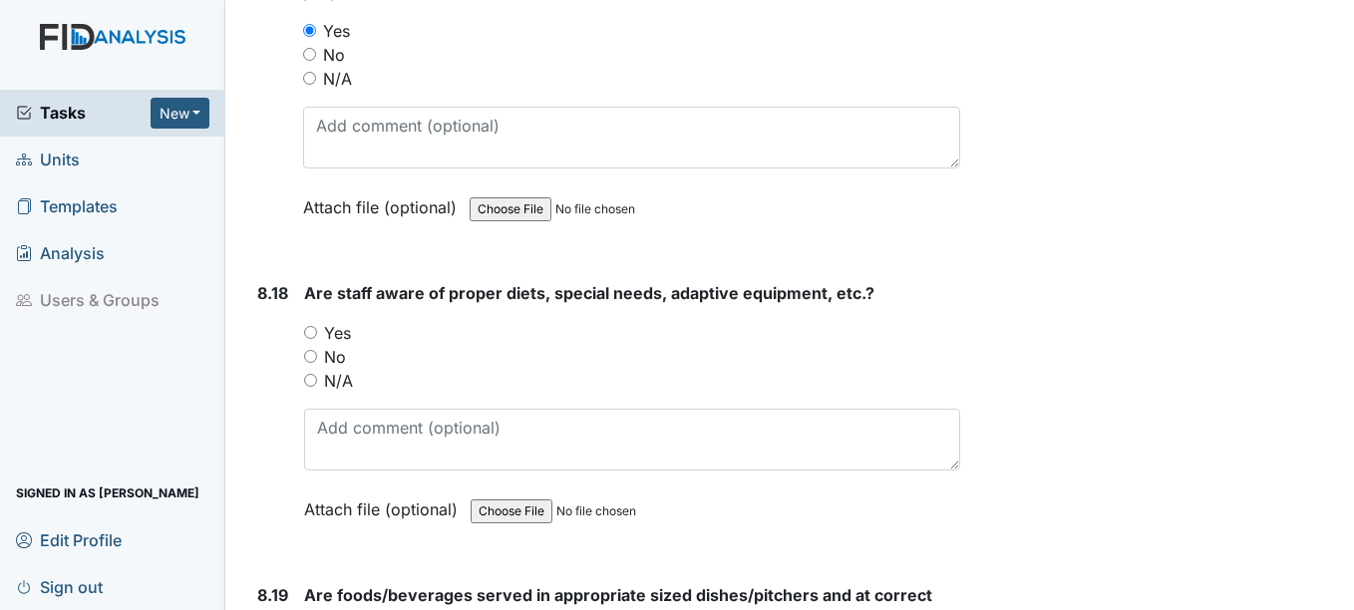
scroll to position [20158, 0]
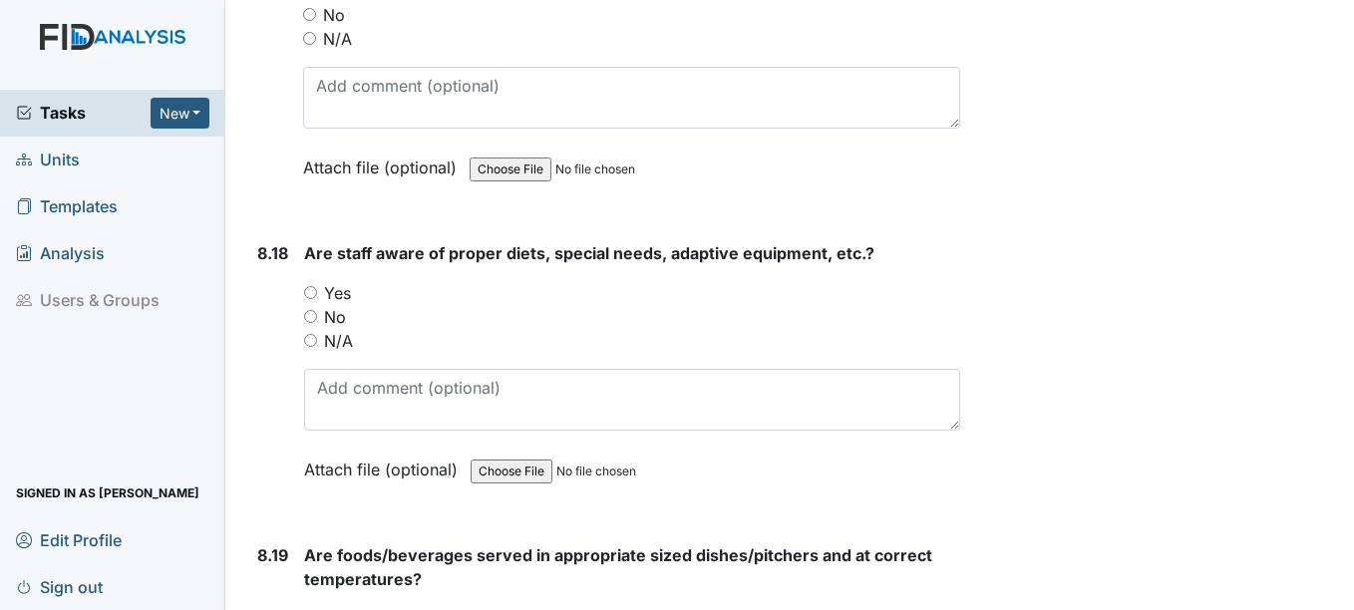
click at [313, 299] on input "Yes" at bounding box center [310, 292] width 13 height 13
radio input "true"
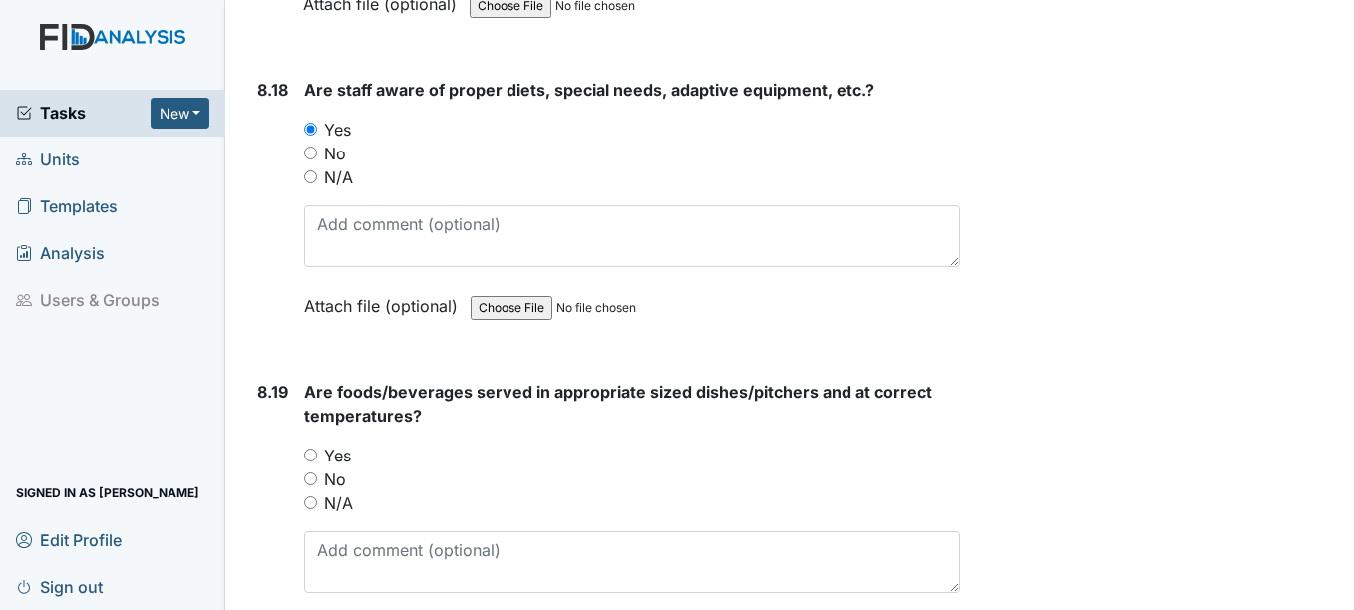
scroll to position [20358, 0]
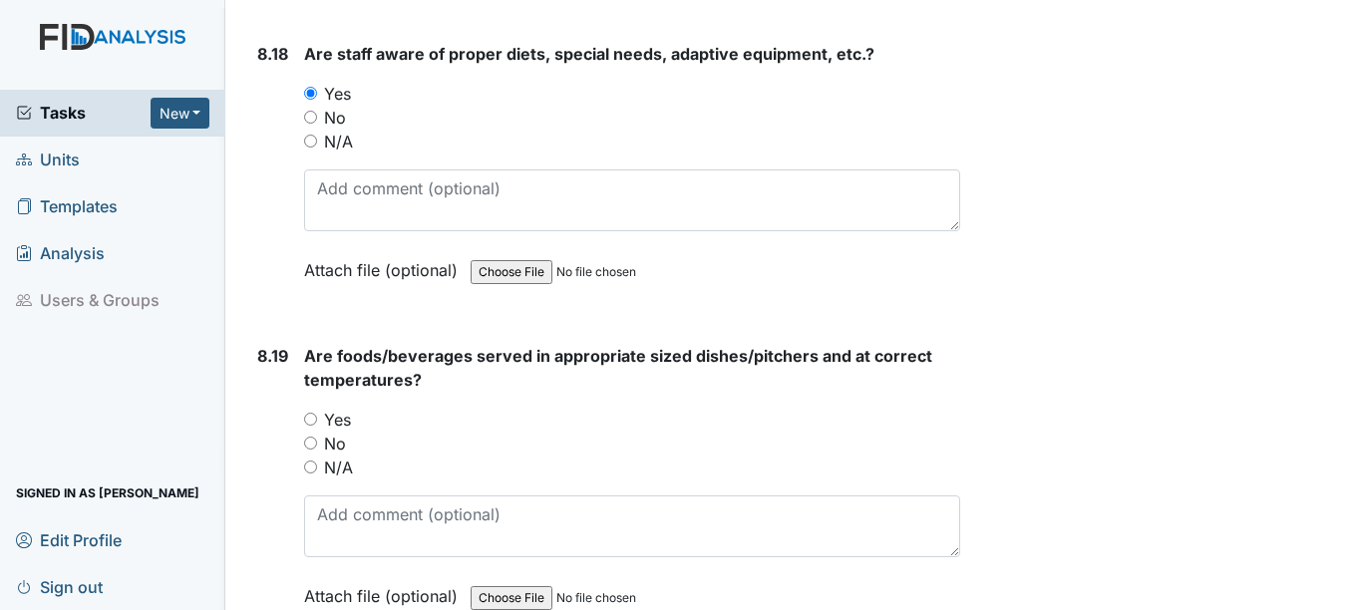
click at [310, 432] on div "Yes" at bounding box center [631, 420] width 655 height 24
click at [313, 426] on input "Yes" at bounding box center [310, 419] width 13 height 13
radio input "true"
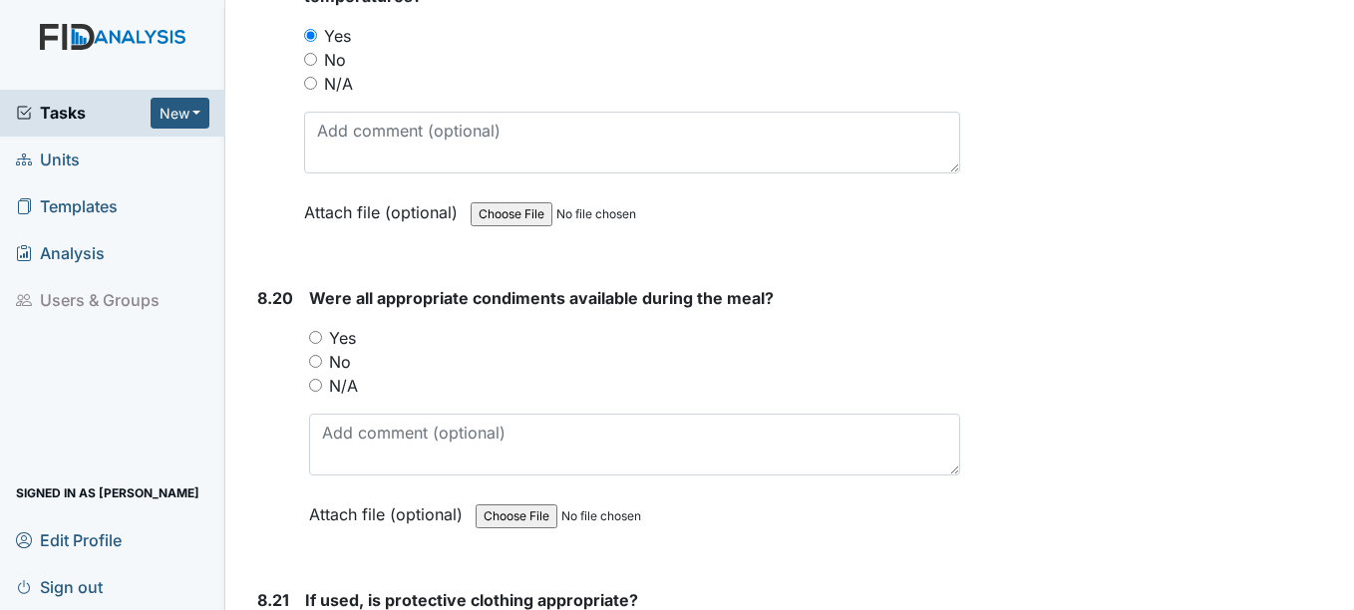
scroll to position [20756, 0]
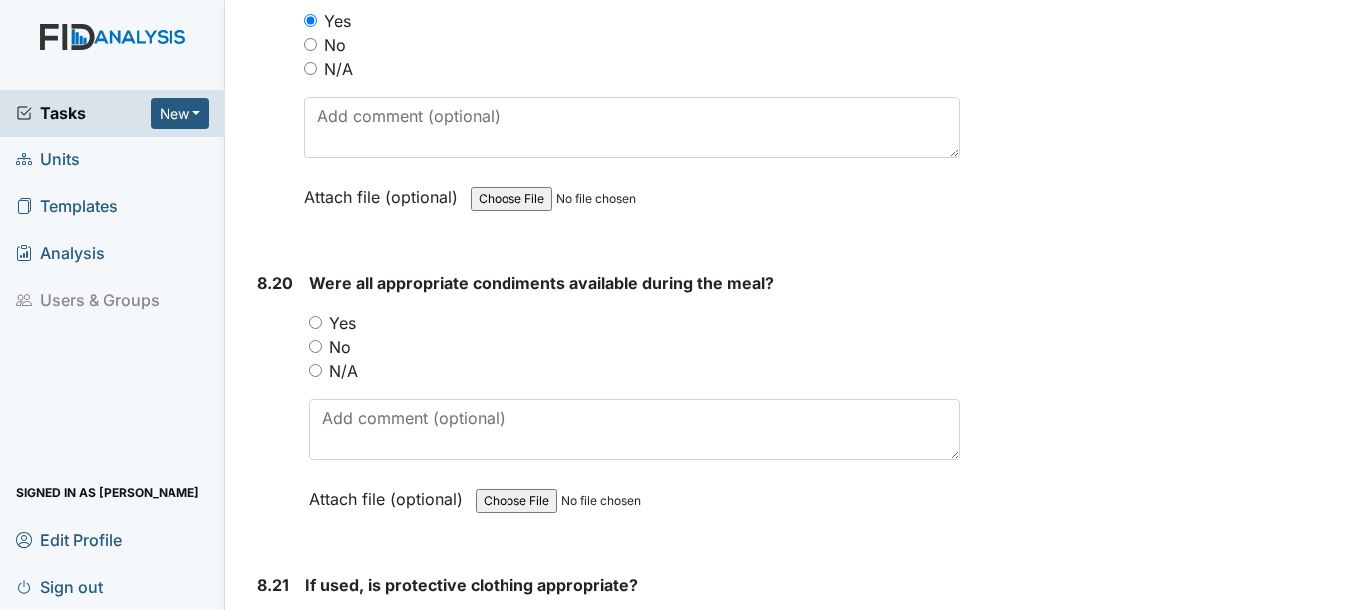
click at [318, 329] on input "Yes" at bounding box center [315, 322] width 13 height 13
radio input "true"
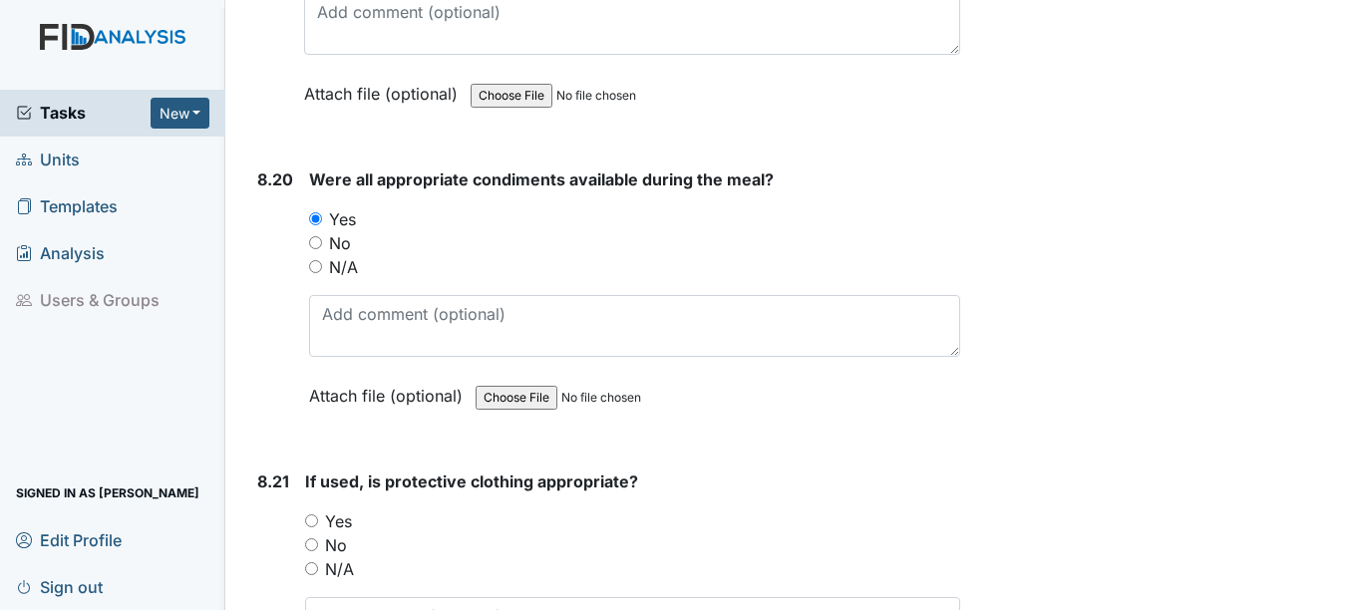
scroll to position [20956, 0]
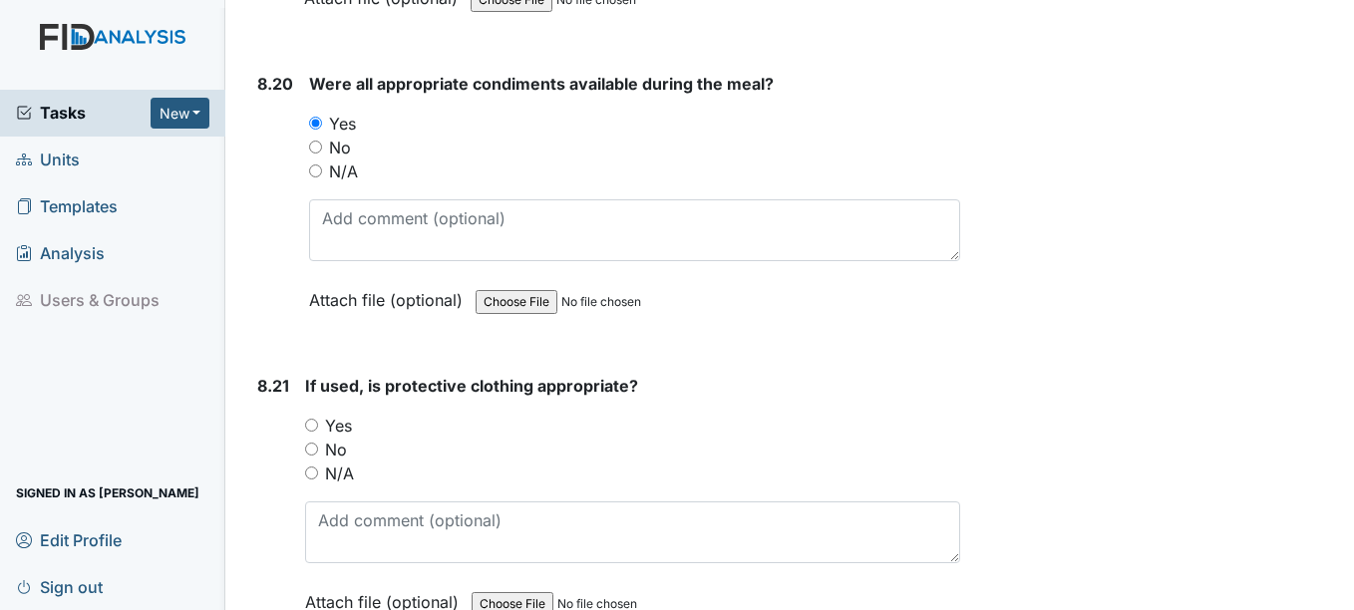
click at [307, 432] on input "Yes" at bounding box center [311, 425] width 13 height 13
radio input "true"
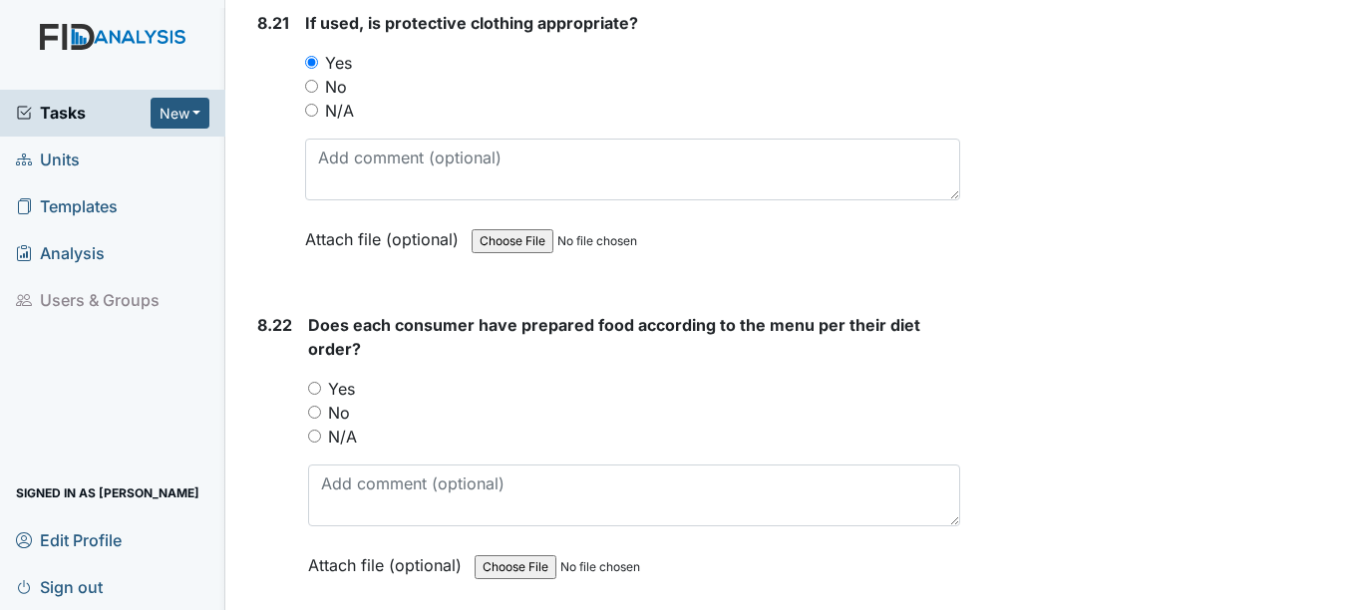
scroll to position [21355, 0]
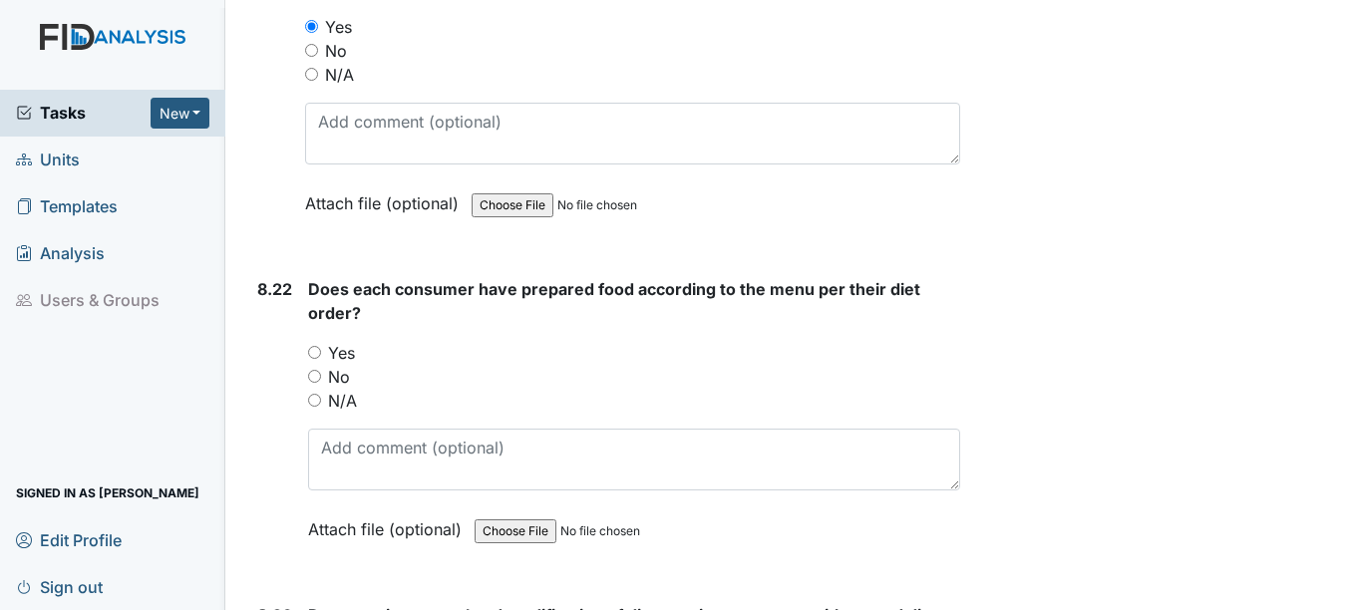
click at [306, 399] on div "8.22 Does each consumer have prepared food according to the menu per their diet…" at bounding box center [604, 424] width 710 height 294
click at [320, 365] on div "Yes" at bounding box center [633, 353] width 651 height 24
click at [314, 359] on input "Yes" at bounding box center [314, 352] width 13 height 13
radio input "true"
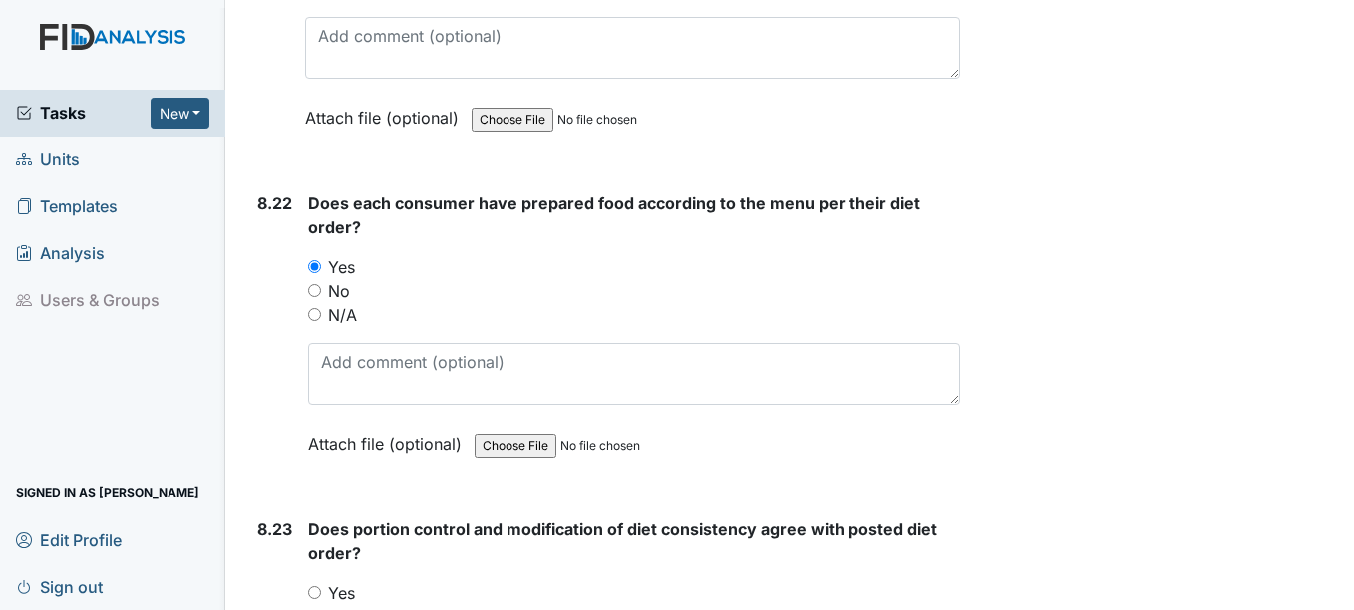
scroll to position [21654, 0]
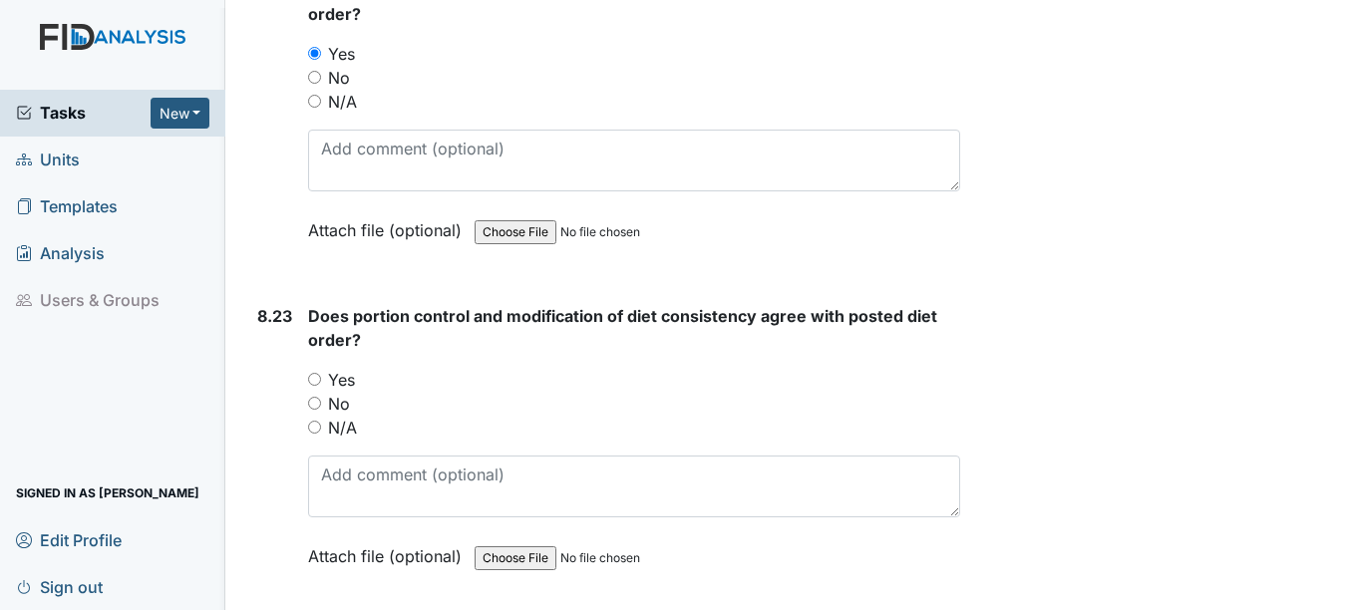
click at [315, 403] on div "Does portion control and modification of diet consistency agree with posted die…" at bounding box center [633, 443] width 651 height 278
click at [320, 386] on input "Yes" at bounding box center [314, 379] width 13 height 13
radio input "true"
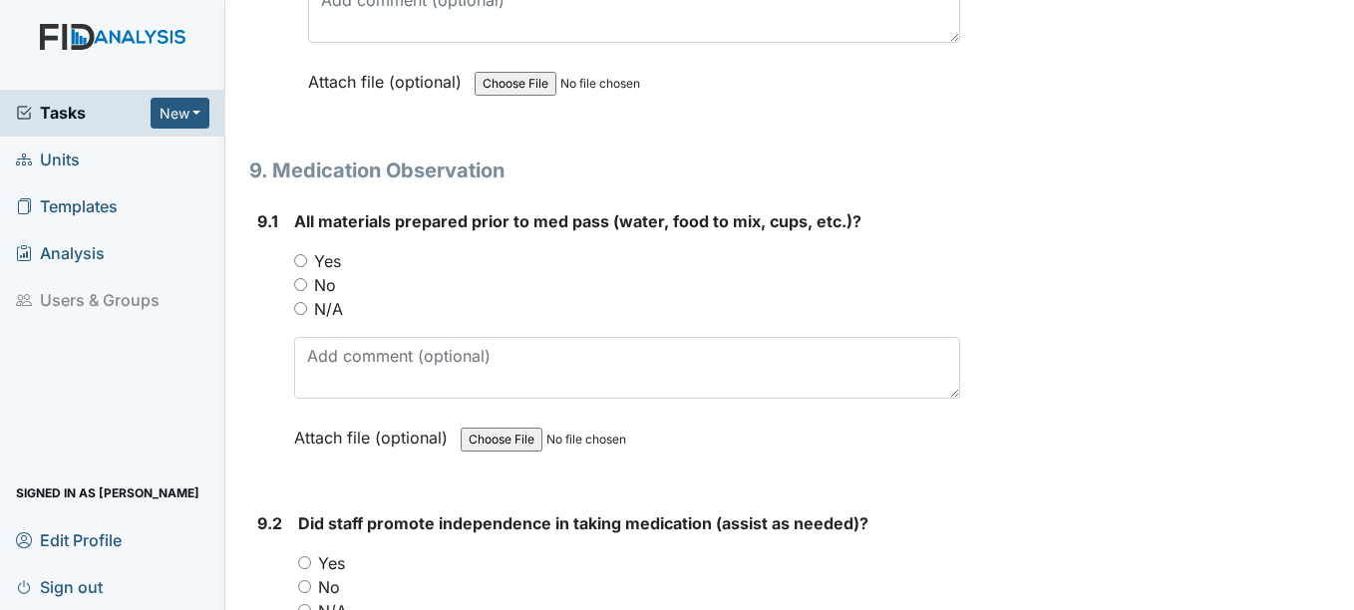
scroll to position [22152, 0]
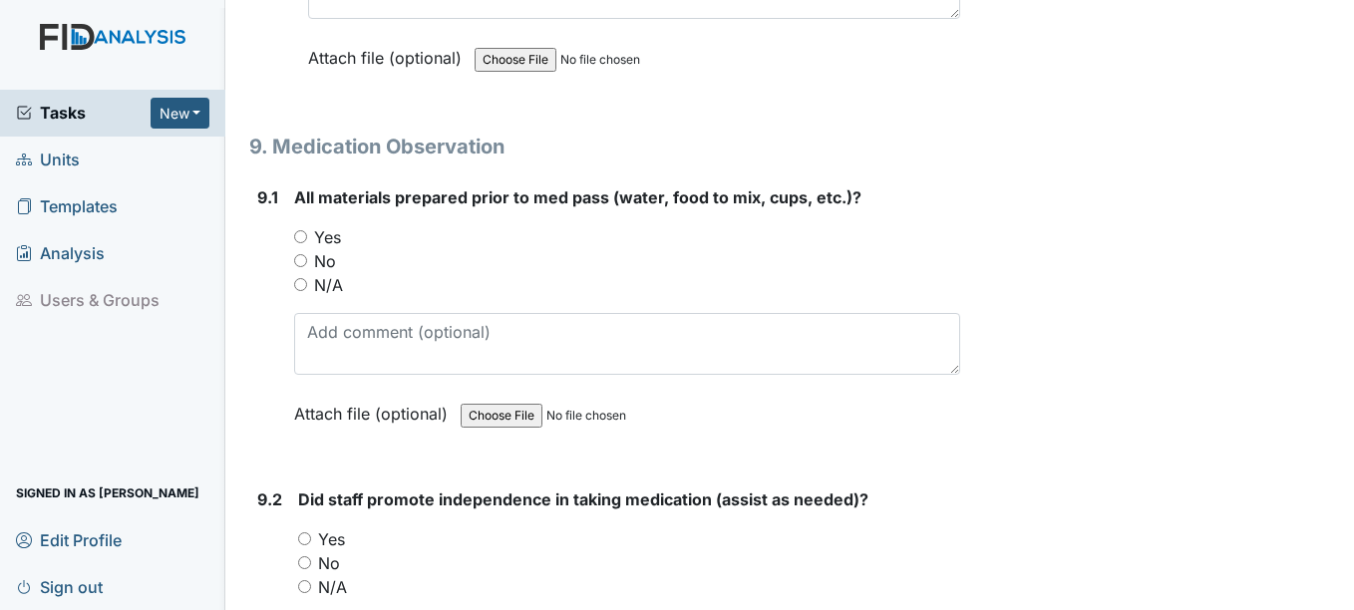
click at [300, 291] on input "N/A" at bounding box center [300, 284] width 13 height 13
radio input "true"
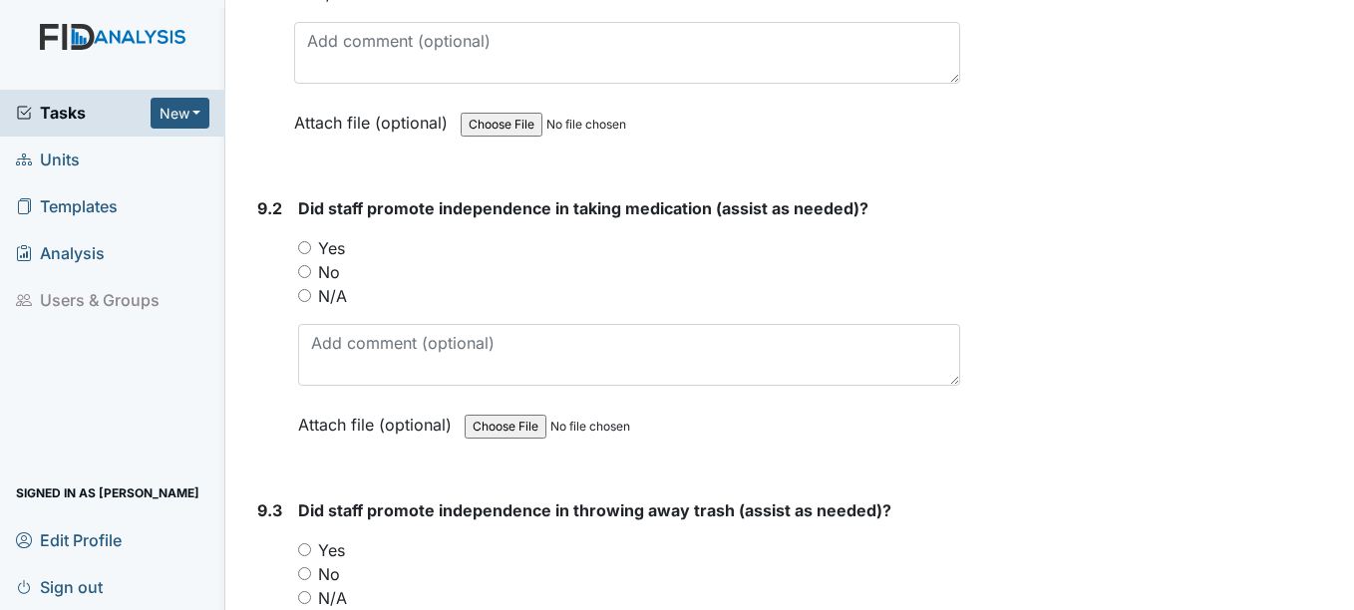
scroll to position [22451, 0]
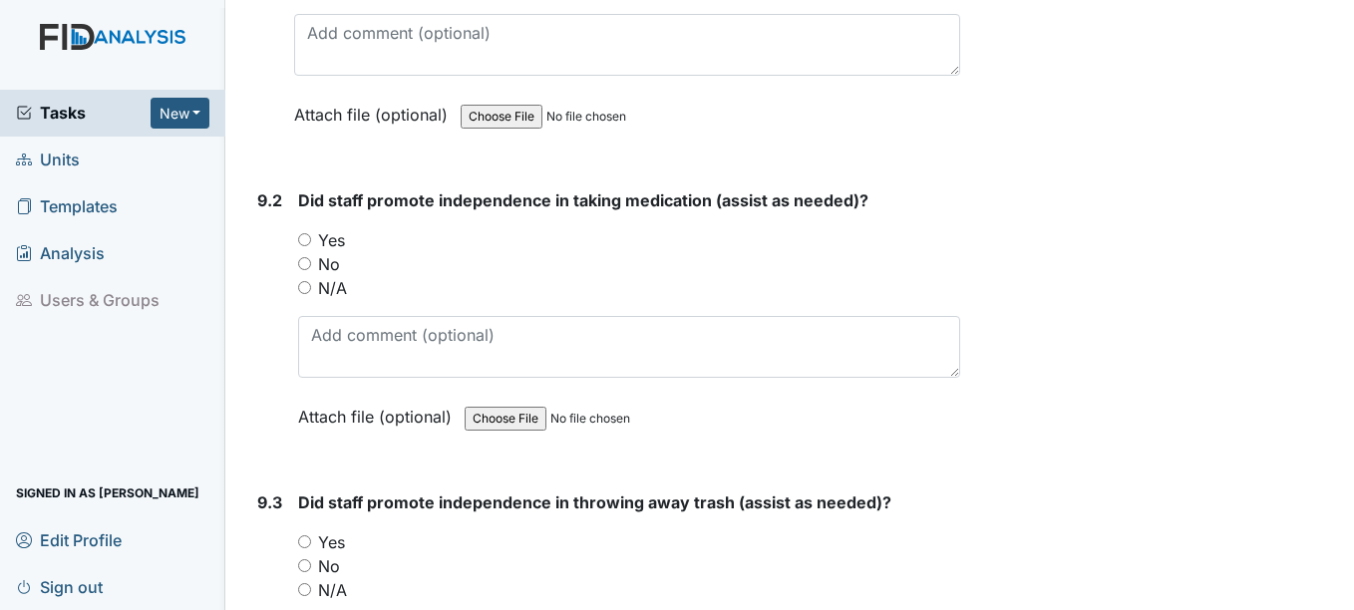
click at [297, 338] on div "9.2 Did staff promote independence in taking medication (assist as needed)? You…" at bounding box center [604, 323] width 710 height 270
click at [298, 294] on input "N/A" at bounding box center [304, 287] width 13 height 13
radio input "true"
click at [317, 300] on div "N/A" at bounding box center [628, 288] width 661 height 24
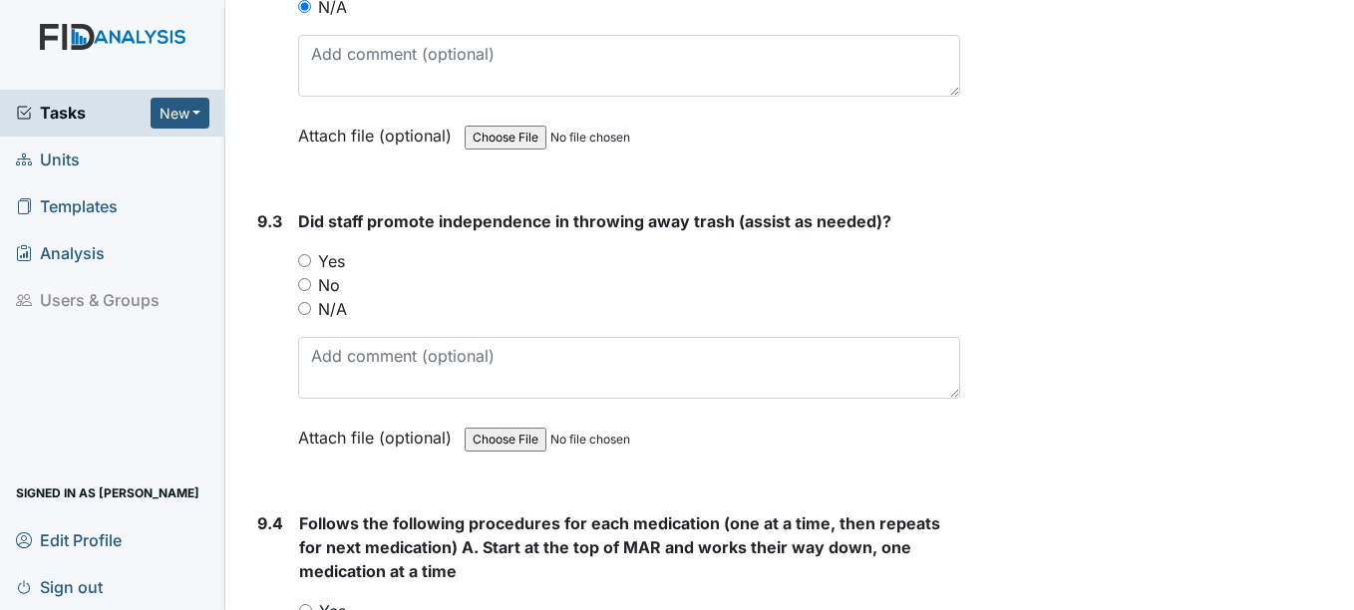
scroll to position [22750, 0]
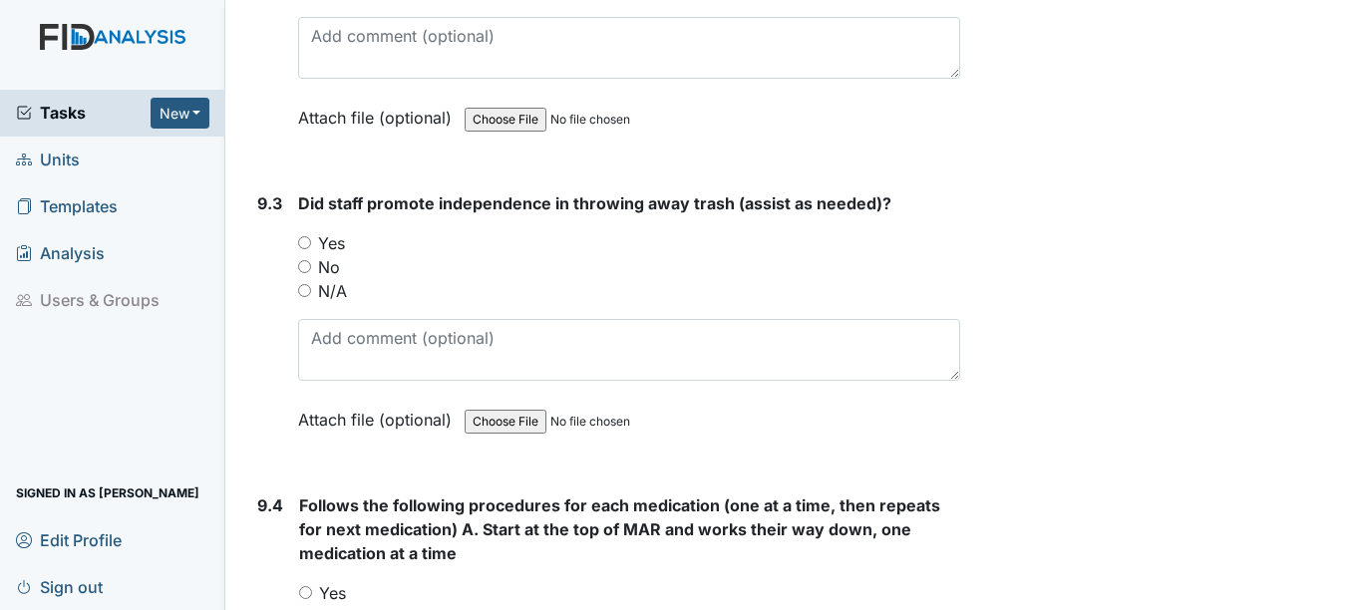
click at [310, 297] on input "N/A" at bounding box center [304, 290] width 13 height 13
radio input "true"
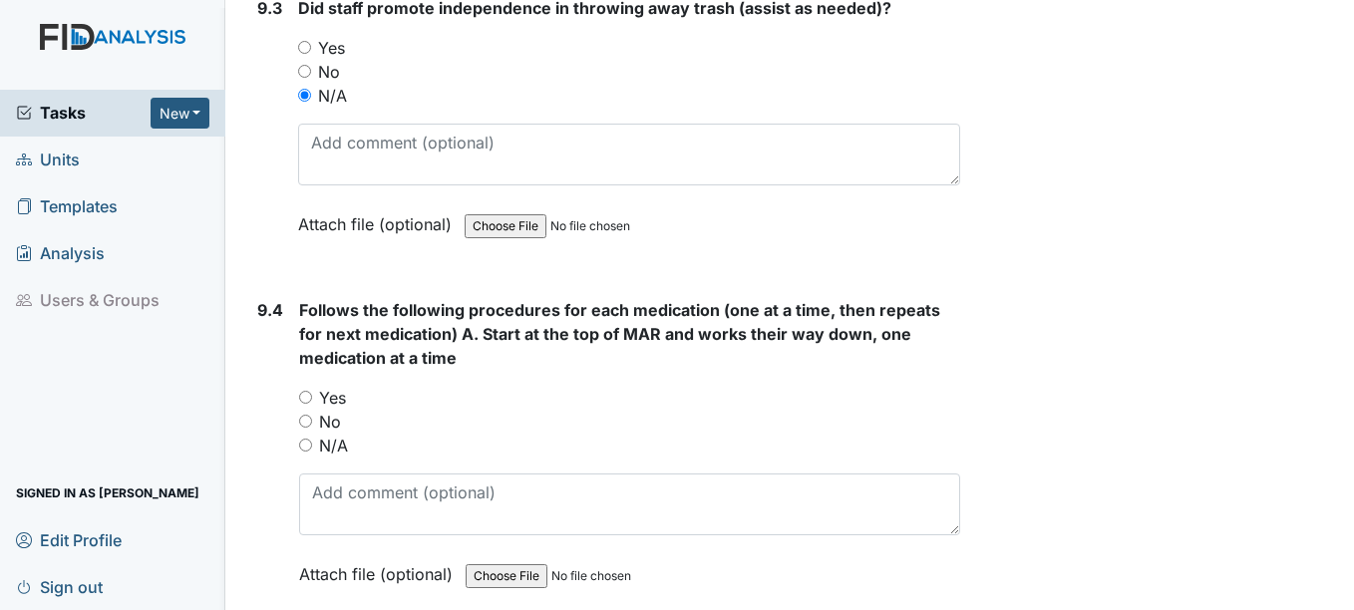
scroll to position [22949, 0]
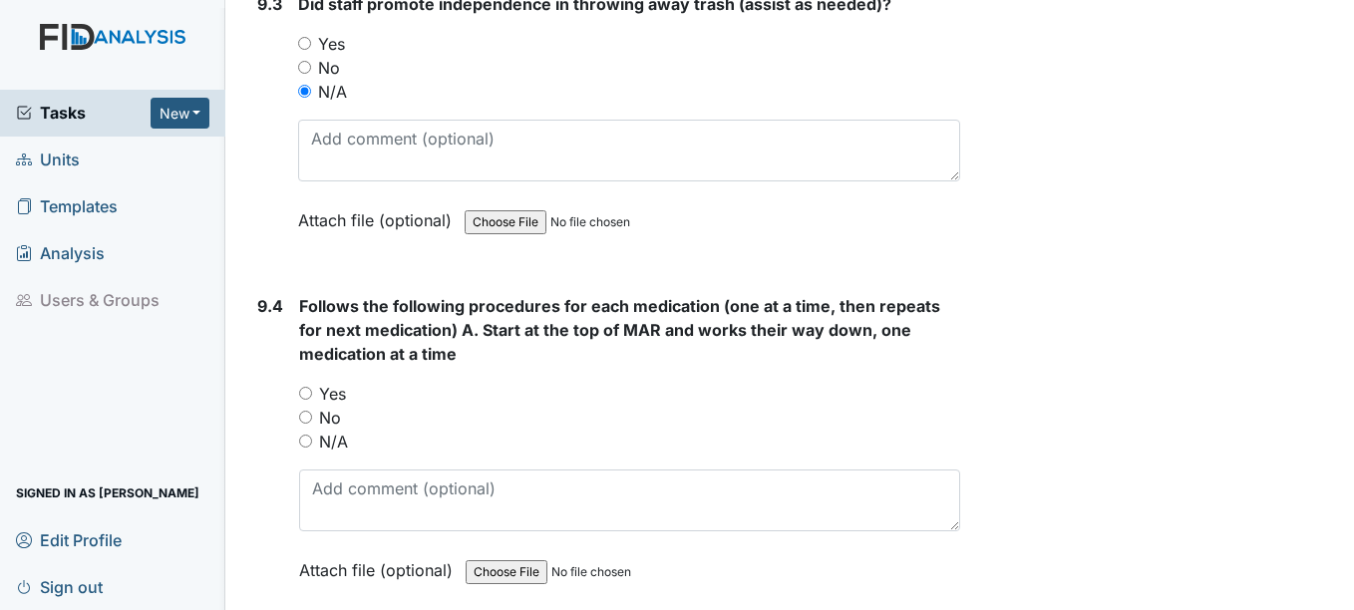
click at [308, 448] on input "N/A" at bounding box center [305, 441] width 13 height 13
radio input "true"
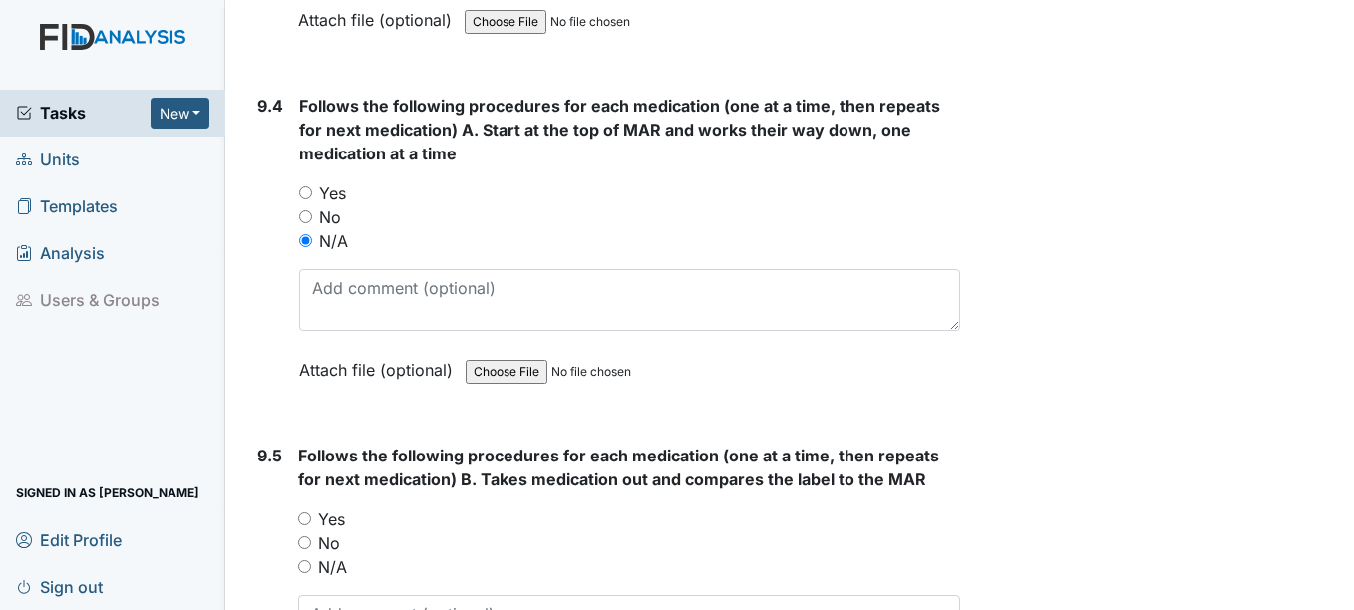
scroll to position [23248, 0]
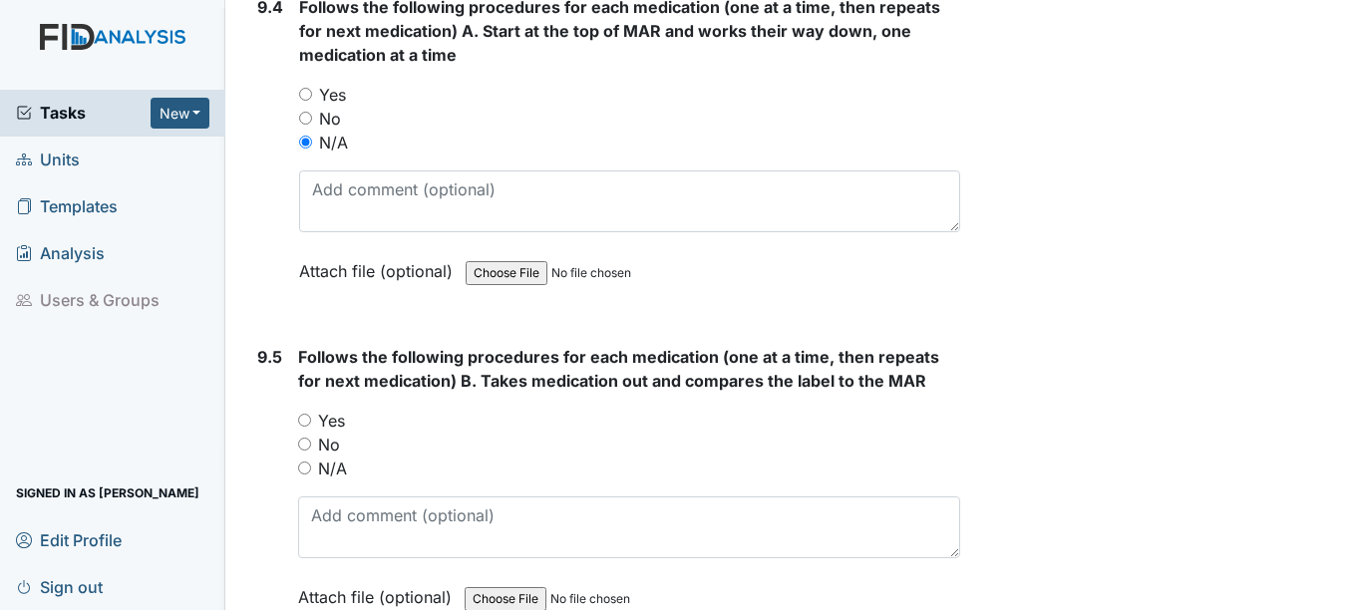
click at [306, 474] on input "N/A" at bounding box center [304, 468] width 13 height 13
radio input "true"
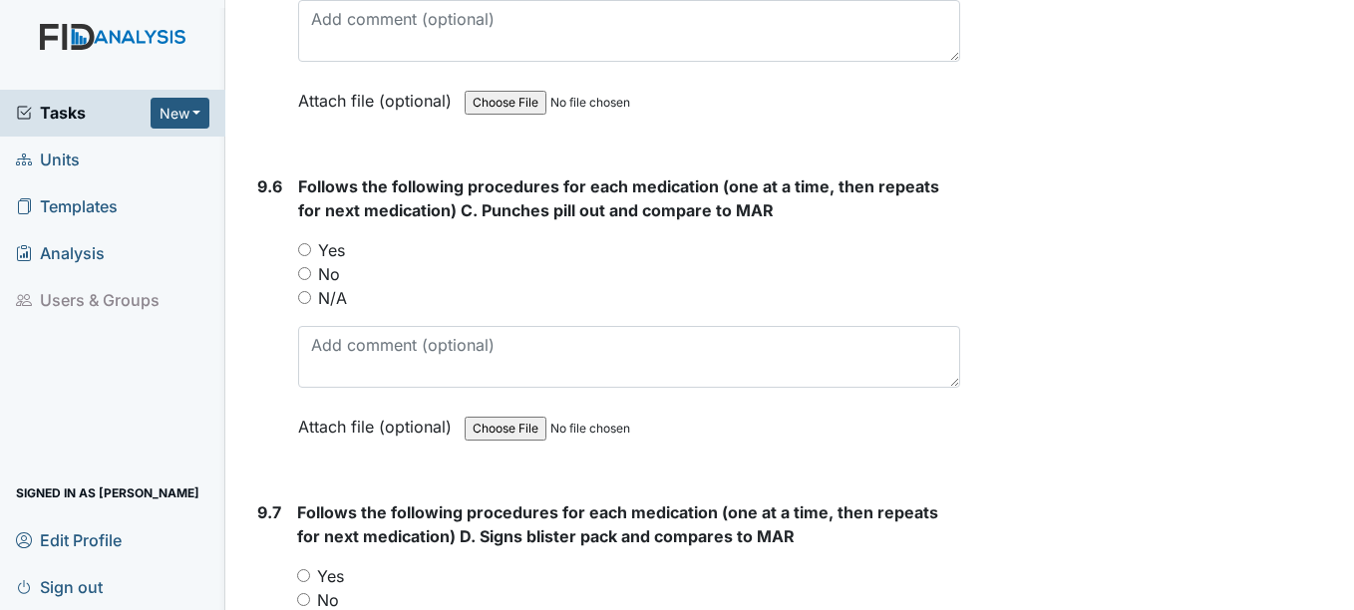
scroll to position [23747, 0]
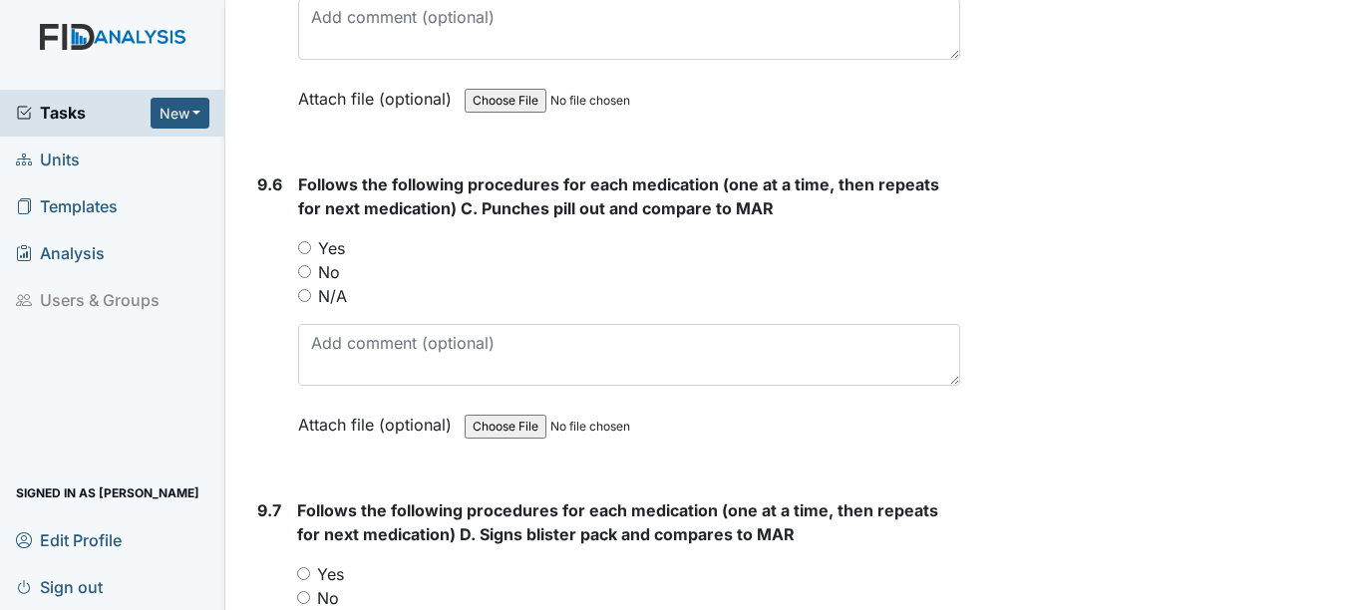
click at [303, 302] on input "N/A" at bounding box center [304, 295] width 13 height 13
radio input "true"
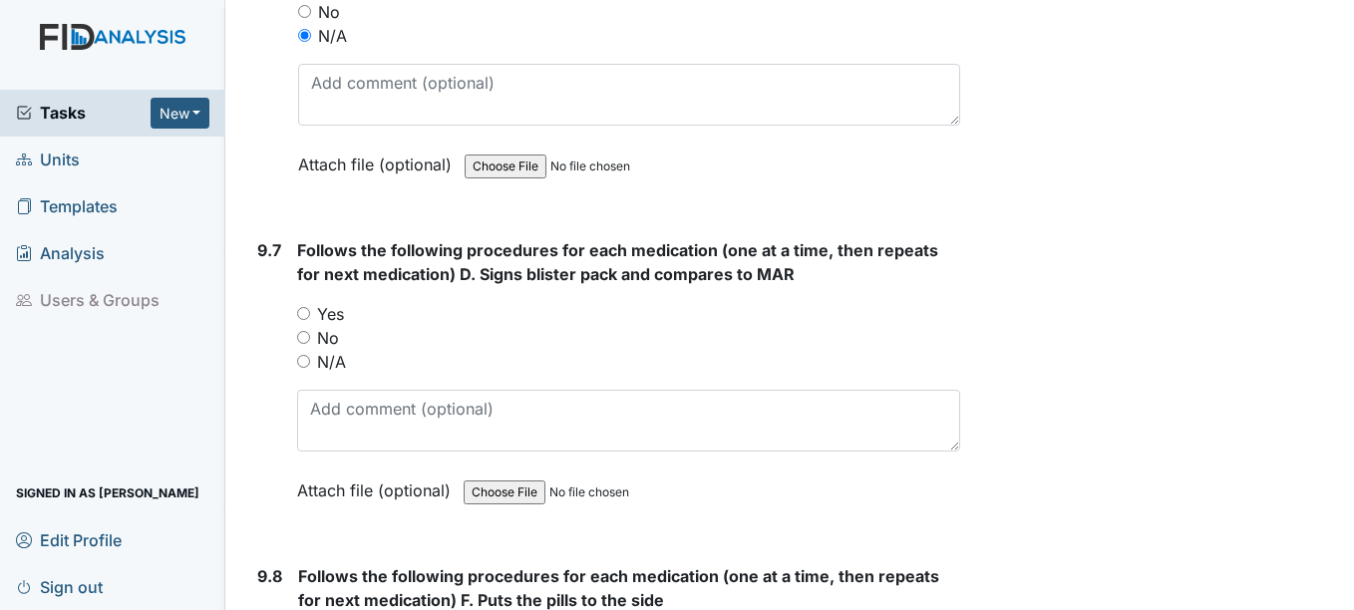
scroll to position [24046, 0]
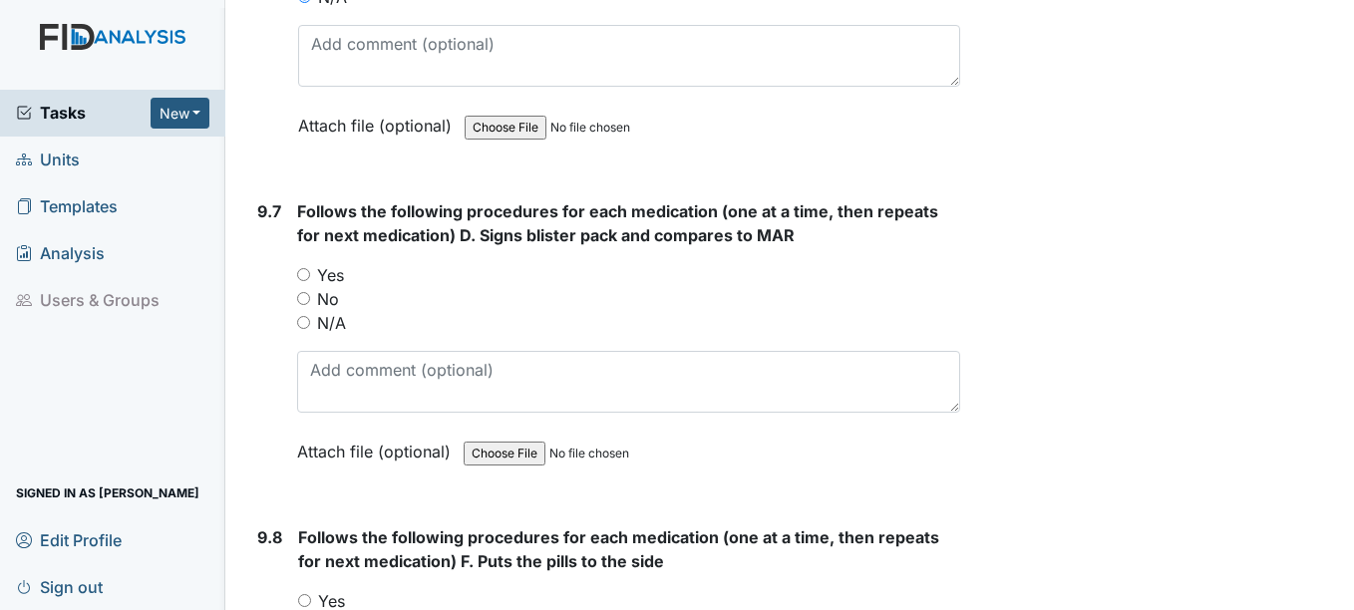
click at [307, 329] on input "N/A" at bounding box center [303, 322] width 13 height 13
radio input "true"
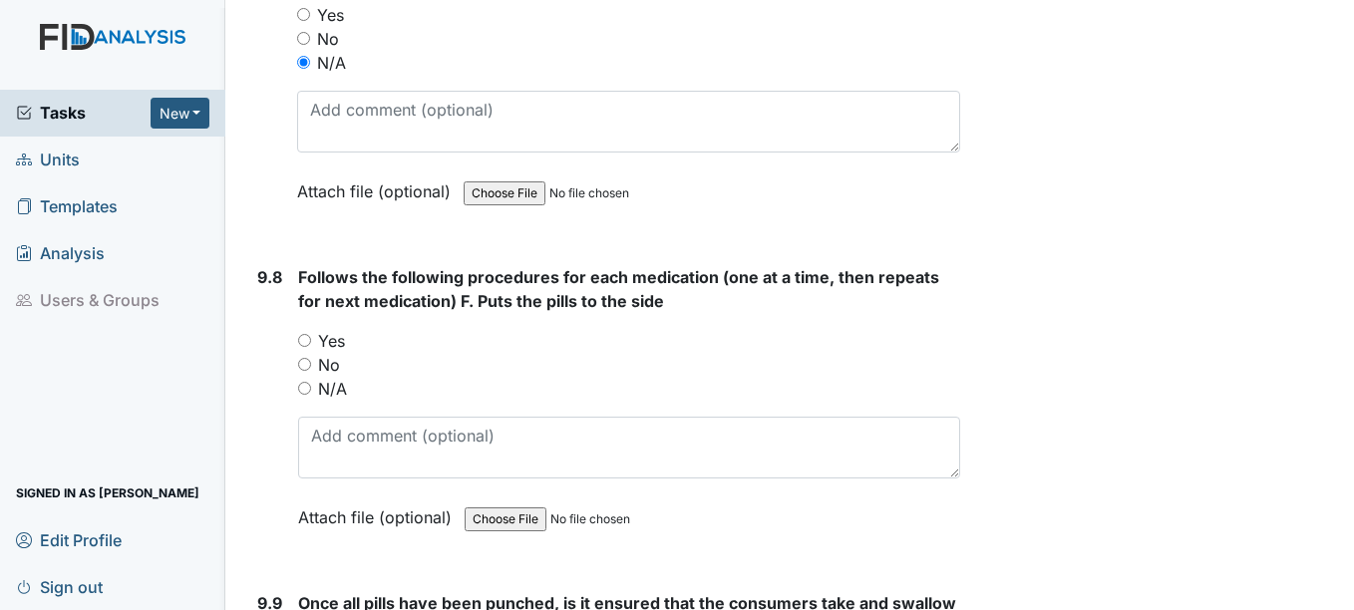
scroll to position [24345, 0]
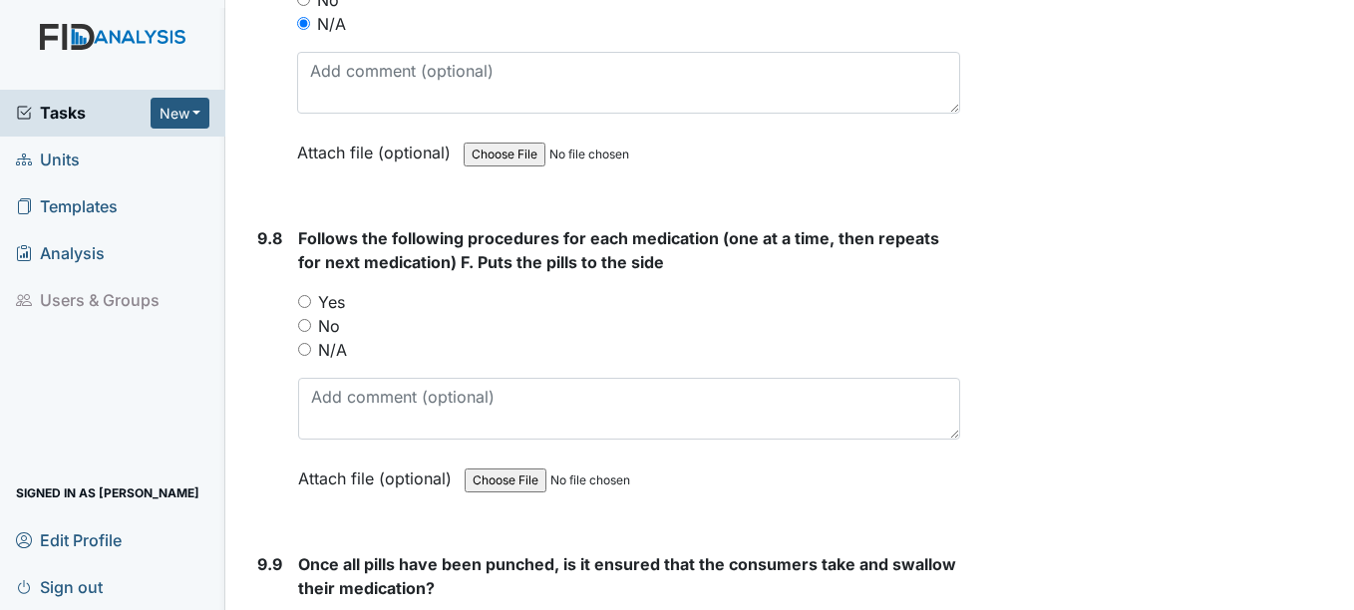
click at [305, 356] on input "N/A" at bounding box center [304, 349] width 13 height 13
radio input "true"
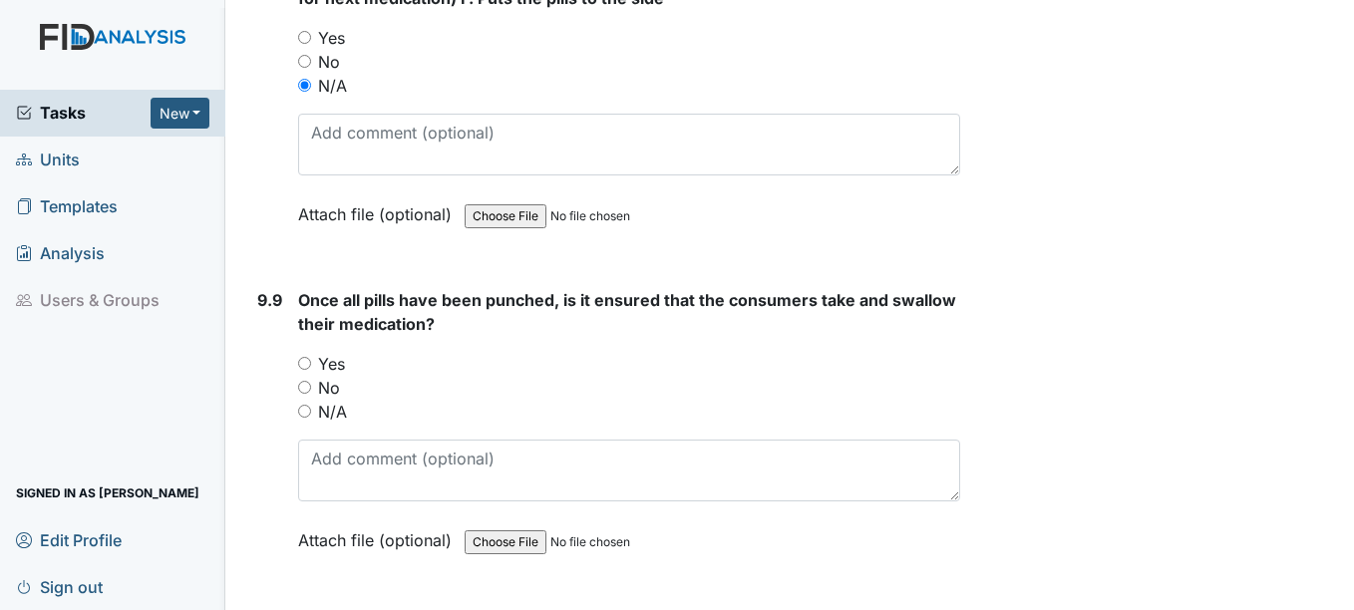
scroll to position [24644, 0]
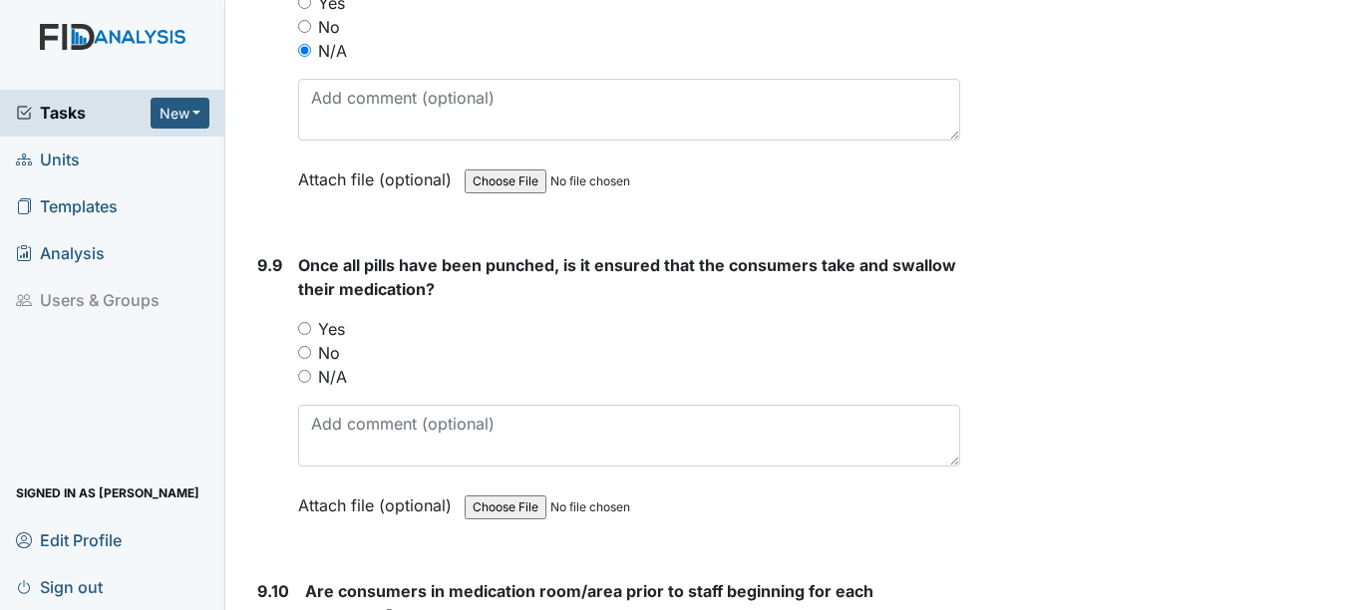
click at [305, 383] on input "N/A" at bounding box center [304, 376] width 13 height 13
radio input "true"
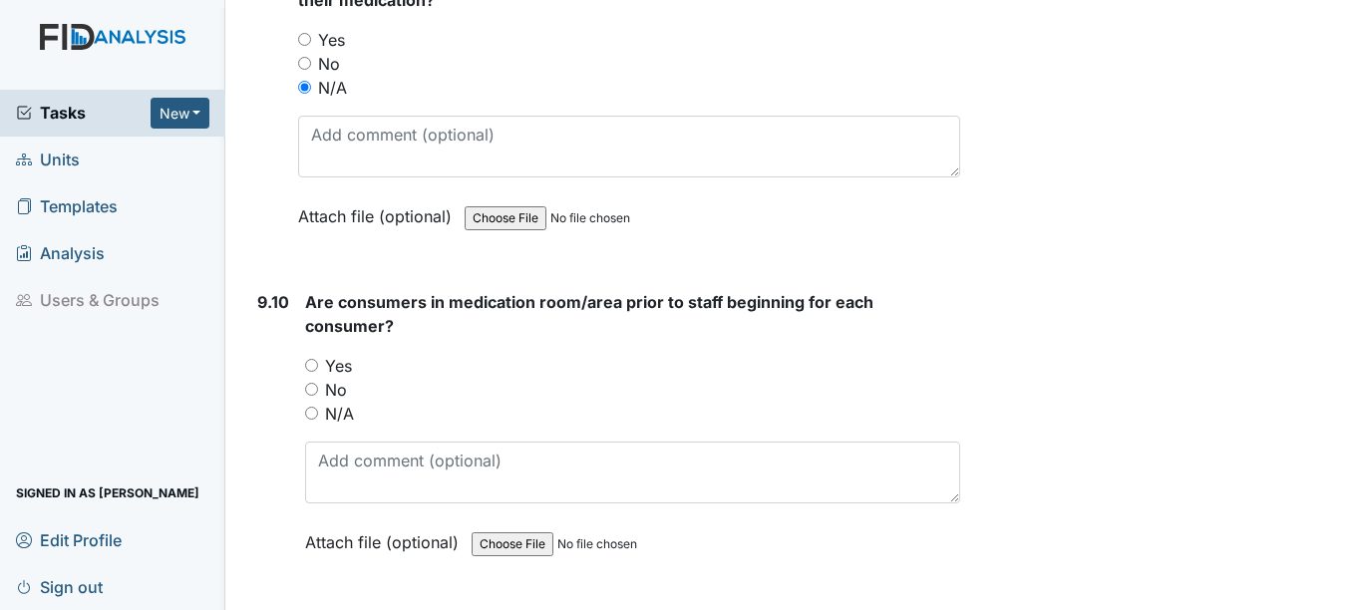
scroll to position [24943, 0]
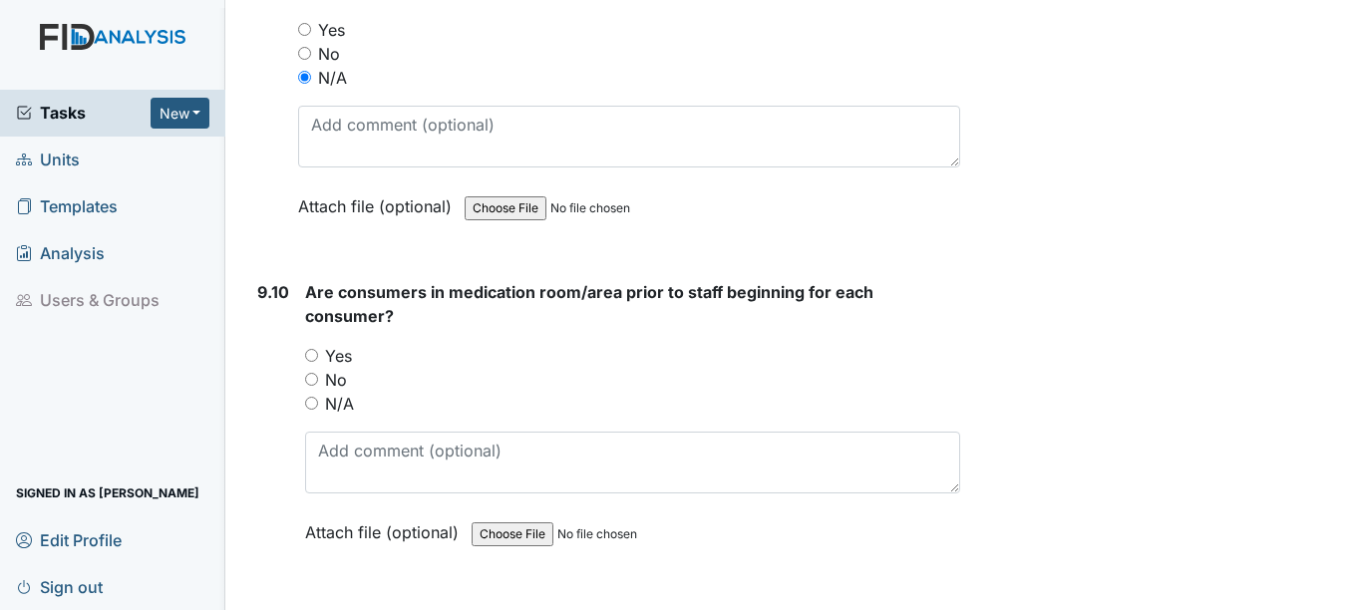
click at [309, 410] on input "N/A" at bounding box center [311, 403] width 13 height 13
radio input "true"
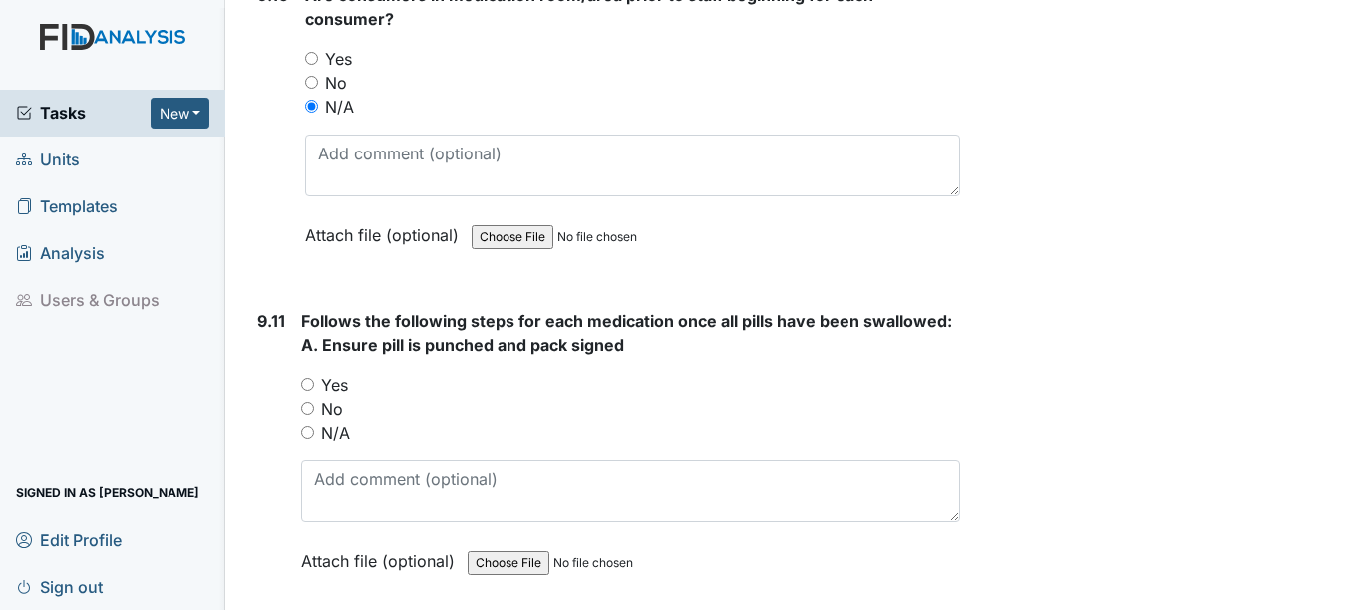
scroll to position [25242, 0]
click at [302, 437] on input "N/A" at bounding box center [307, 430] width 13 height 13
radio input "true"
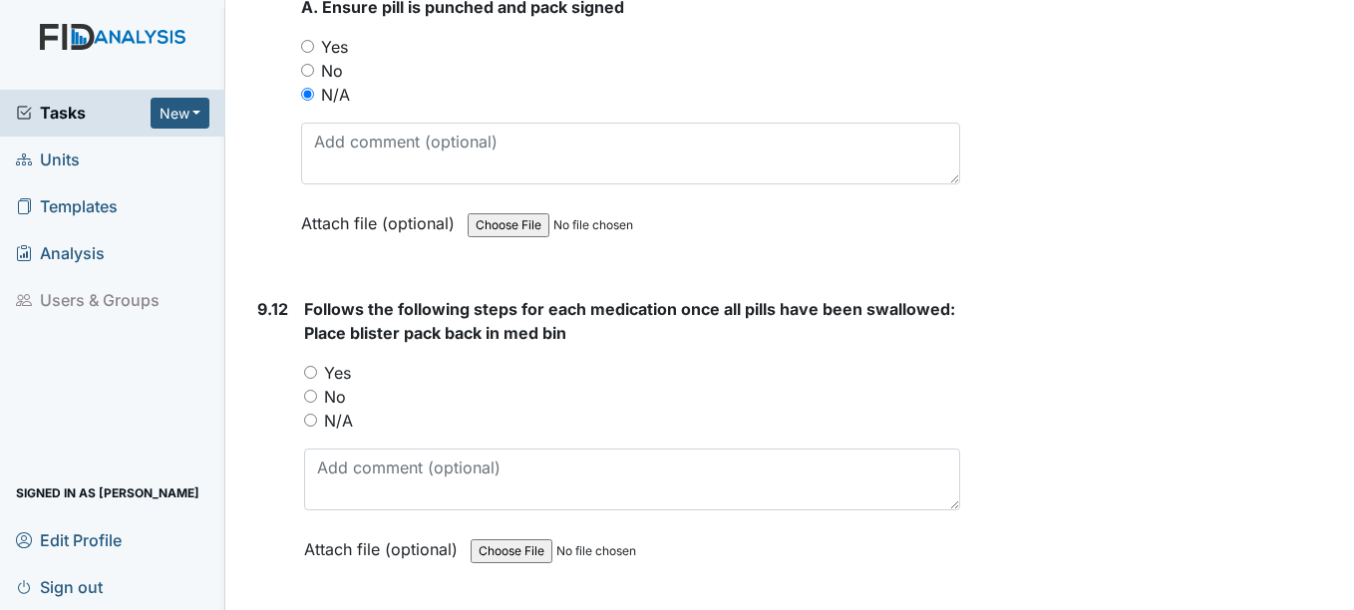
scroll to position [25641, 0]
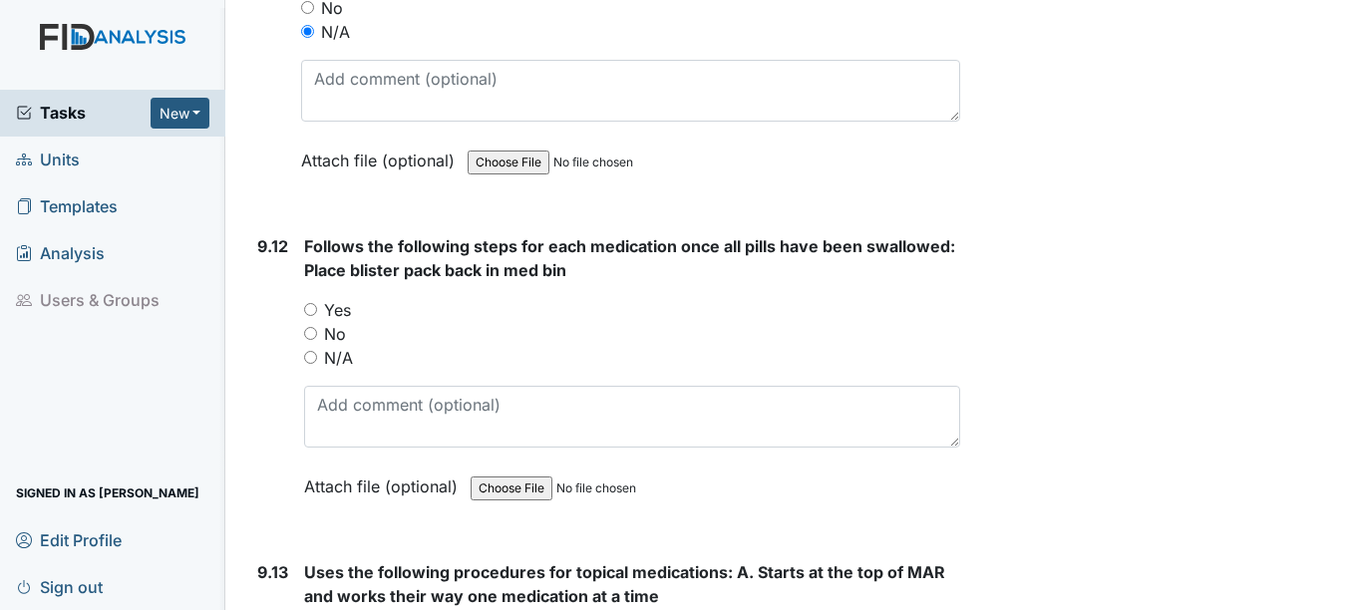
click at [308, 364] on input "N/A" at bounding box center [310, 357] width 13 height 13
radio input "true"
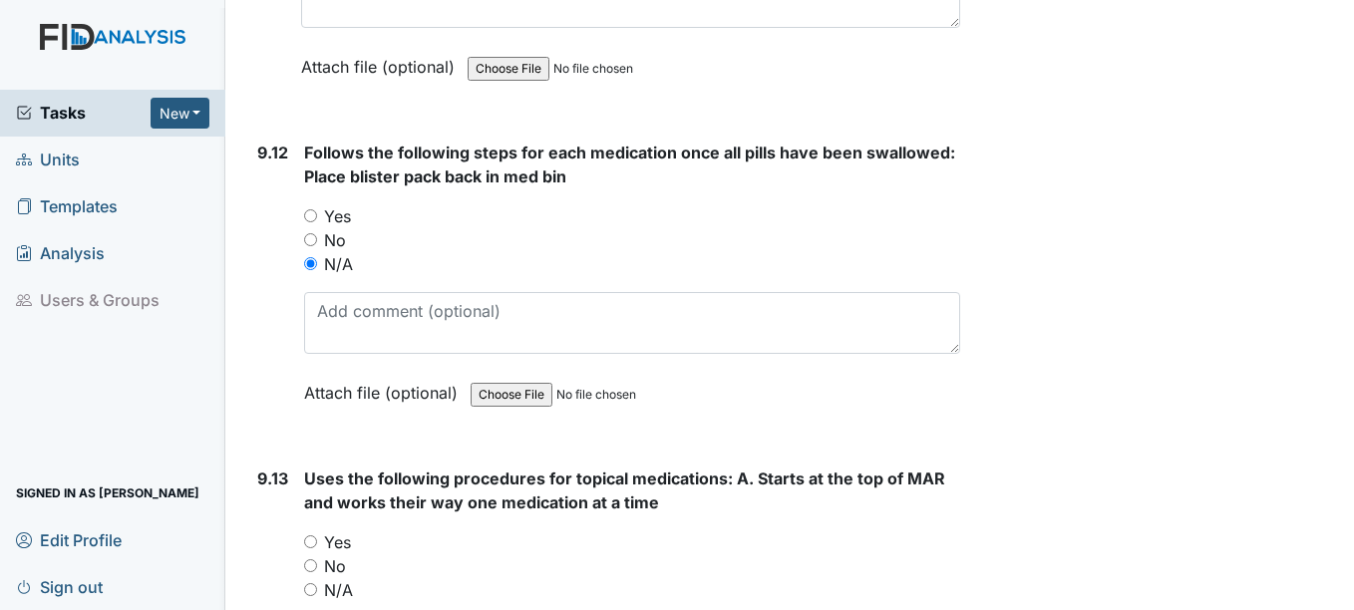
scroll to position [25940, 0]
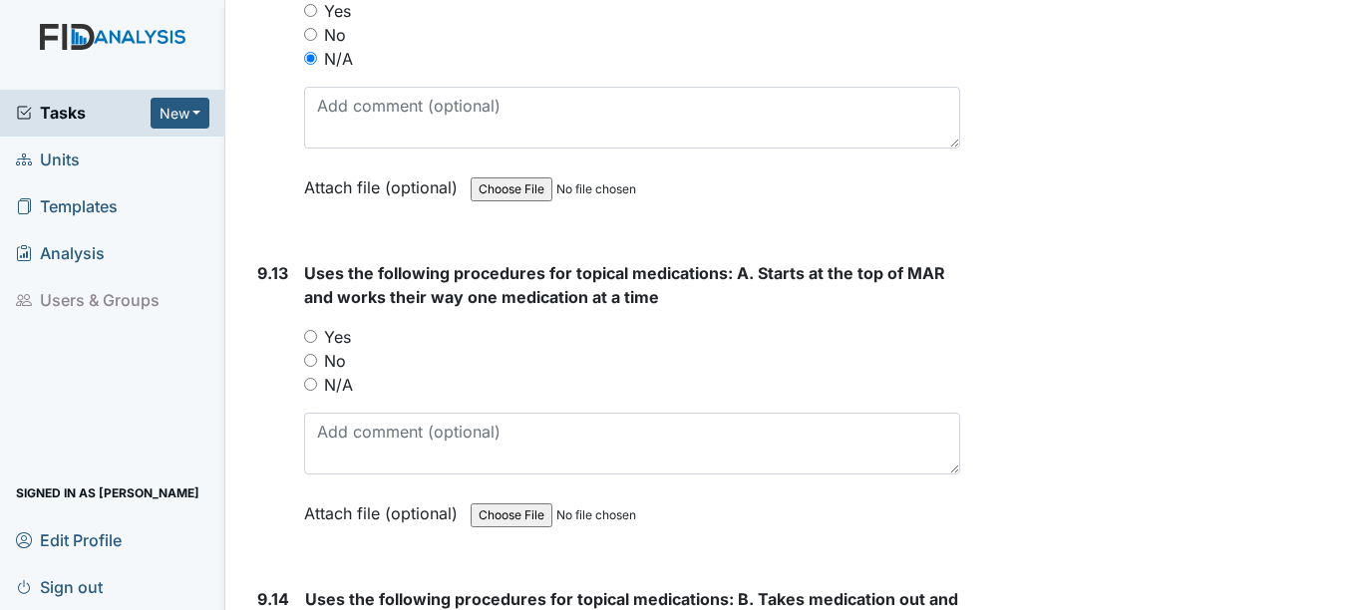
click at [312, 391] on input "N/A" at bounding box center [310, 384] width 13 height 13
radio input "true"
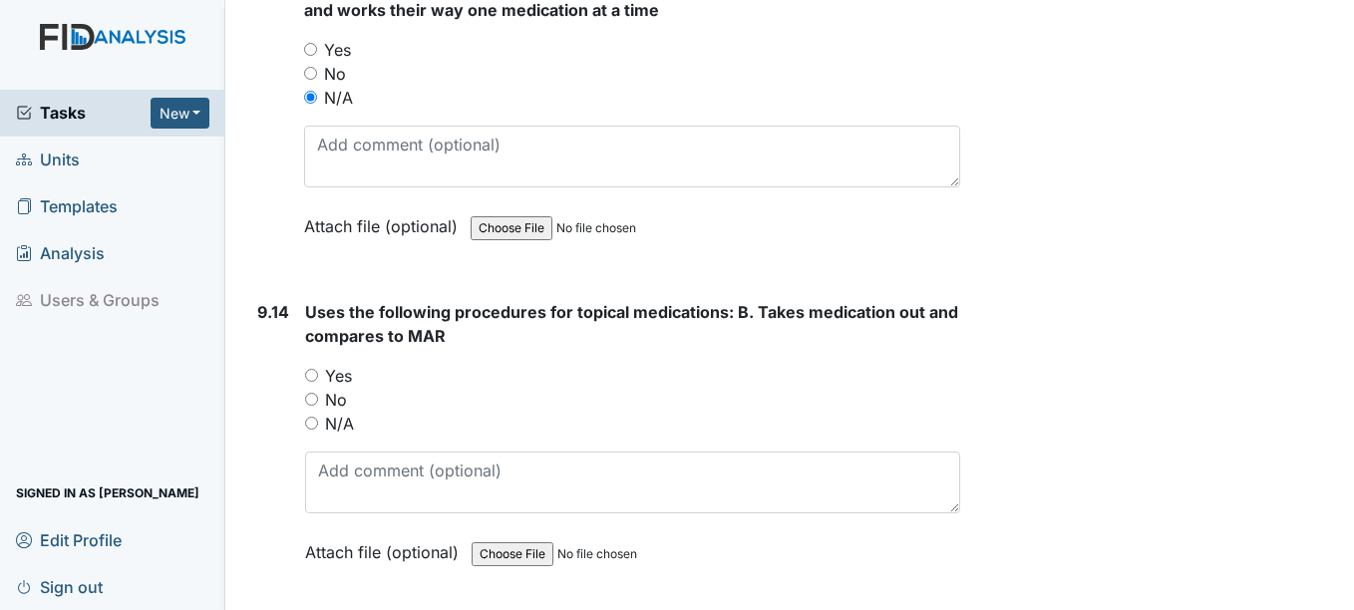
scroll to position [26239, 0]
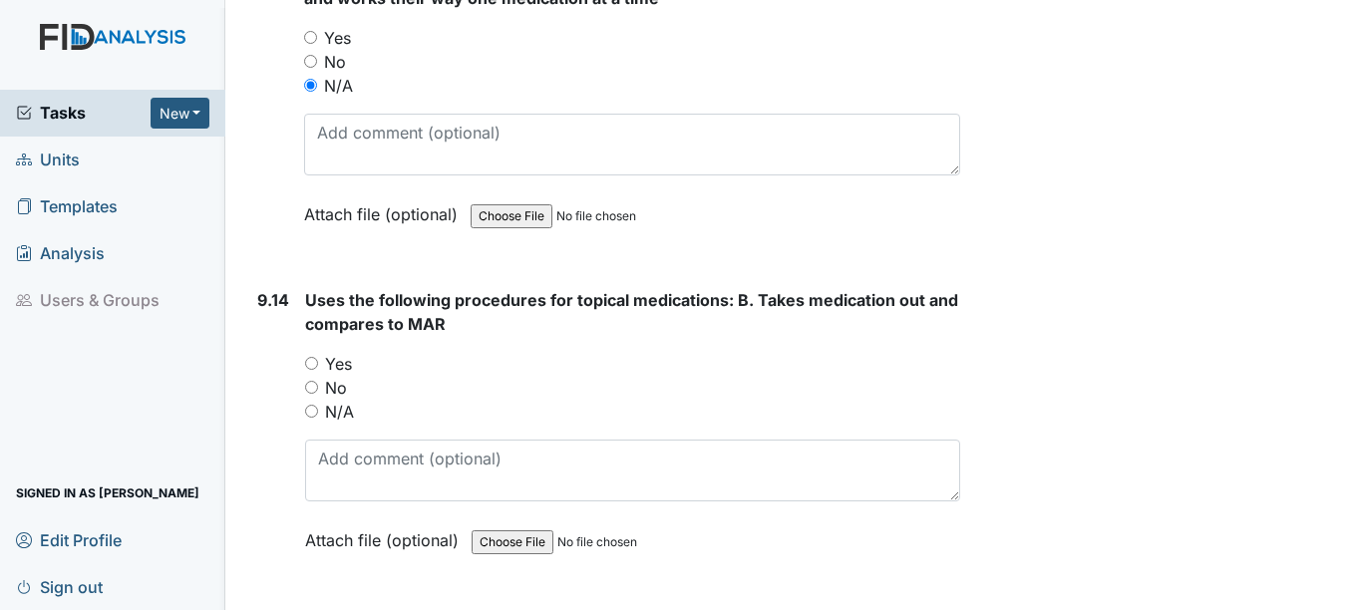
click at [309, 418] on input "N/A" at bounding box center [311, 411] width 13 height 13
radio input "true"
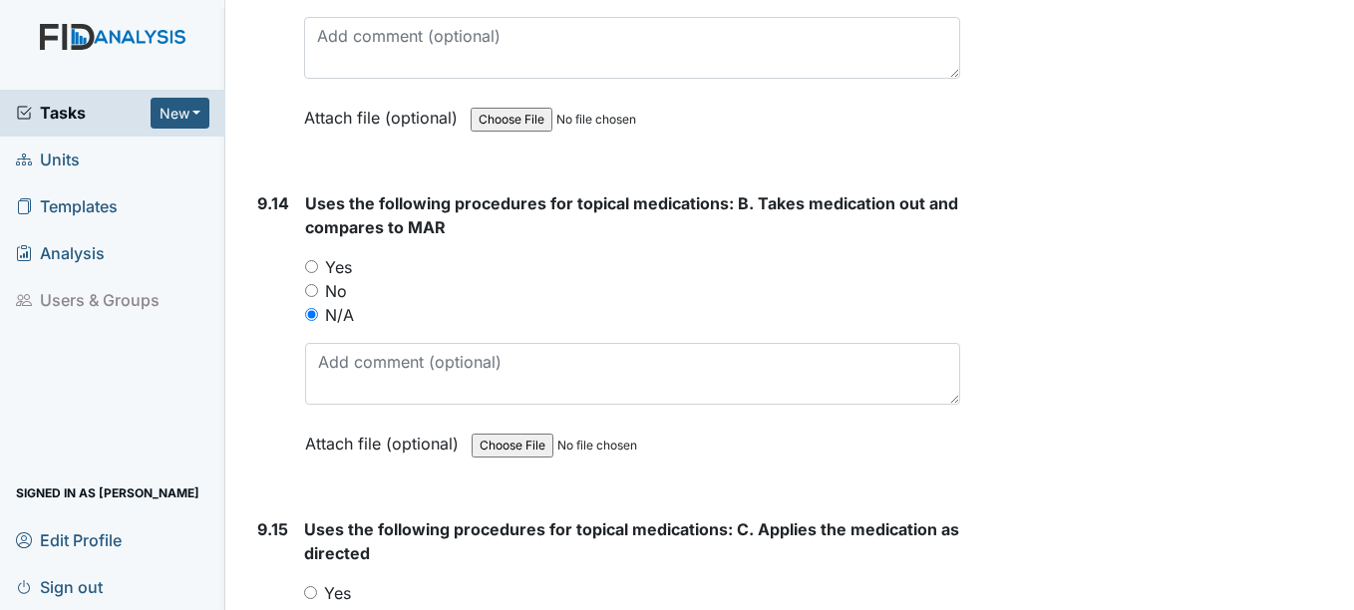
scroll to position [26538, 0]
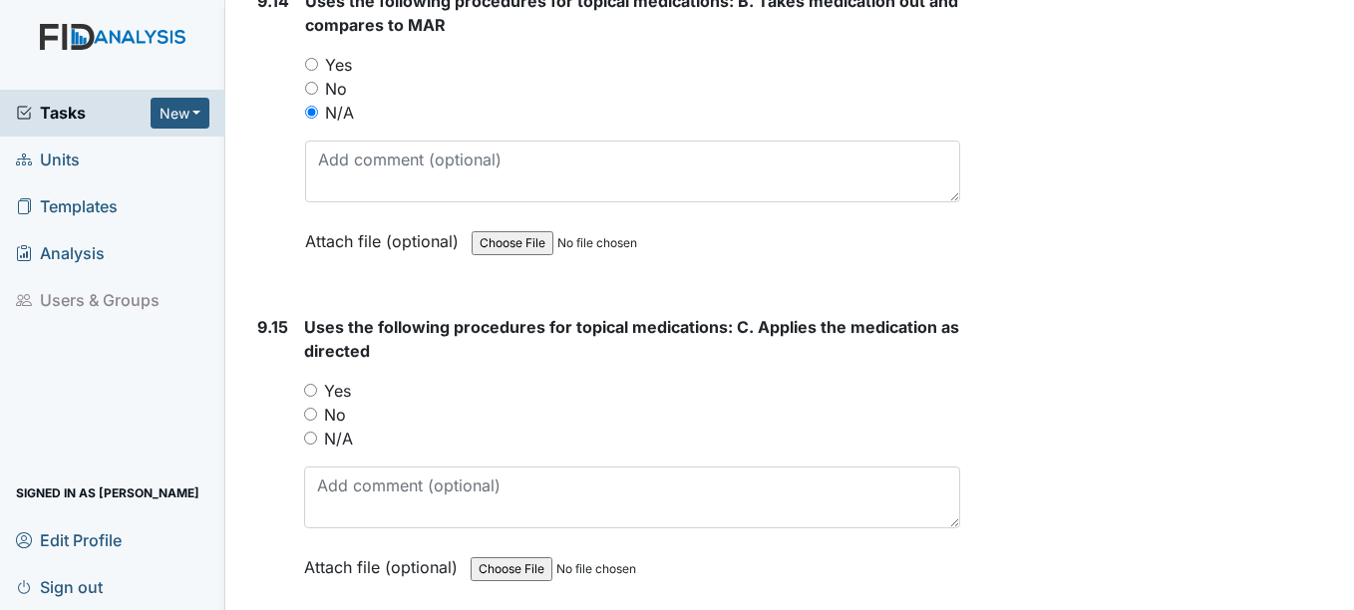
click at [313, 445] on input "N/A" at bounding box center [310, 438] width 13 height 13
radio input "true"
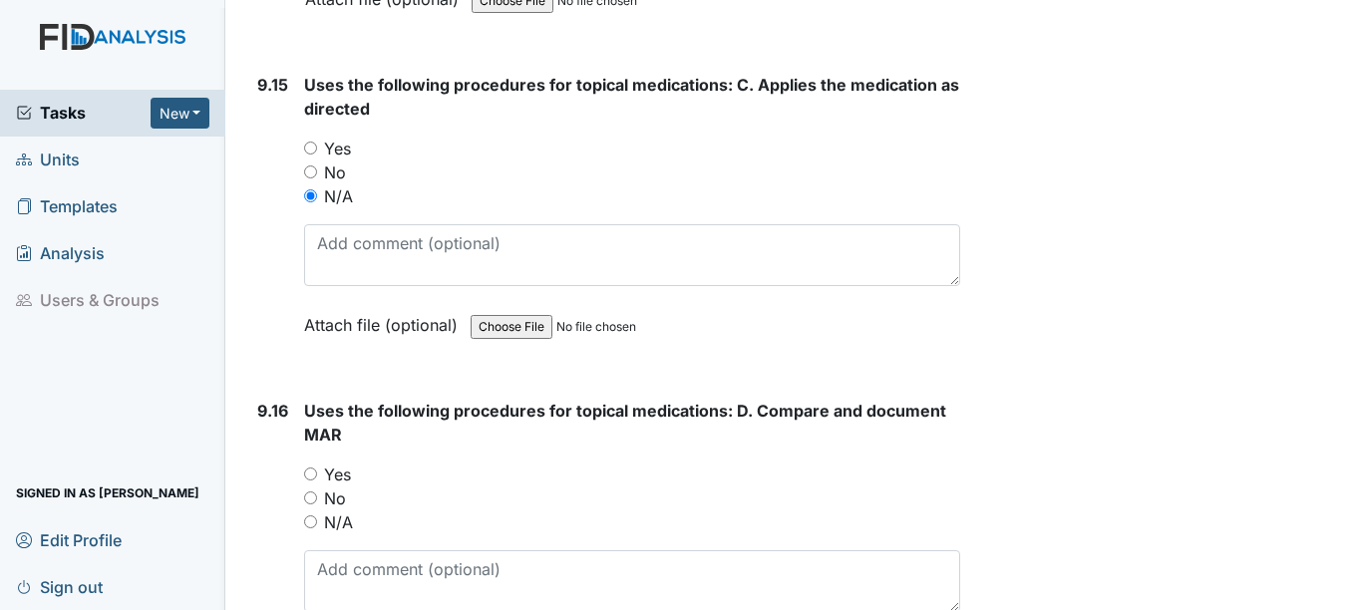
scroll to position [26837, 0]
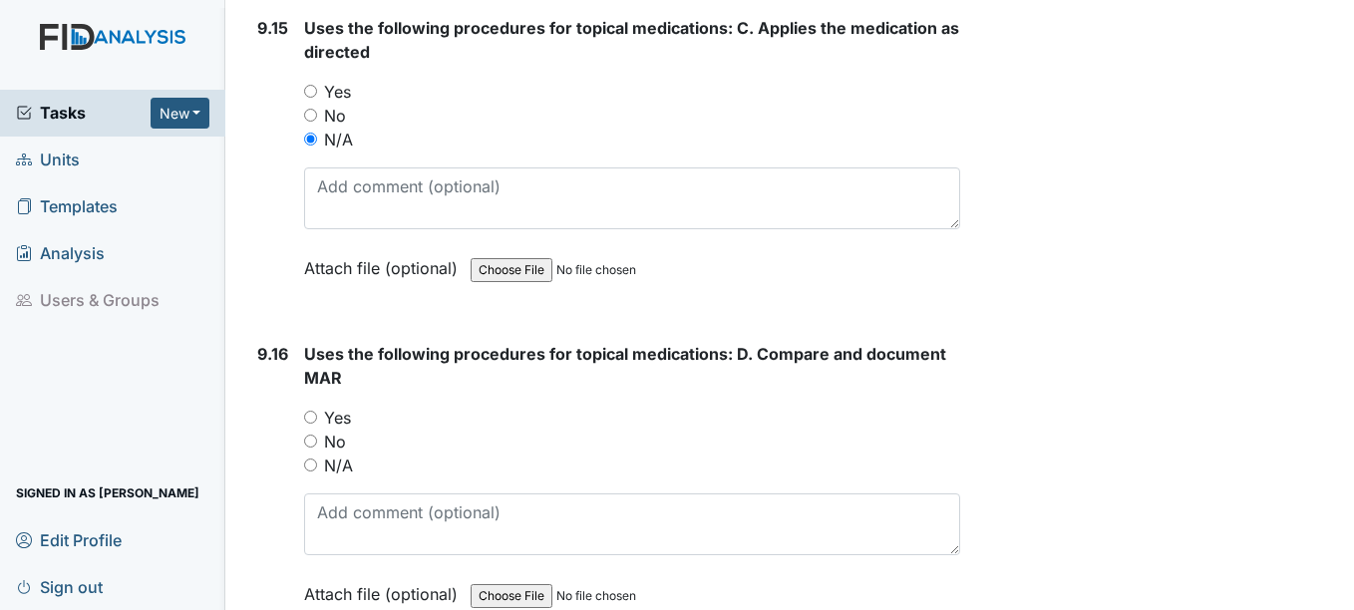
click at [310, 471] on input "N/A" at bounding box center [310, 465] width 13 height 13
radio input "true"
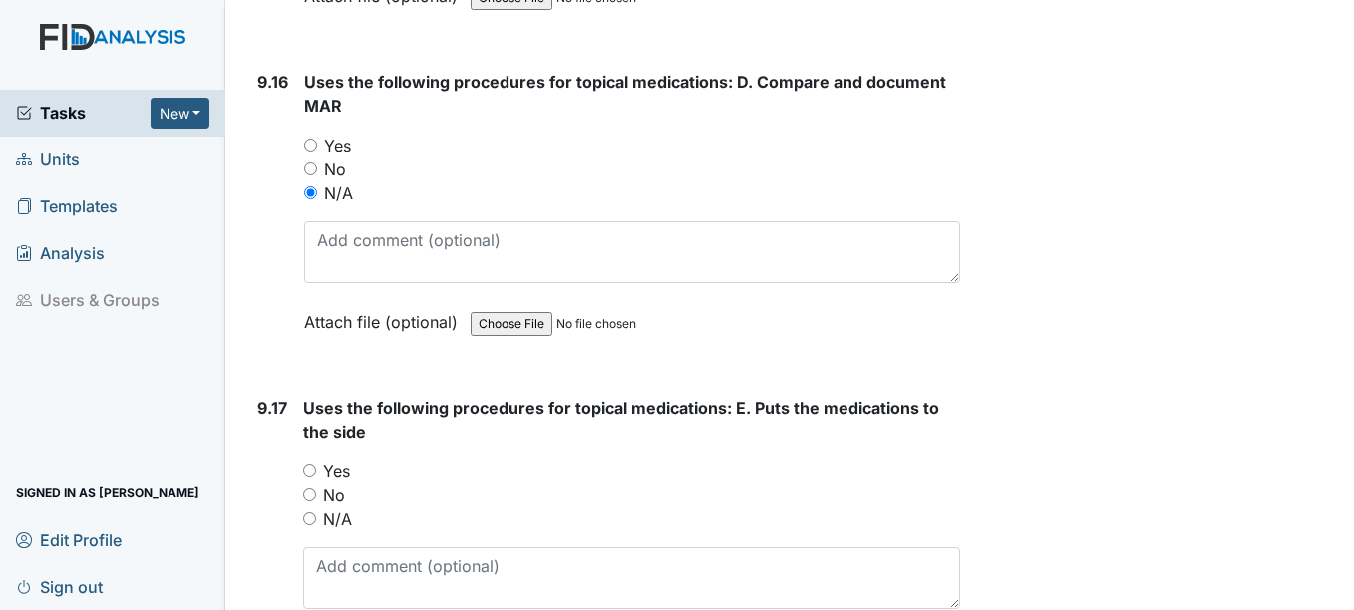
scroll to position [27136, 0]
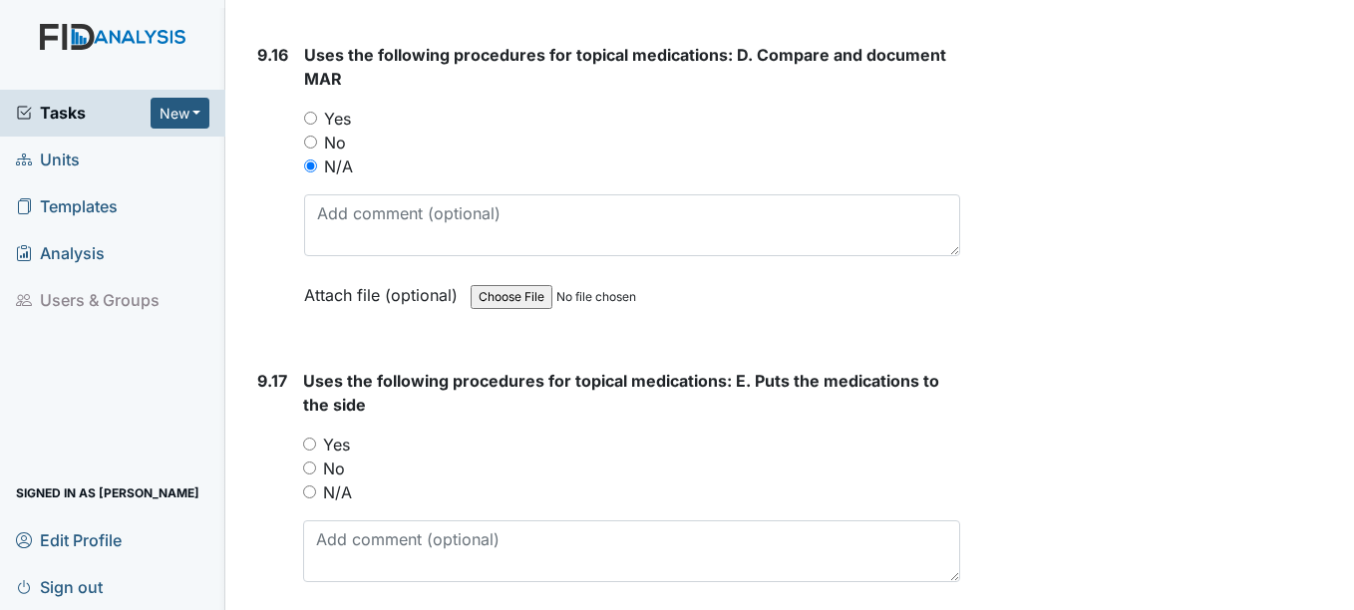
click at [311, 498] on input "N/A" at bounding box center [309, 491] width 13 height 13
radio input "true"
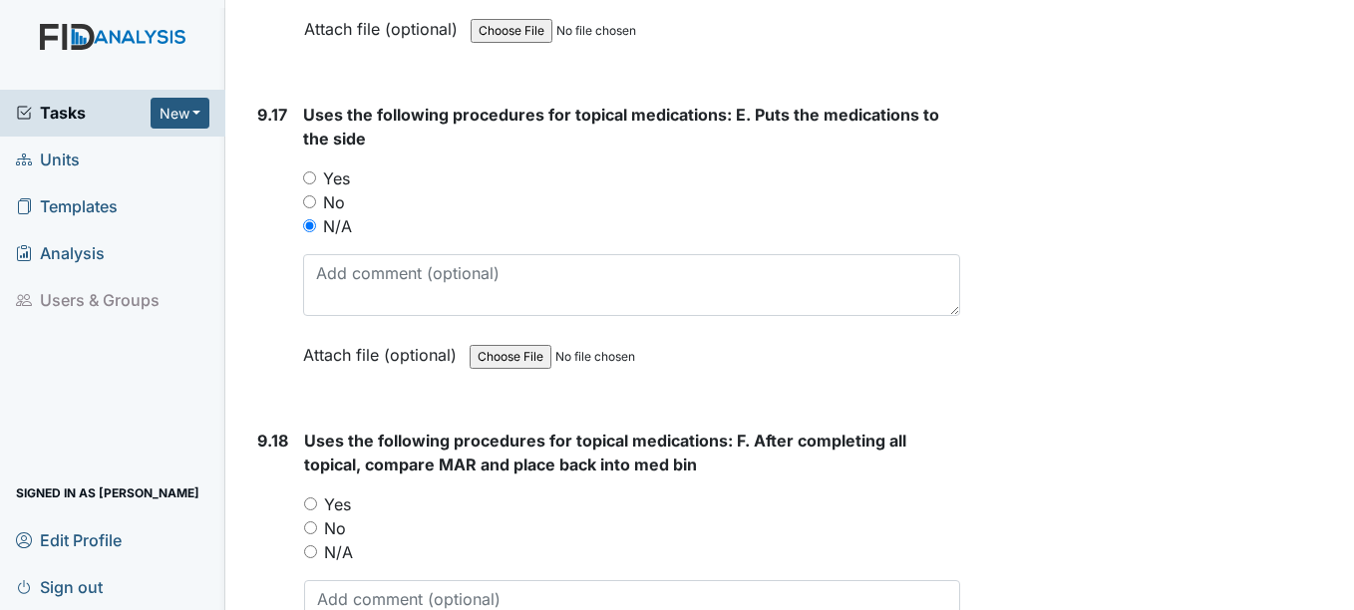
scroll to position [27435, 0]
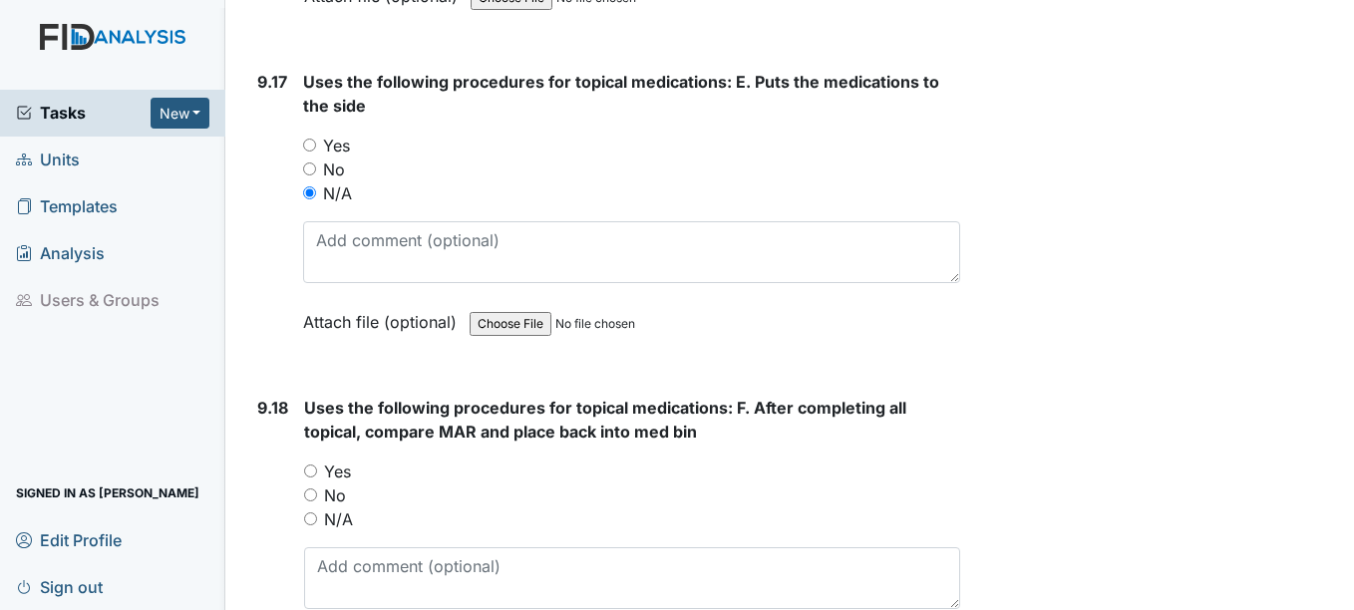
click at [311, 525] on input "N/A" at bounding box center [310, 518] width 13 height 13
radio input "true"
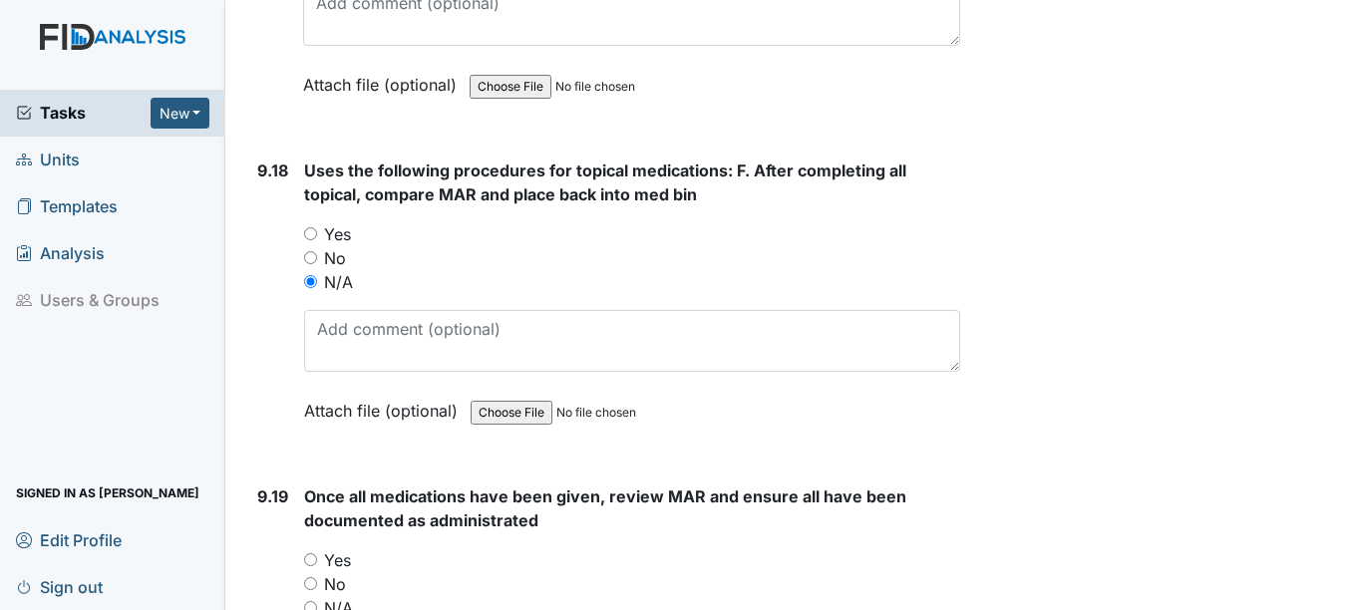
scroll to position [27734, 0]
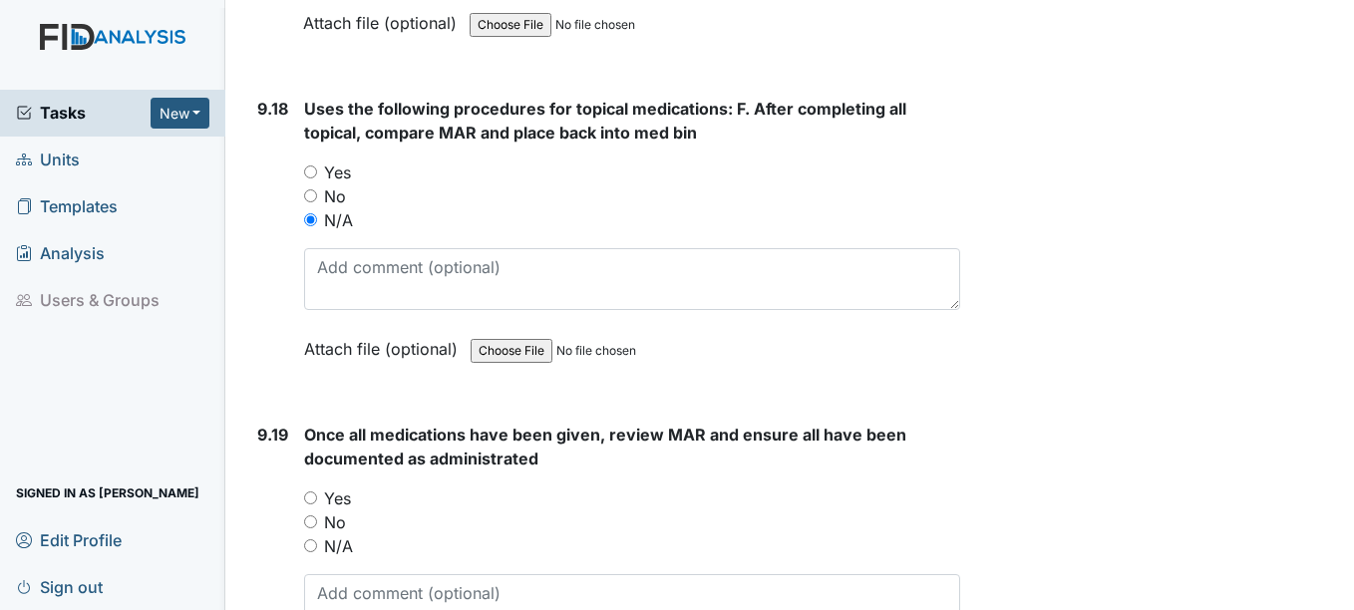
click at [313, 552] on input "N/A" at bounding box center [310, 545] width 13 height 13
radio input "true"
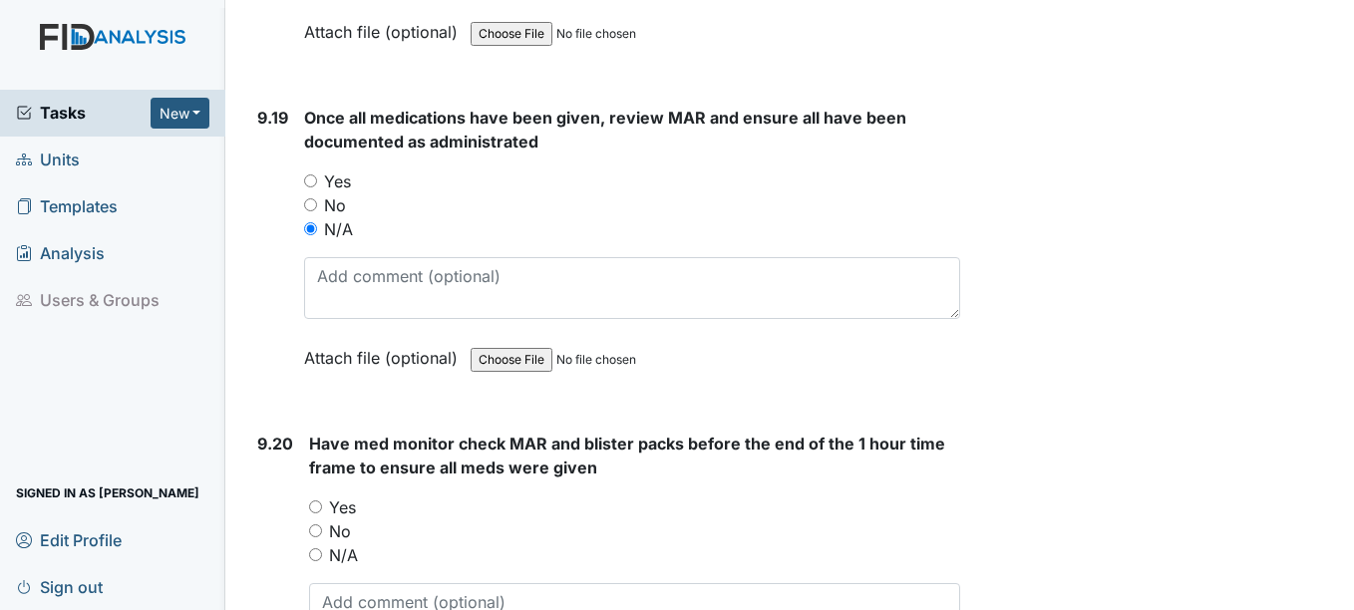
scroll to position [28133, 0]
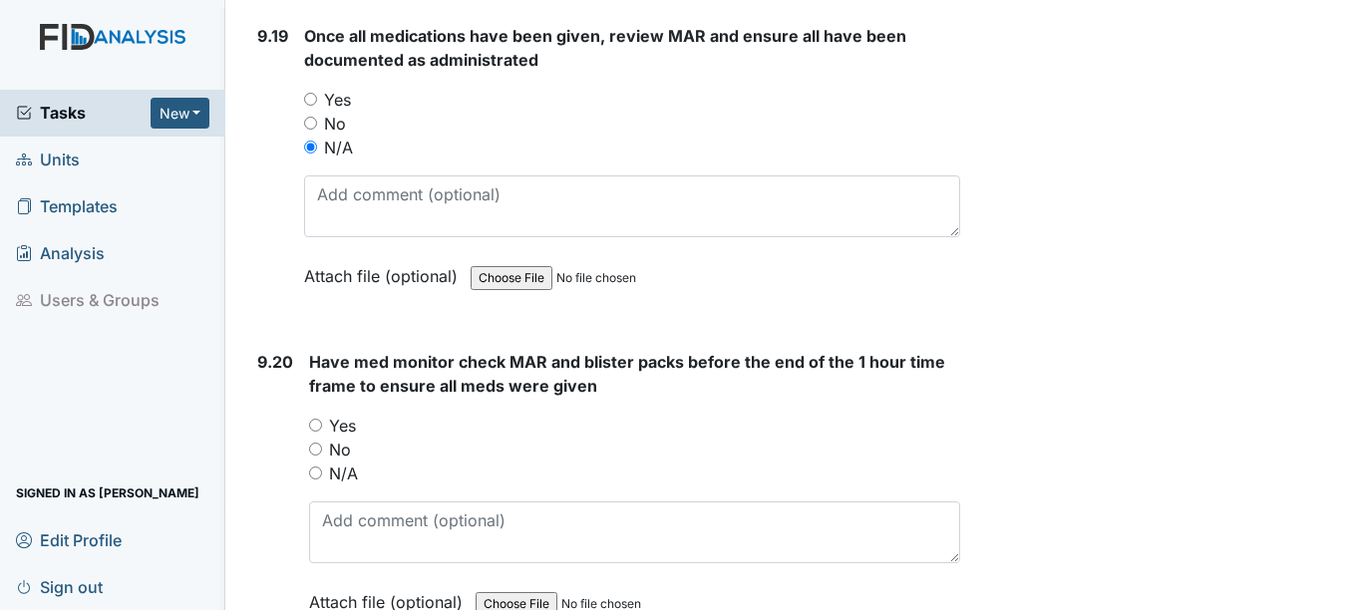
click at [316, 479] on input "N/A" at bounding box center [315, 473] width 13 height 13
radio input "true"
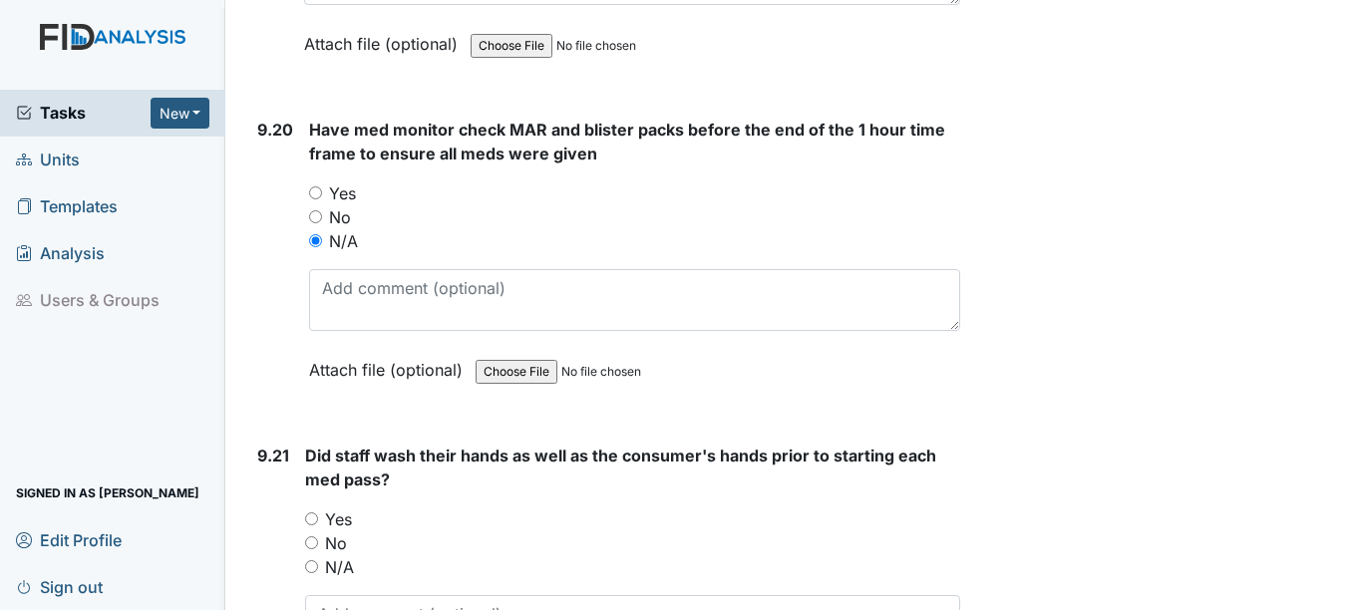
scroll to position [28432, 0]
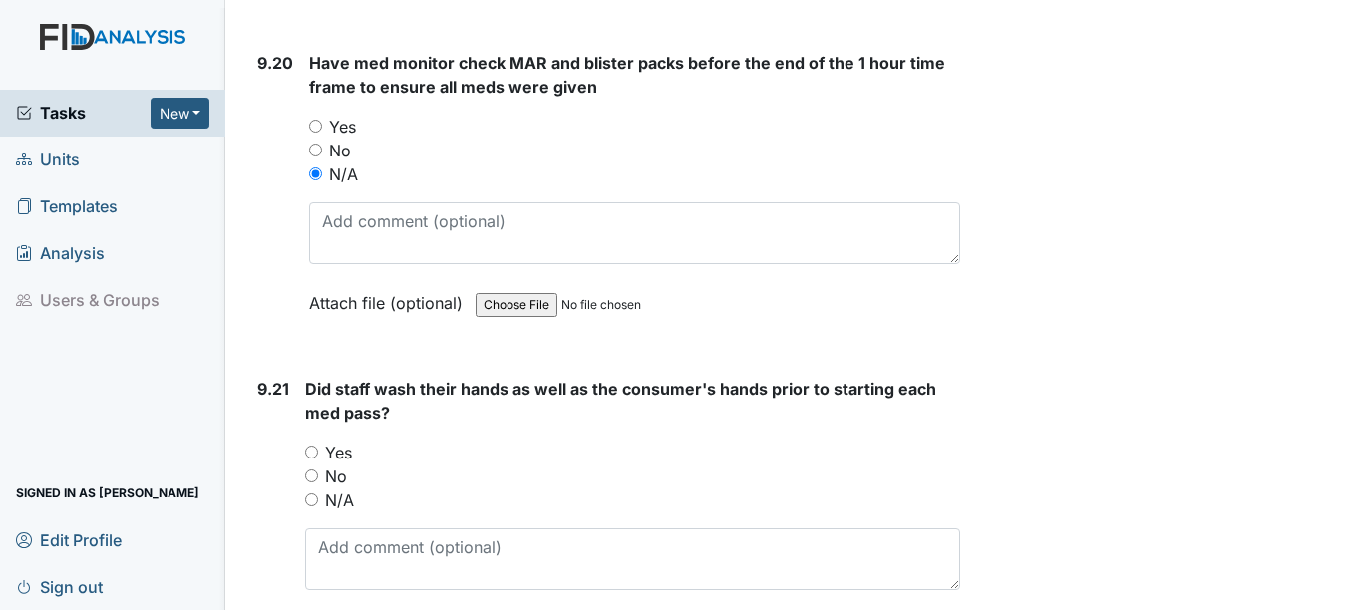
click at [311, 506] on input "N/A" at bounding box center [311, 499] width 13 height 13
radio input "true"
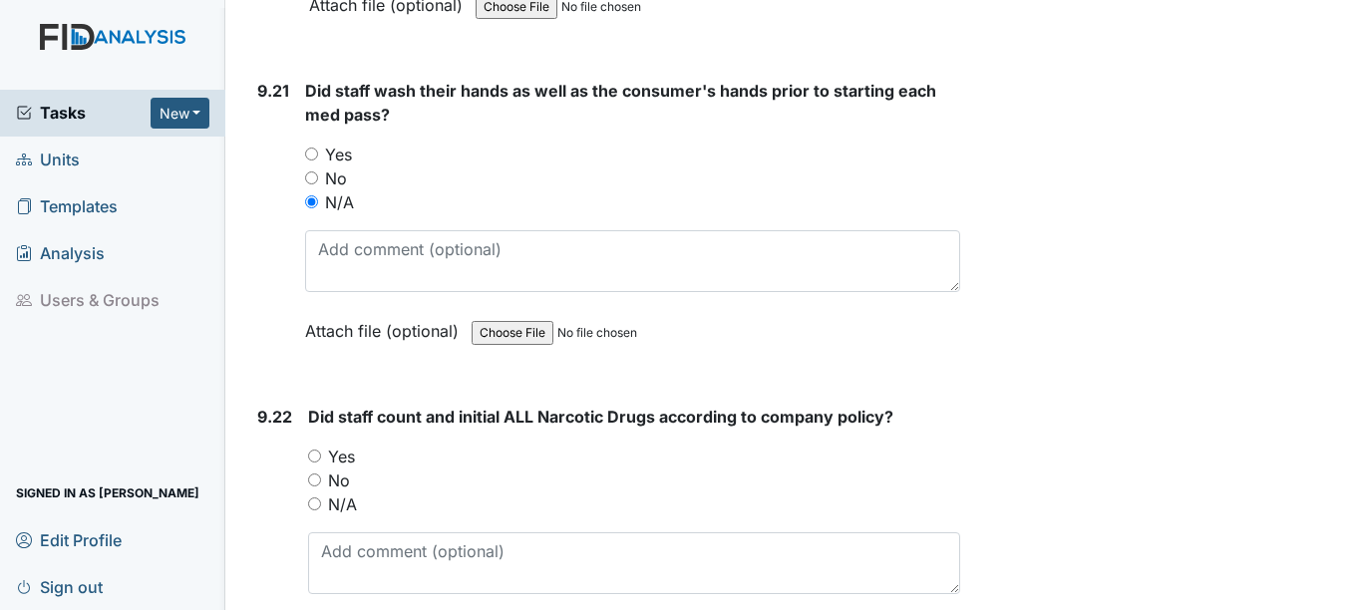
scroll to position [28731, 0]
click at [311, 515] on div "N/A" at bounding box center [633, 503] width 651 height 24
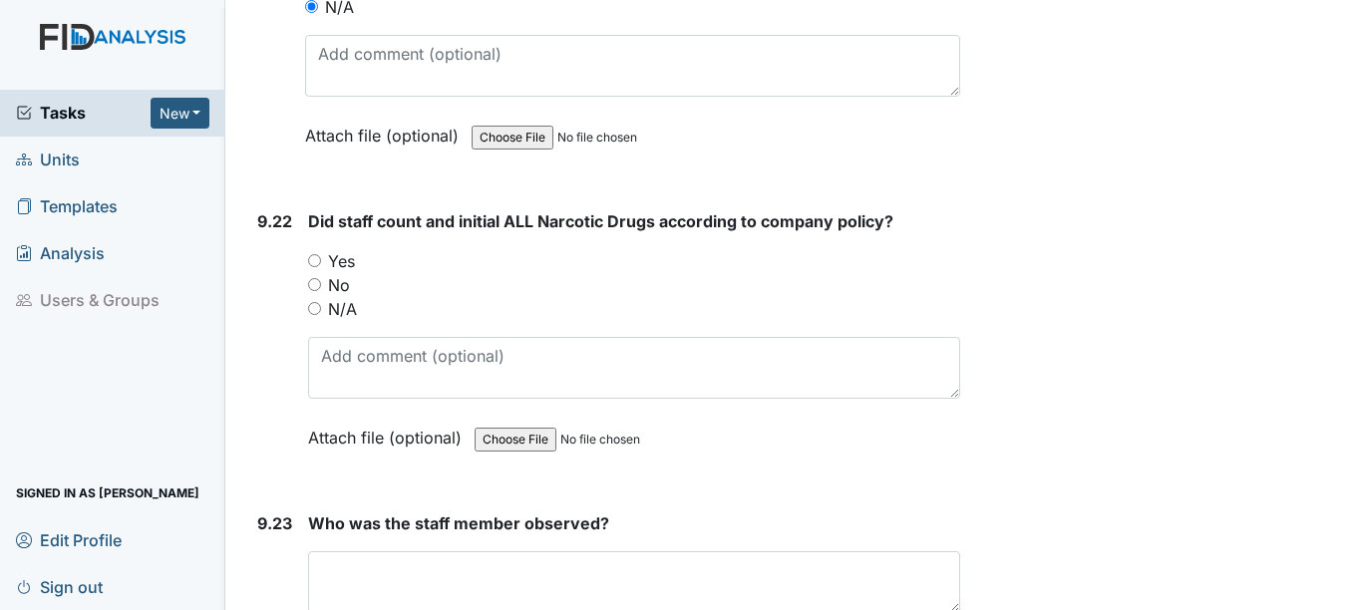
scroll to position [28930, 0]
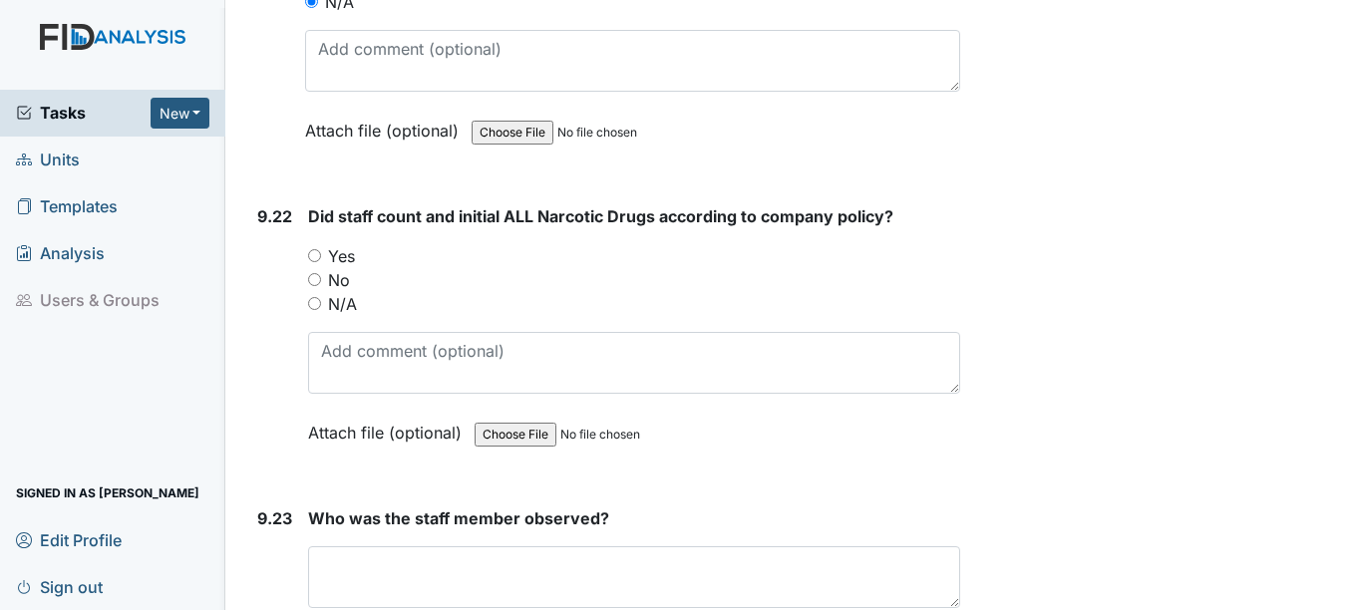
click at [311, 310] on input "N/A" at bounding box center [314, 303] width 13 height 13
radio input "true"
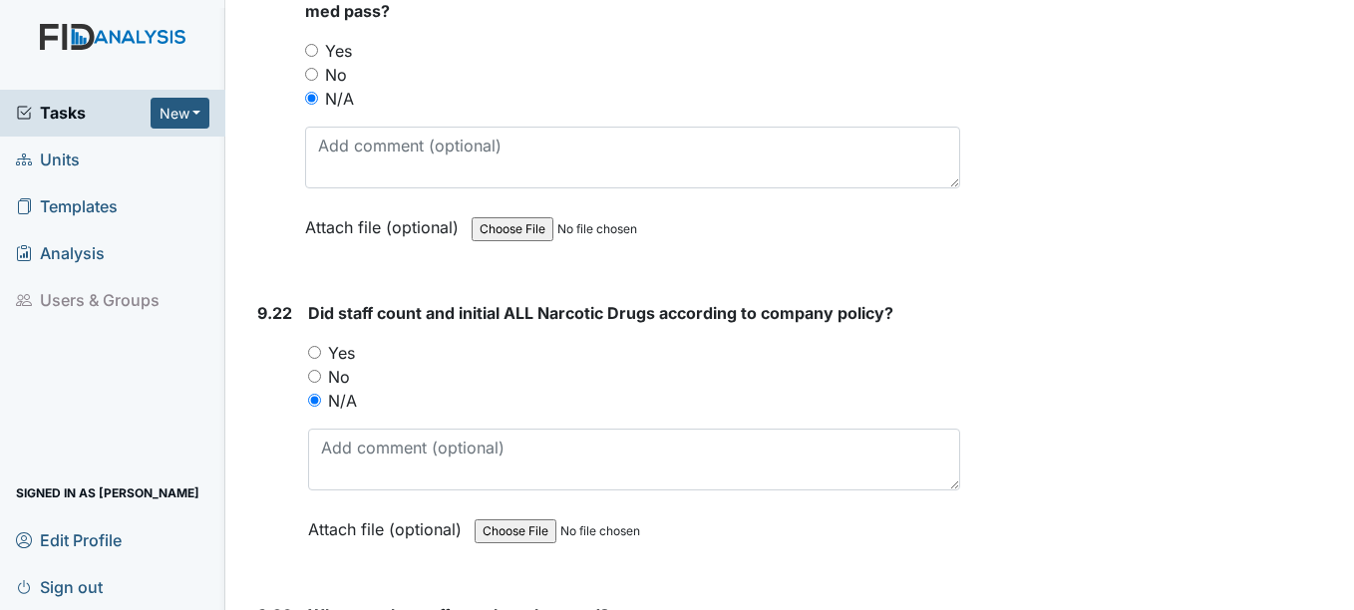
scroll to position [29130, 0]
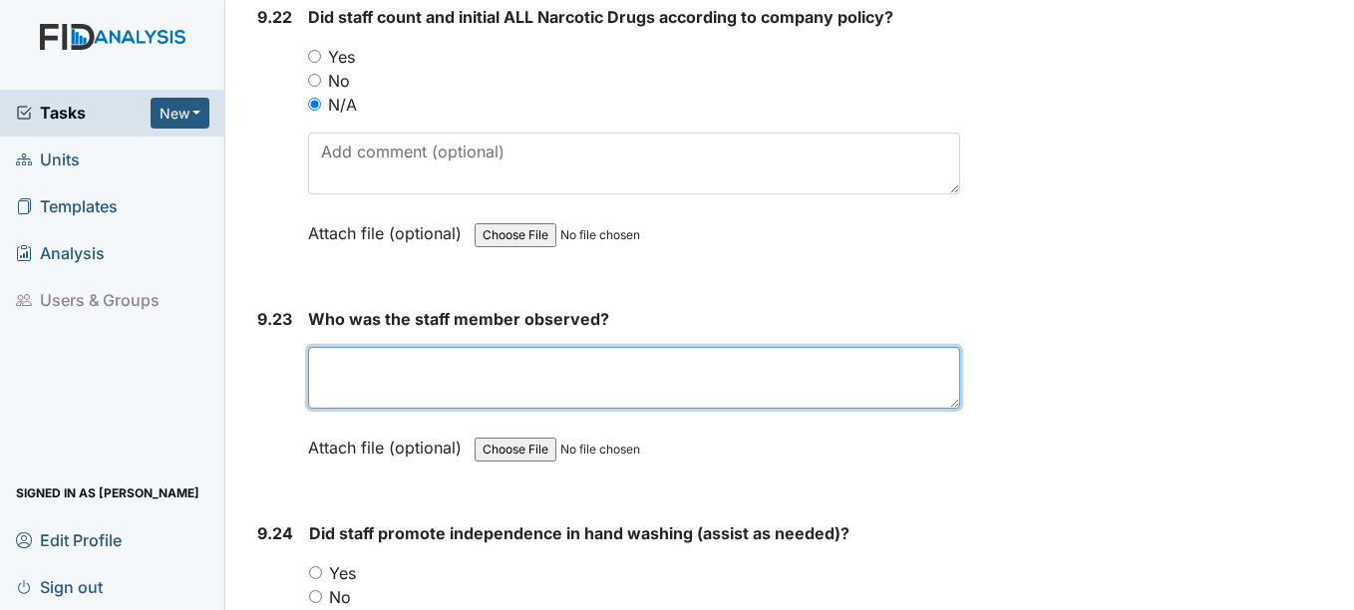
click at [391, 409] on textarea at bounding box center [633, 378] width 651 height 62
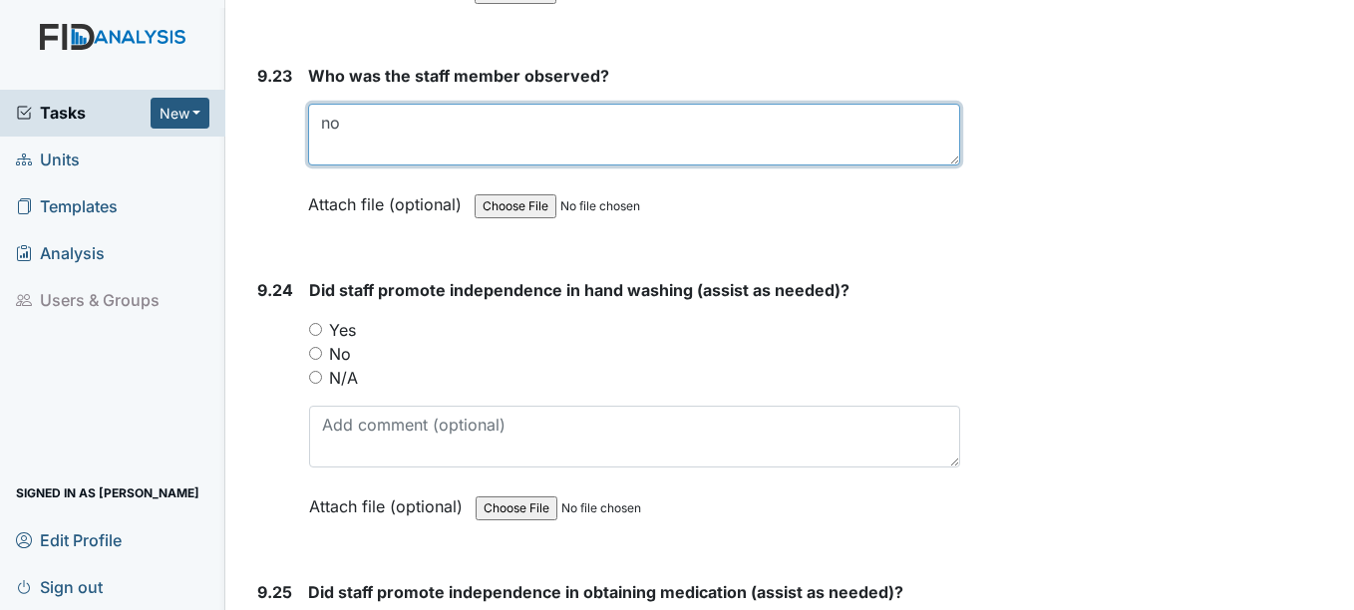
scroll to position [29429, 0]
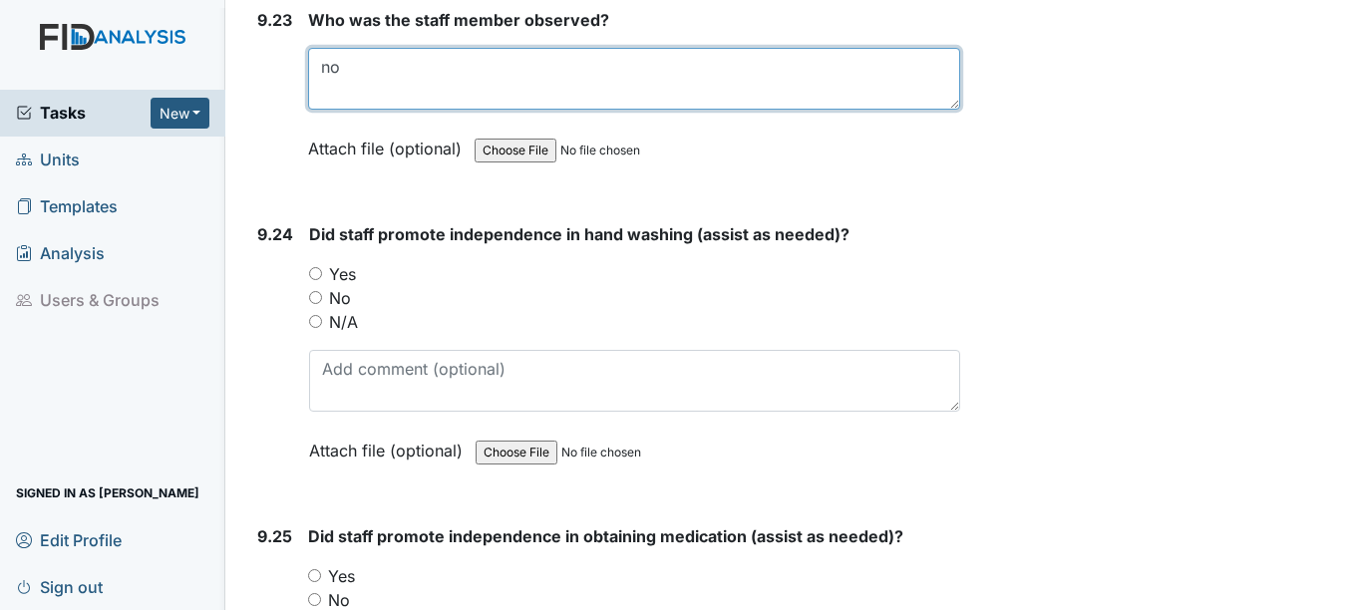
type textarea "no"
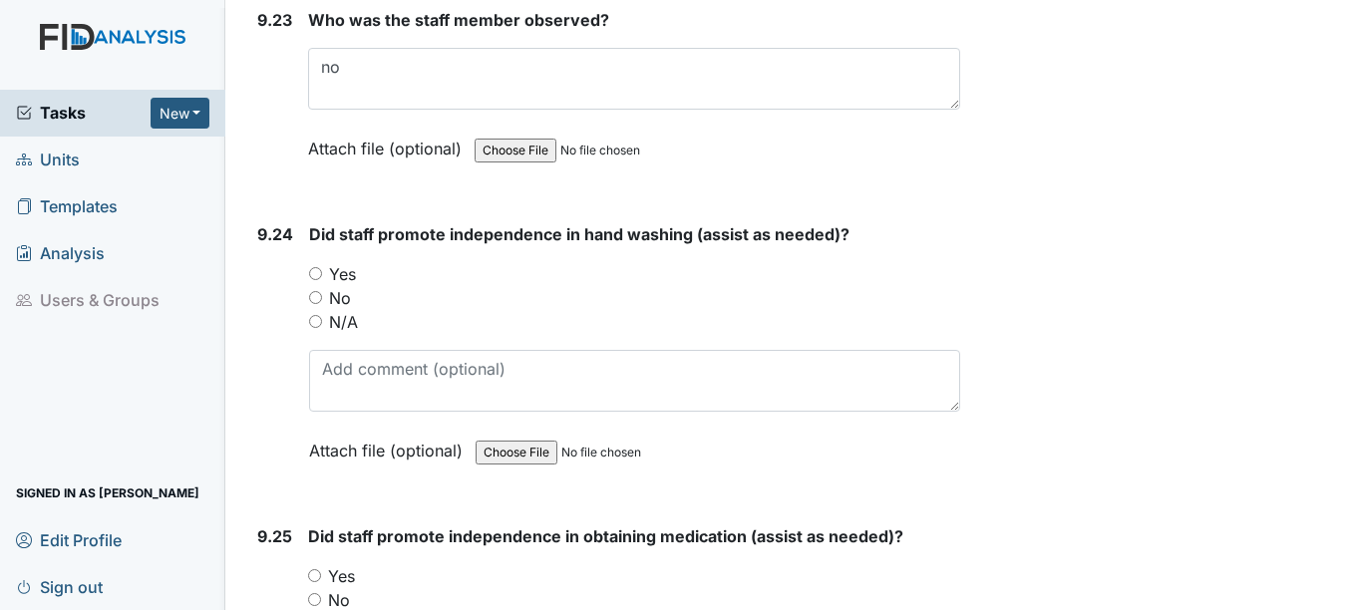
click at [317, 328] on input "N/A" at bounding box center [315, 321] width 13 height 13
radio input "true"
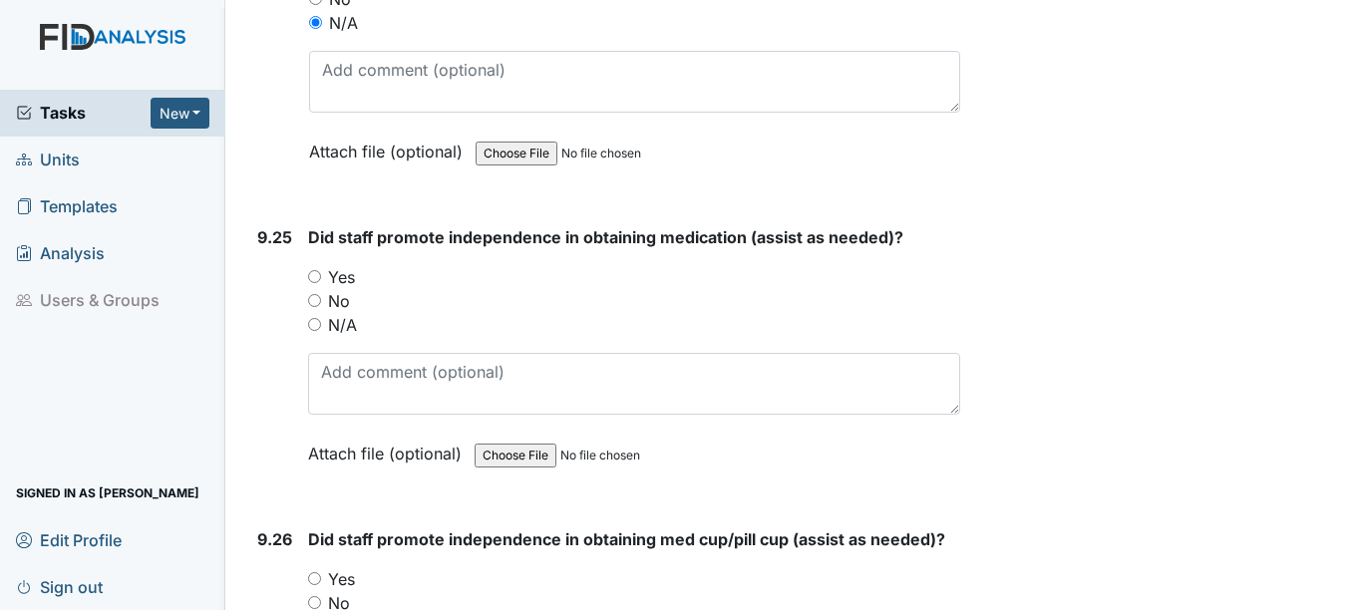
click at [316, 331] on input "N/A" at bounding box center [314, 324] width 13 height 13
radio input "true"
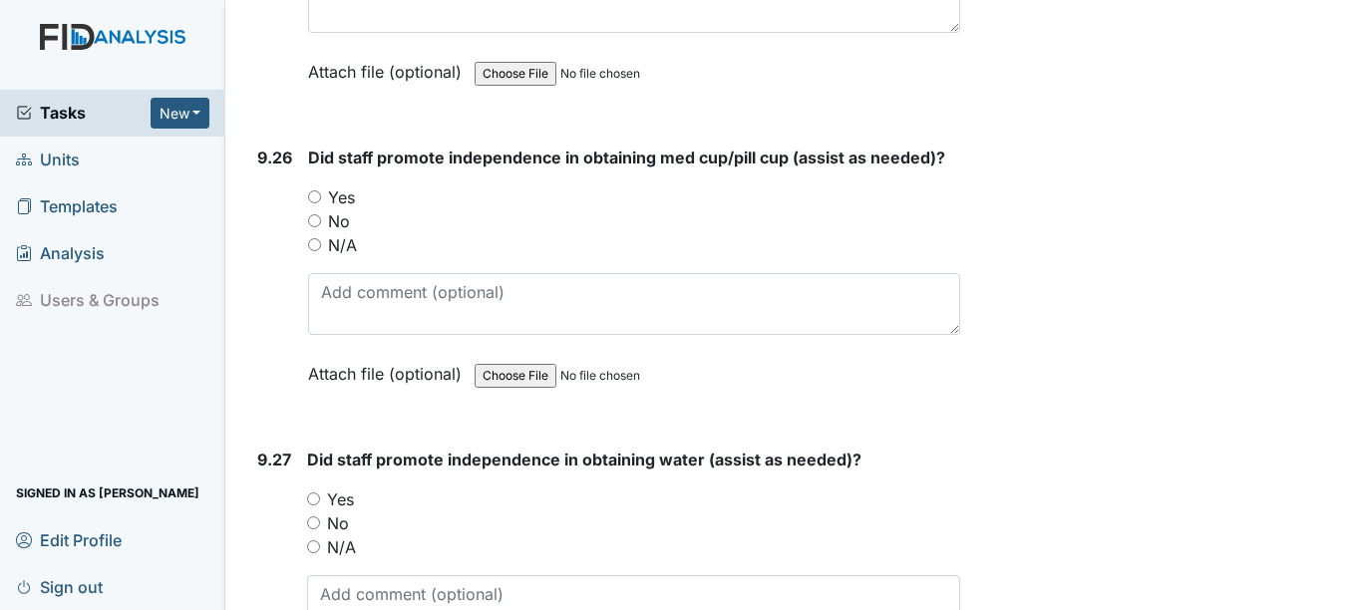
scroll to position [30126, 0]
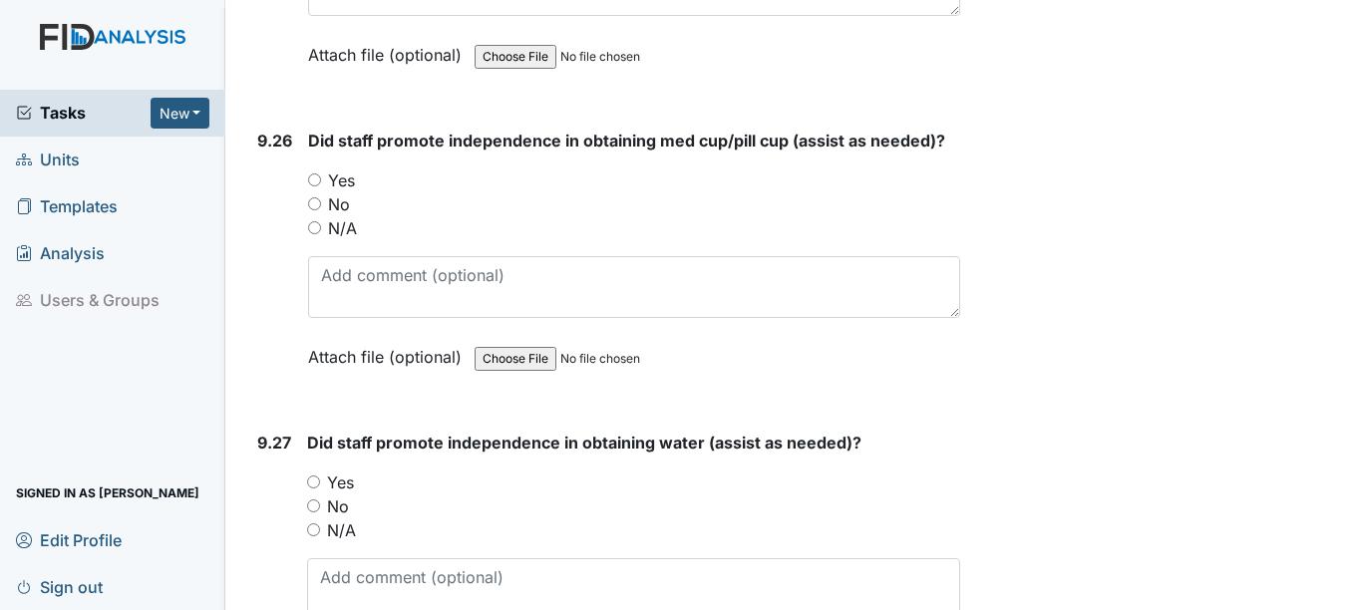
click at [316, 234] on input "N/A" at bounding box center [314, 227] width 13 height 13
radio input "true"
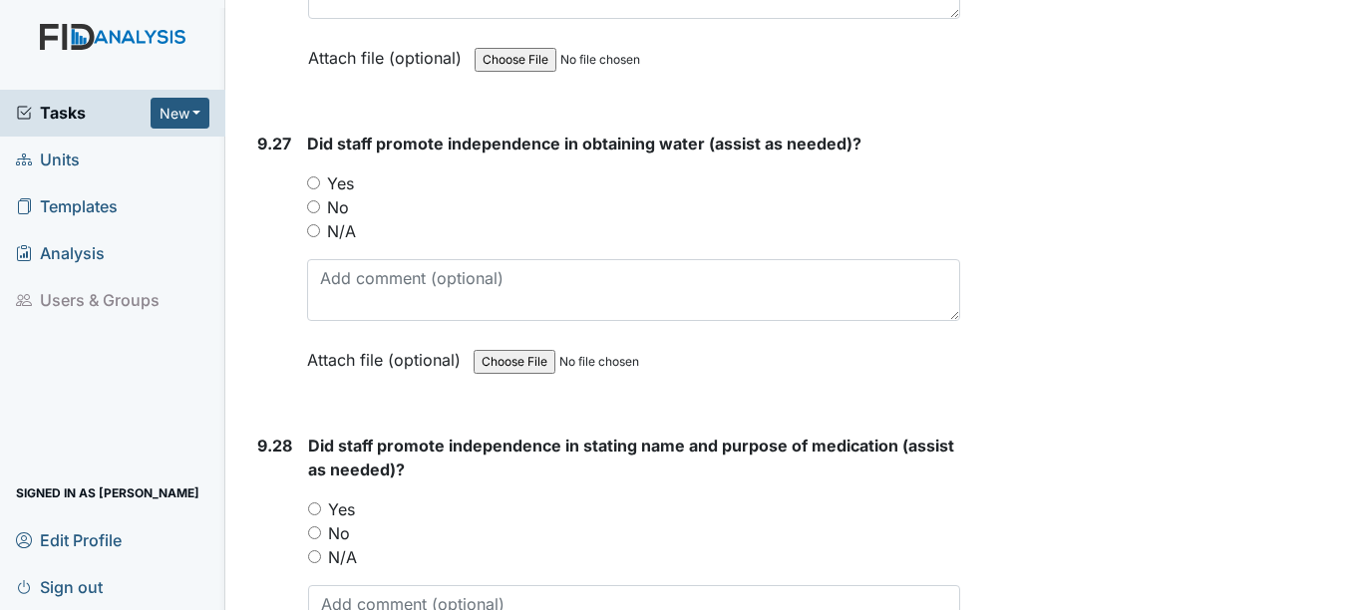
click at [317, 237] on input "N/A" at bounding box center [313, 230] width 13 height 13
radio input "true"
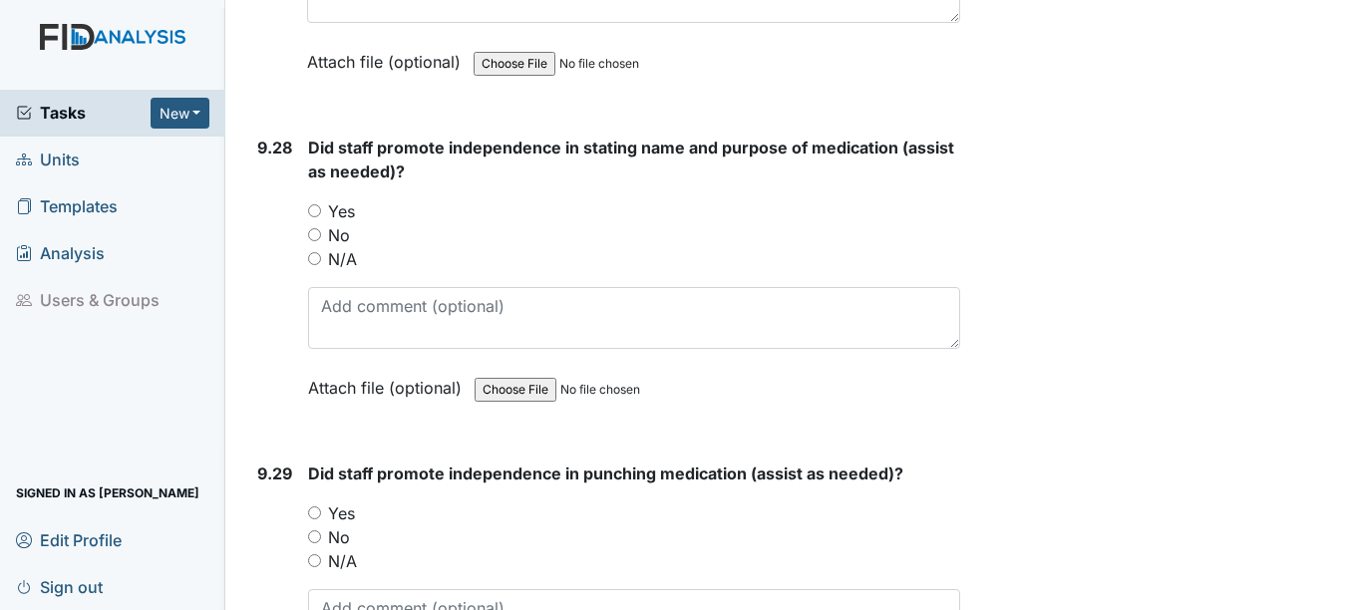
scroll to position [30724, 0]
click at [312, 264] on input "N/A" at bounding box center [314, 257] width 13 height 13
radio input "true"
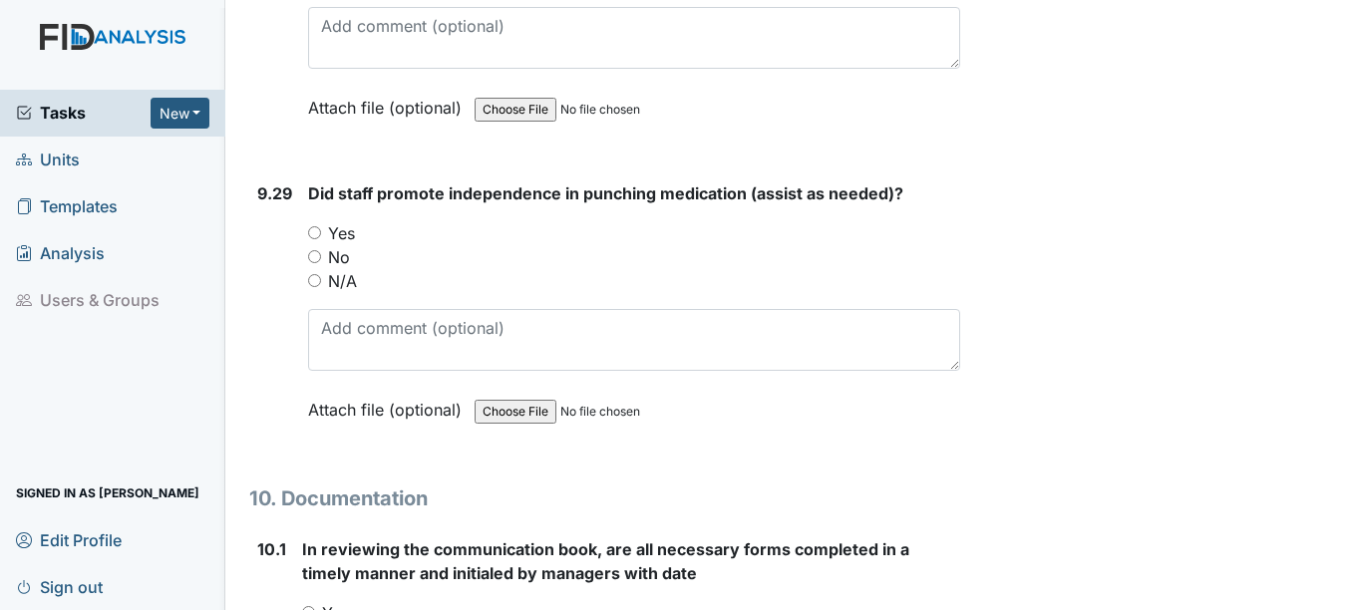
scroll to position [31024, 0]
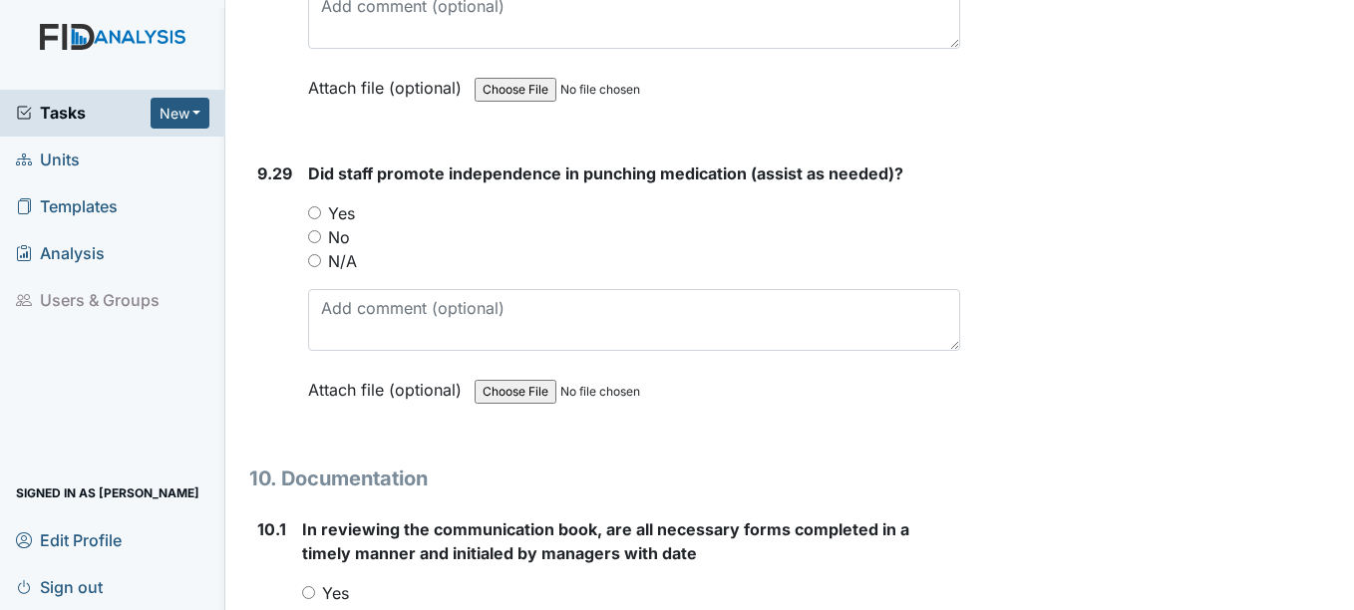
click at [316, 267] on input "N/A" at bounding box center [314, 260] width 13 height 13
radio input "true"
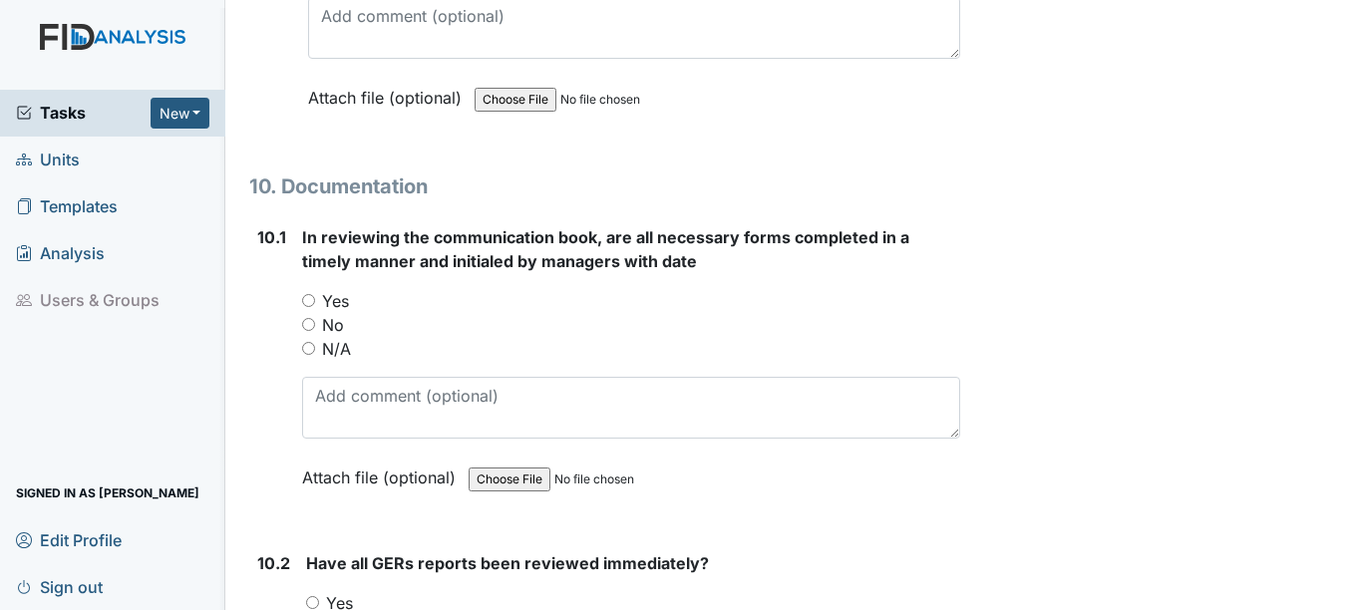
scroll to position [31323, 0]
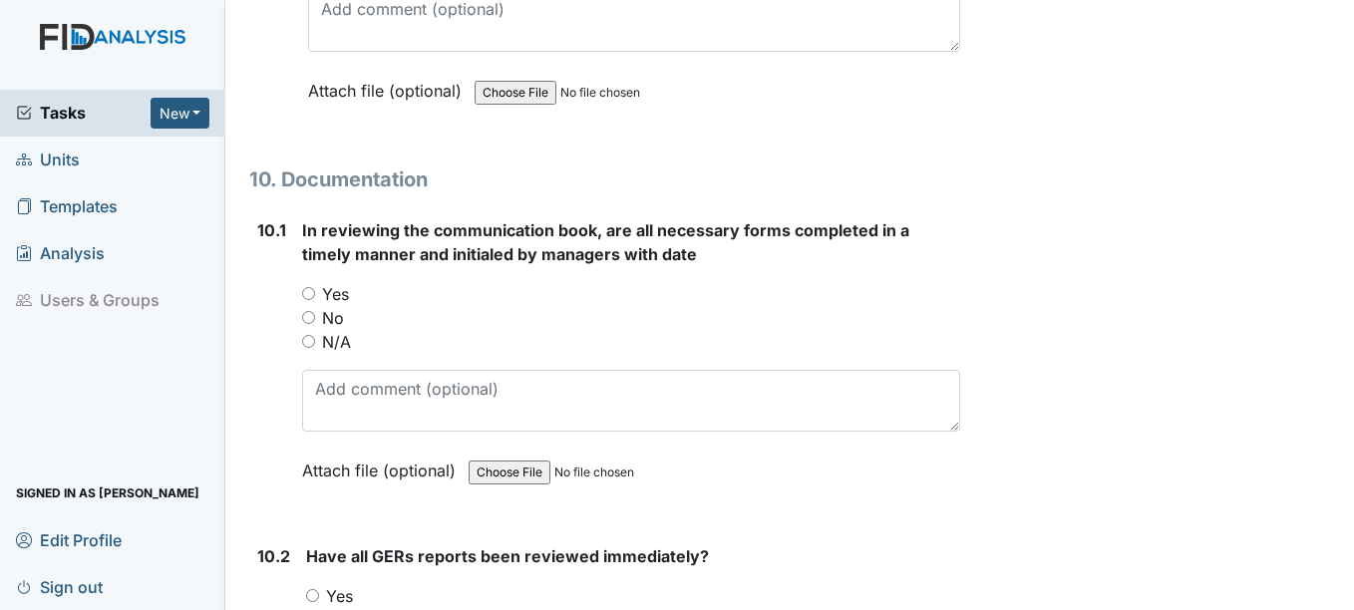
click at [310, 348] on input "N/A" at bounding box center [308, 341] width 13 height 13
radio input "true"
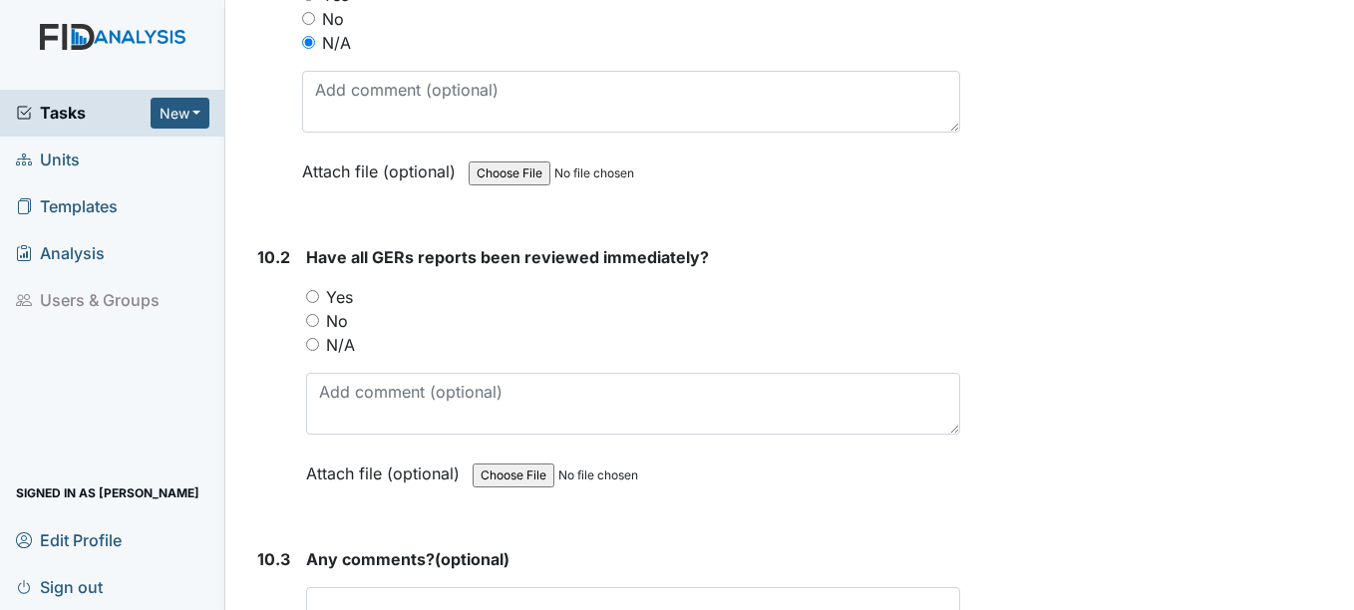
click at [308, 351] on input "N/A" at bounding box center [312, 344] width 13 height 13
radio input "true"
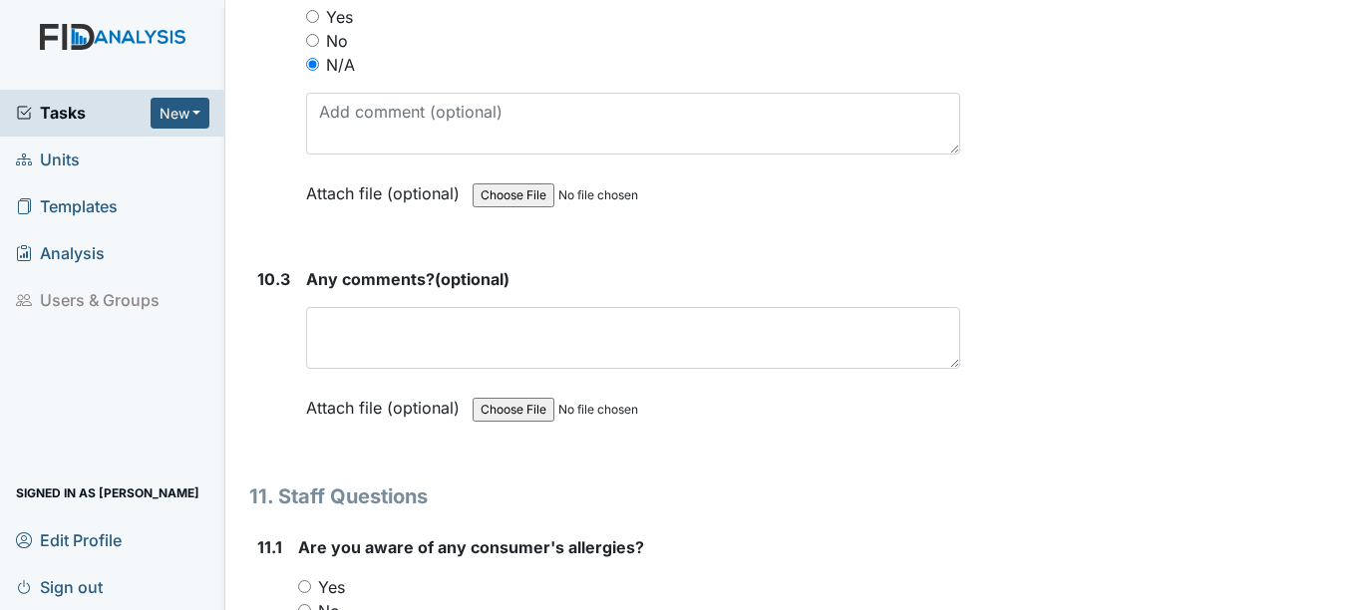
scroll to position [31921, 0]
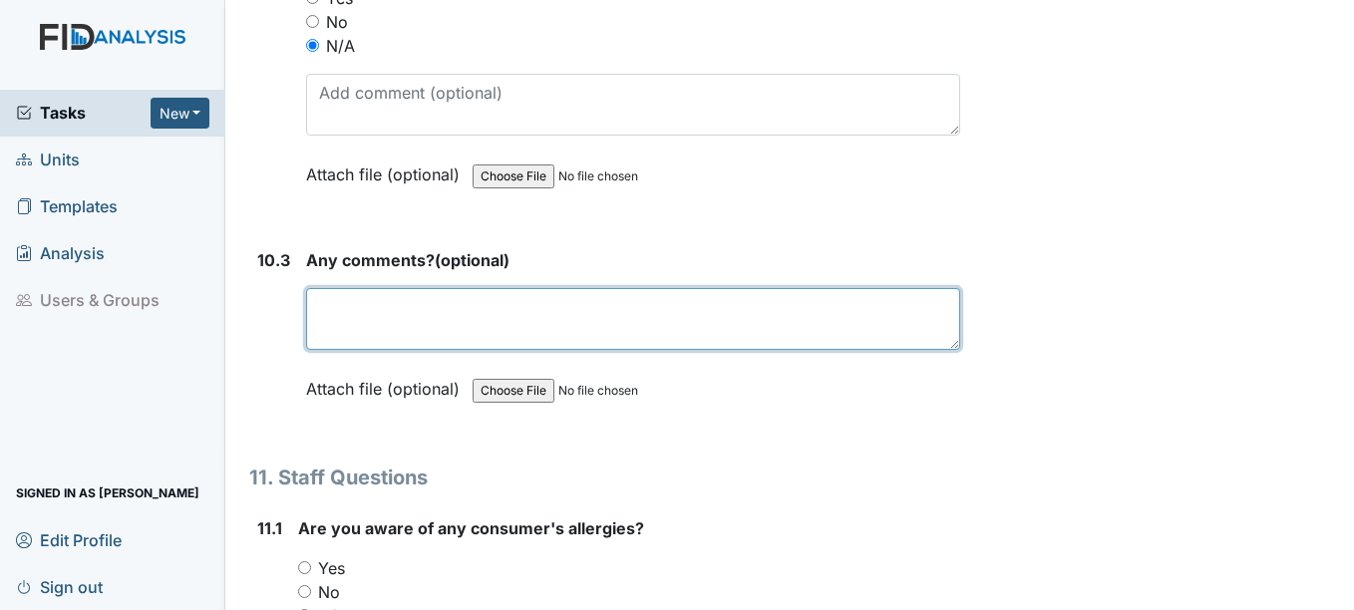
click at [372, 350] on textarea at bounding box center [632, 319] width 653 height 62
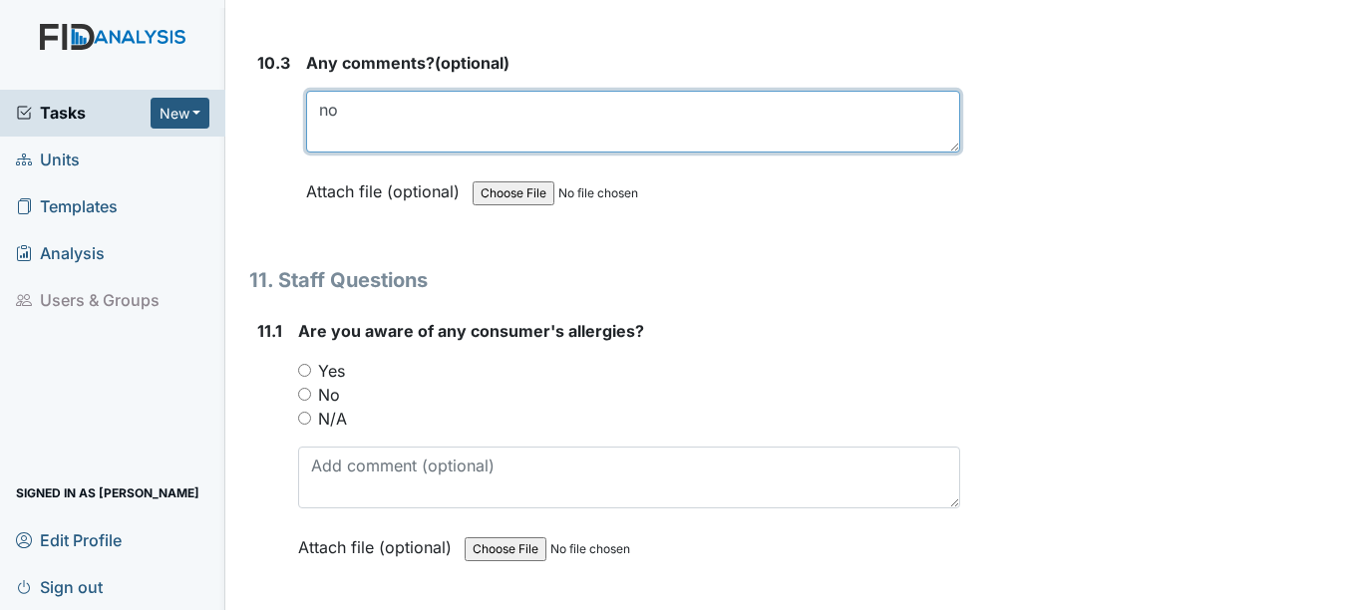
scroll to position [32120, 0]
type textarea "no"
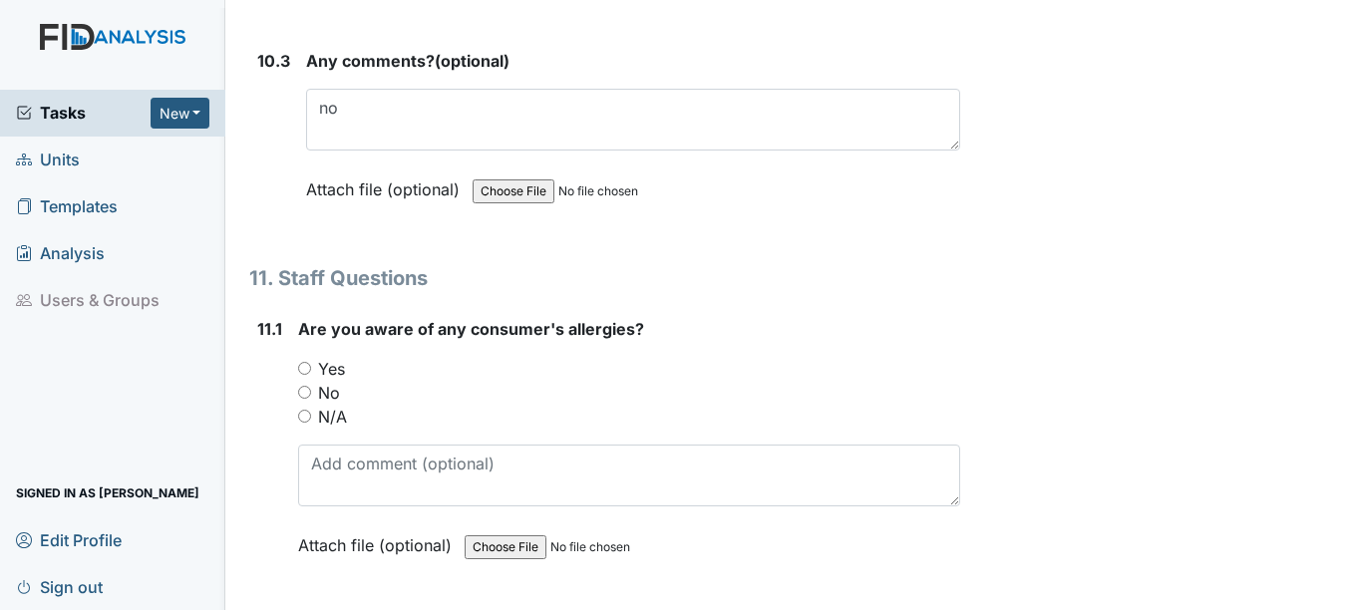
click at [302, 423] on input "N/A" at bounding box center [304, 416] width 13 height 13
radio input "true"
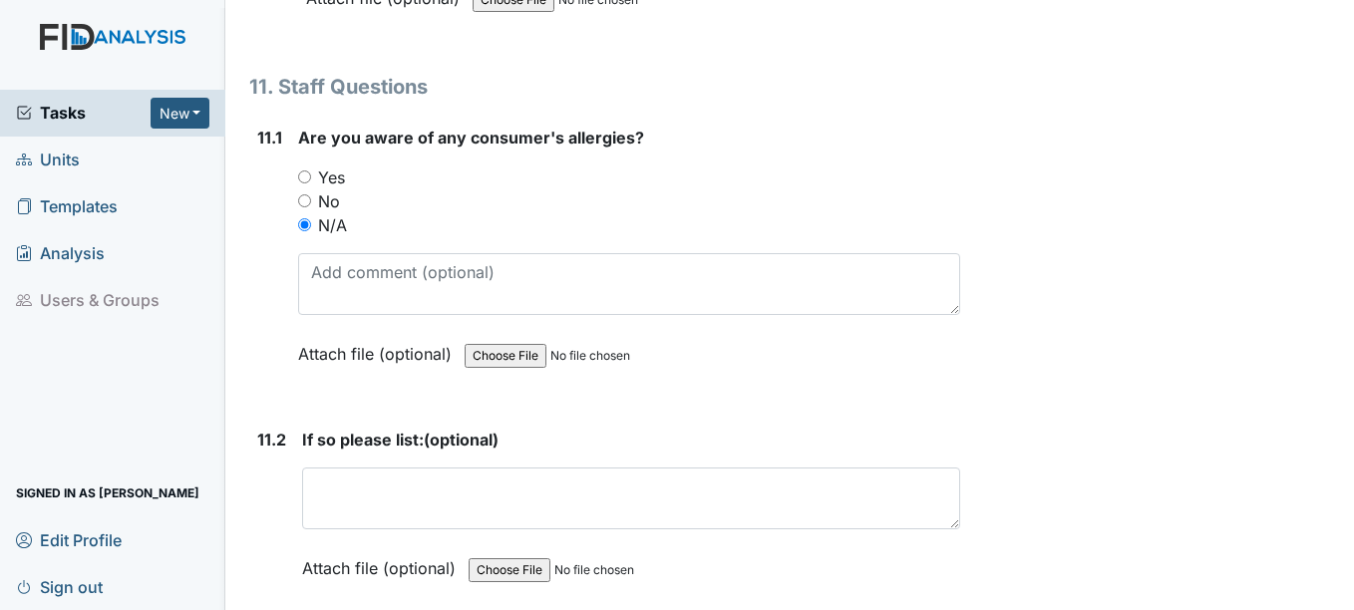
scroll to position [32419, 0]
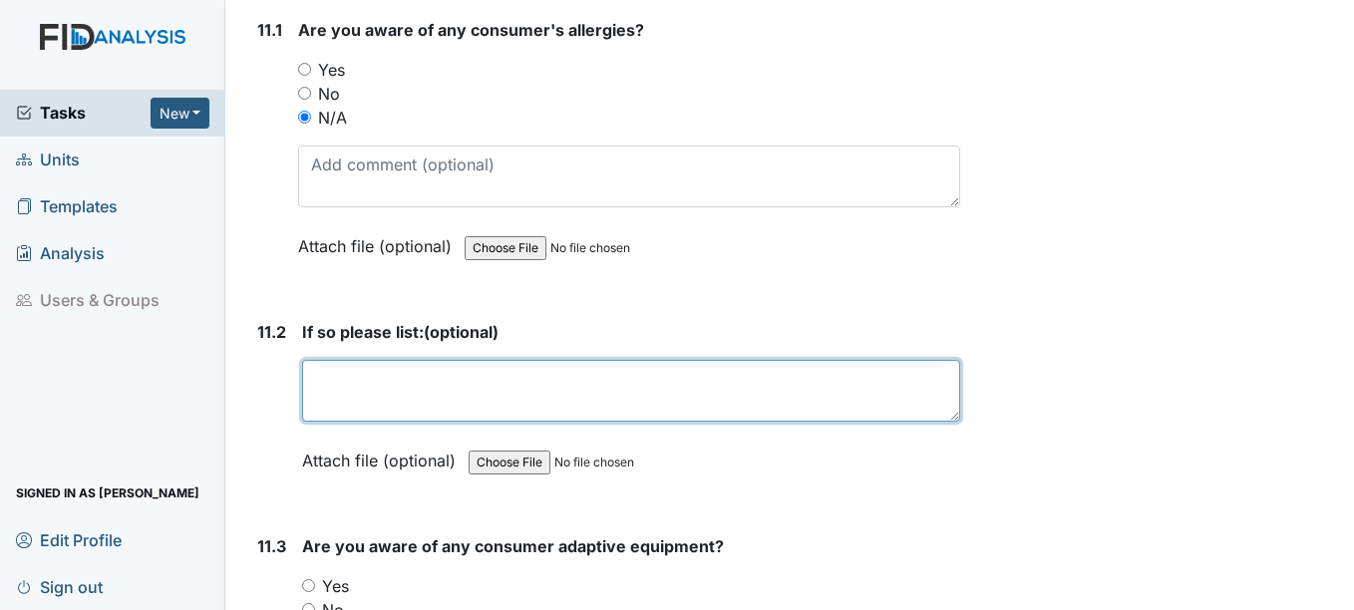
click at [377, 419] on textarea at bounding box center [630, 391] width 657 height 62
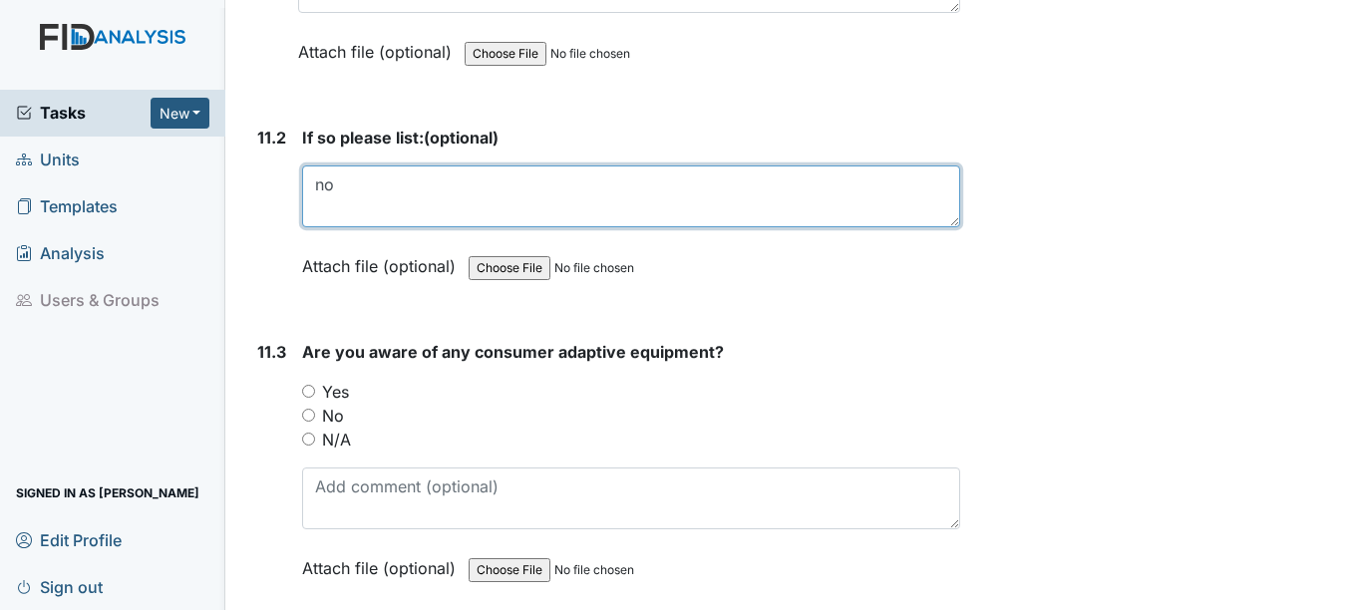
scroll to position [32618, 0]
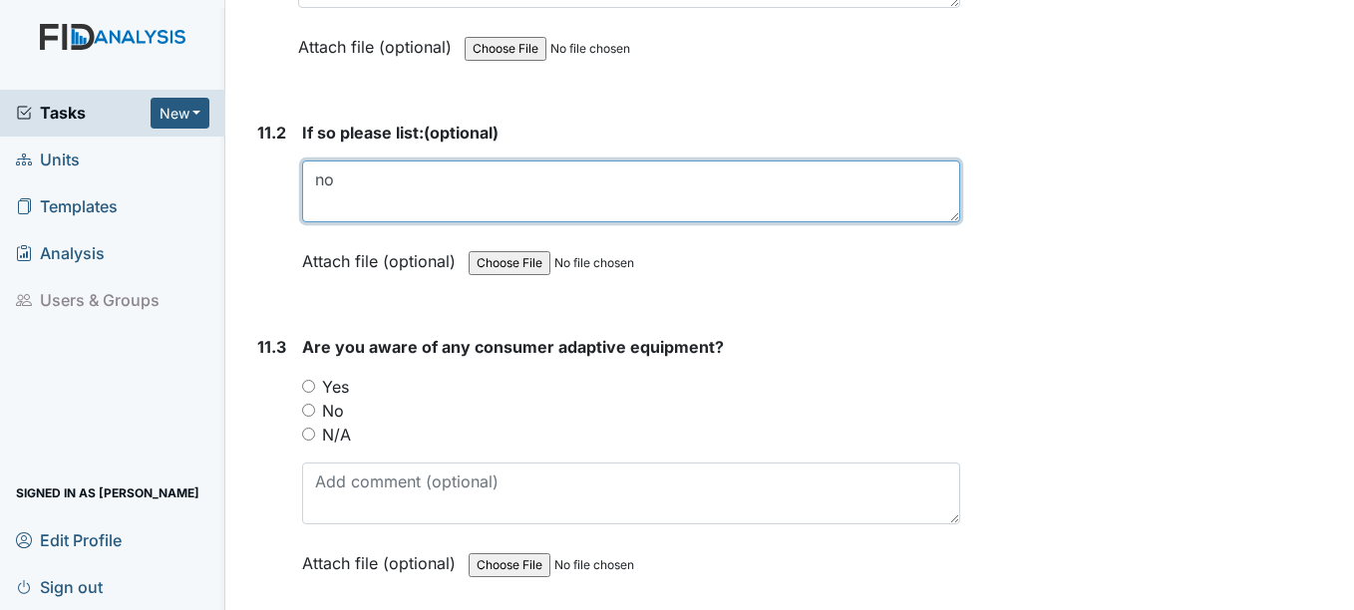
type textarea "no"
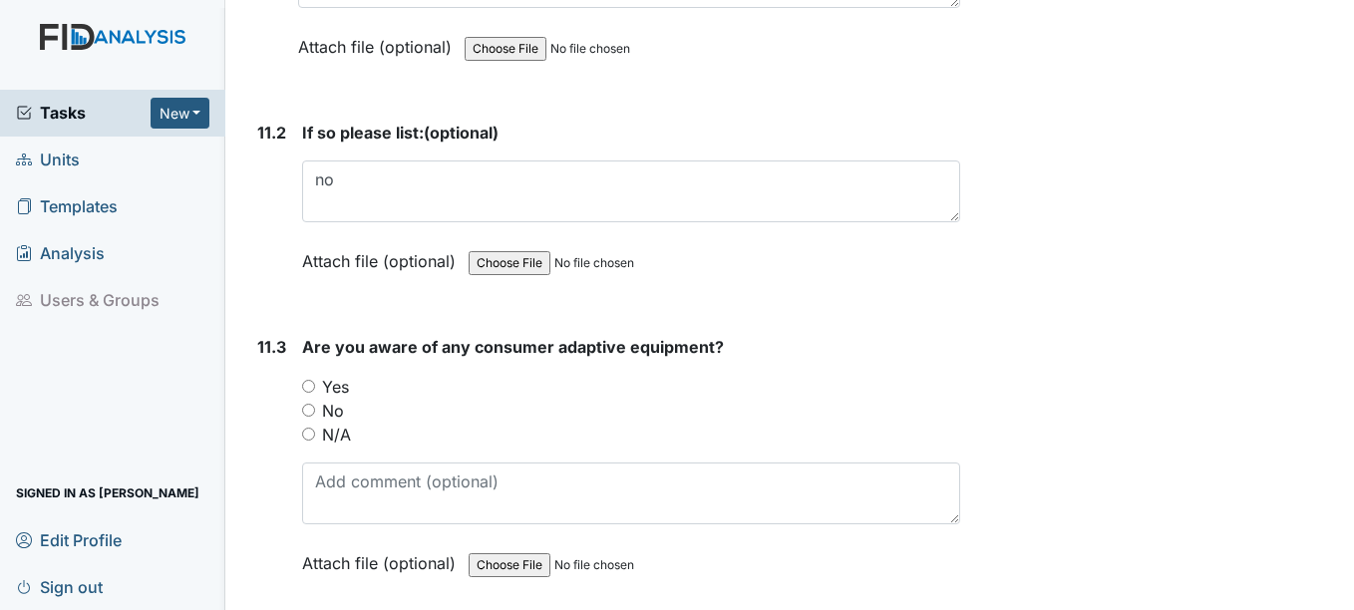
click at [319, 447] on div "N/A" at bounding box center [630, 435] width 657 height 24
click at [315, 441] on input "N/A" at bounding box center [308, 434] width 13 height 13
radio input "true"
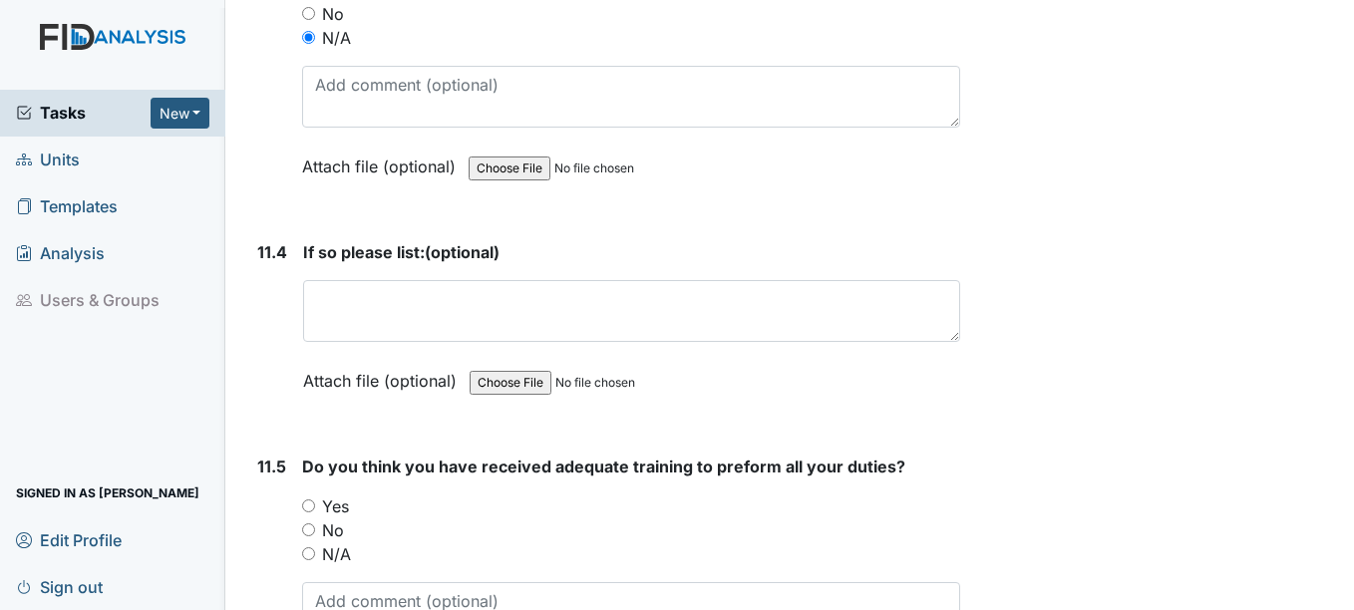
scroll to position [33017, 0]
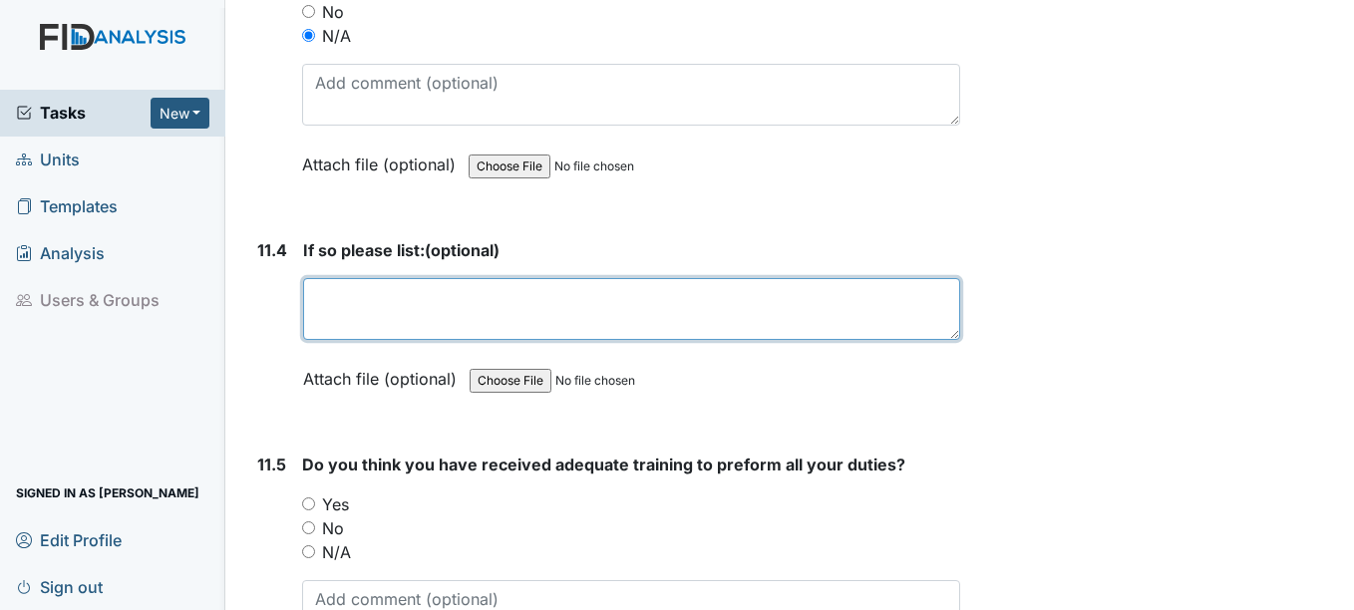
click at [394, 340] on textarea at bounding box center [631, 309] width 656 height 62
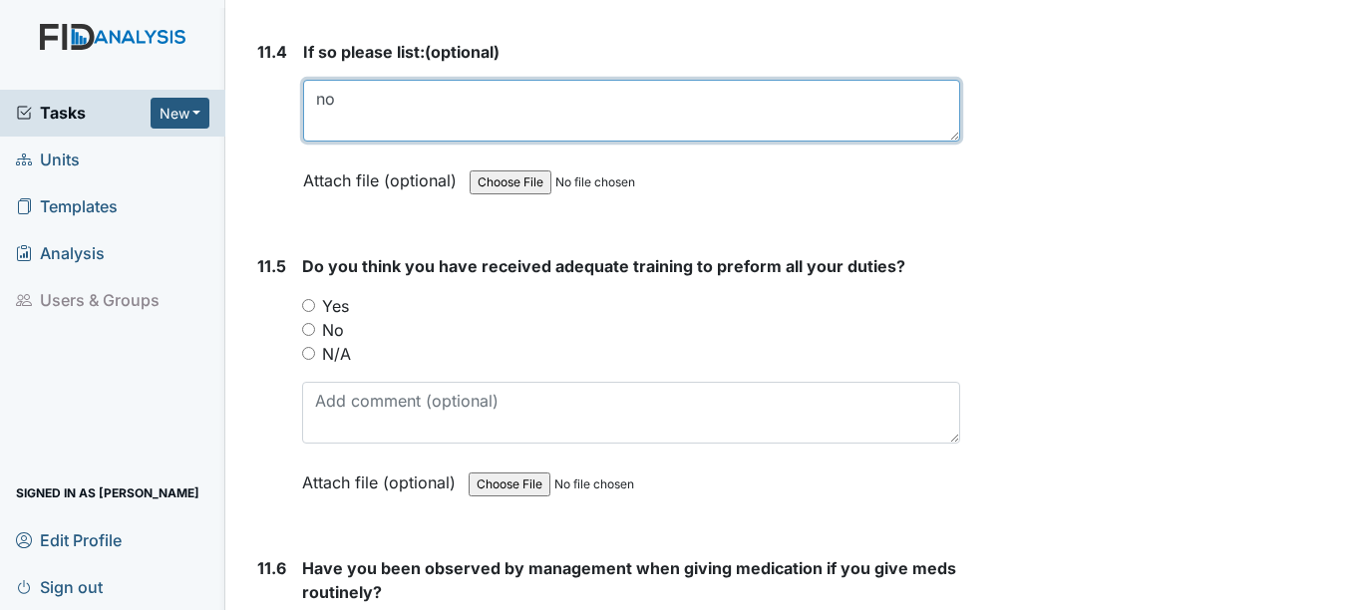
scroll to position [33216, 0]
type textarea "no"
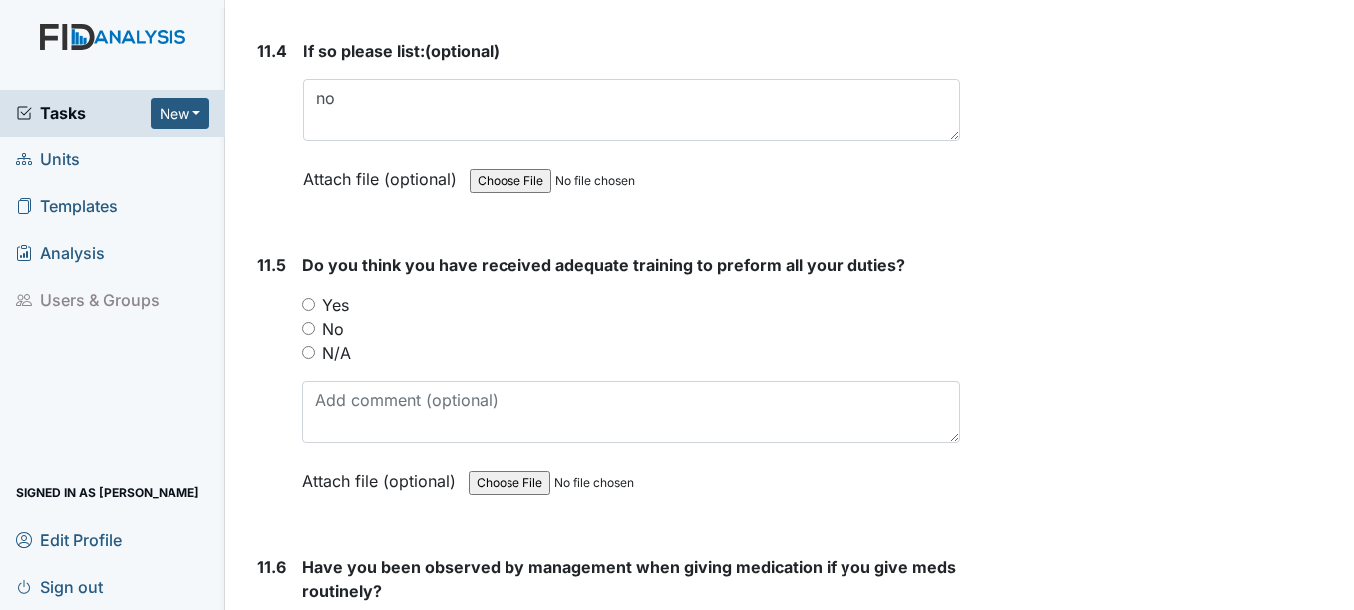
click at [303, 359] on input "N/A" at bounding box center [308, 352] width 13 height 13
radio input "true"
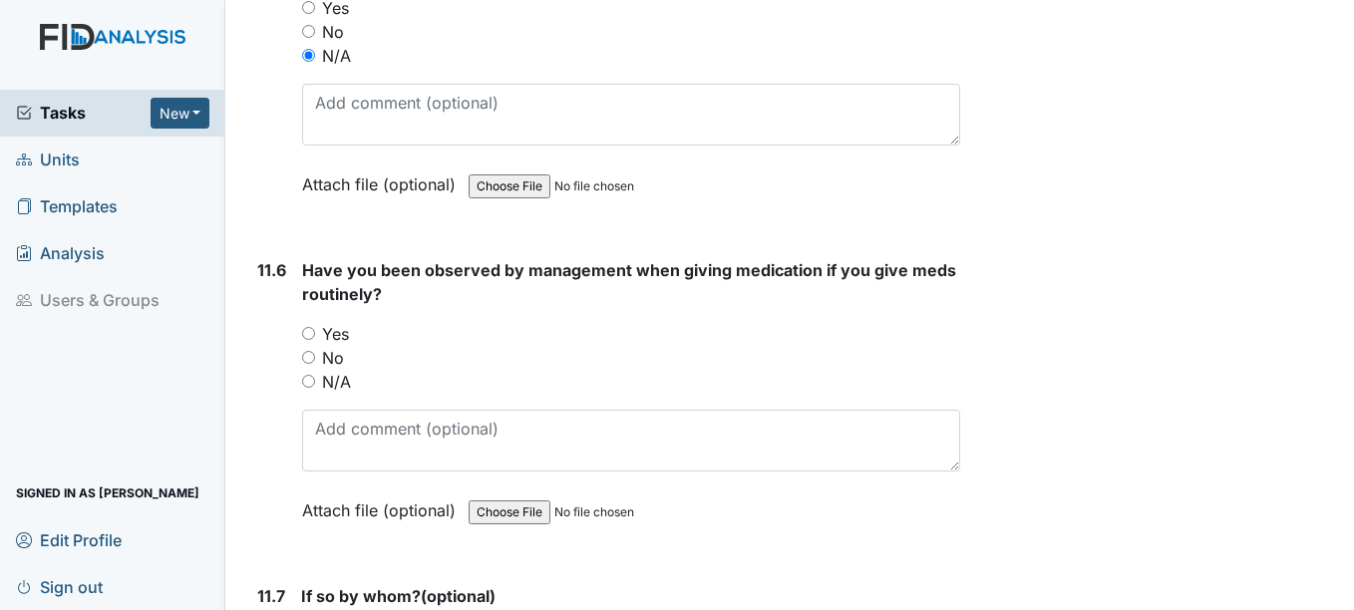
scroll to position [33516, 0]
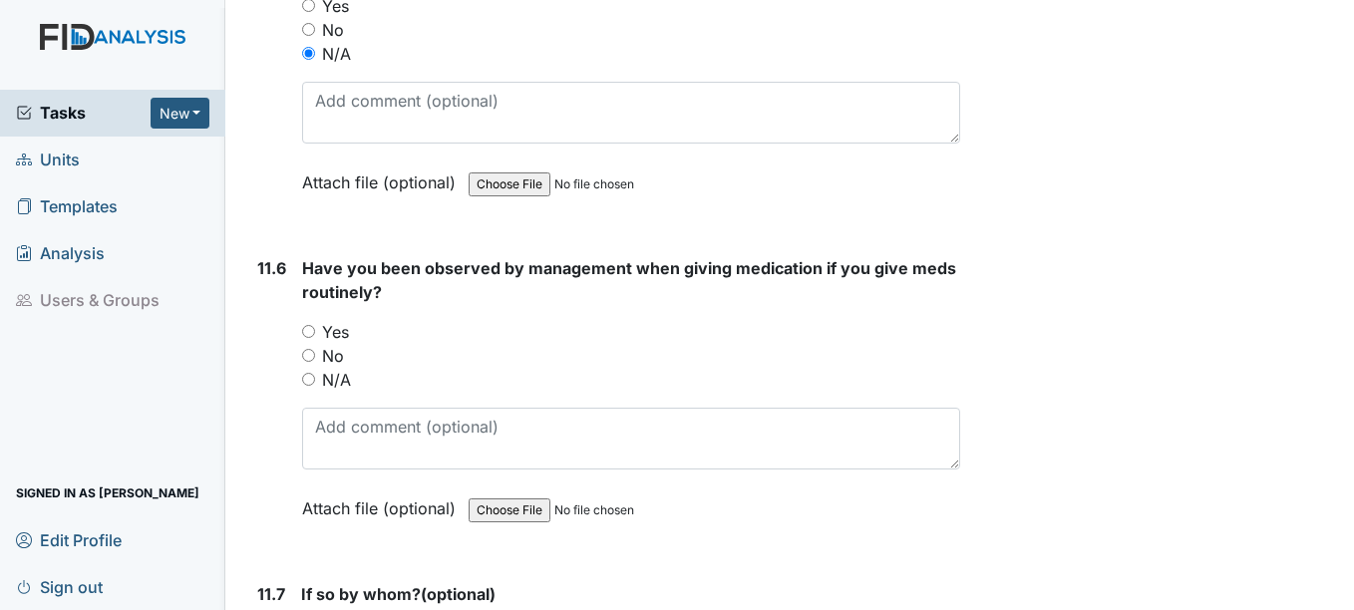
click at [313, 386] on input "N/A" at bounding box center [308, 379] width 13 height 13
radio input "true"
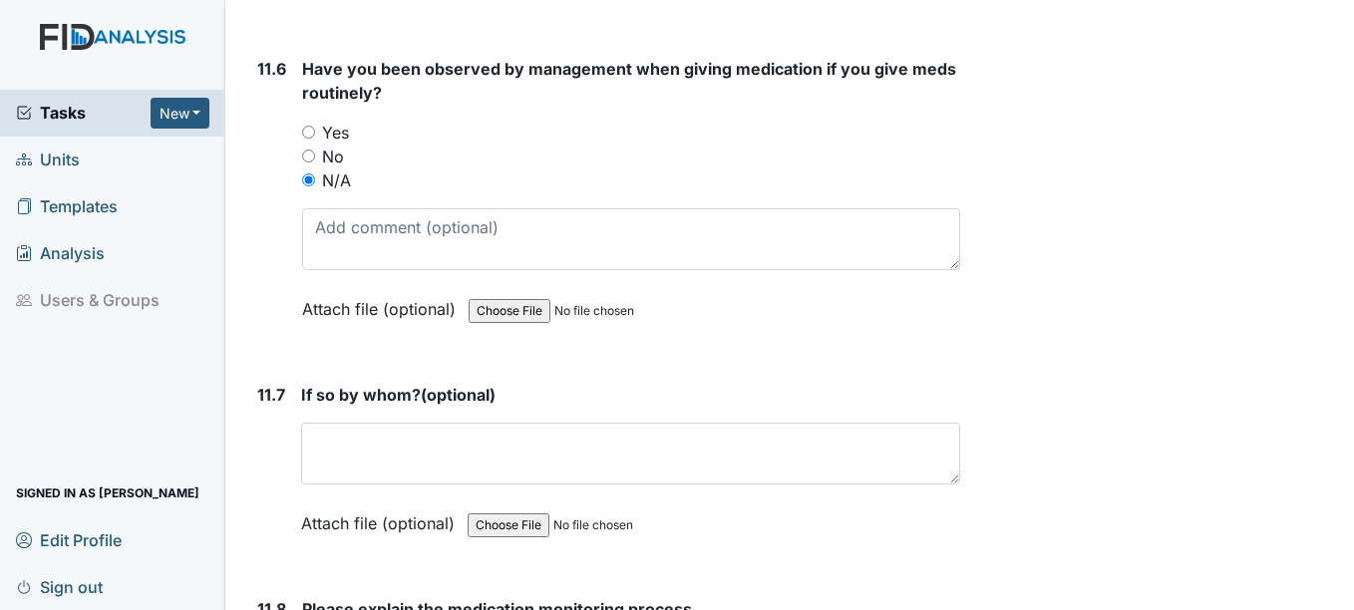
scroll to position [33815, 0]
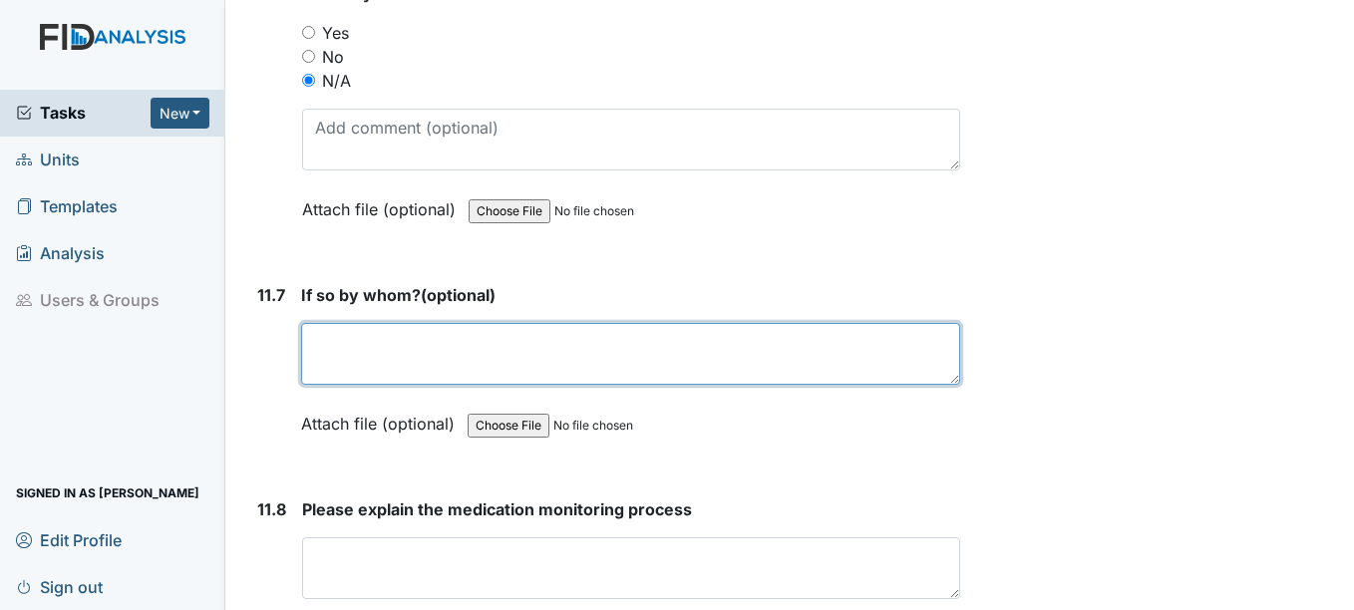
click at [345, 385] on textarea at bounding box center [630, 354] width 658 height 62
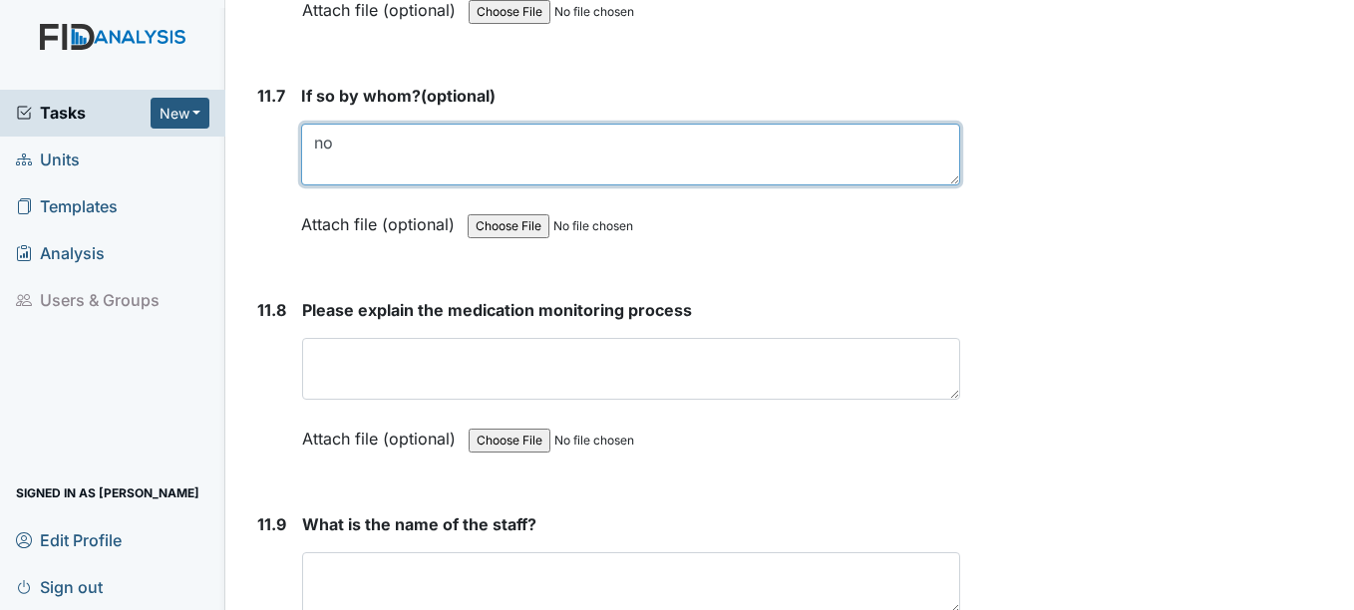
type textarea "no"
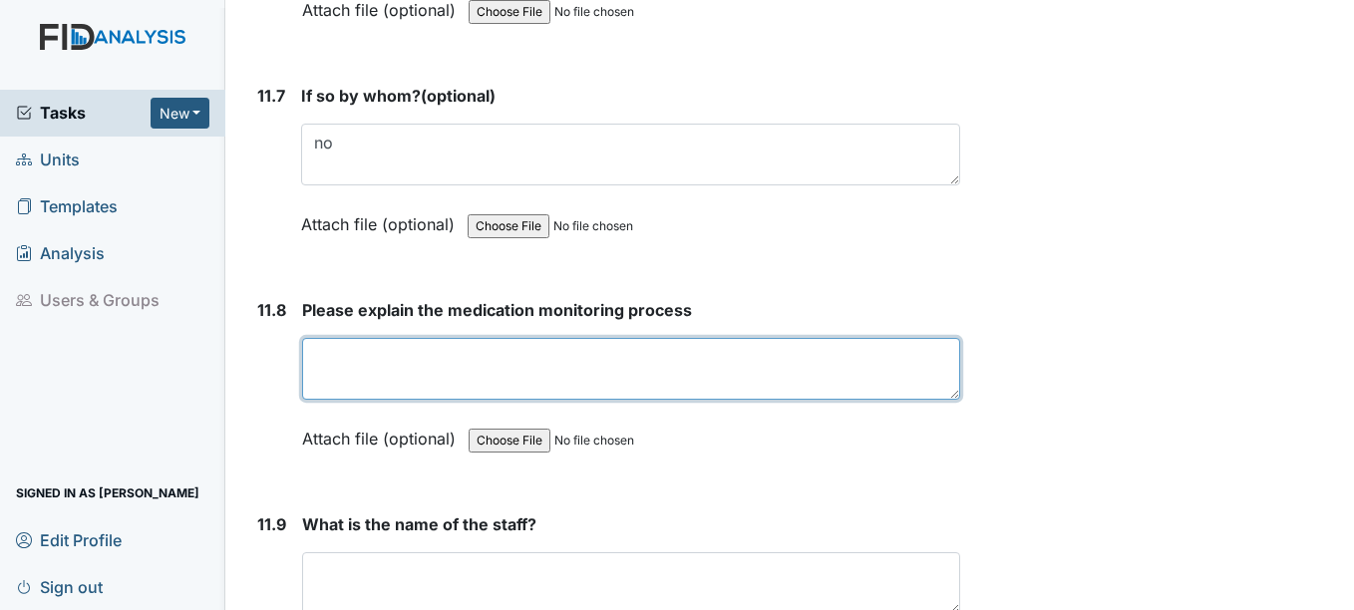
click at [344, 400] on textarea at bounding box center [630, 369] width 657 height 62
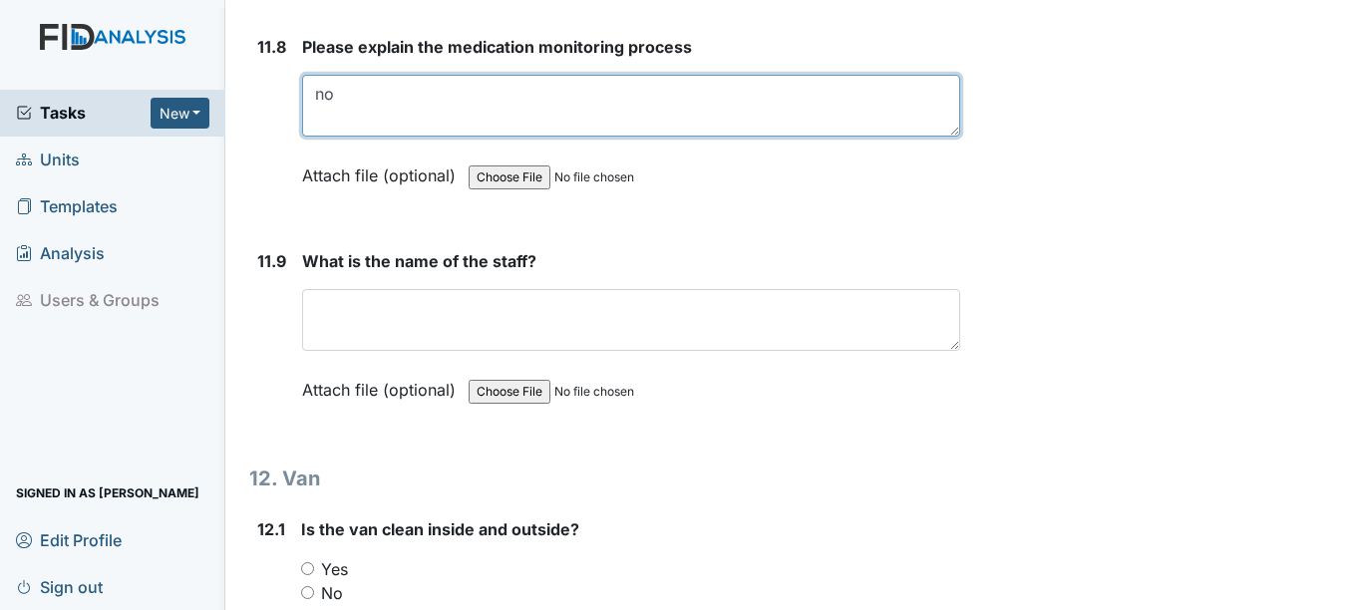
scroll to position [34313, 0]
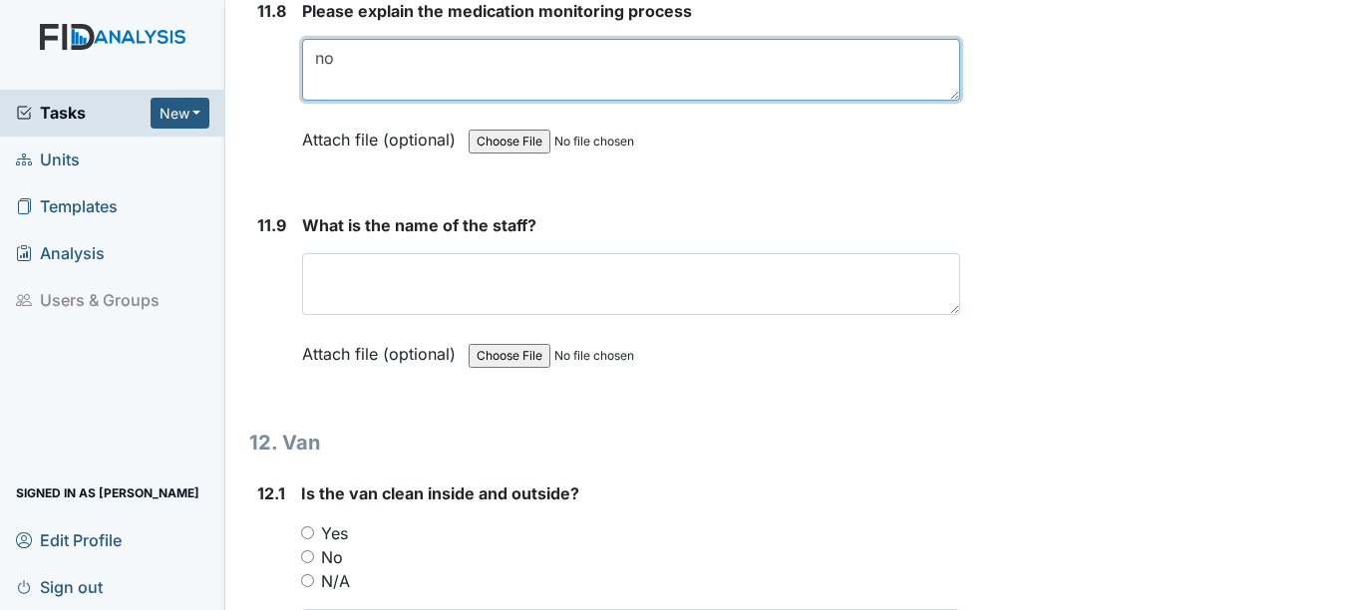
type textarea "no"
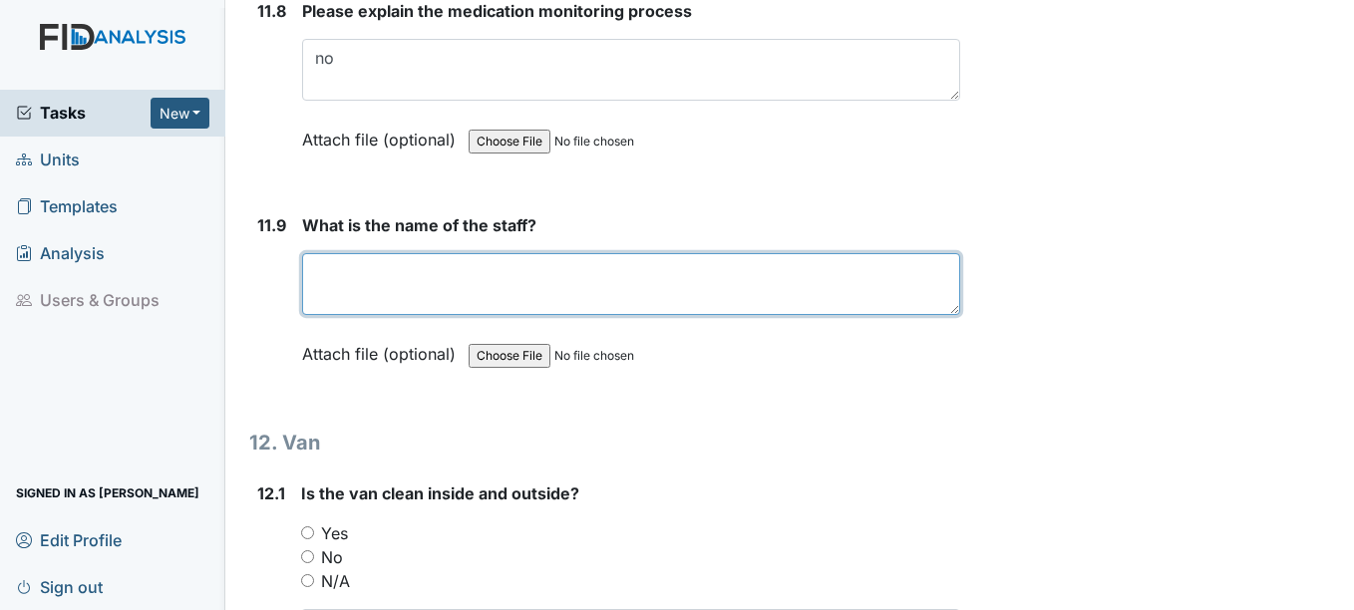
click at [392, 315] on textarea at bounding box center [630, 284] width 657 height 62
type textarea "n"
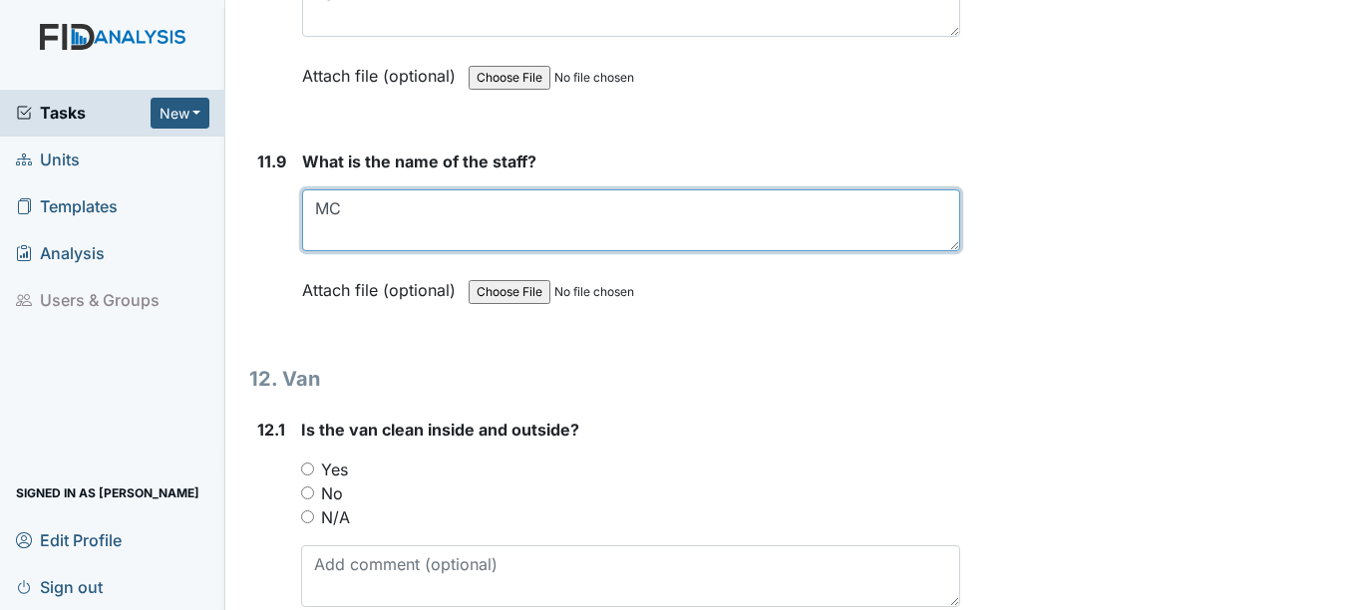
scroll to position [34413, 0]
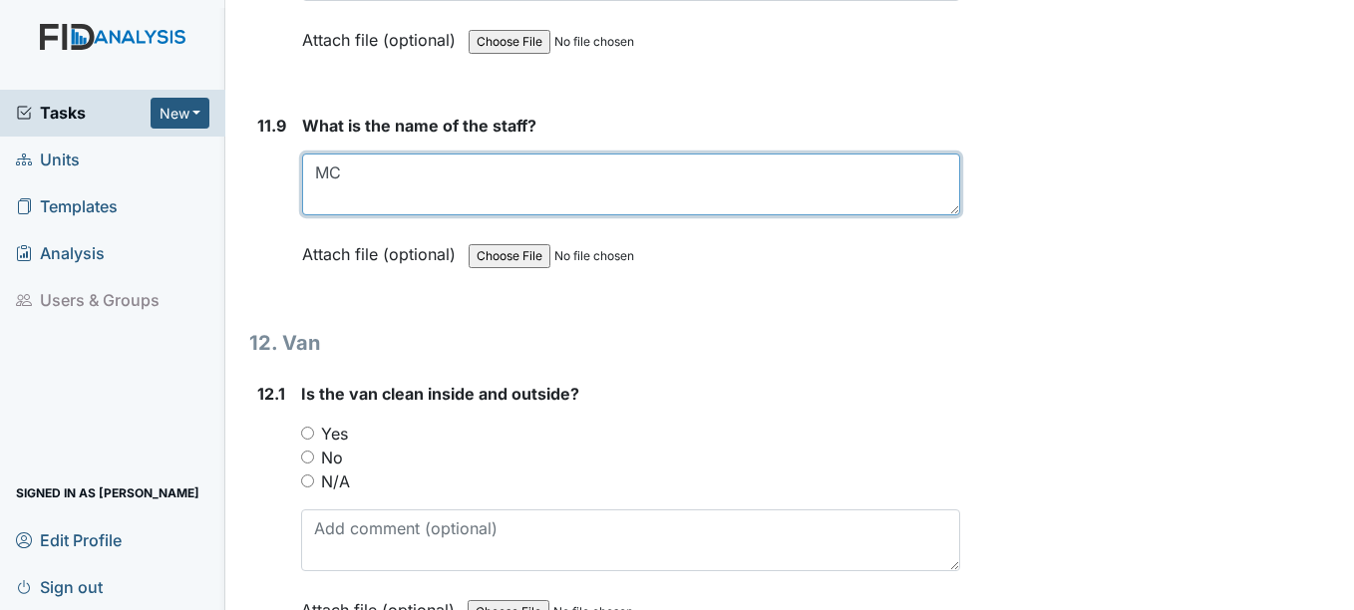
type textarea "MC"
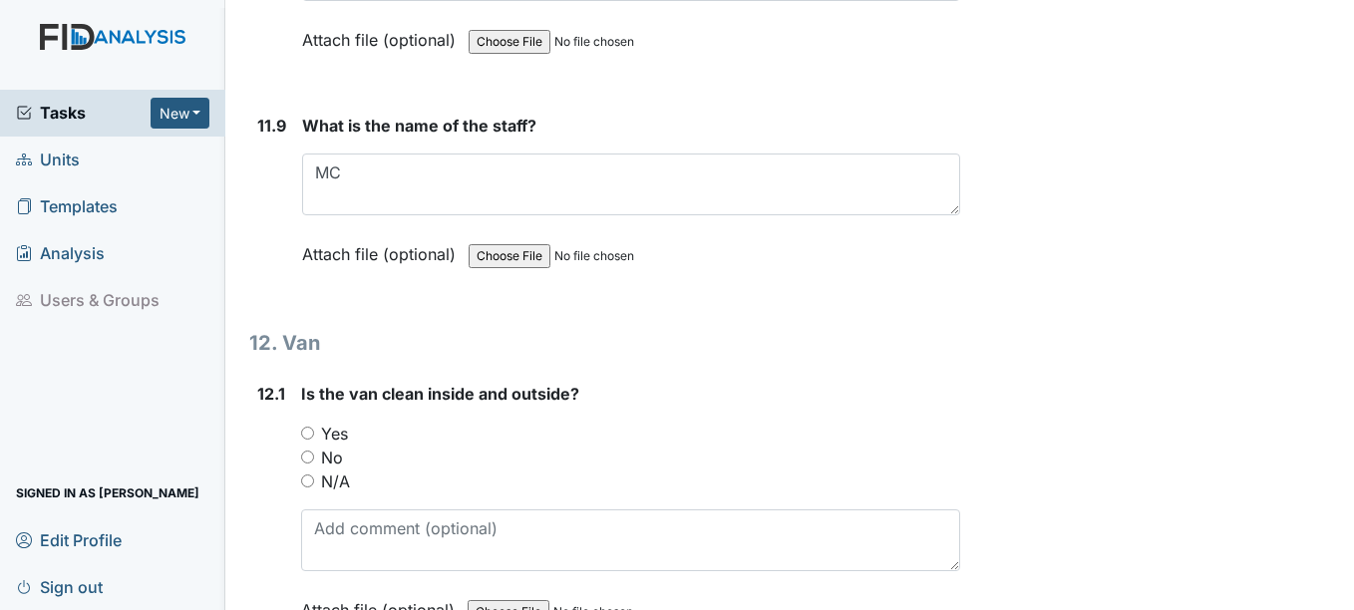
click at [311, 487] on input "N/A" at bounding box center [307, 480] width 13 height 13
radio input "true"
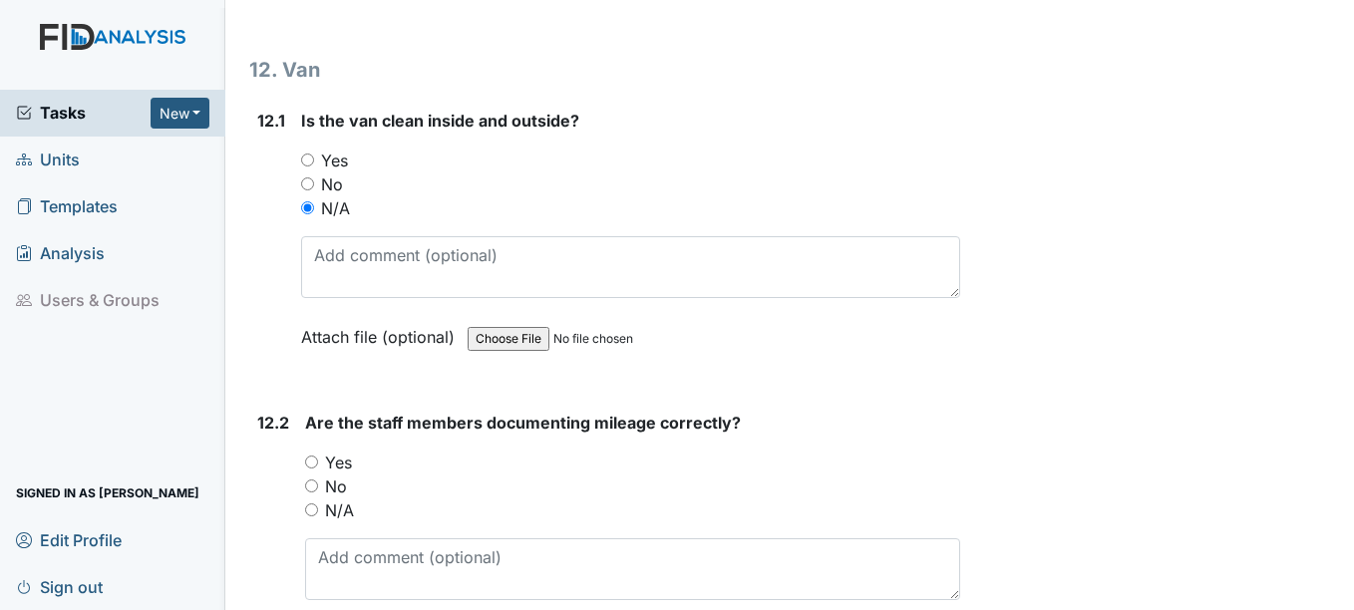
scroll to position [34712, 0]
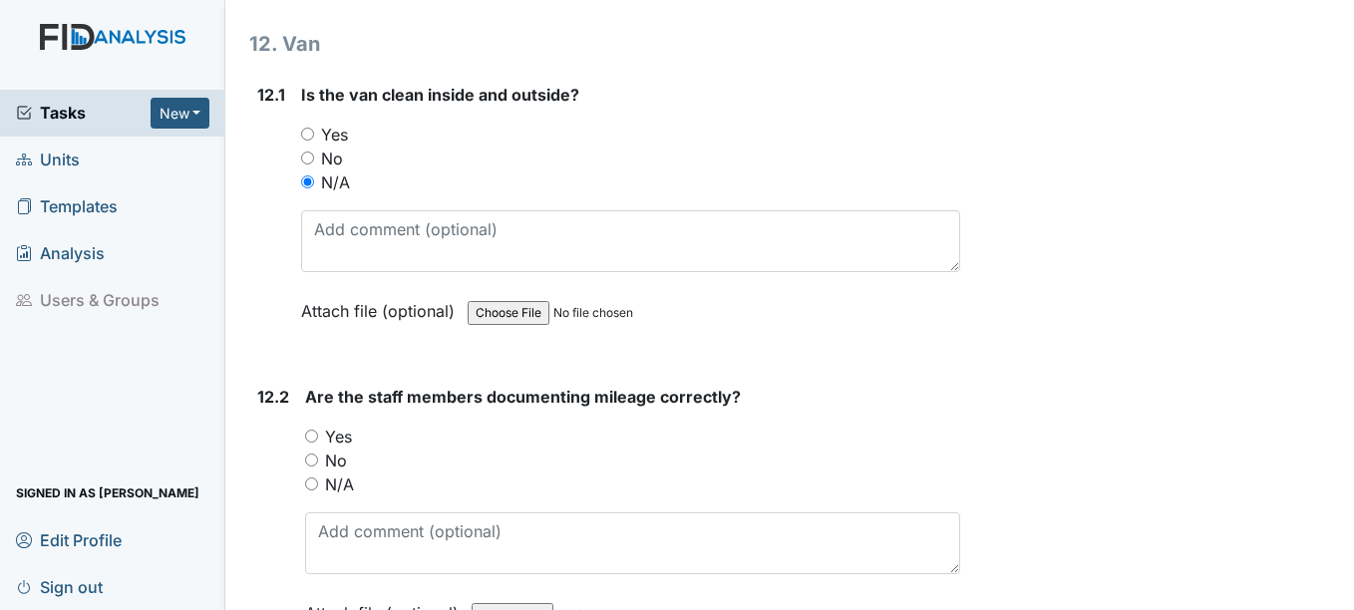
click at [311, 490] on input "N/A" at bounding box center [311, 483] width 13 height 13
radio input "true"
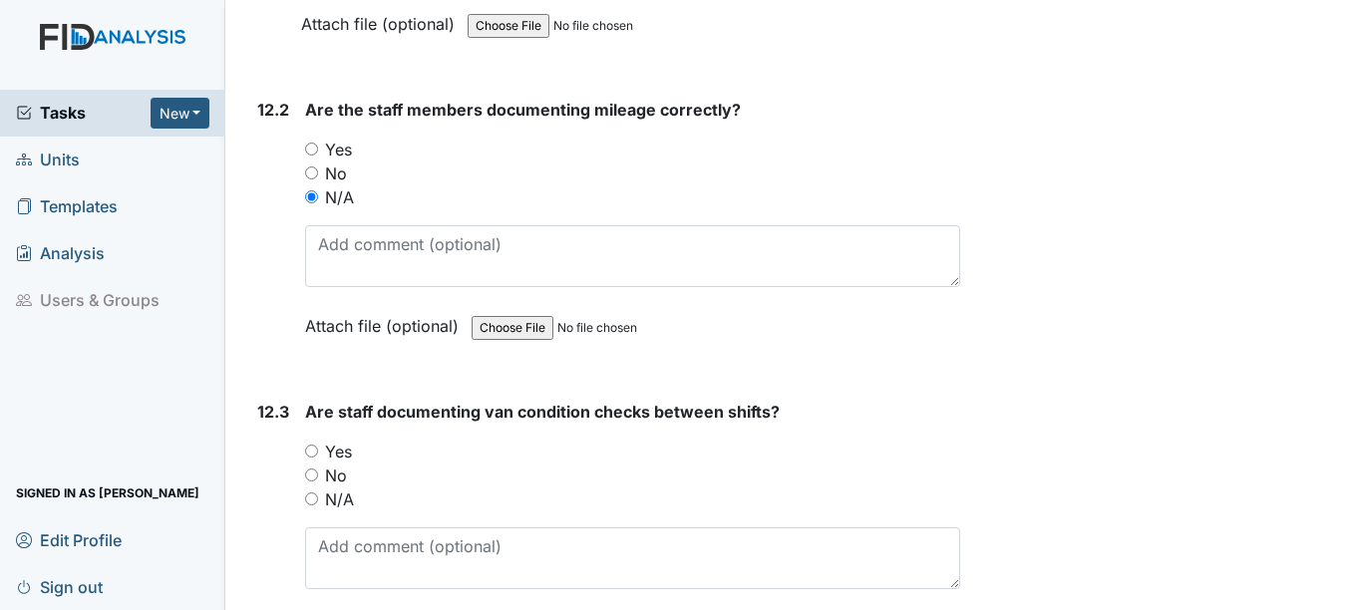
scroll to position [35011, 0]
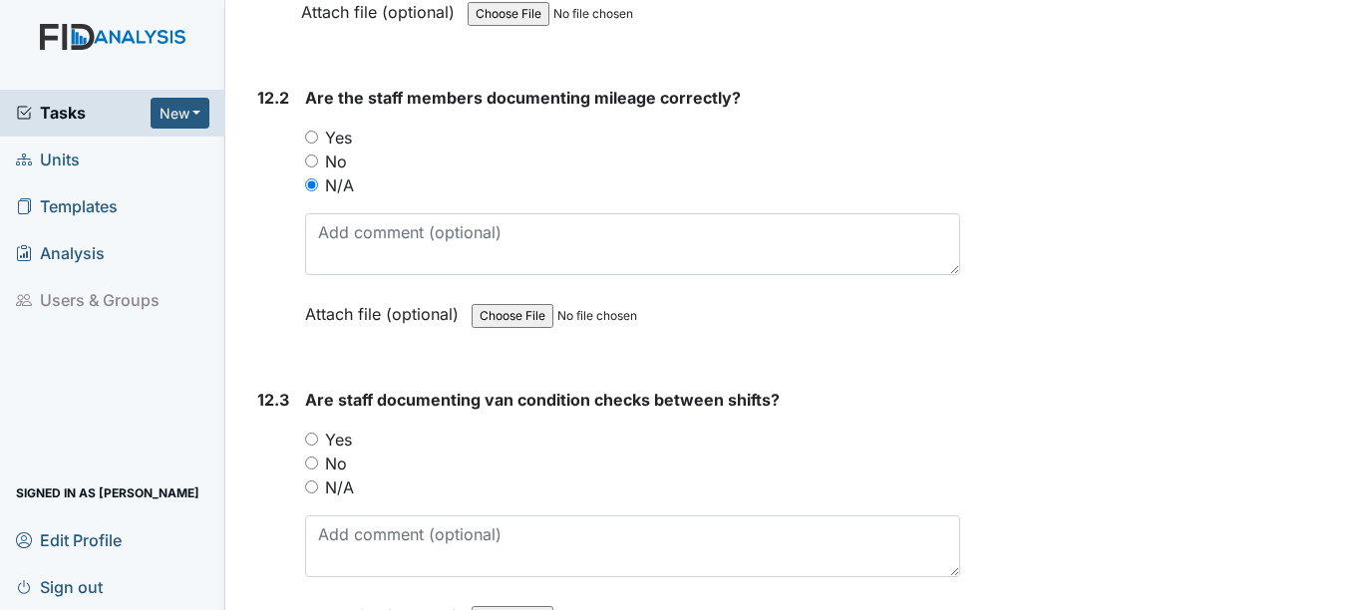
click at [316, 493] on input "N/A" at bounding box center [311, 486] width 13 height 13
radio input "true"
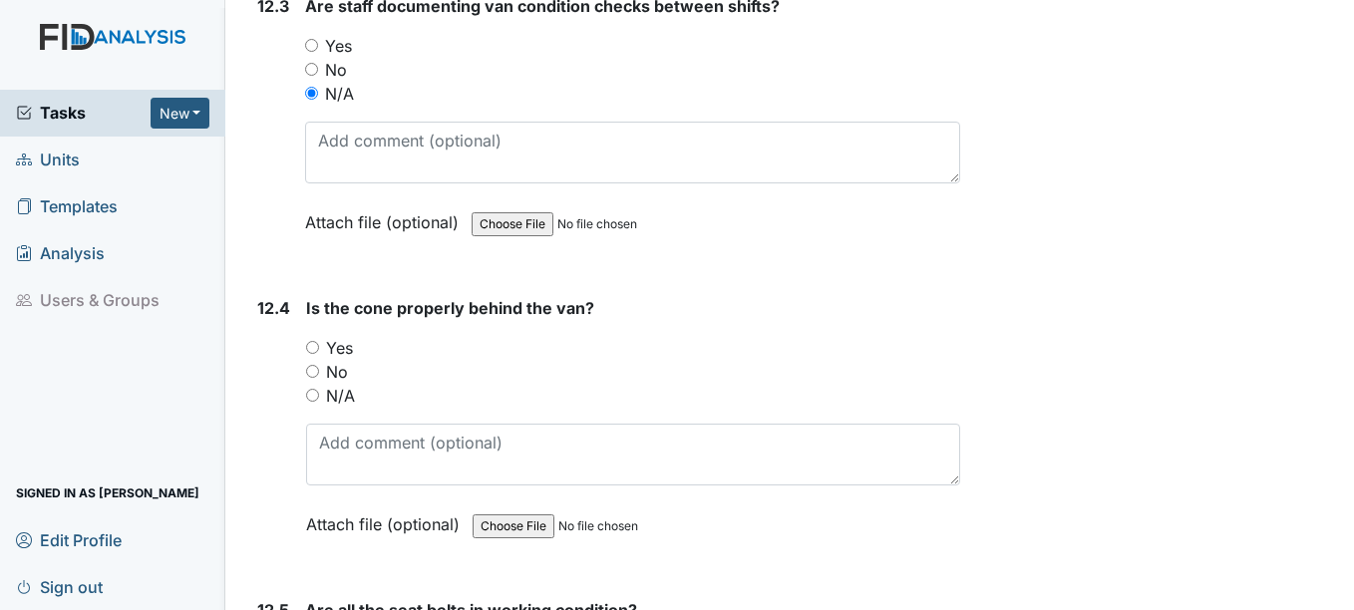
scroll to position [35409, 0]
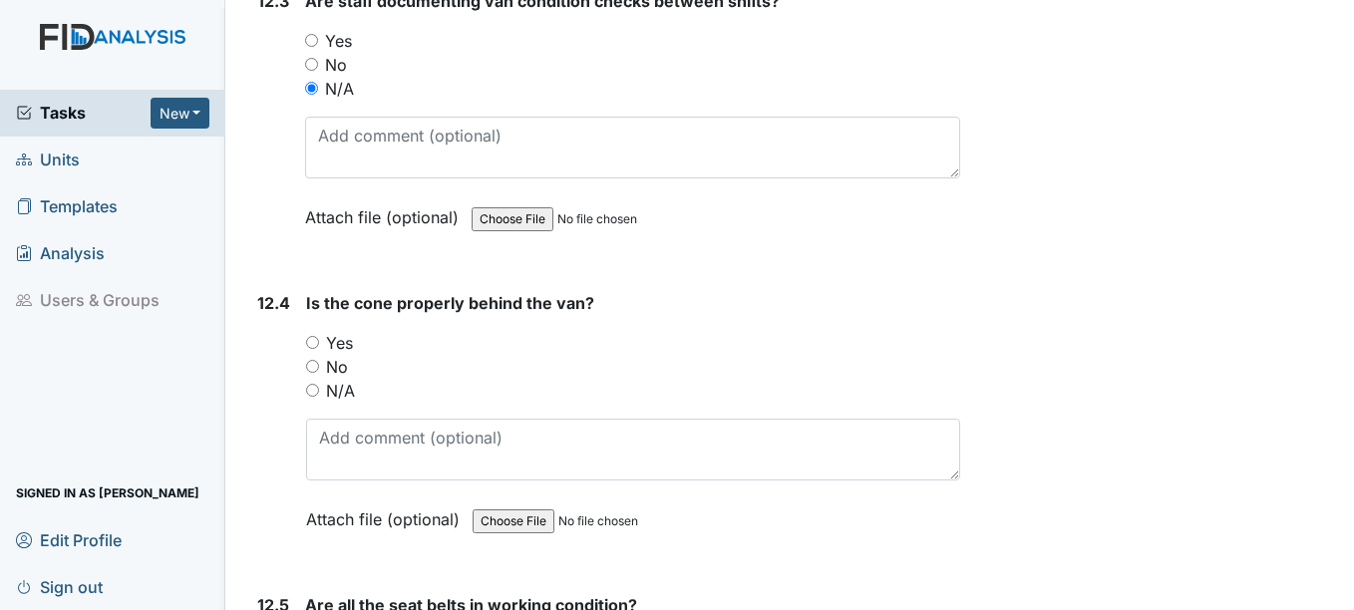
click at [314, 397] on input "N/A" at bounding box center [312, 390] width 13 height 13
radio input "true"
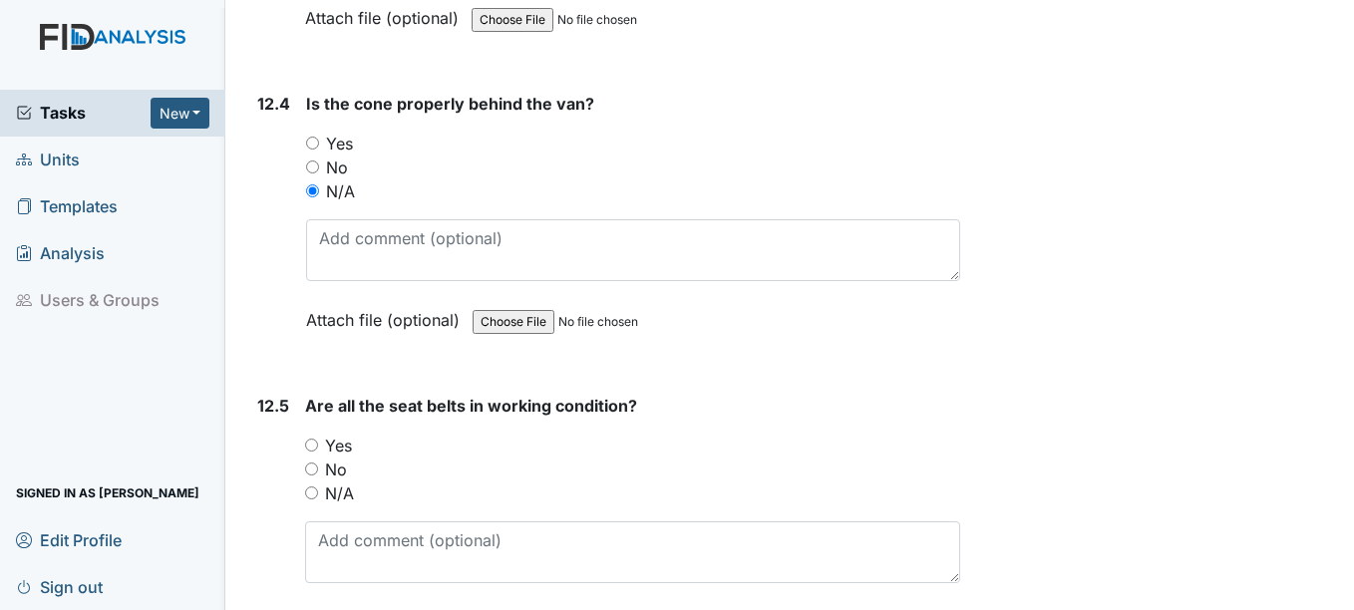
scroll to position [35708, 0]
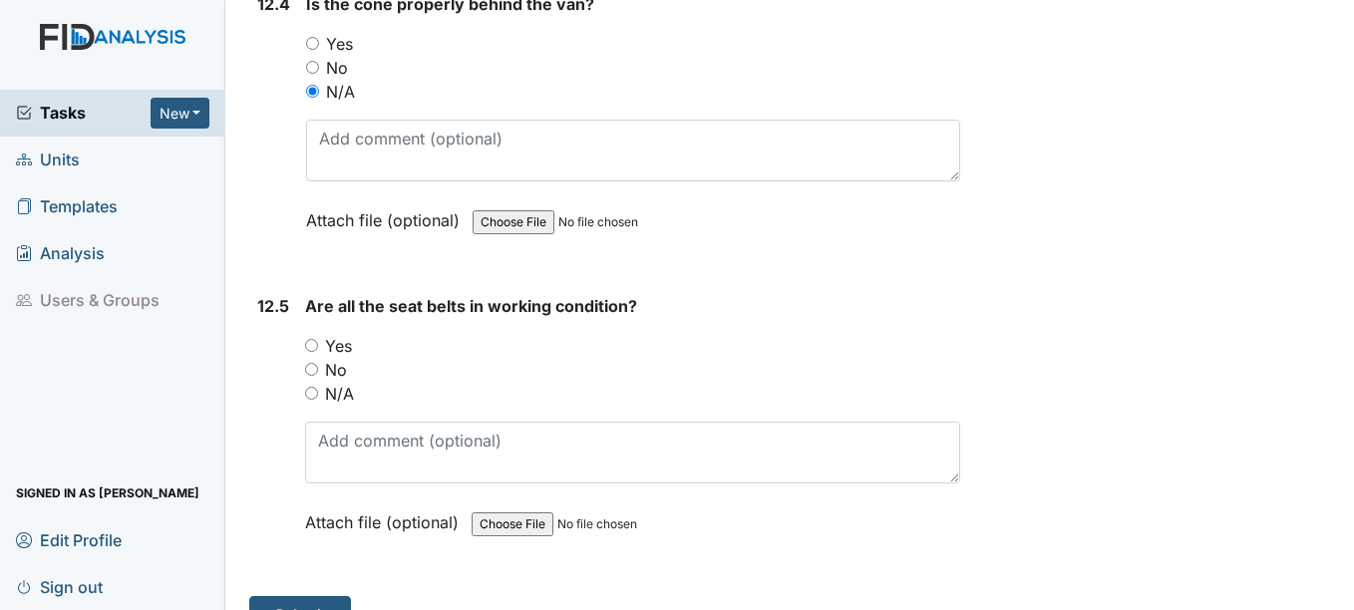
click at [314, 400] on input "N/A" at bounding box center [311, 393] width 13 height 13
radio input "true"
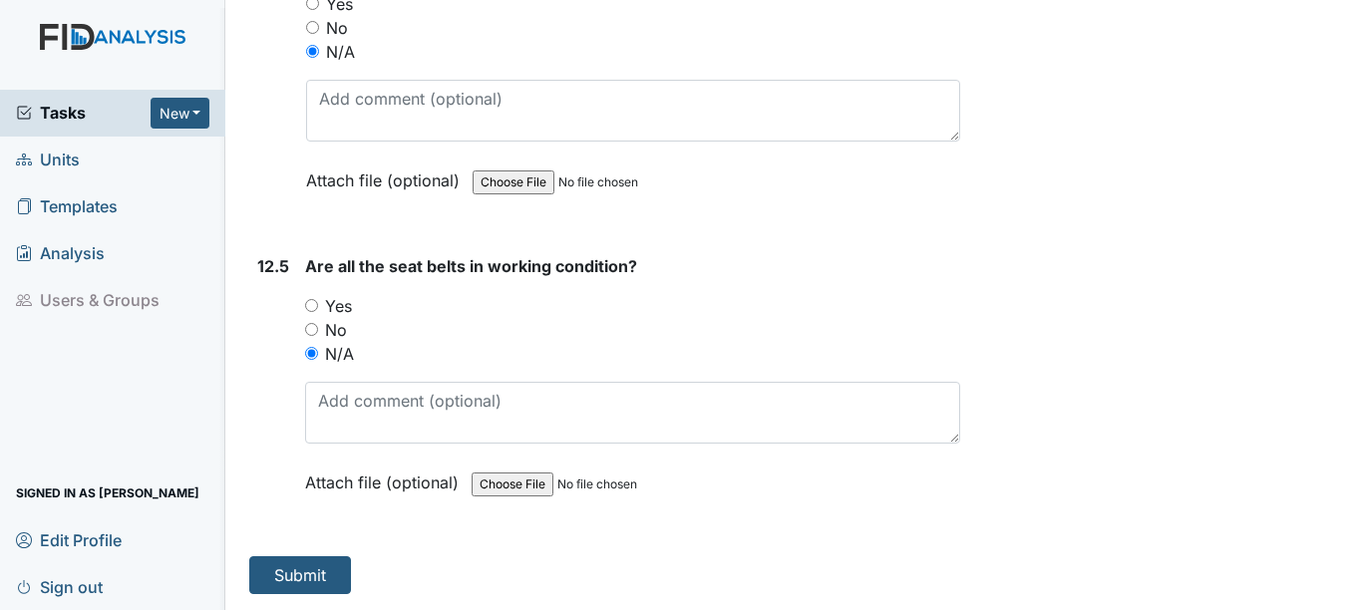
scroll to position [35796, 0]
